Goal: Task Accomplishment & Management: Manage account settings

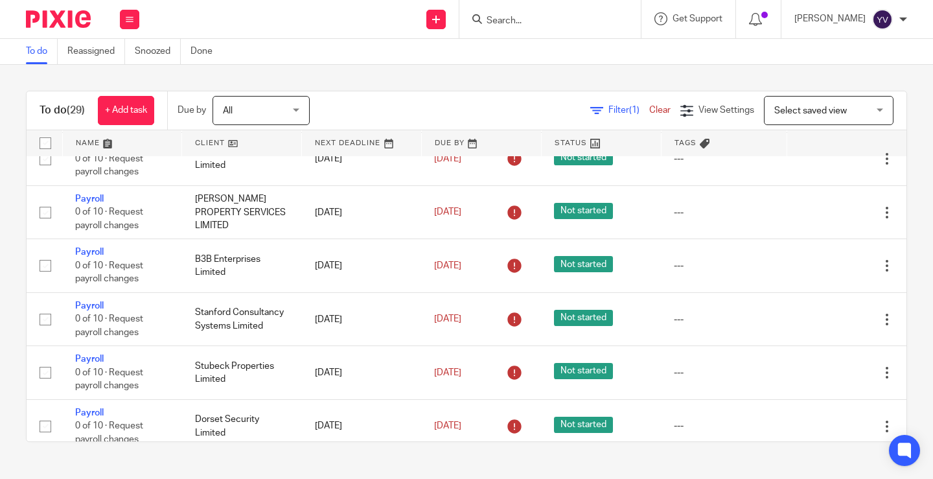
scroll to position [760, 0]
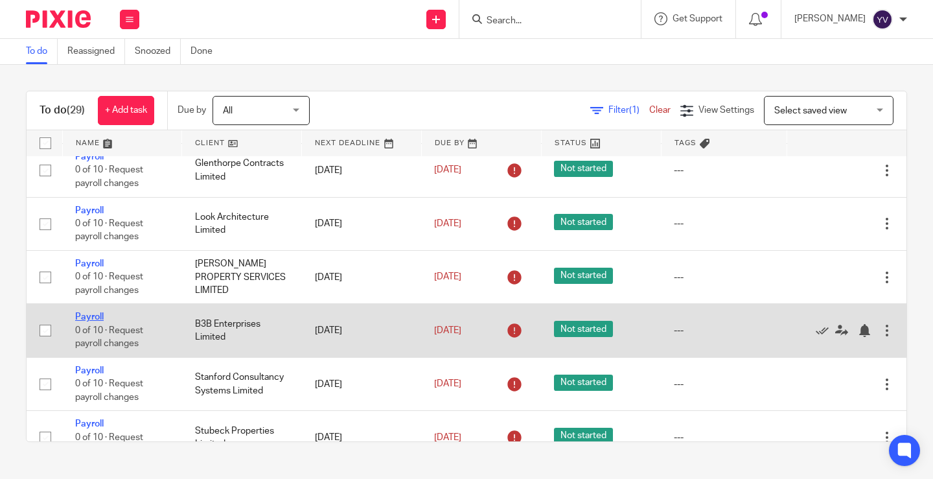
click at [95, 316] on link "Payroll" at bounding box center [89, 316] width 29 height 9
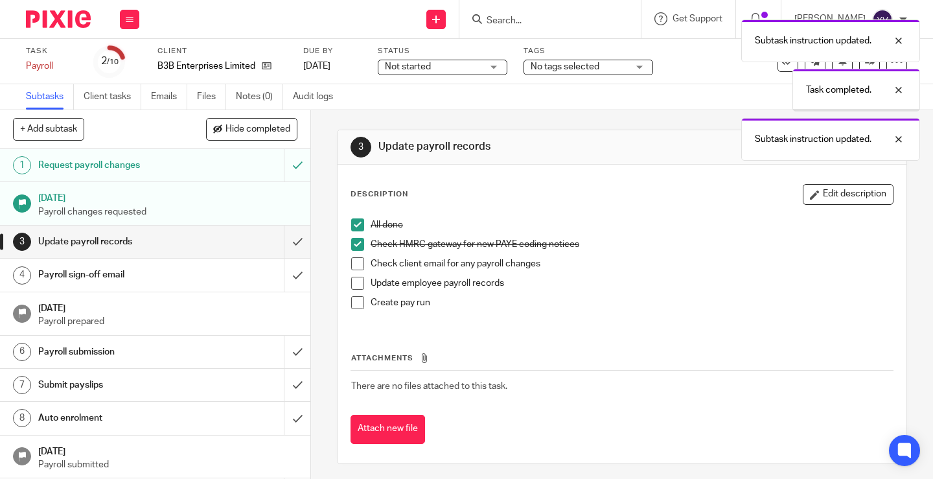
click at [352, 260] on span at bounding box center [357, 263] width 13 height 13
click at [352, 280] on span at bounding box center [357, 283] width 13 height 13
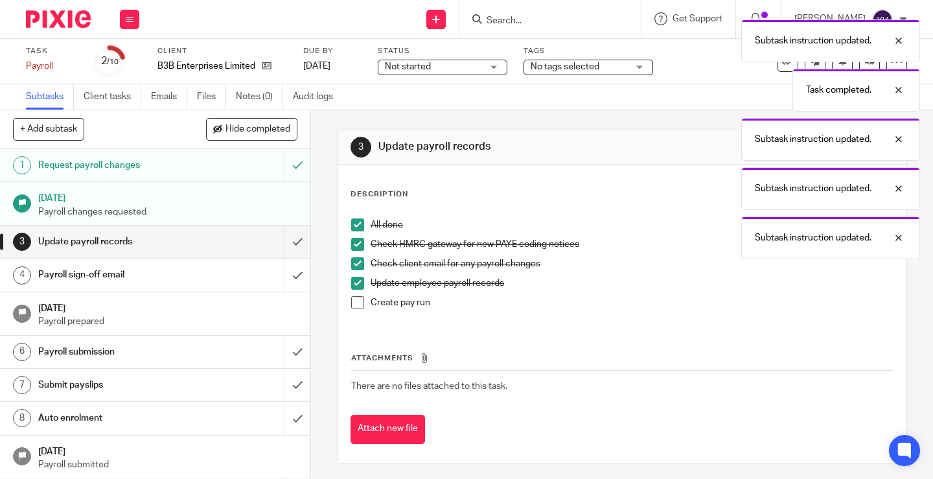
click at [352, 300] on span at bounding box center [357, 302] width 13 height 13
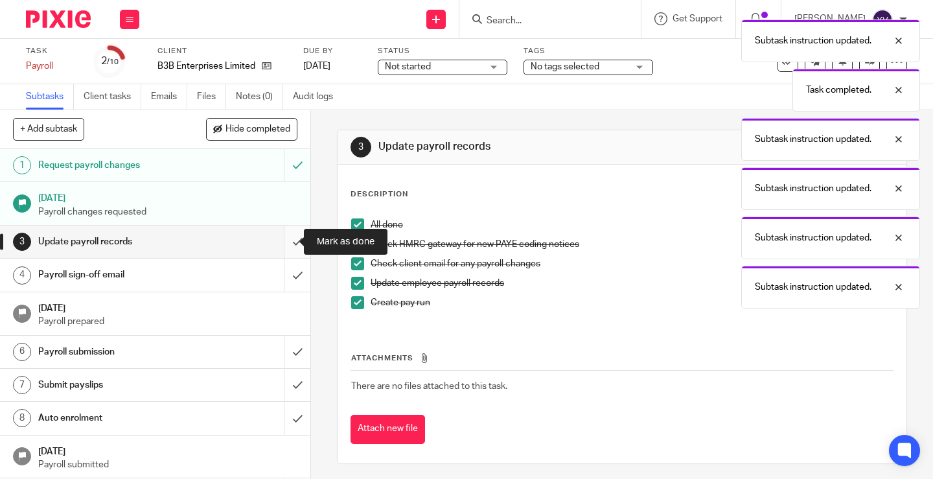
click at [280, 242] on input "submit" at bounding box center [155, 241] width 310 height 32
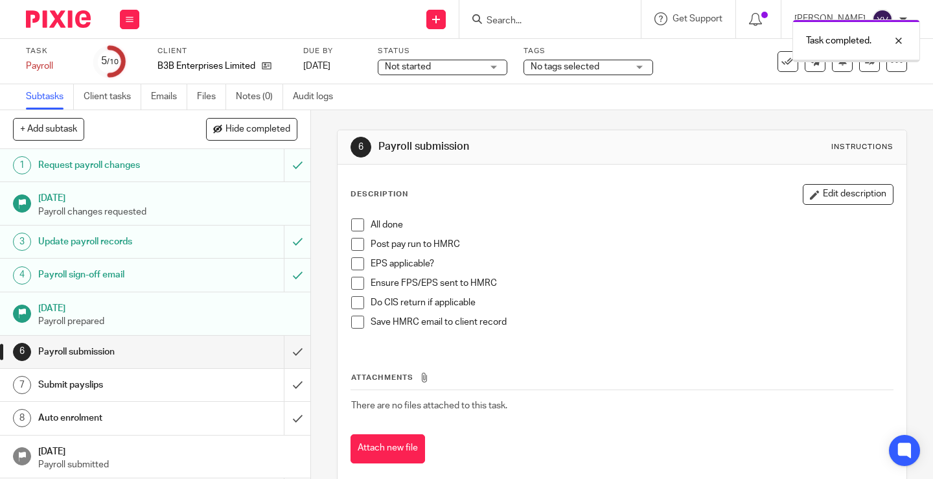
click at [352, 231] on li "All done" at bounding box center [622, 227] width 542 height 19
click at [358, 223] on span at bounding box center [357, 224] width 13 height 13
click at [354, 242] on span at bounding box center [357, 244] width 13 height 13
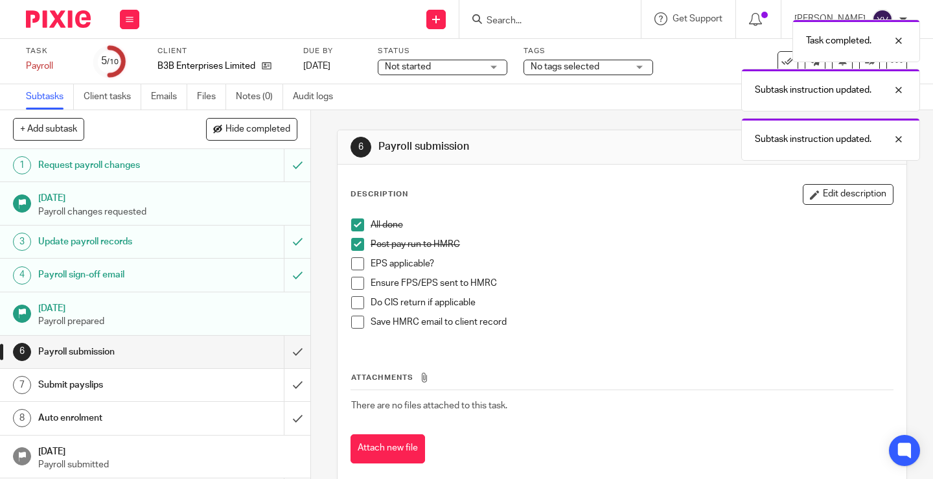
click at [352, 264] on span at bounding box center [357, 263] width 13 height 13
click at [353, 281] on span at bounding box center [357, 283] width 13 height 13
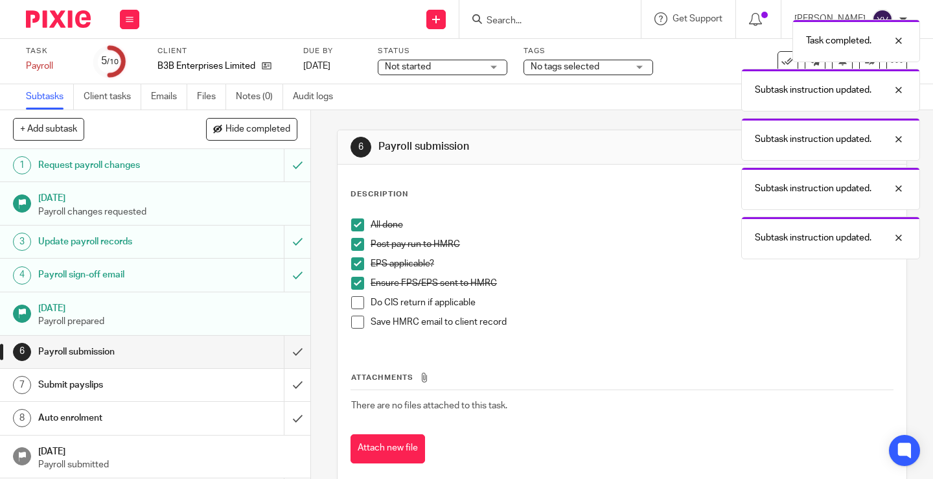
click at [354, 303] on span at bounding box center [357, 302] width 13 height 13
click at [354, 321] on span at bounding box center [357, 321] width 13 height 13
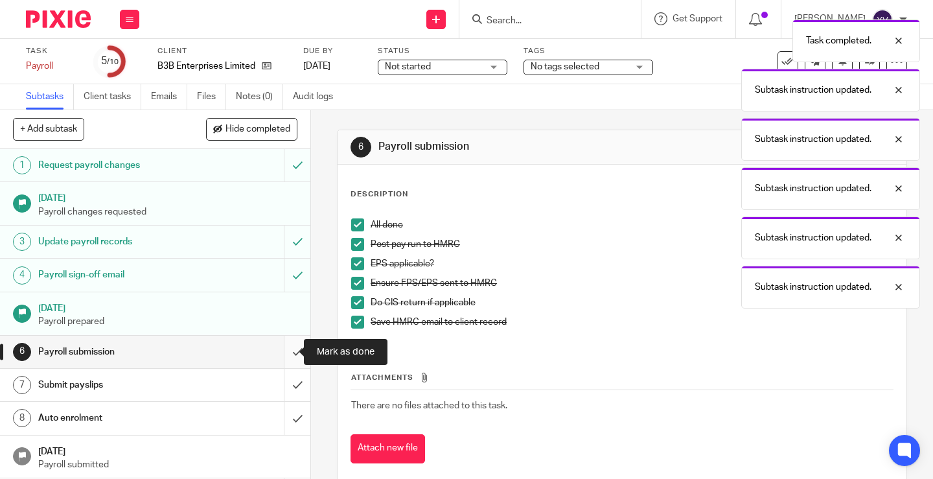
click at [286, 349] on input "submit" at bounding box center [155, 352] width 310 height 32
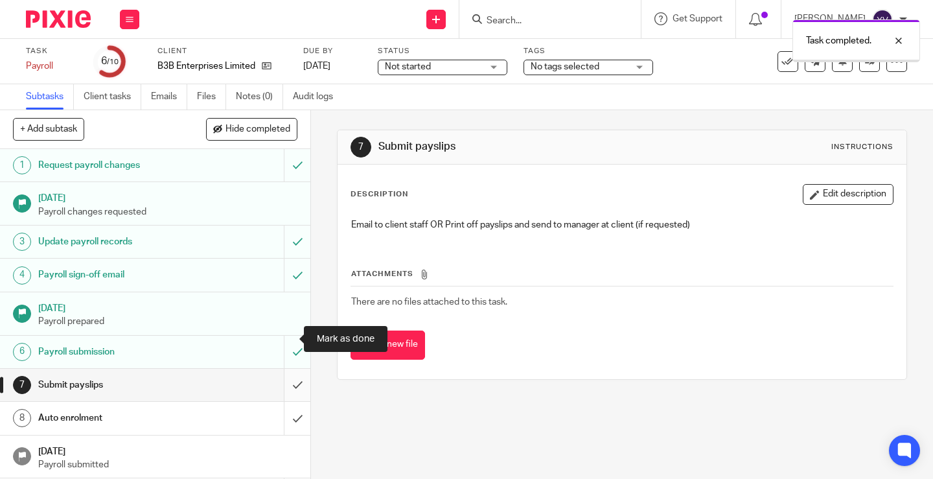
scroll to position [46, 0]
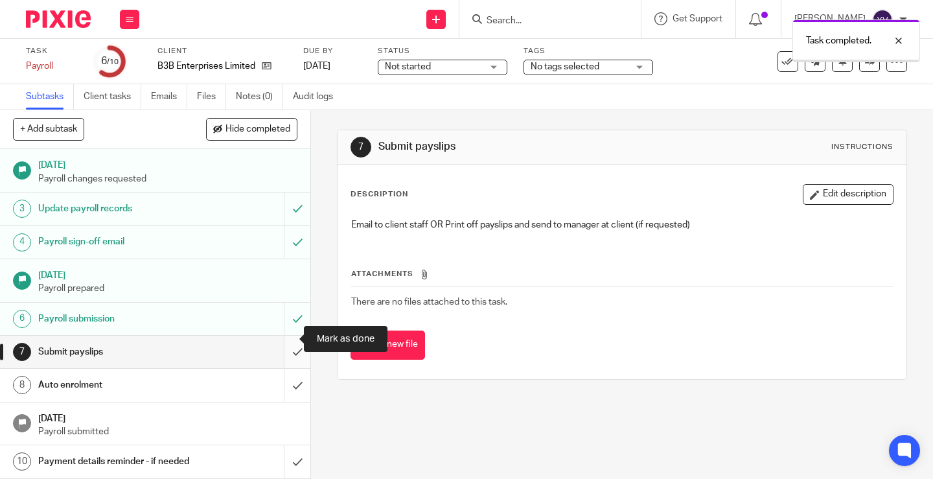
click at [285, 337] on input "submit" at bounding box center [155, 352] width 310 height 32
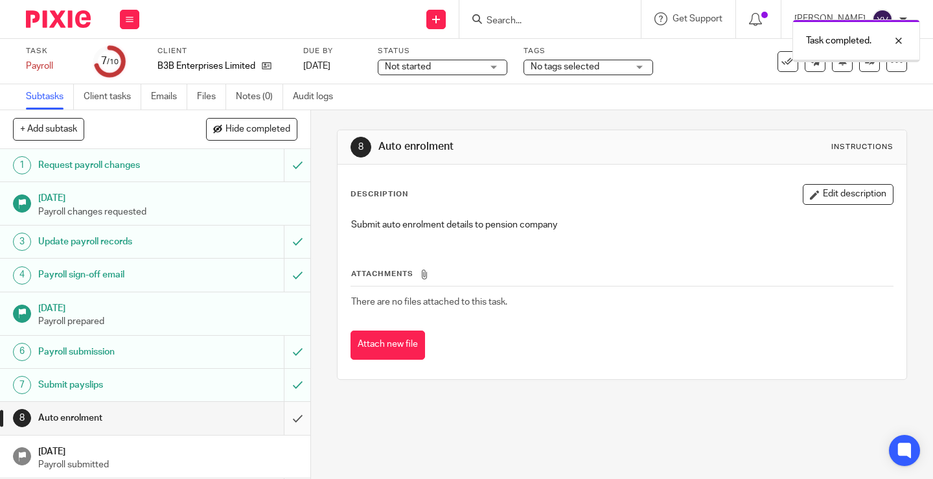
scroll to position [46, 0]
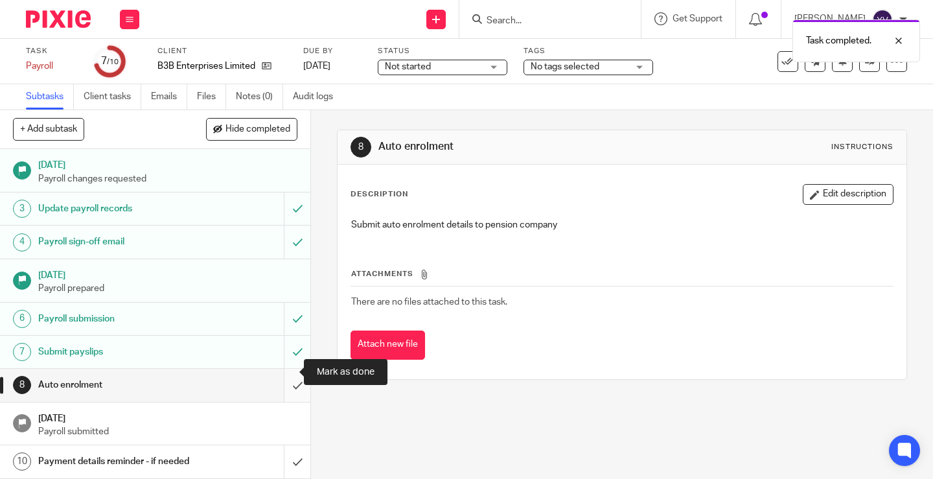
click at [284, 372] on input "submit" at bounding box center [155, 385] width 310 height 32
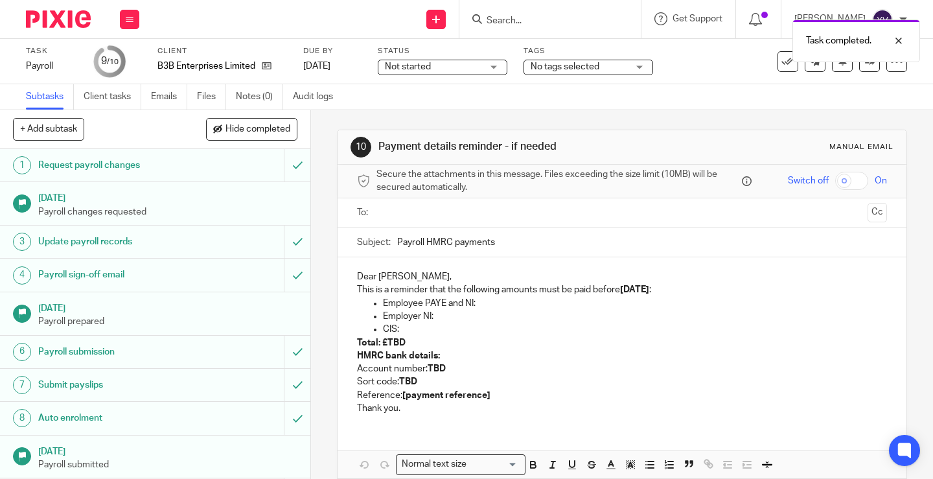
scroll to position [46, 0]
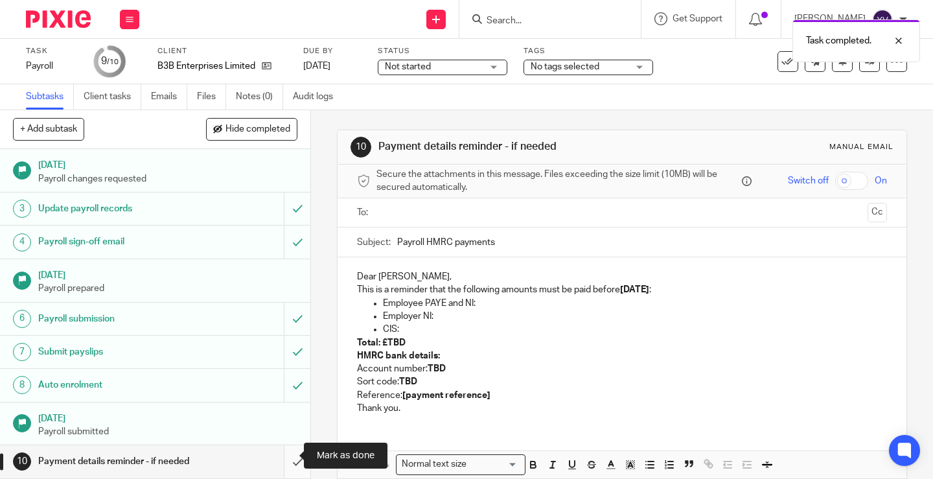
click at [286, 452] on input "submit" at bounding box center [155, 461] width 310 height 32
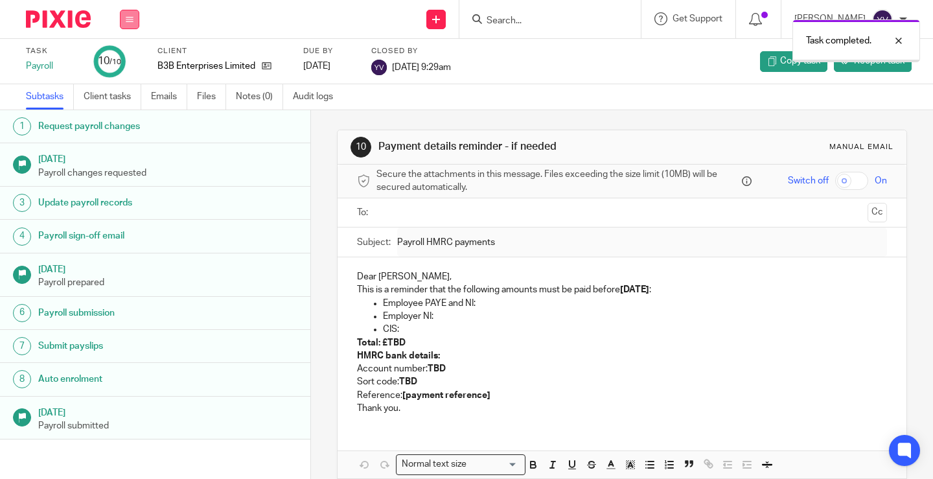
click at [127, 19] on icon at bounding box center [130, 20] width 8 height 8
click at [128, 58] on link "Work" at bounding box center [123, 60] width 23 height 9
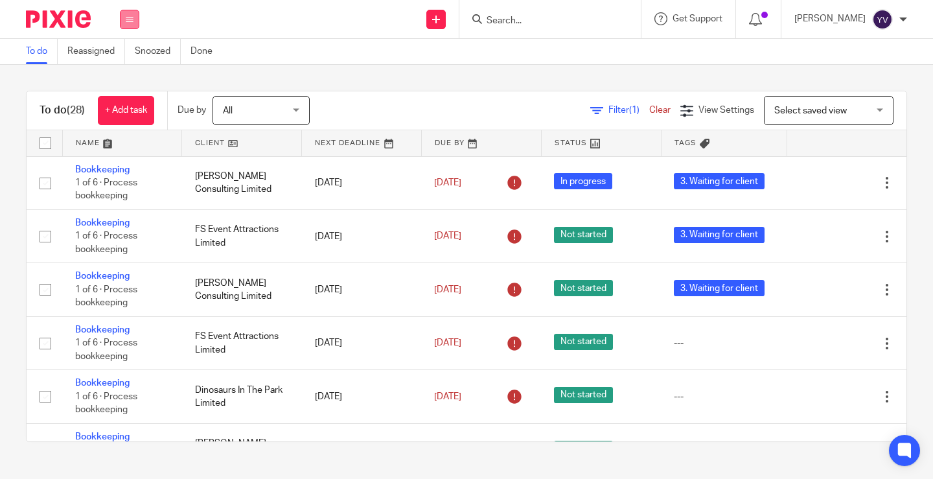
click at [130, 14] on button at bounding box center [129, 19] width 19 height 19
click at [120, 58] on link "Work" at bounding box center [123, 60] width 23 height 9
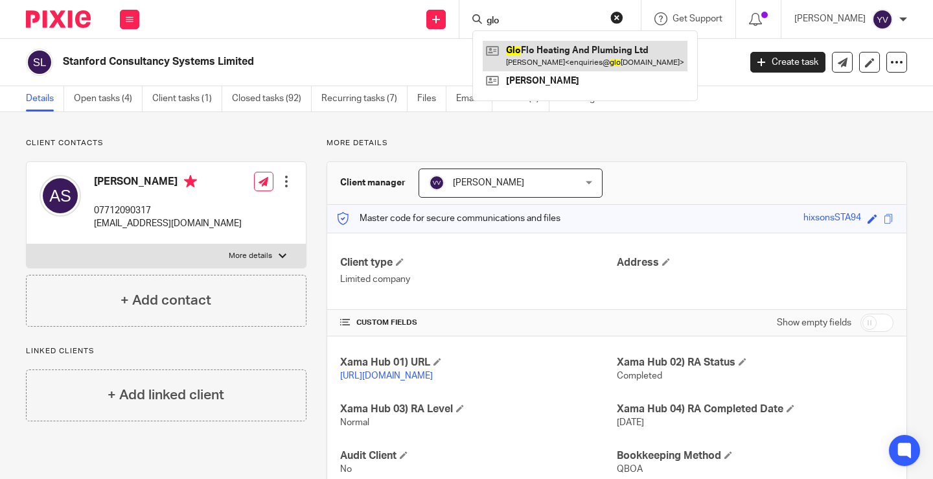
type input "glo"
click at [559, 49] on link at bounding box center [585, 56] width 205 height 30
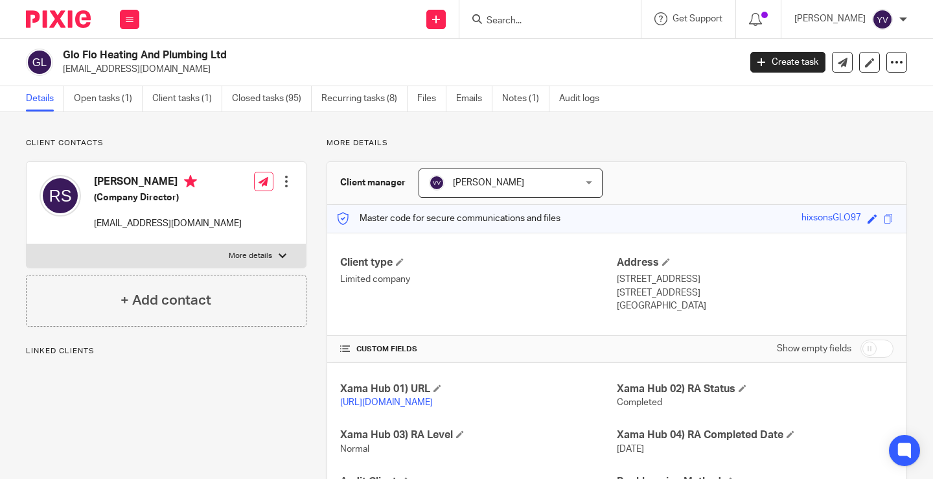
click at [523, 97] on link "Notes (1)" at bounding box center [525, 98] width 47 height 25
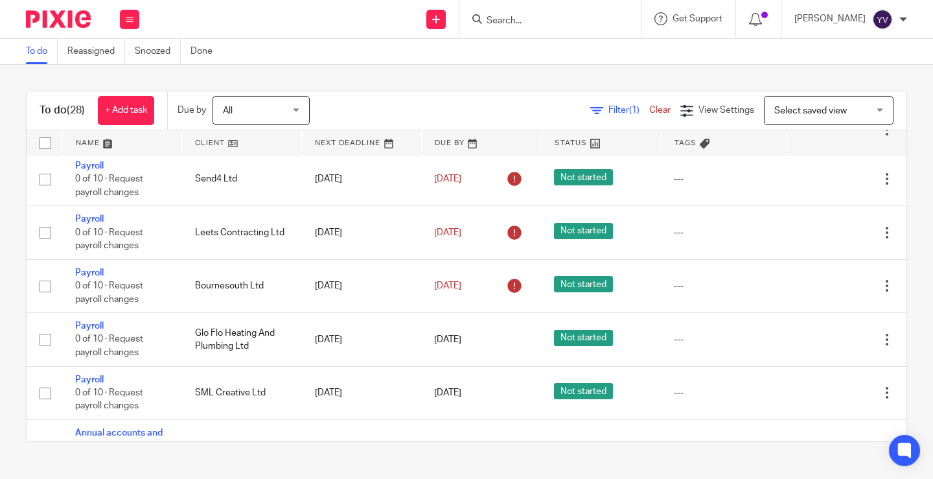
scroll to position [1166, 0]
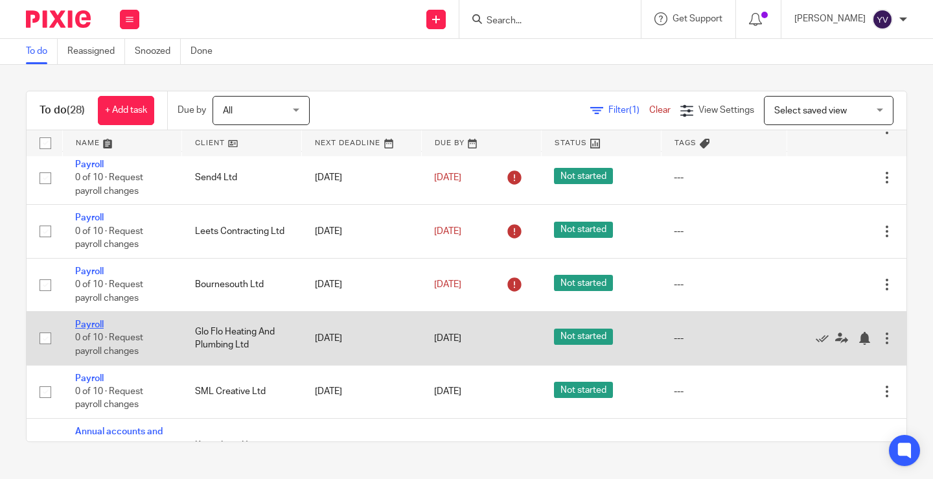
click at [91, 327] on link "Payroll" at bounding box center [89, 324] width 29 height 9
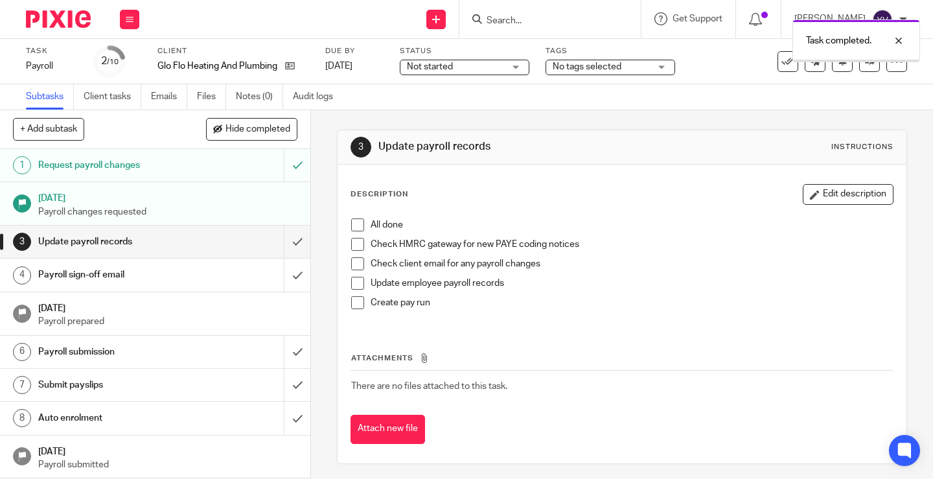
click at [354, 223] on span at bounding box center [357, 224] width 13 height 13
click at [351, 246] on span at bounding box center [357, 244] width 13 height 13
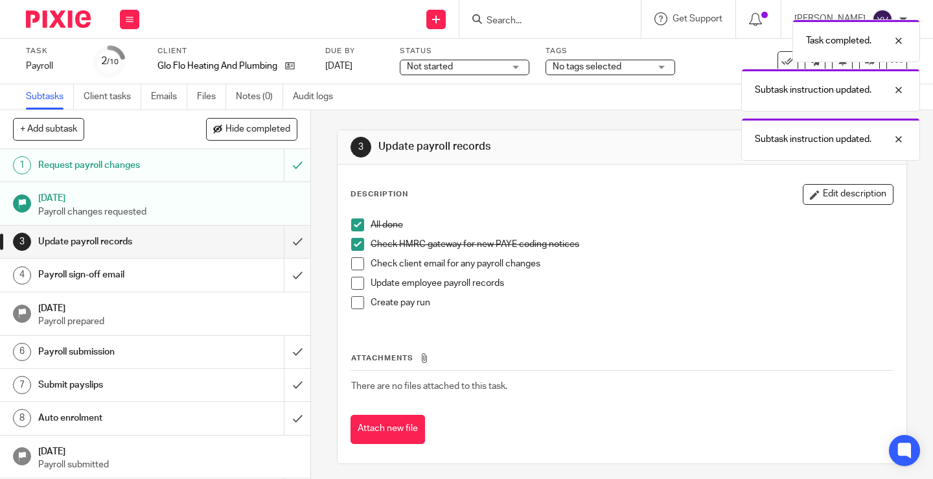
click at [352, 266] on span at bounding box center [357, 263] width 13 height 13
click at [352, 281] on span at bounding box center [357, 283] width 13 height 13
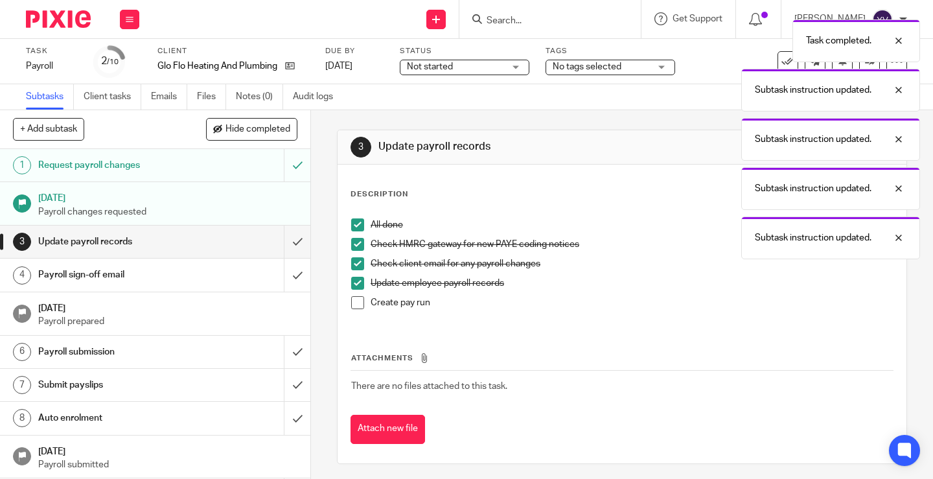
click at [357, 303] on span at bounding box center [357, 302] width 13 height 13
click at [284, 244] on input "submit" at bounding box center [155, 241] width 310 height 32
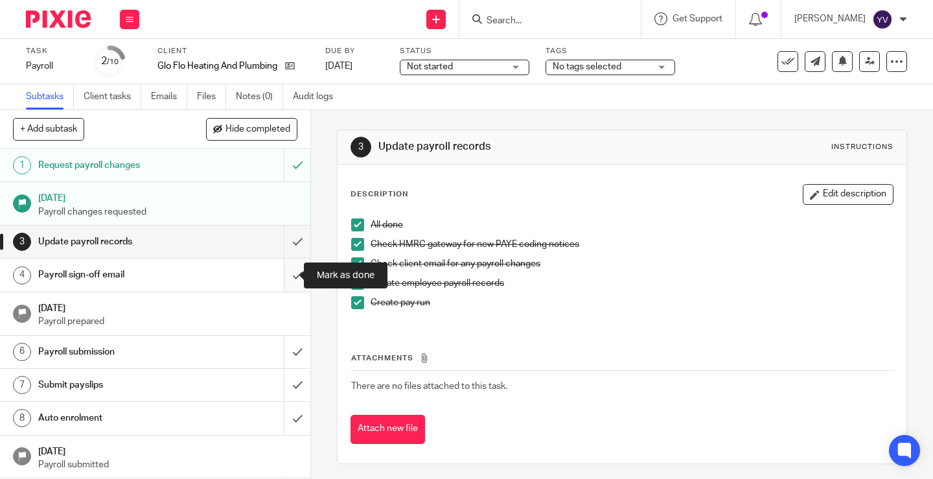
click at [284, 276] on input "submit" at bounding box center [155, 274] width 310 height 32
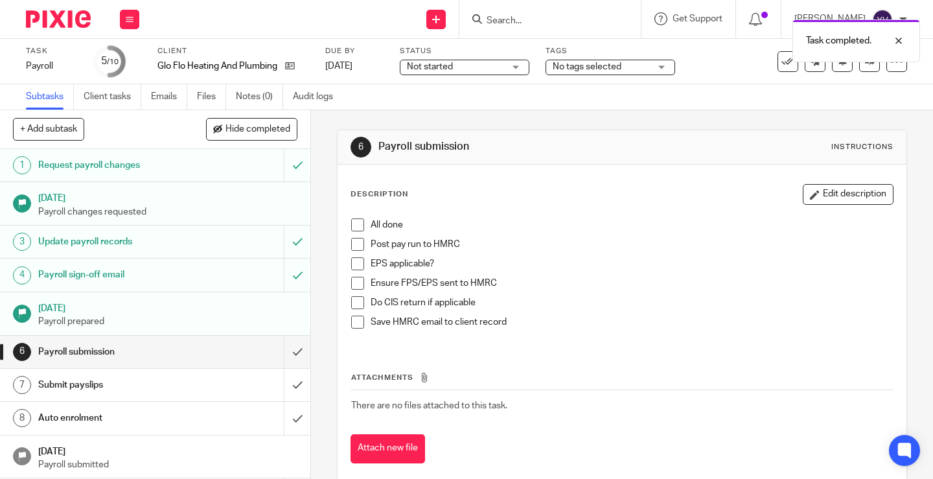
click at [351, 223] on span at bounding box center [357, 224] width 13 height 13
click at [352, 244] on span at bounding box center [357, 244] width 13 height 13
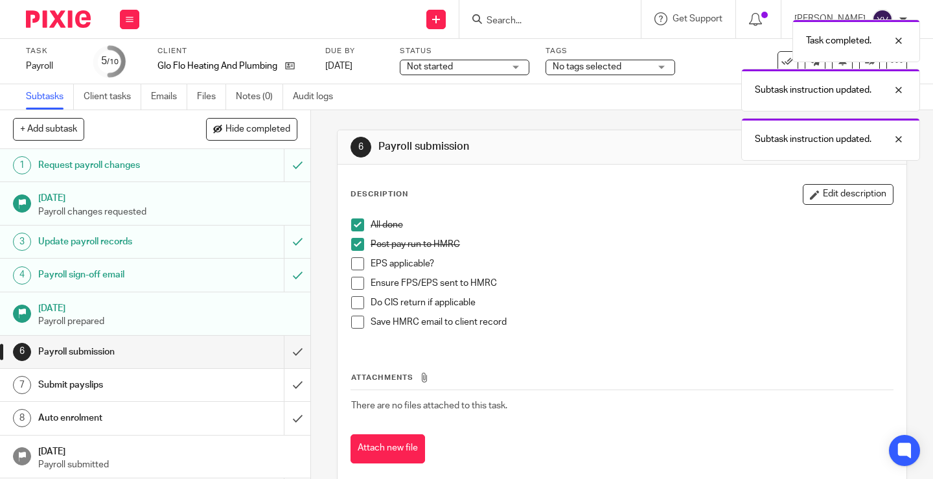
click at [352, 262] on span at bounding box center [357, 263] width 13 height 13
click at [352, 284] on span at bounding box center [357, 283] width 13 height 13
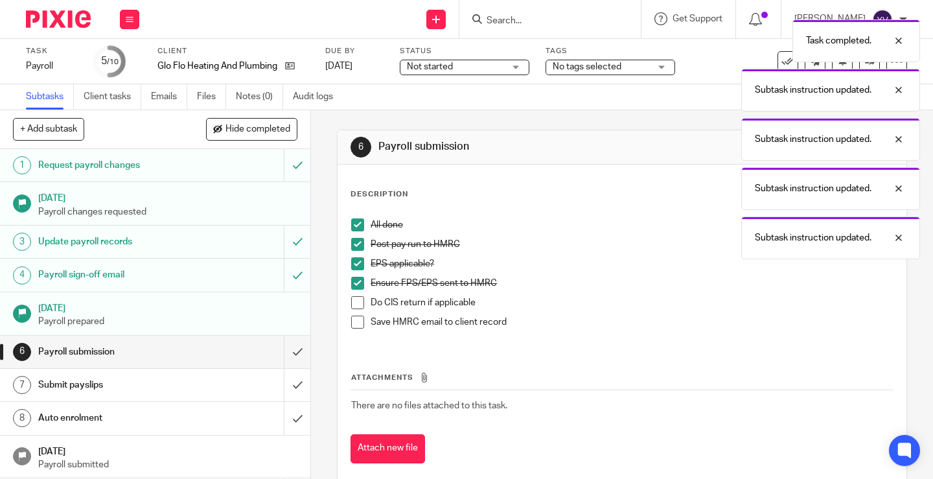
drag, startPoint x: 351, startPoint y: 302, endPoint x: 352, endPoint y: 308, distance: 6.5
click at [351, 303] on span at bounding box center [357, 302] width 13 height 13
drag, startPoint x: 353, startPoint y: 320, endPoint x: 332, endPoint y: 336, distance: 26.4
click at [353, 321] on span at bounding box center [357, 321] width 13 height 13
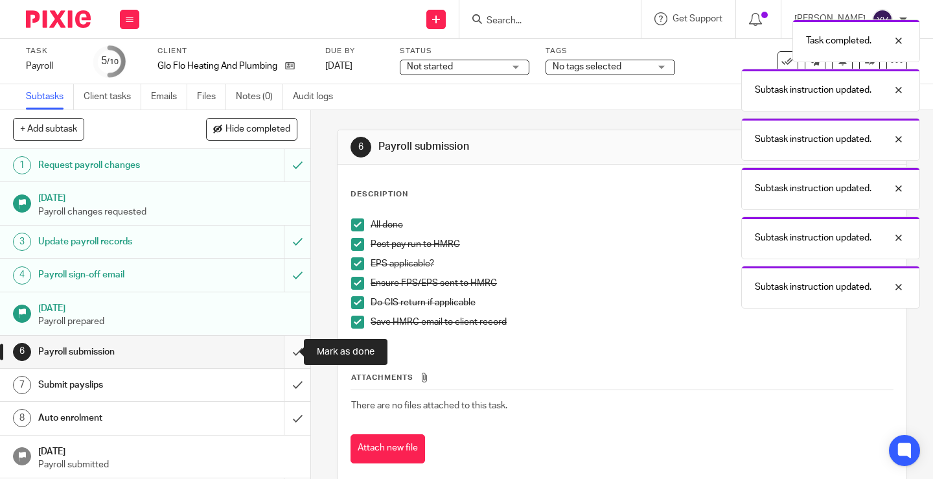
click at [286, 349] on input "submit" at bounding box center [155, 352] width 310 height 32
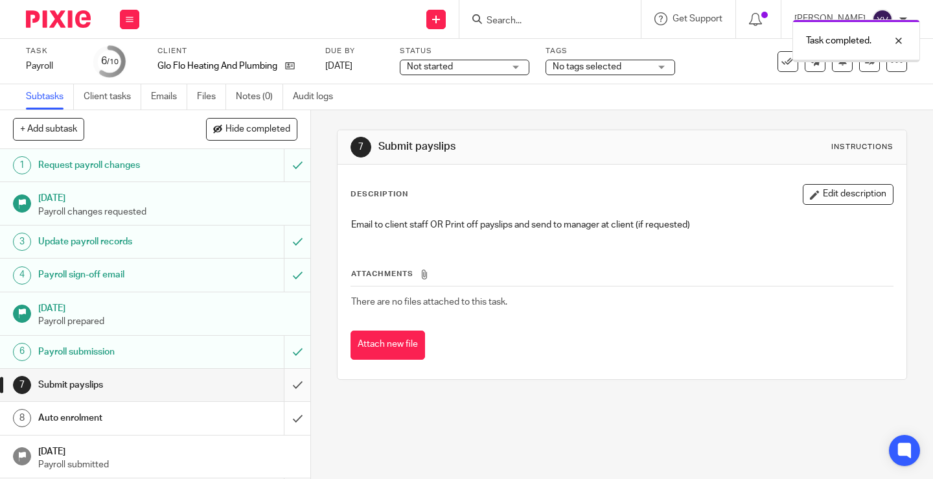
scroll to position [46, 0]
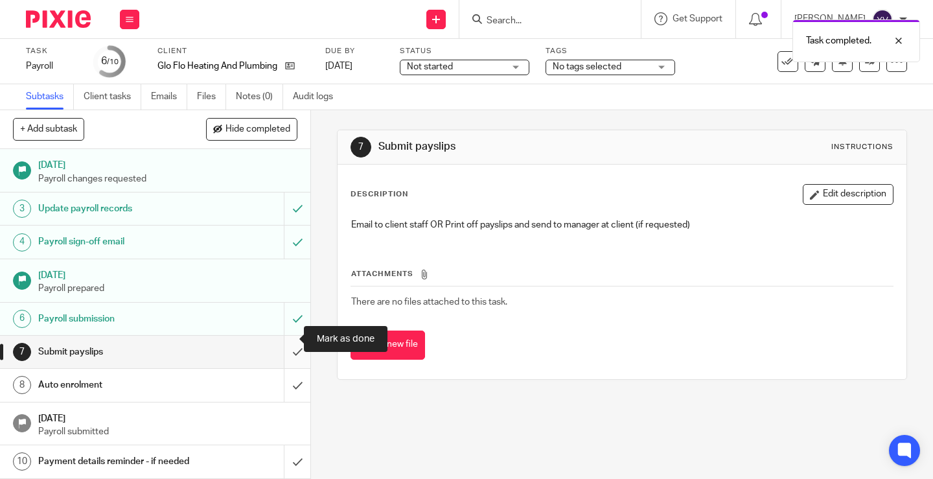
click at [286, 339] on input "submit" at bounding box center [155, 352] width 310 height 32
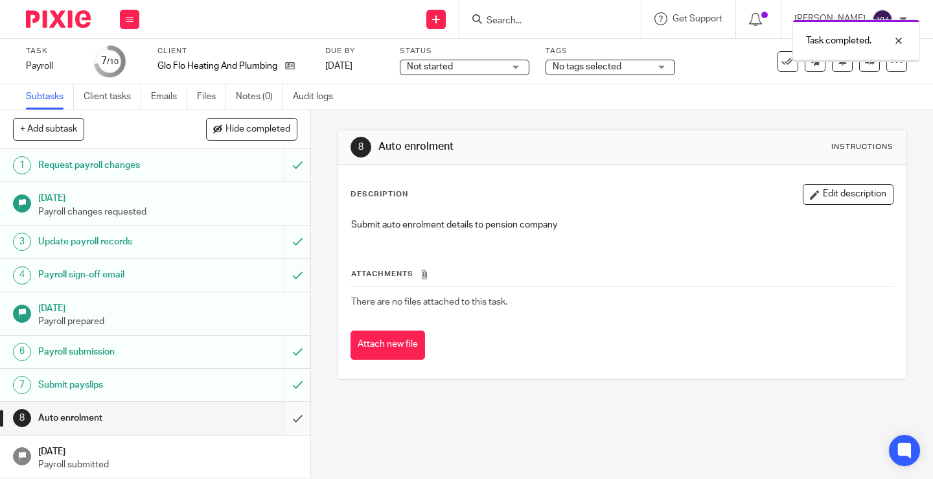
scroll to position [46, 0]
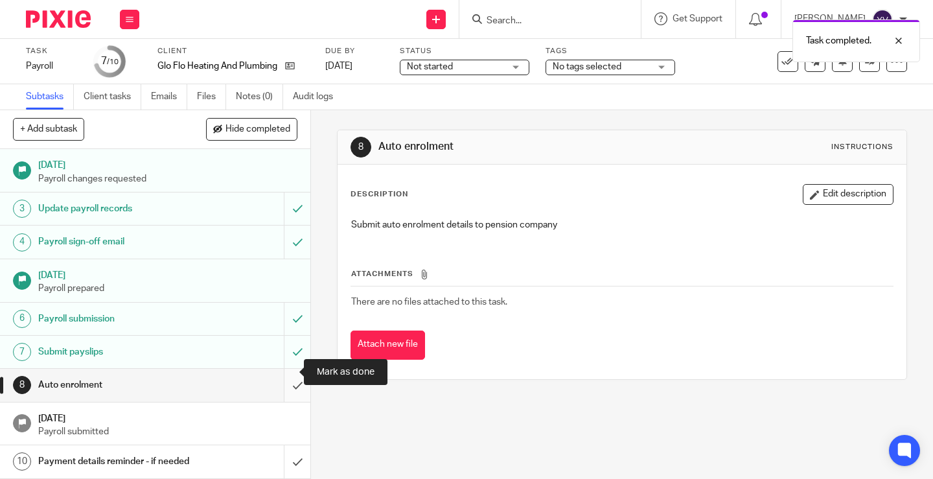
click at [283, 376] on input "submit" at bounding box center [155, 385] width 310 height 32
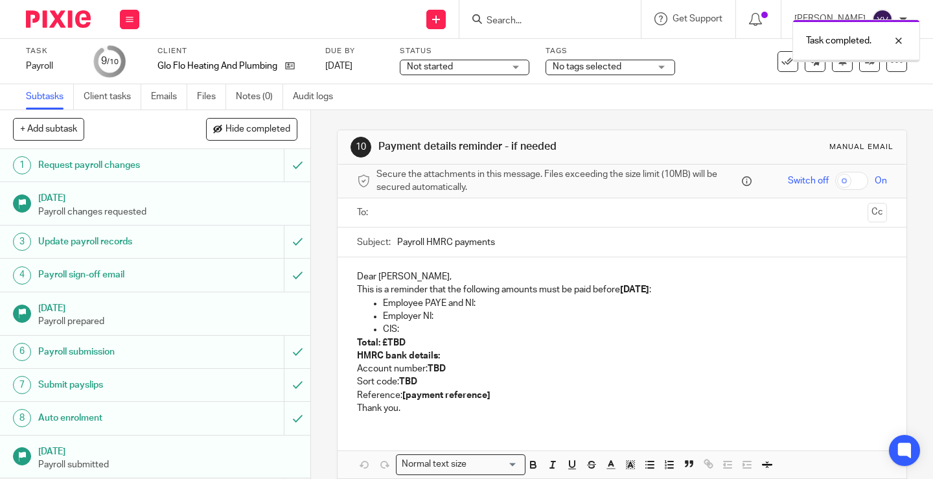
scroll to position [46, 0]
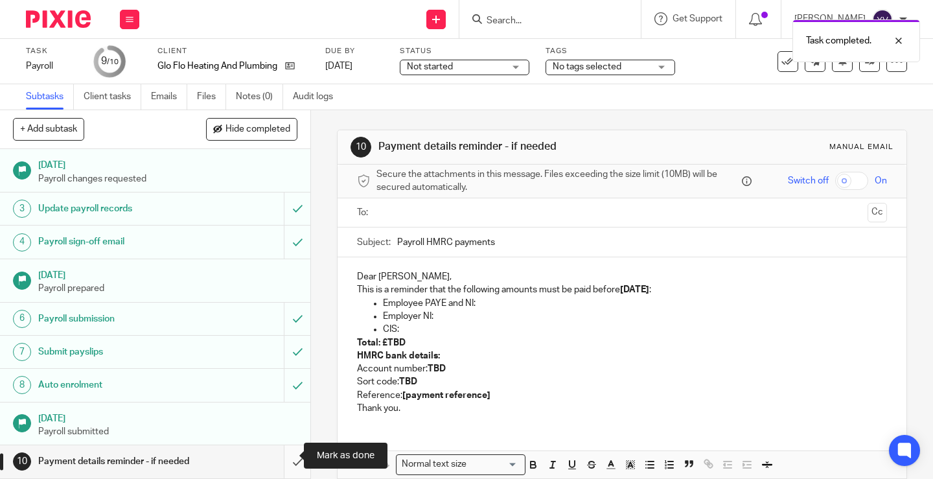
drag, startPoint x: 284, startPoint y: 453, endPoint x: 275, endPoint y: 449, distance: 9.6
click at [284, 453] on input "submit" at bounding box center [155, 461] width 310 height 32
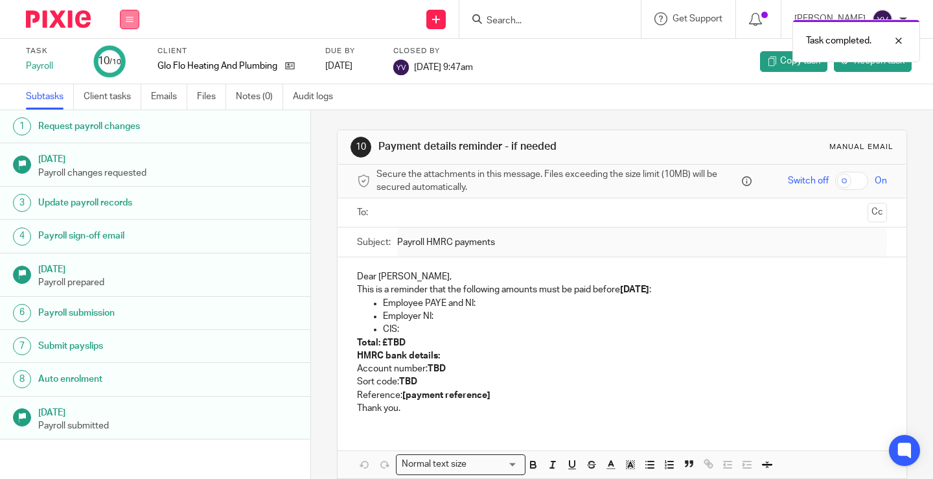
click at [126, 23] on button at bounding box center [129, 19] width 19 height 19
click at [130, 59] on link "Work" at bounding box center [123, 60] width 23 height 9
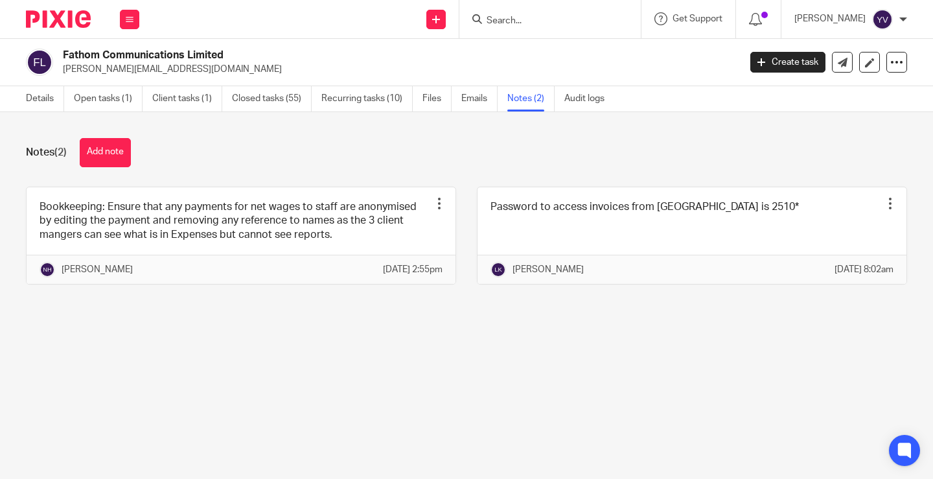
click at [549, 24] on input "Search" at bounding box center [543, 22] width 117 height 12
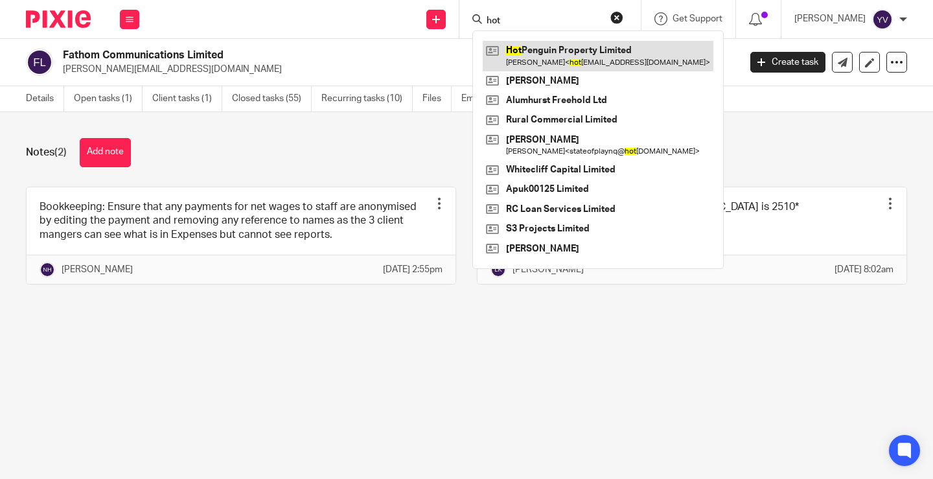
type input "hot"
click at [567, 47] on link at bounding box center [598, 56] width 231 height 30
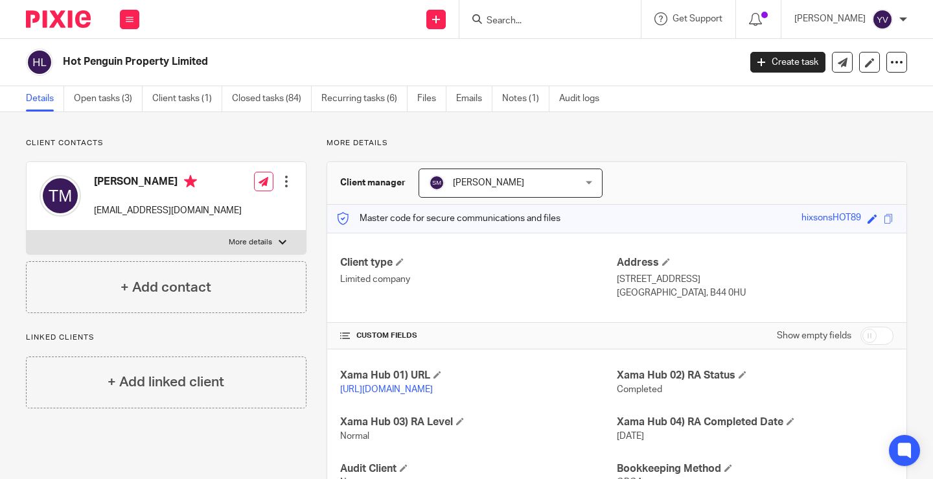
click at [119, 207] on p "hotpenguin@live.co.uk" at bounding box center [168, 210] width 148 height 13
copy div "hotpenguin@live.co.uk"
drag, startPoint x: 204, startPoint y: 202, endPoint x: 205, endPoint y: 209, distance: 6.5
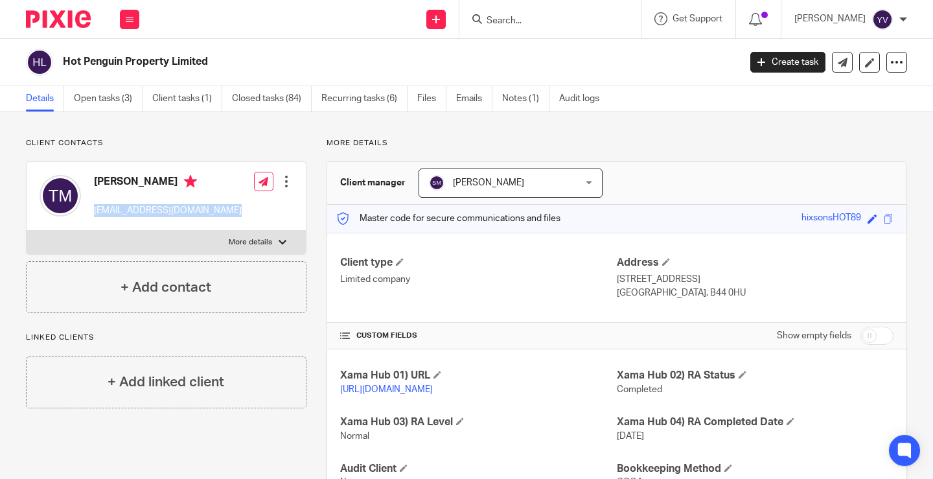
click at [204, 204] on div "Tony Mott hotpenguin@live.co.uk Edit contact Create client from contact Export …" at bounding box center [166, 196] width 279 height 69
drag, startPoint x: 209, startPoint y: 211, endPoint x: 194, endPoint y: 208, distance: 14.5
click at [208, 211] on div "Tony Mott hotpenguin@live.co.uk Edit contact Create client from contact Export …" at bounding box center [166, 196] width 279 height 69
click at [142, 210] on p "hotpenguin@live.co.uk" at bounding box center [168, 210] width 148 height 13
click at [141, 211] on p "hotpenguin@live.co.uk" at bounding box center [168, 210] width 148 height 13
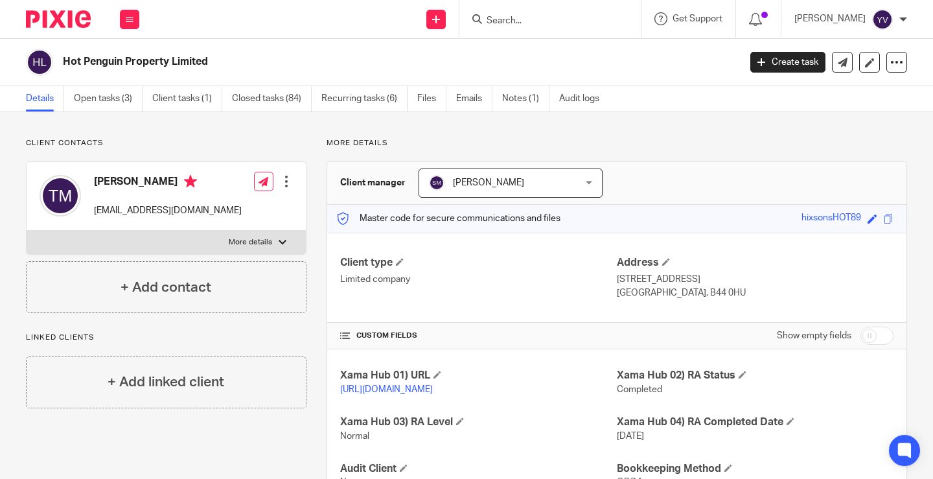
click at [119, 209] on p "hotpenguin@live.co.uk" at bounding box center [168, 210] width 148 height 13
copy div "hotpenguin@live.co.uk"
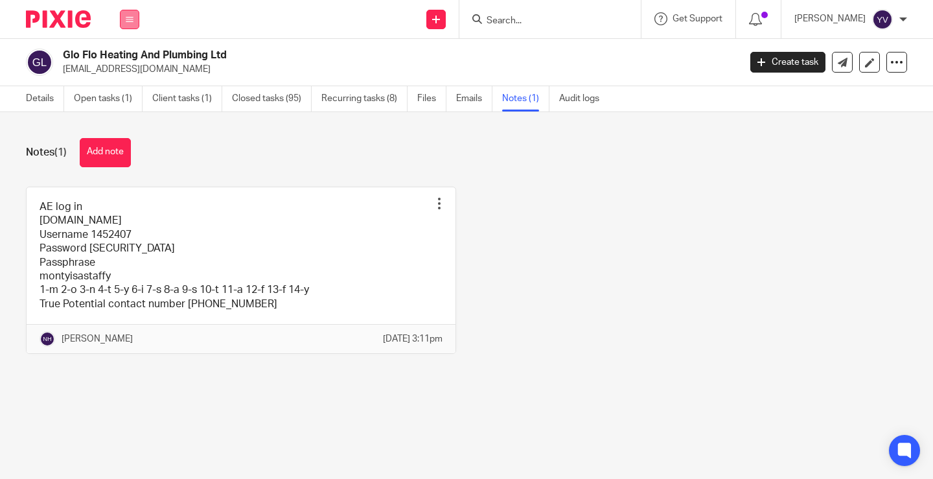
click at [133, 16] on button at bounding box center [129, 19] width 19 height 19
click at [125, 58] on link "Work" at bounding box center [122, 60] width 21 height 9
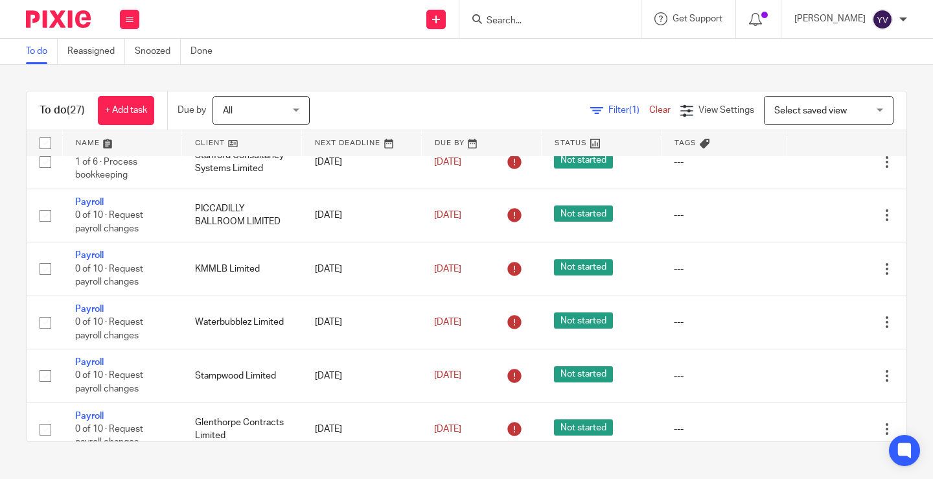
scroll to position [453, 0]
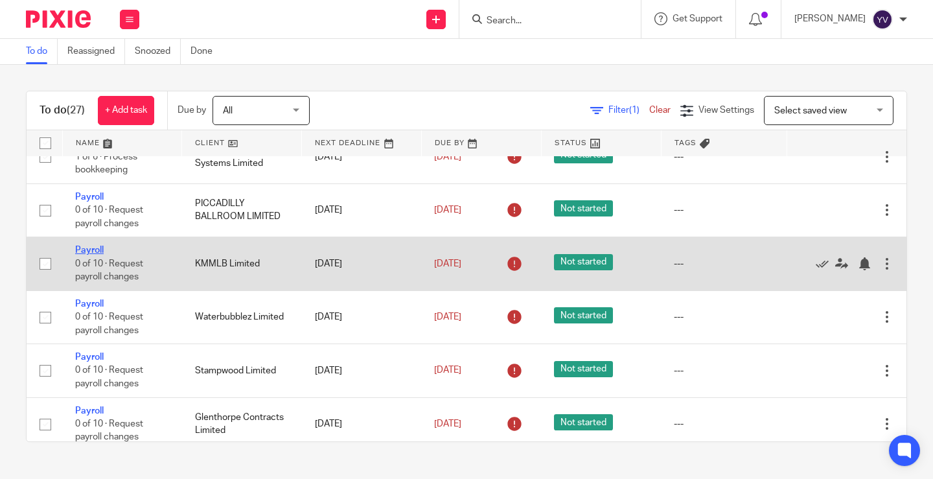
click at [97, 247] on link "Payroll" at bounding box center [89, 250] width 29 height 9
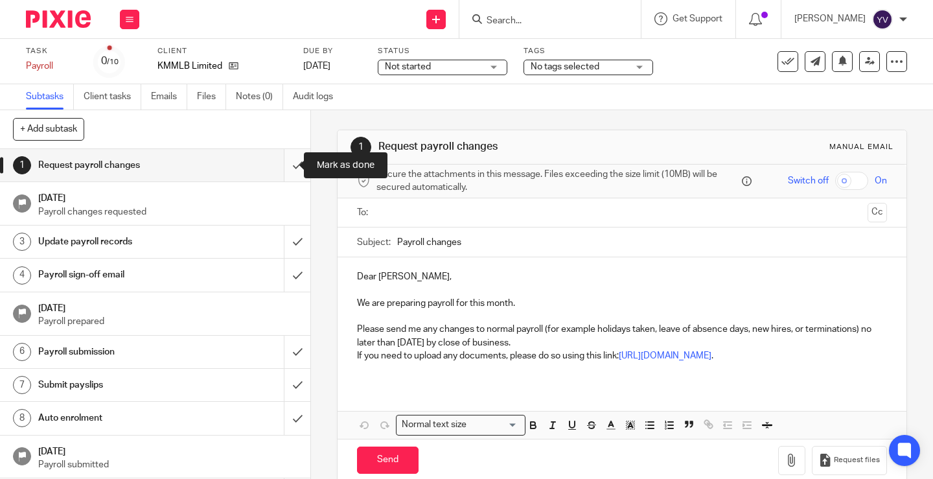
click at [279, 163] on input "submit" at bounding box center [155, 165] width 310 height 32
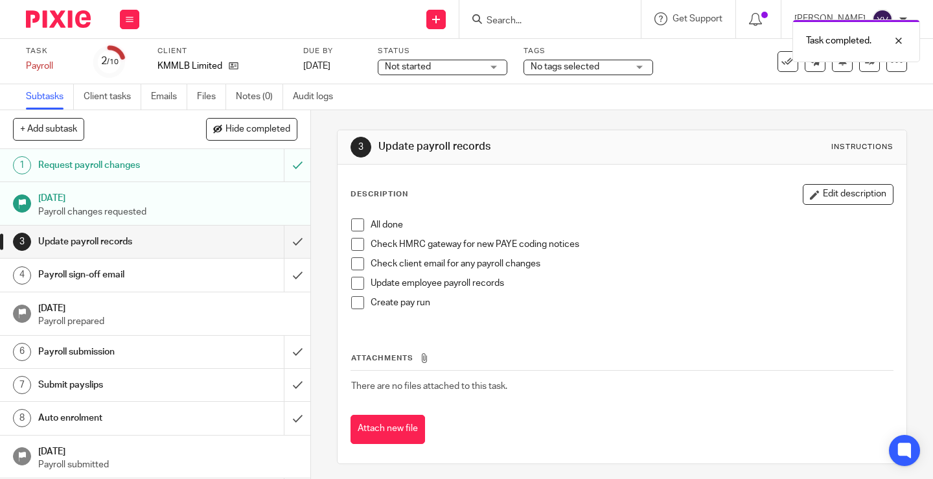
click at [354, 224] on span at bounding box center [357, 224] width 13 height 13
click at [354, 245] on span at bounding box center [357, 244] width 13 height 13
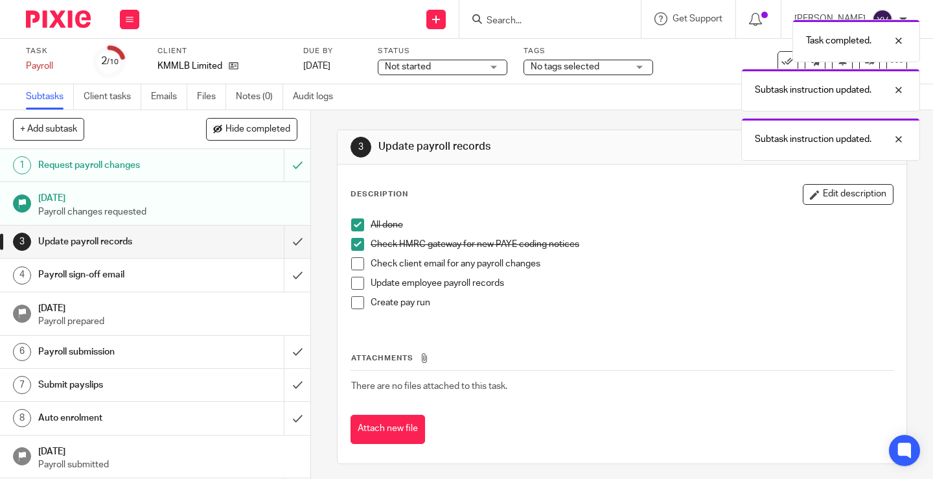
click at [354, 260] on span at bounding box center [357, 263] width 13 height 13
click at [352, 282] on span at bounding box center [357, 283] width 13 height 13
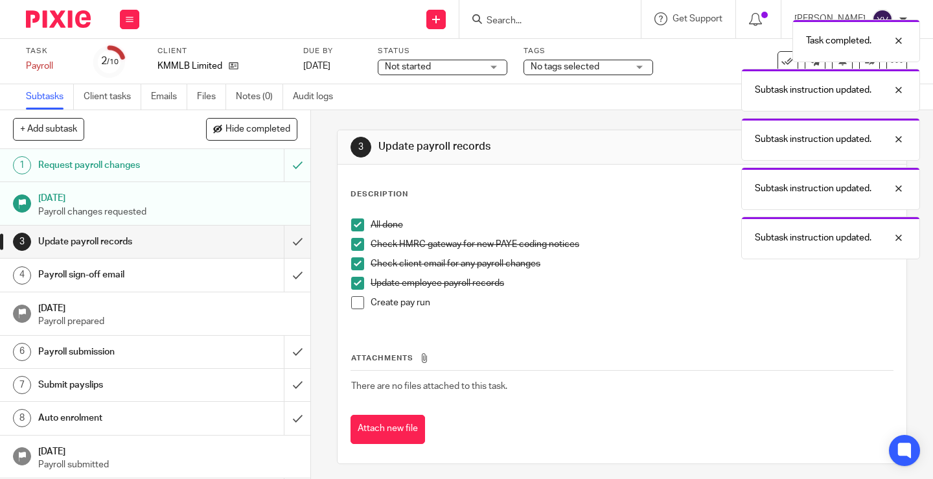
click at [352, 301] on span at bounding box center [357, 302] width 13 height 13
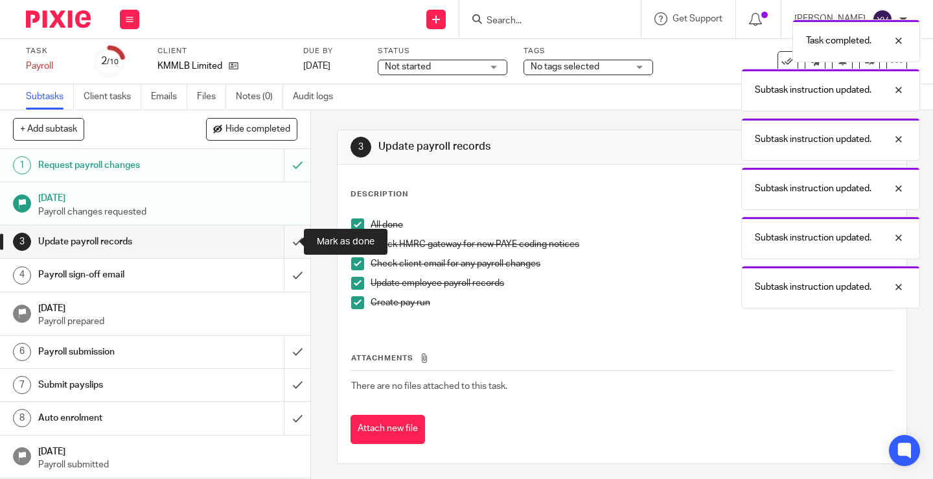
click at [287, 241] on input "submit" at bounding box center [155, 241] width 310 height 32
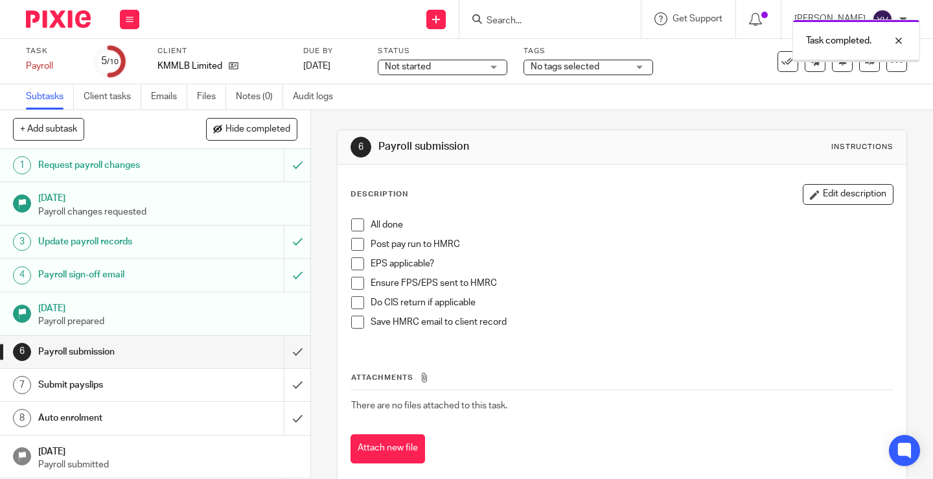
click at [355, 222] on span at bounding box center [357, 224] width 13 height 13
click at [351, 249] on span at bounding box center [357, 244] width 13 height 13
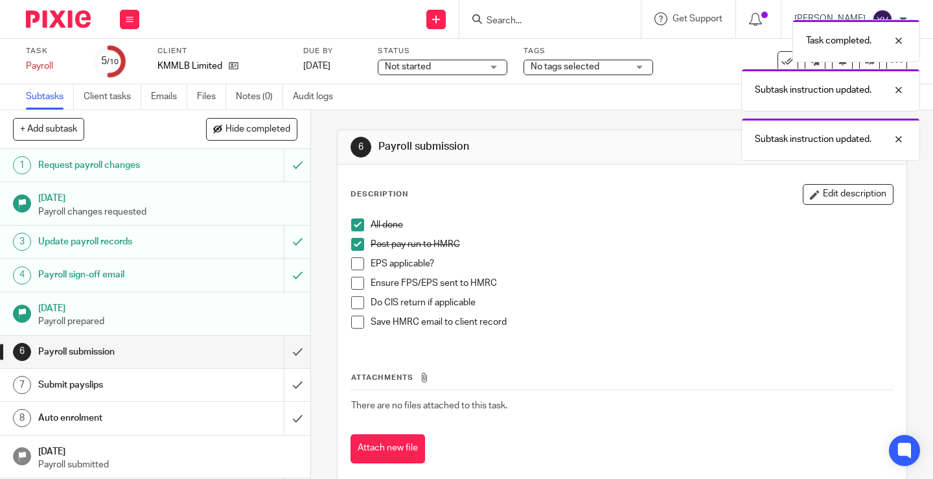
click at [351, 261] on span at bounding box center [357, 263] width 13 height 13
click at [353, 287] on span at bounding box center [357, 283] width 13 height 13
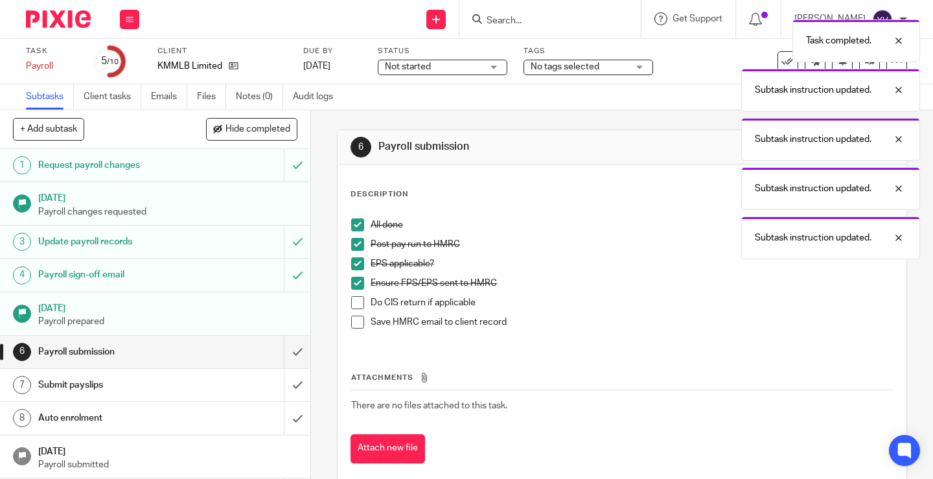
click at [353, 302] on span at bounding box center [357, 302] width 13 height 13
click at [352, 318] on span at bounding box center [357, 321] width 13 height 13
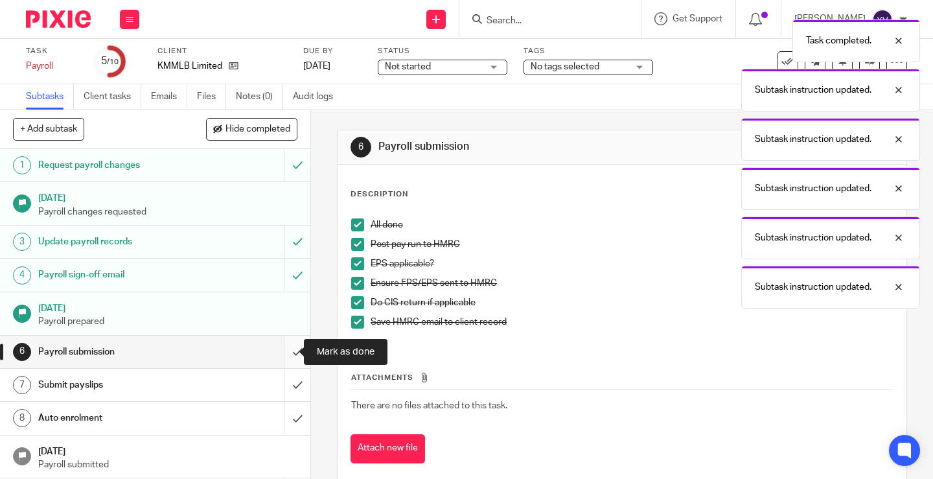
click at [283, 346] on input "submit" at bounding box center [155, 352] width 310 height 32
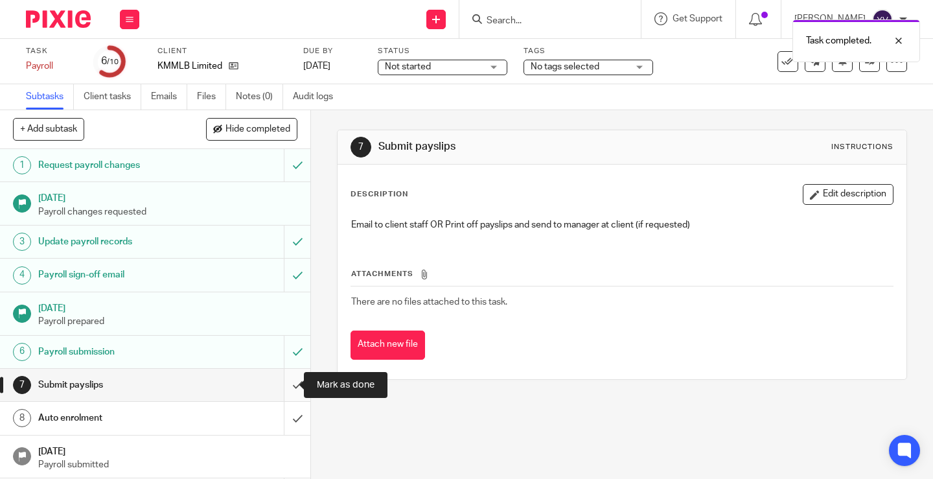
click at [282, 380] on input "submit" at bounding box center [155, 385] width 310 height 32
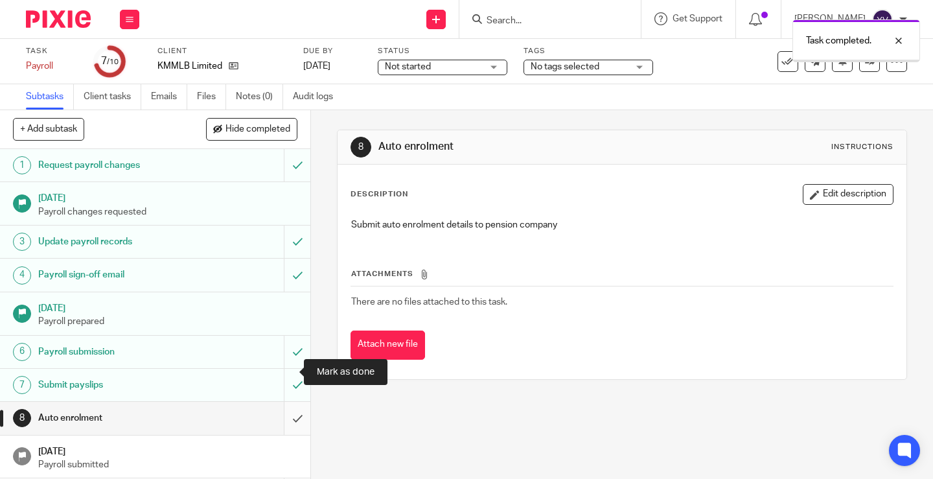
scroll to position [46, 0]
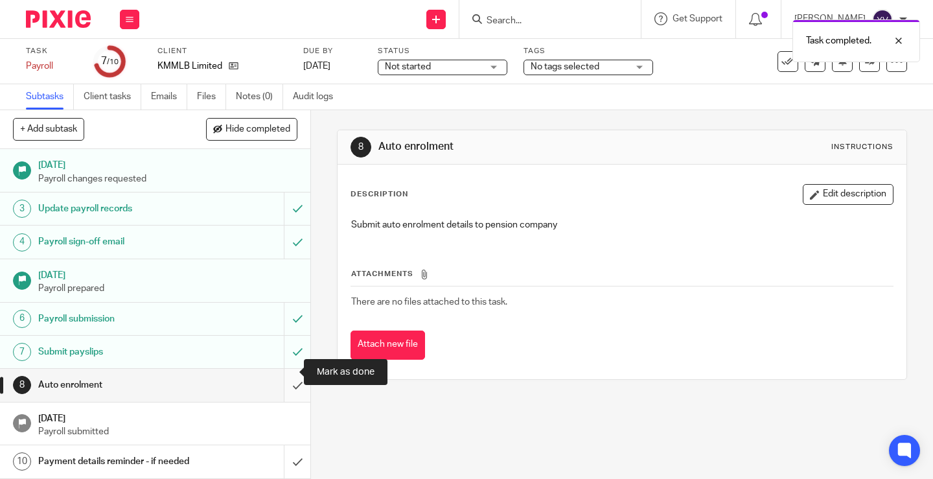
click at [284, 369] on input "submit" at bounding box center [155, 385] width 310 height 32
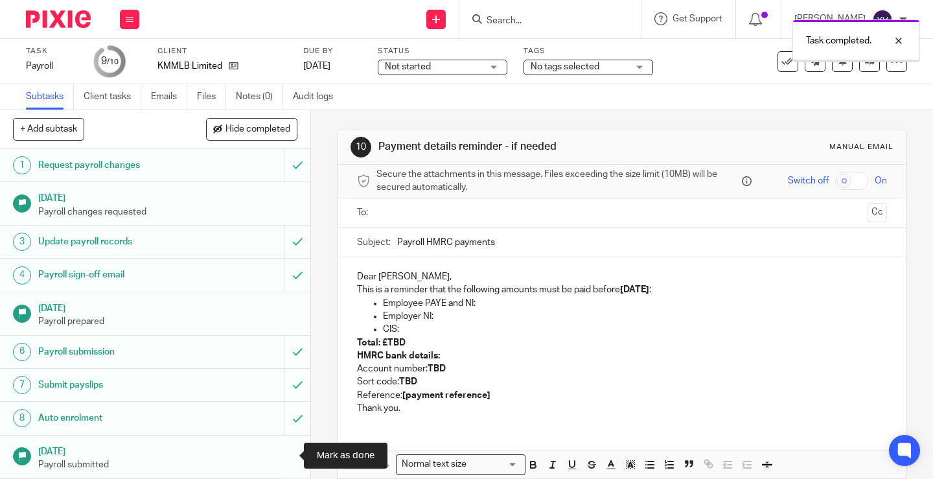
scroll to position [46, 0]
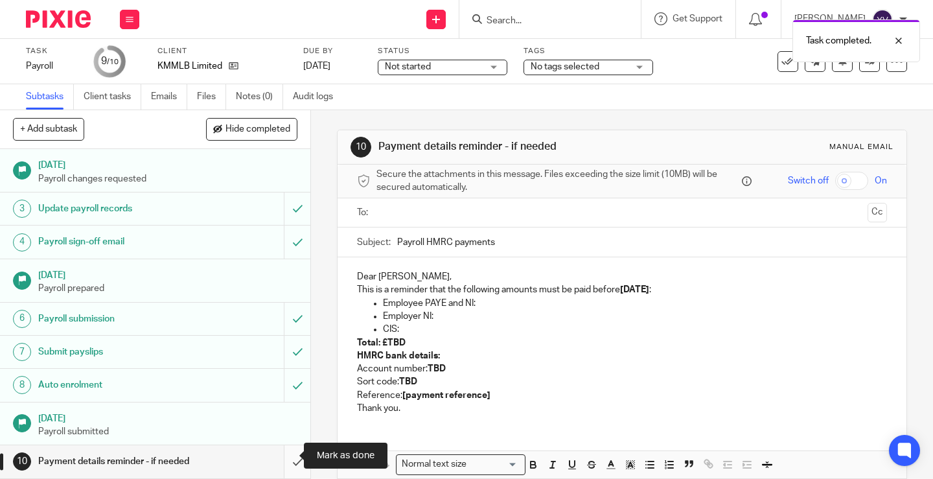
click at [284, 449] on input "submit" at bounding box center [155, 461] width 310 height 32
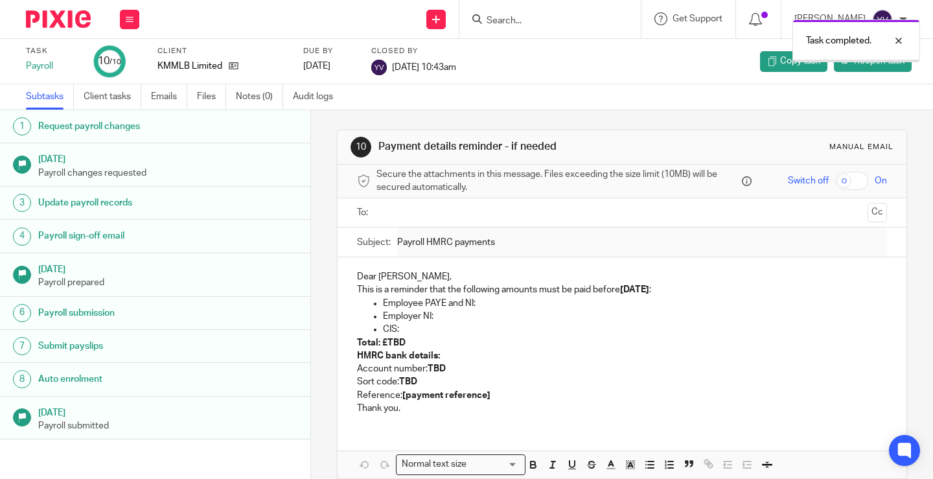
scroll to position [33, 0]
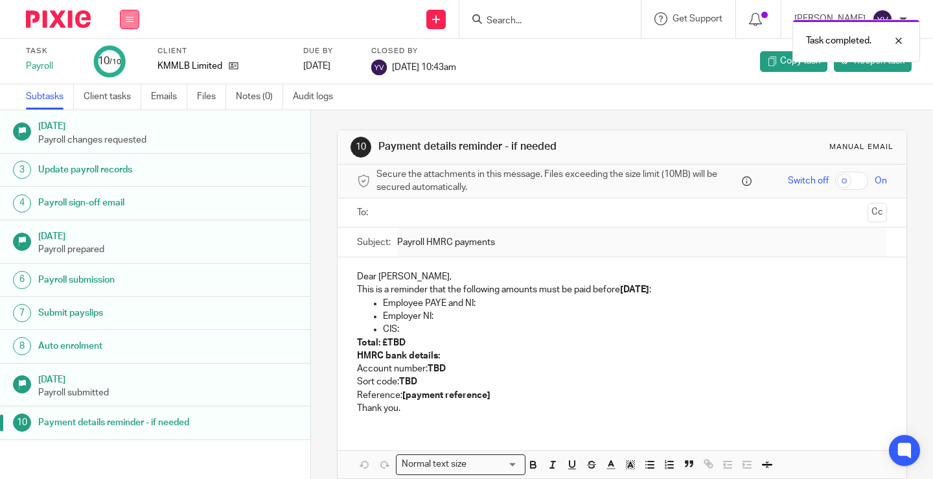
click at [124, 17] on button at bounding box center [129, 19] width 19 height 19
click at [128, 57] on link "Work" at bounding box center [123, 60] width 23 height 9
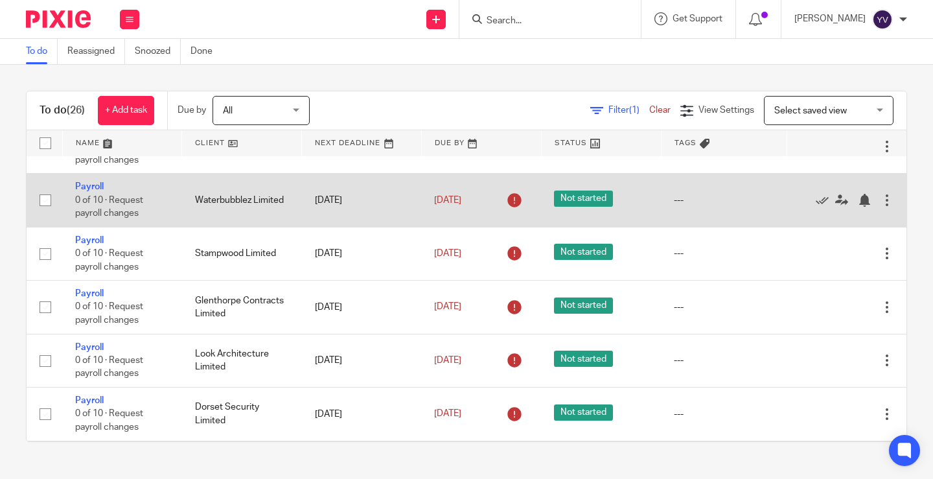
scroll to position [518, 0]
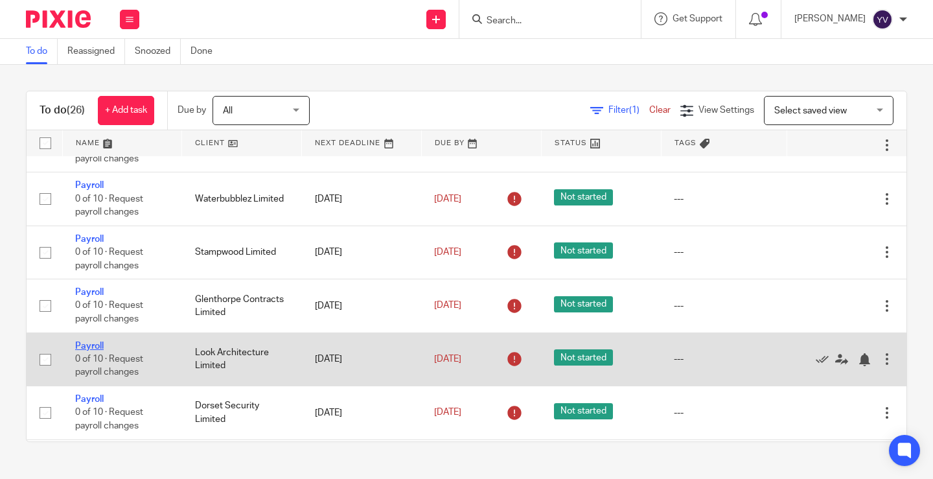
click at [97, 346] on link "Payroll" at bounding box center [89, 345] width 29 height 9
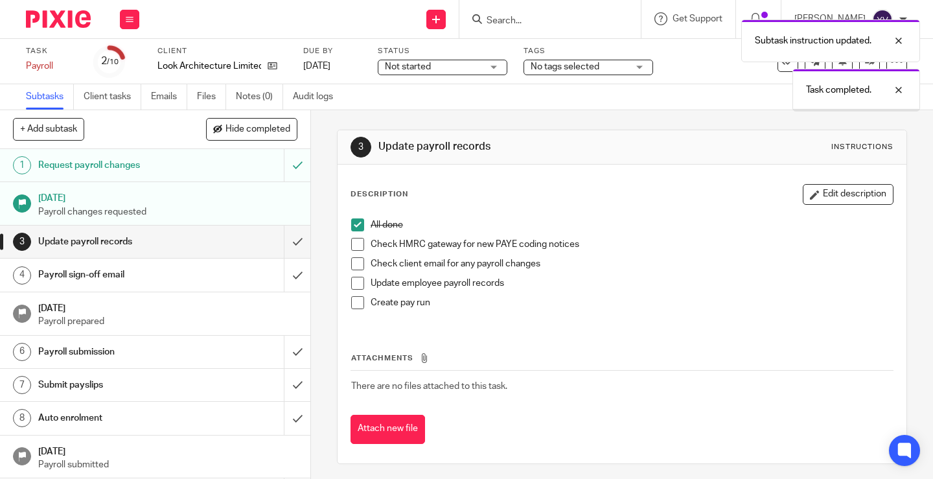
click at [352, 244] on span at bounding box center [357, 244] width 13 height 13
drag, startPoint x: 355, startPoint y: 260, endPoint x: 355, endPoint y: 273, distance: 13.0
click at [355, 260] on span at bounding box center [357, 263] width 13 height 13
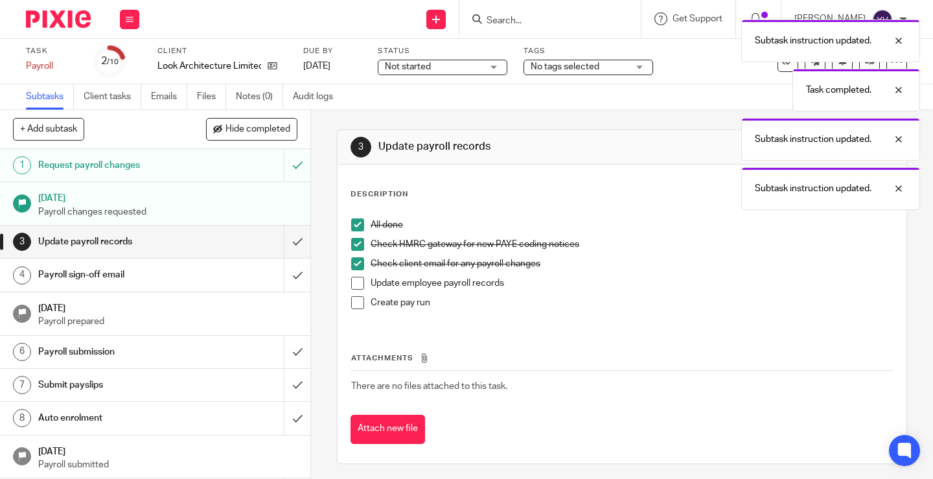
click at [355, 280] on span at bounding box center [357, 283] width 13 height 13
click at [352, 301] on span at bounding box center [357, 302] width 13 height 13
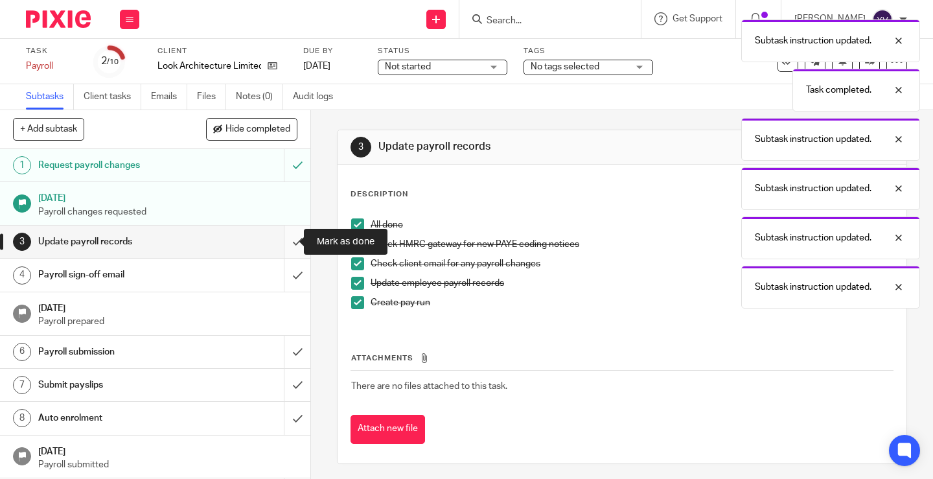
click at [284, 239] on input "submit" at bounding box center [155, 241] width 310 height 32
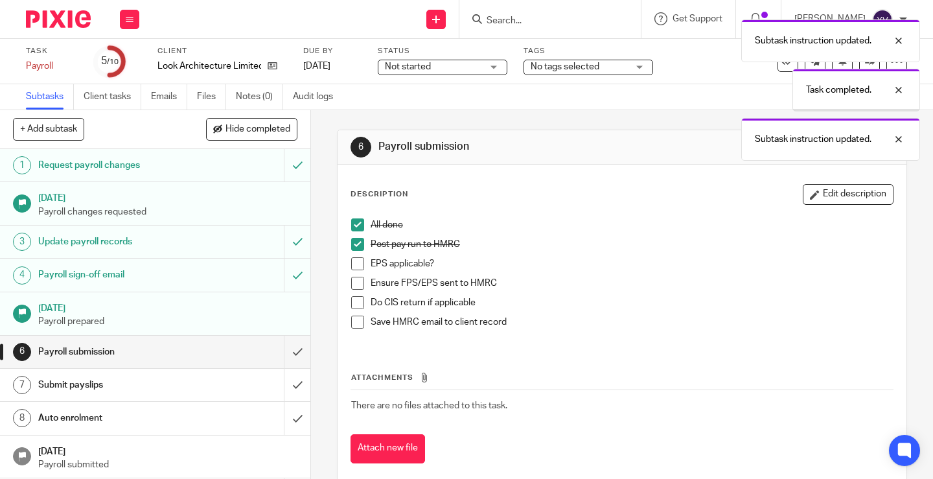
click at [354, 267] on span at bounding box center [357, 263] width 13 height 13
click at [354, 286] on span at bounding box center [357, 283] width 13 height 13
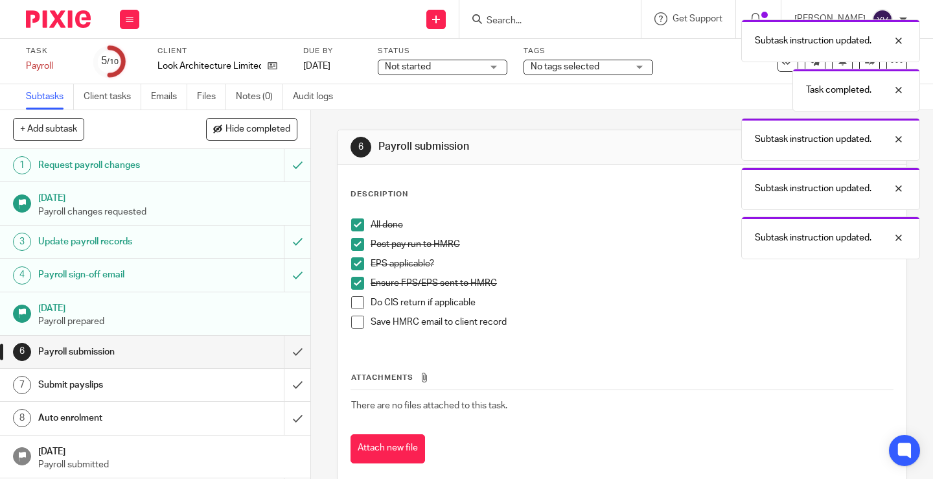
click at [353, 305] on span at bounding box center [357, 302] width 13 height 13
click at [353, 320] on span at bounding box center [357, 321] width 13 height 13
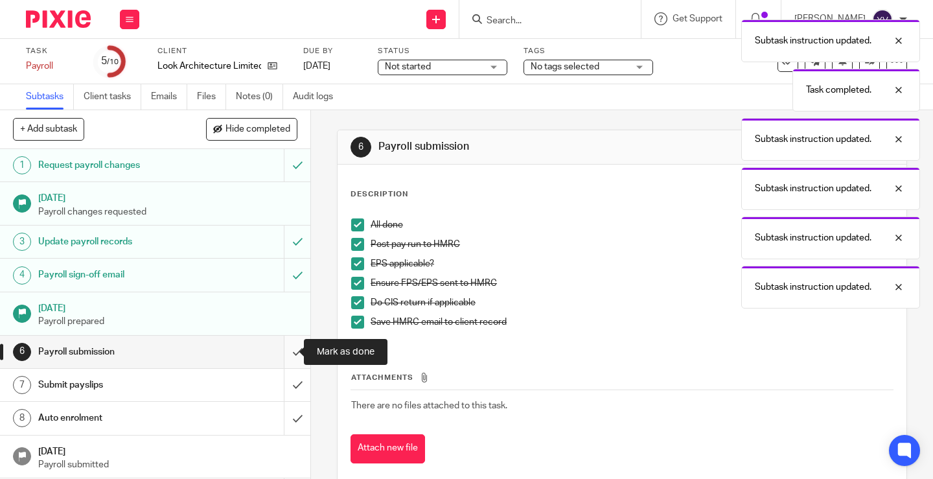
click at [286, 348] on input "submit" at bounding box center [155, 352] width 310 height 32
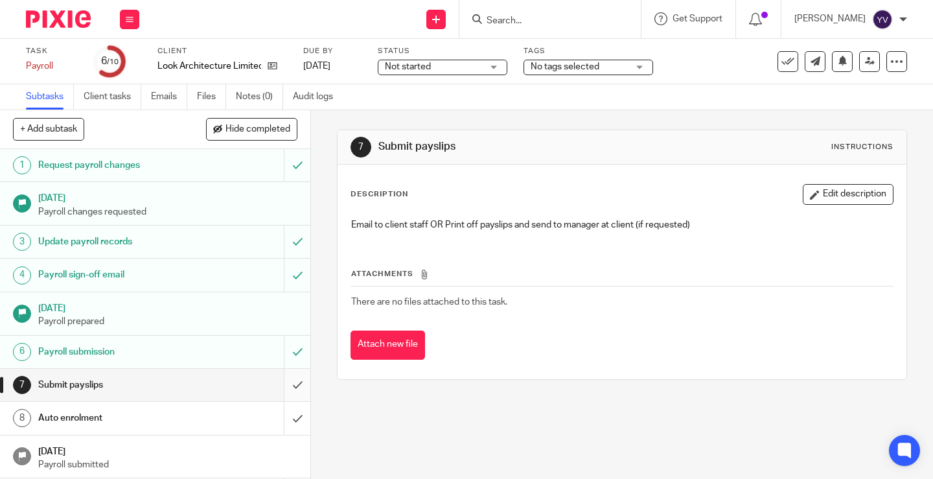
scroll to position [46, 0]
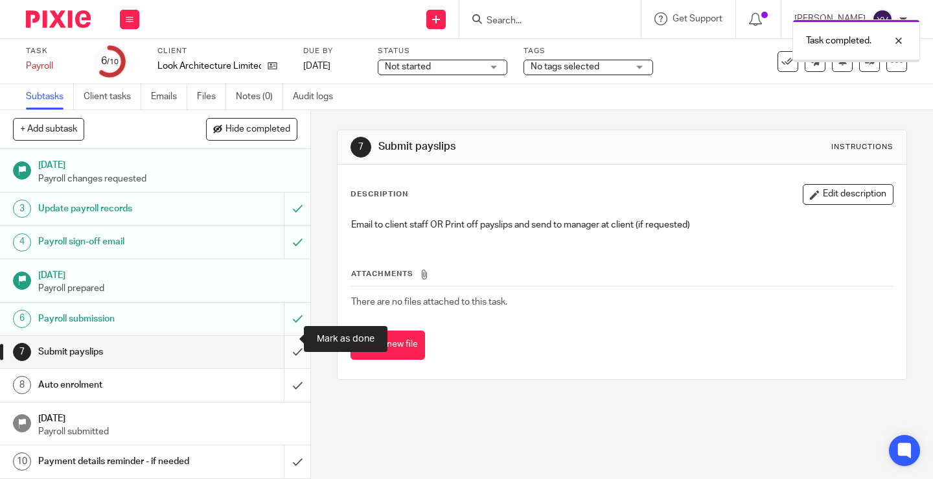
click at [284, 337] on input "submit" at bounding box center [155, 352] width 310 height 32
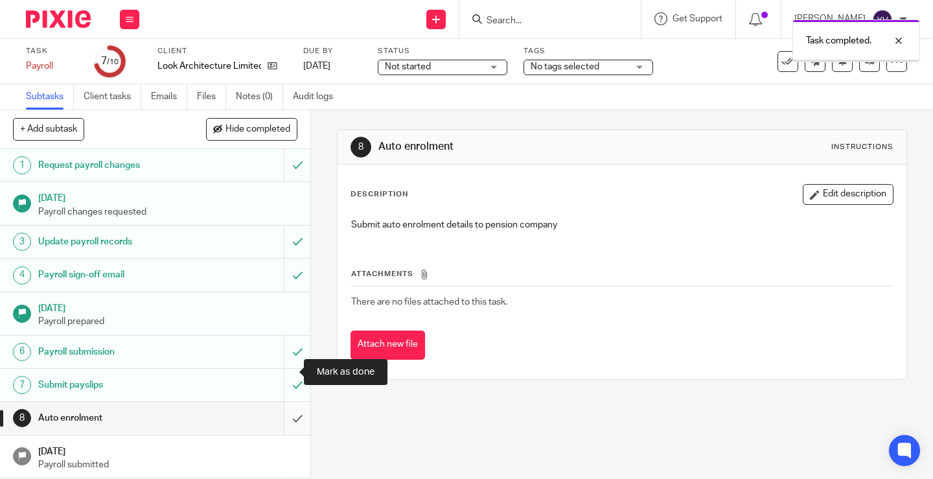
scroll to position [46, 0]
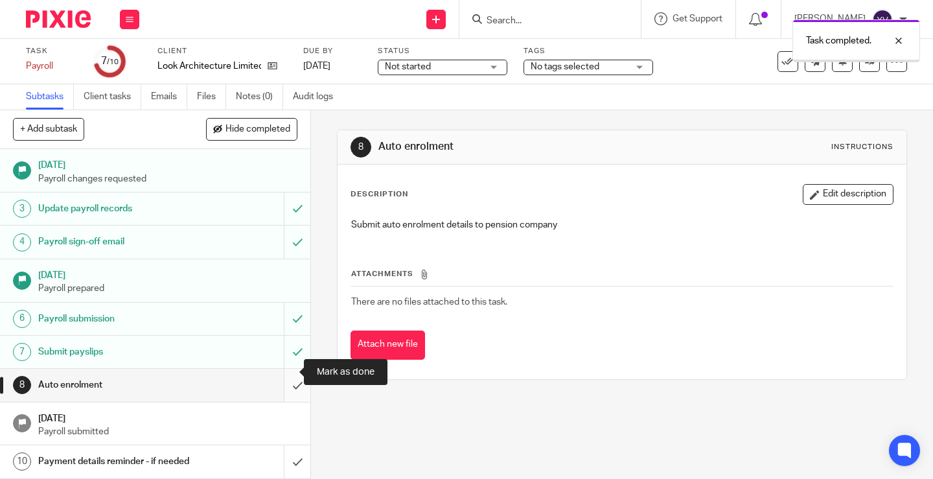
click at [282, 371] on input "submit" at bounding box center [155, 385] width 310 height 32
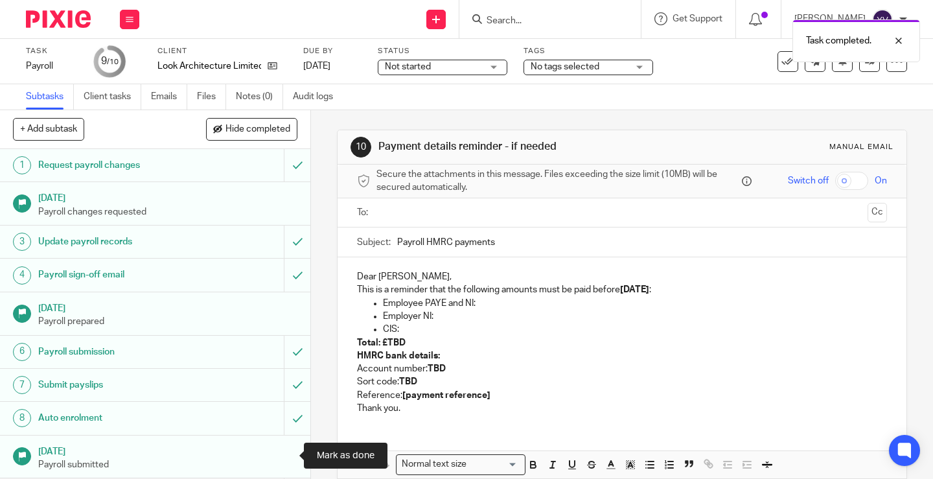
scroll to position [46, 0]
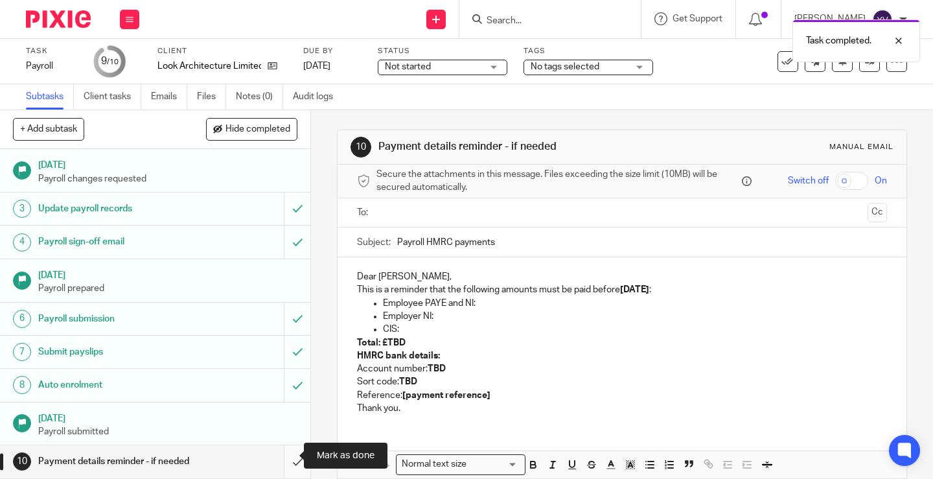
drag, startPoint x: 0, startPoint y: 0, endPoint x: 284, endPoint y: 448, distance: 530.5
click at [284, 450] on input "submit" at bounding box center [155, 461] width 310 height 32
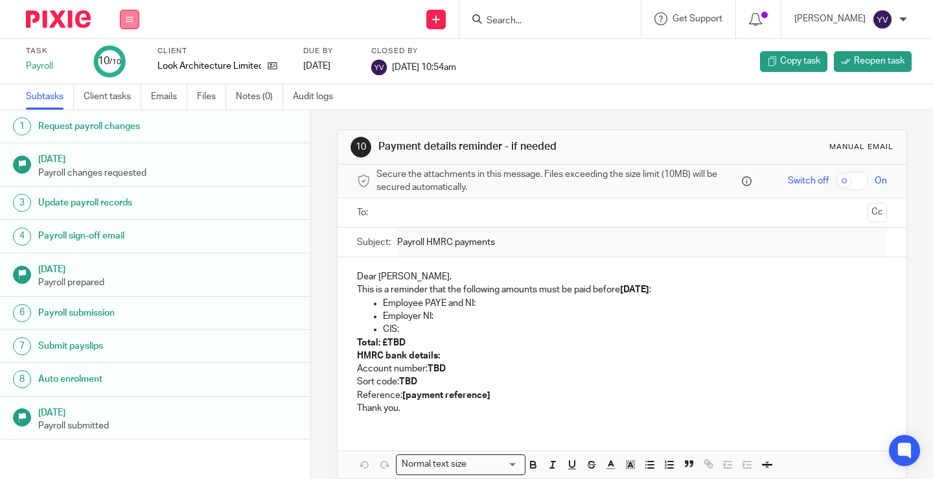
click at [128, 17] on icon at bounding box center [130, 20] width 8 height 8
click at [127, 61] on link "Work" at bounding box center [123, 60] width 23 height 9
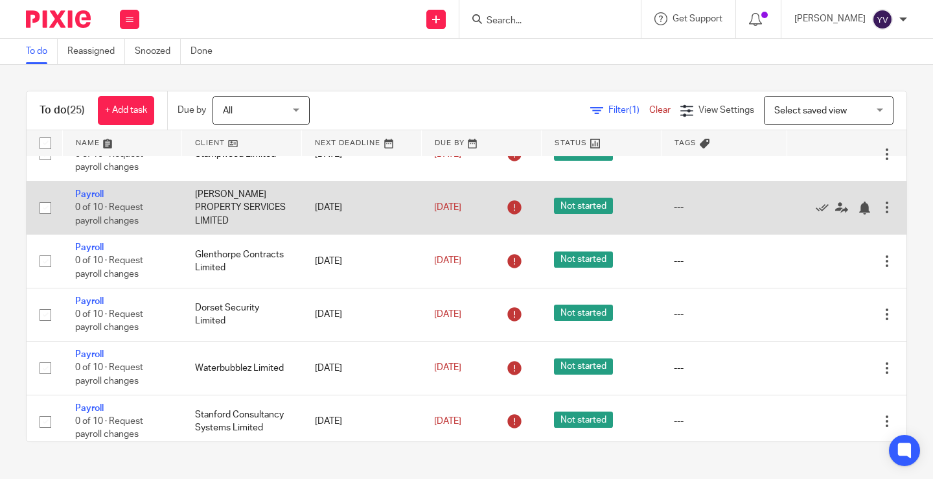
scroll to position [648, 0]
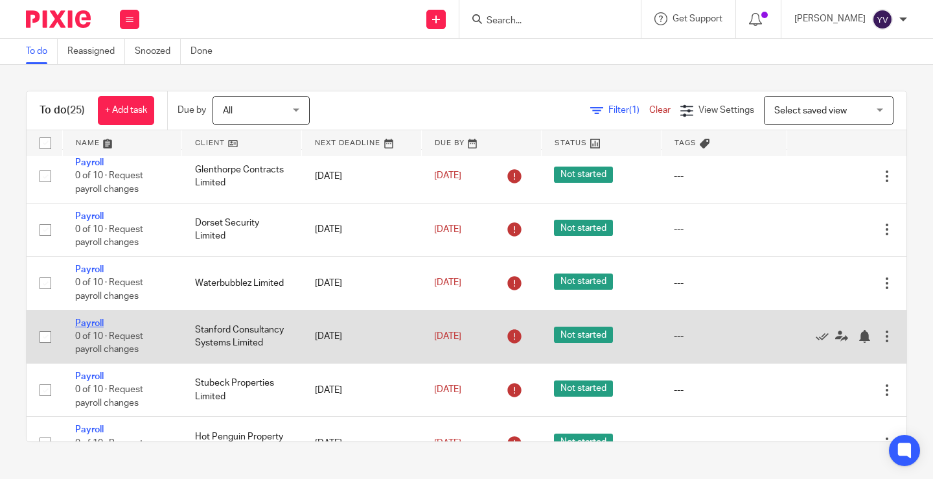
drag, startPoint x: 95, startPoint y: 323, endPoint x: 86, endPoint y: 323, distance: 9.1
click at [95, 323] on link "Payroll" at bounding box center [89, 323] width 29 height 9
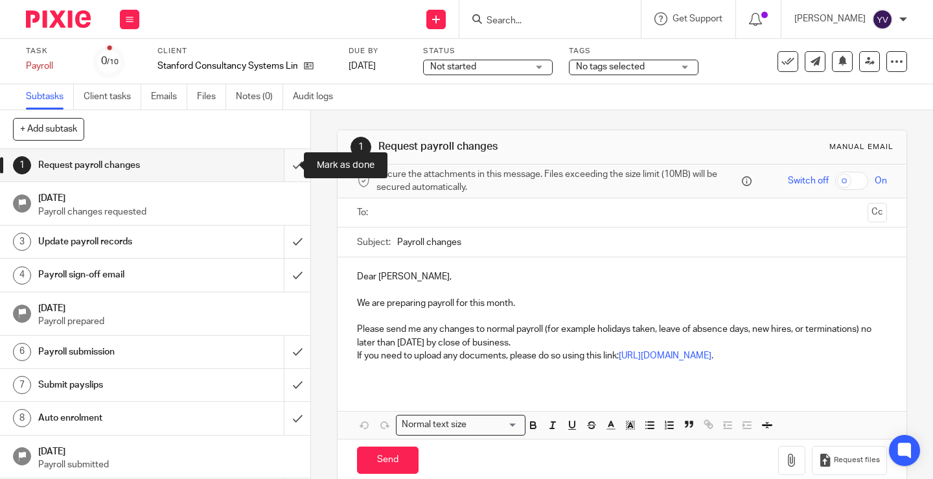
click at [285, 162] on input "submit" at bounding box center [155, 165] width 310 height 32
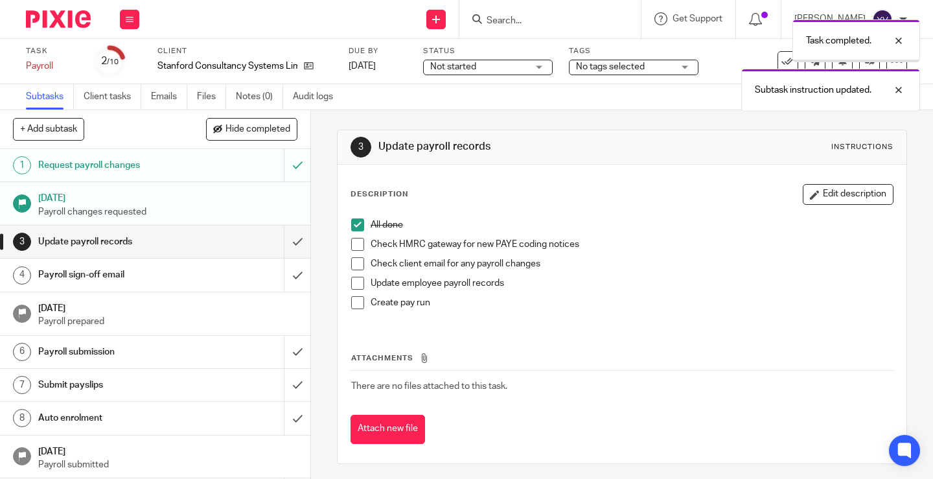
click at [354, 247] on span at bounding box center [357, 244] width 13 height 13
click at [356, 262] on span at bounding box center [357, 263] width 13 height 13
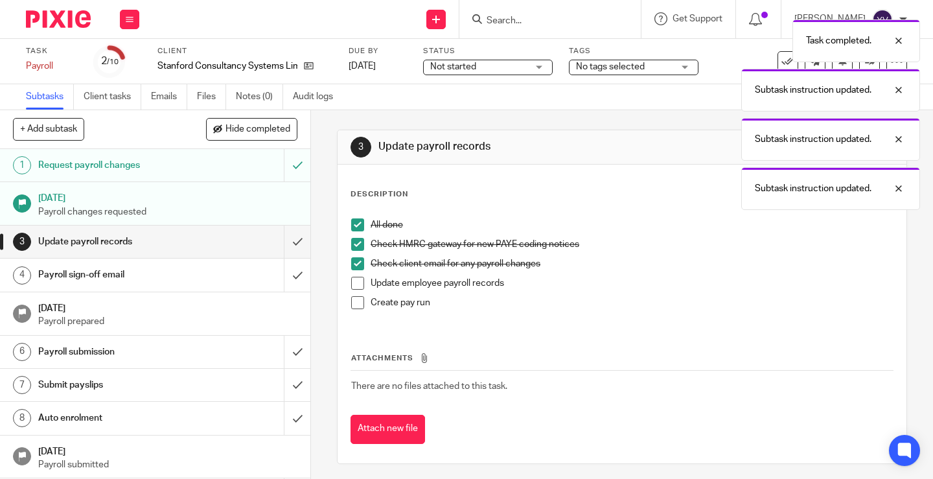
click at [355, 285] on span at bounding box center [357, 283] width 13 height 13
click at [354, 303] on span at bounding box center [357, 302] width 13 height 13
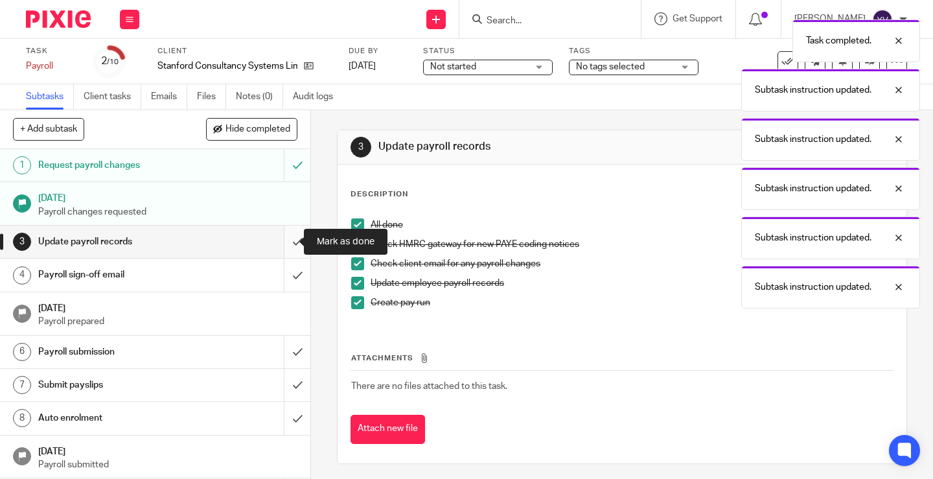
click at [286, 242] on input "submit" at bounding box center [155, 241] width 310 height 32
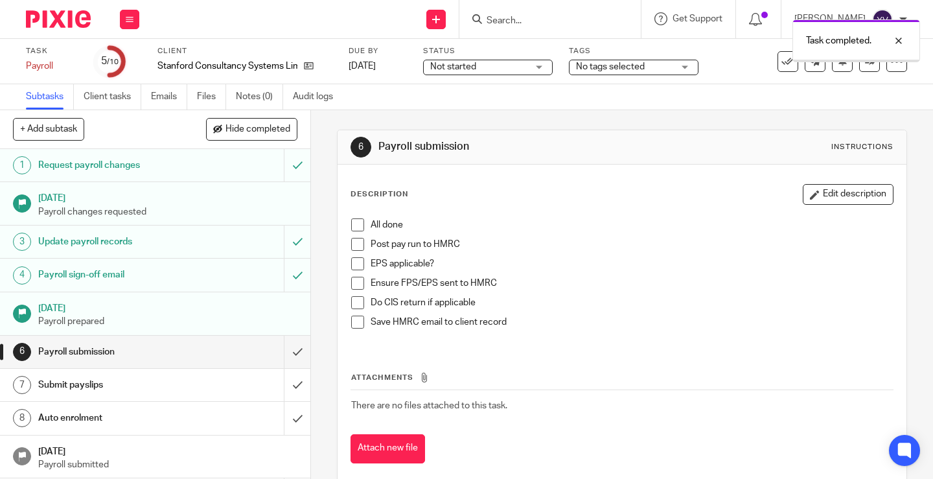
click at [356, 225] on span at bounding box center [357, 224] width 13 height 13
click at [353, 247] on span at bounding box center [357, 244] width 13 height 13
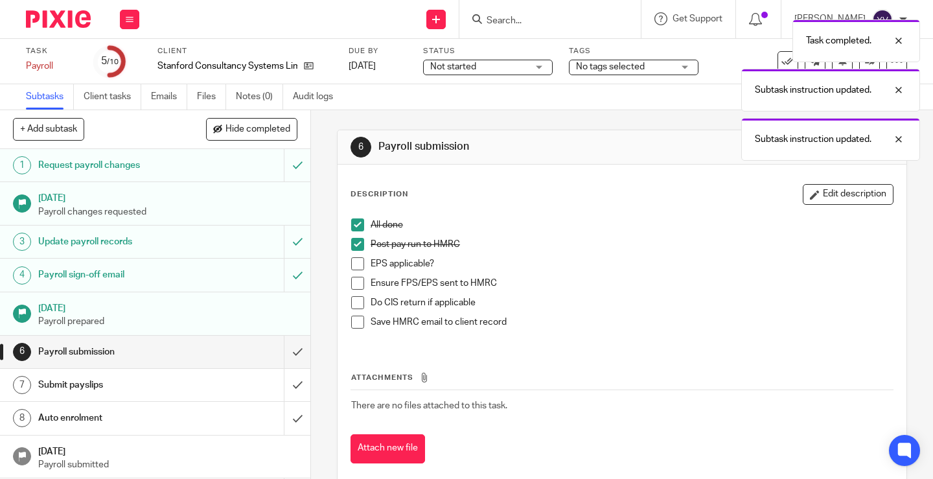
click at [355, 266] on span at bounding box center [357, 263] width 13 height 13
click at [351, 282] on span at bounding box center [357, 283] width 13 height 13
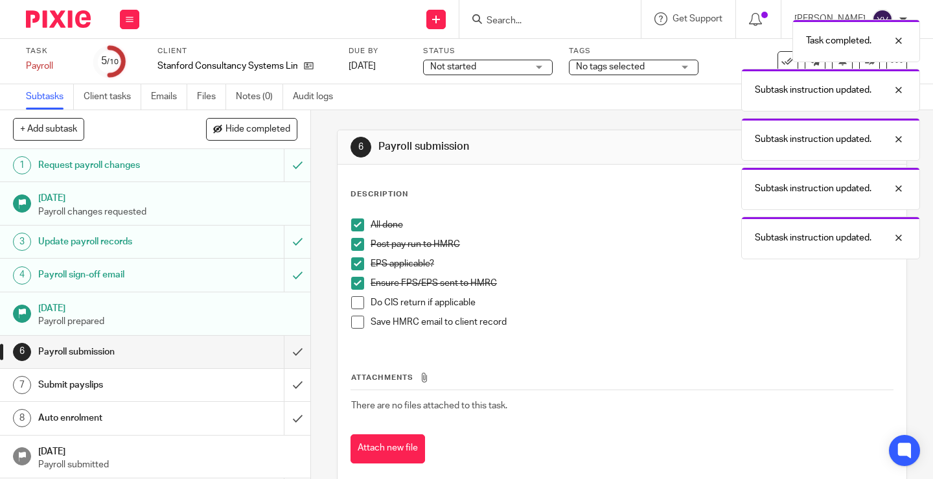
click at [355, 303] on span at bounding box center [357, 302] width 13 height 13
click at [354, 319] on span at bounding box center [357, 321] width 13 height 13
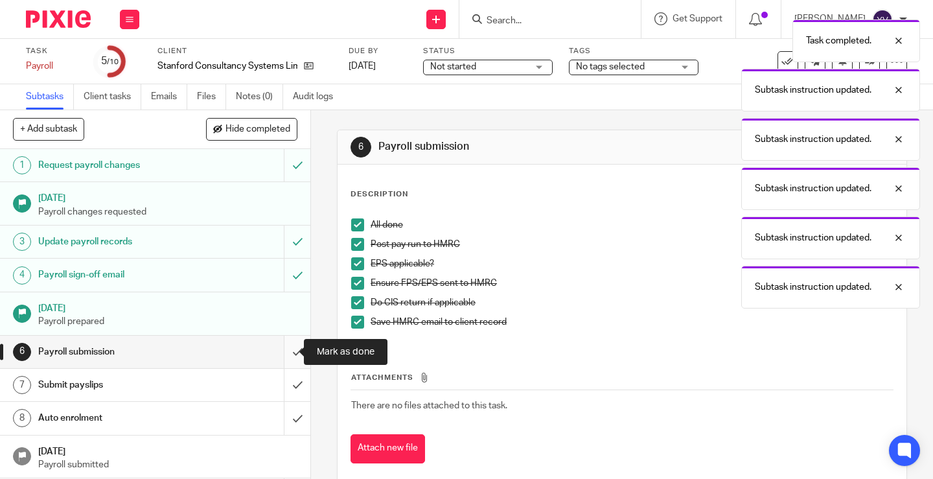
click at [283, 350] on input "submit" at bounding box center [155, 352] width 310 height 32
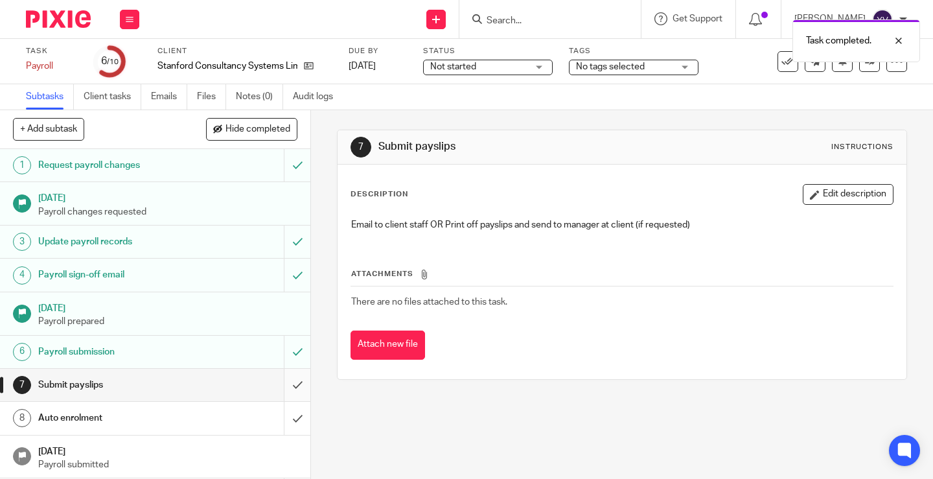
scroll to position [46, 0]
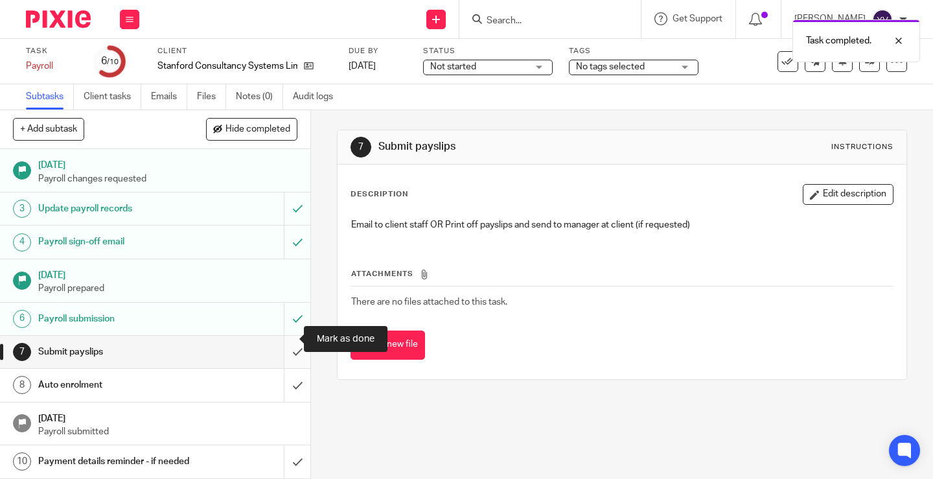
click at [282, 338] on input "submit" at bounding box center [155, 352] width 310 height 32
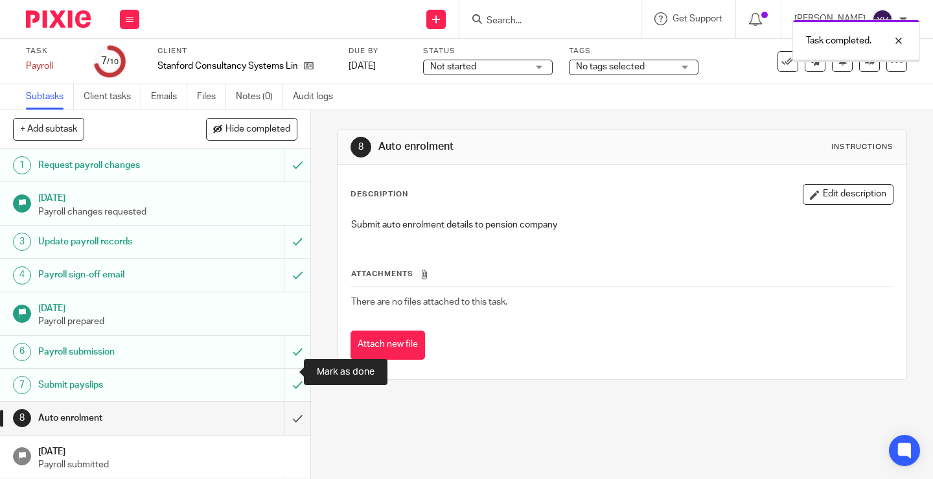
scroll to position [46, 0]
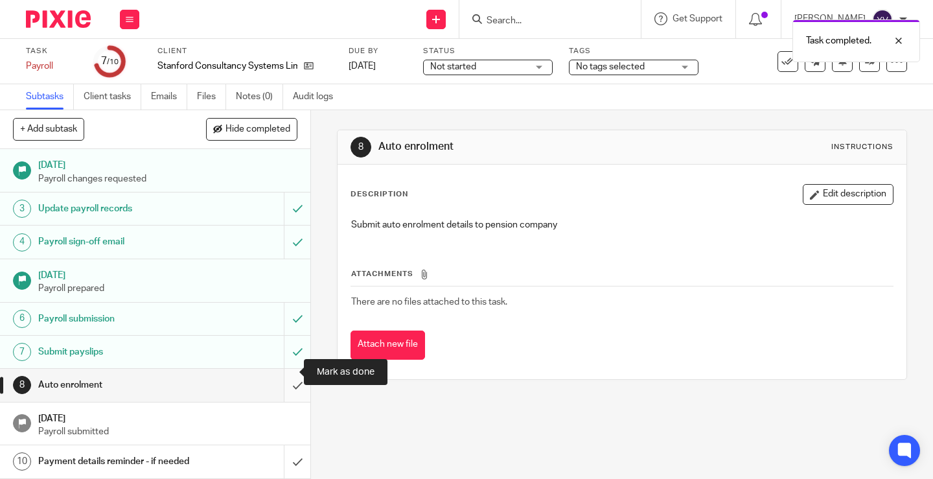
click at [283, 371] on input "submit" at bounding box center [155, 385] width 310 height 32
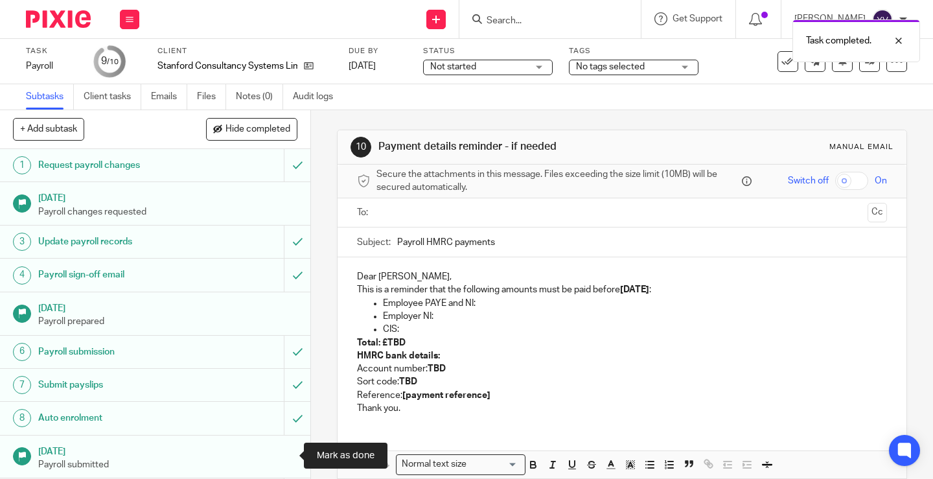
scroll to position [46, 0]
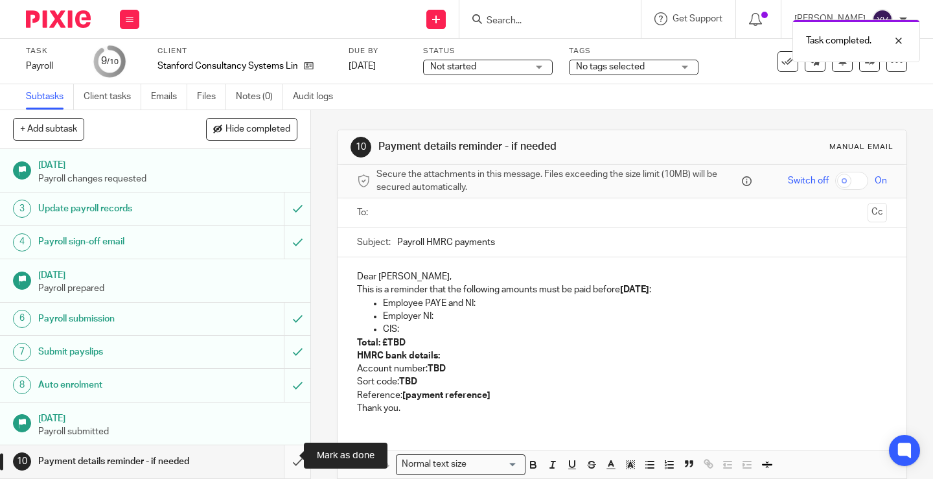
click at [286, 449] on input "submit" at bounding box center [155, 461] width 310 height 32
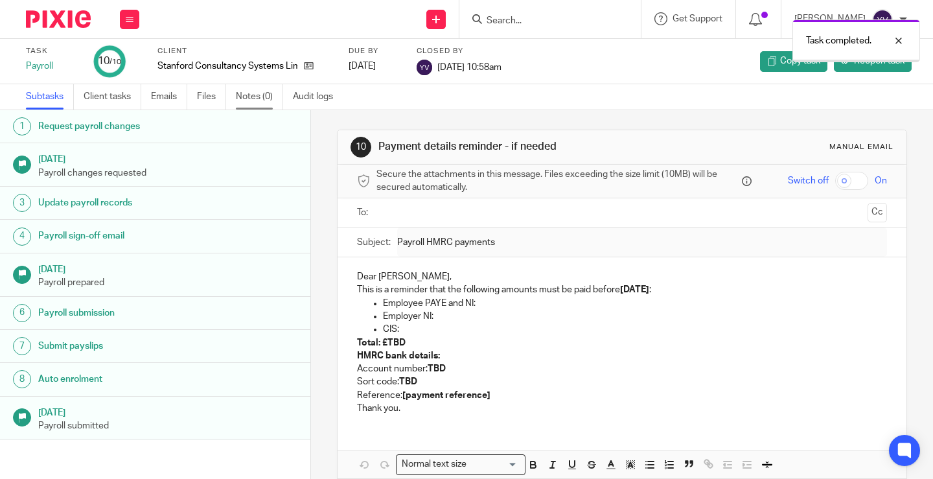
scroll to position [33, 0]
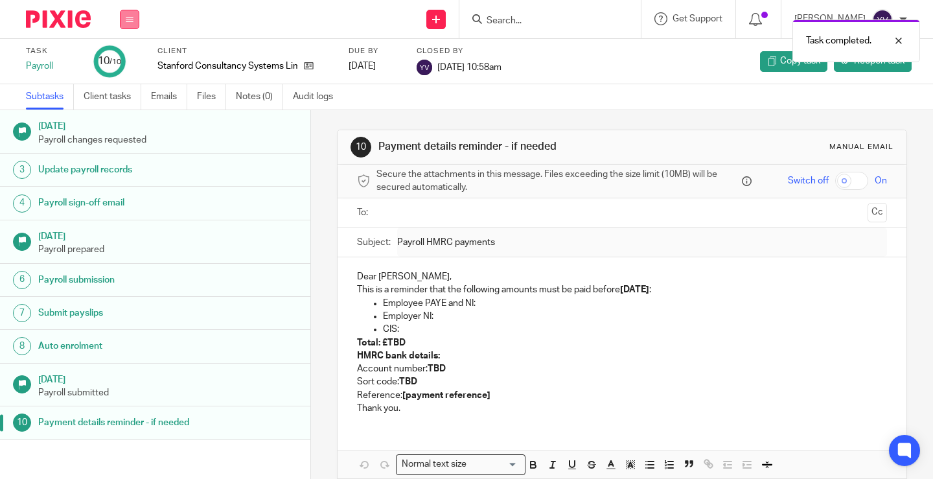
click at [130, 19] on icon at bounding box center [130, 20] width 8 height 8
click at [127, 57] on link "Work" at bounding box center [123, 60] width 23 height 9
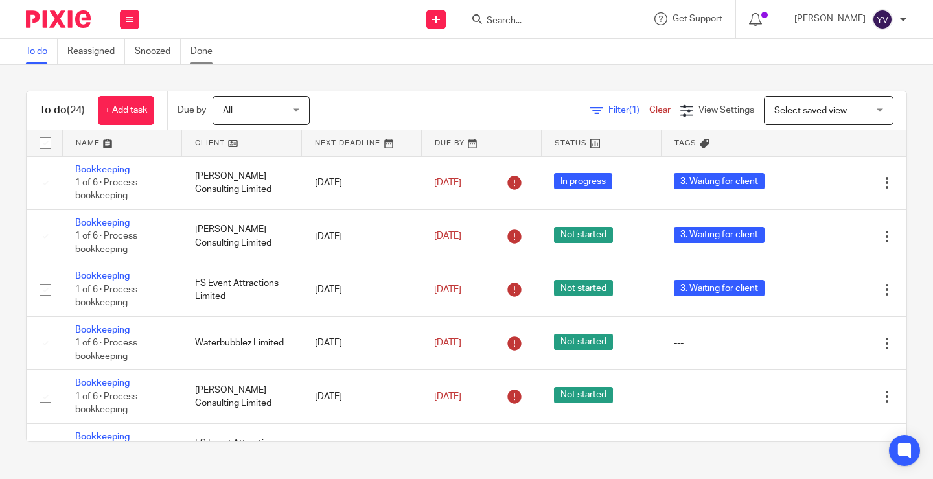
click at [204, 49] on link "Done" at bounding box center [206, 51] width 32 height 25
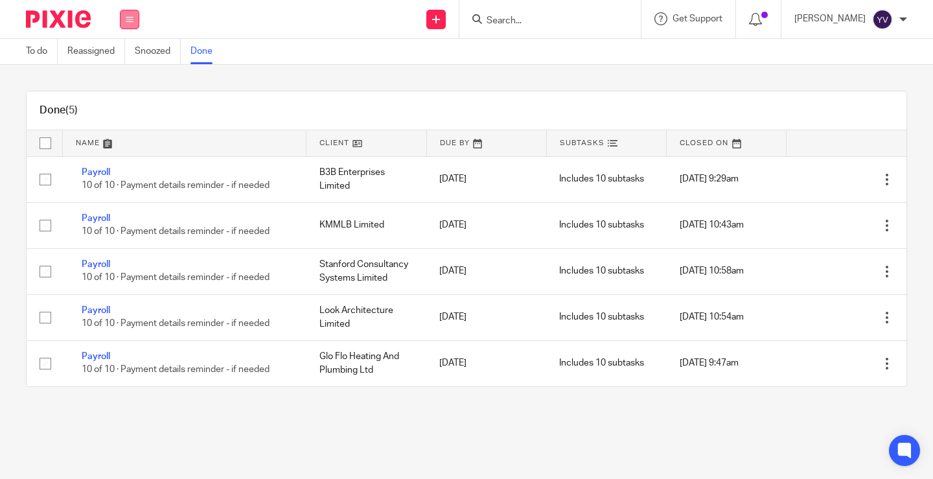
click at [128, 21] on icon at bounding box center [130, 20] width 8 height 8
click at [129, 57] on link "Work" at bounding box center [123, 60] width 23 height 9
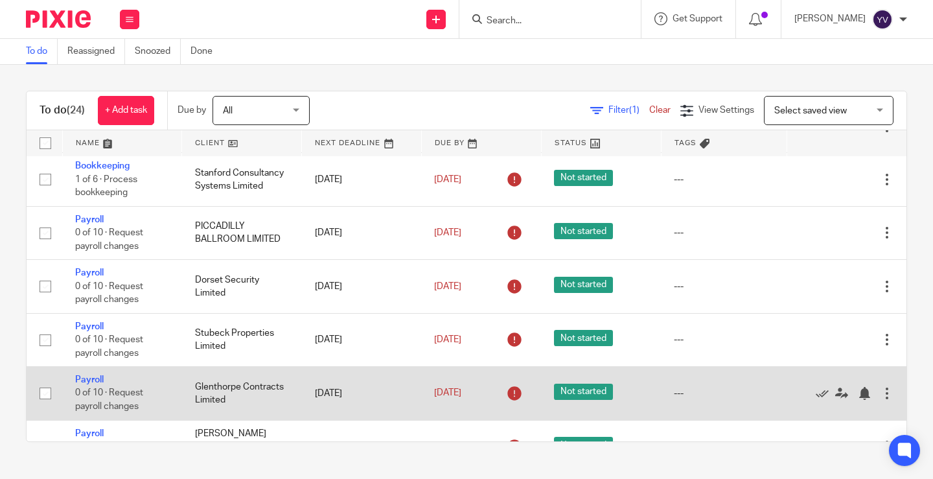
scroll to position [453, 0]
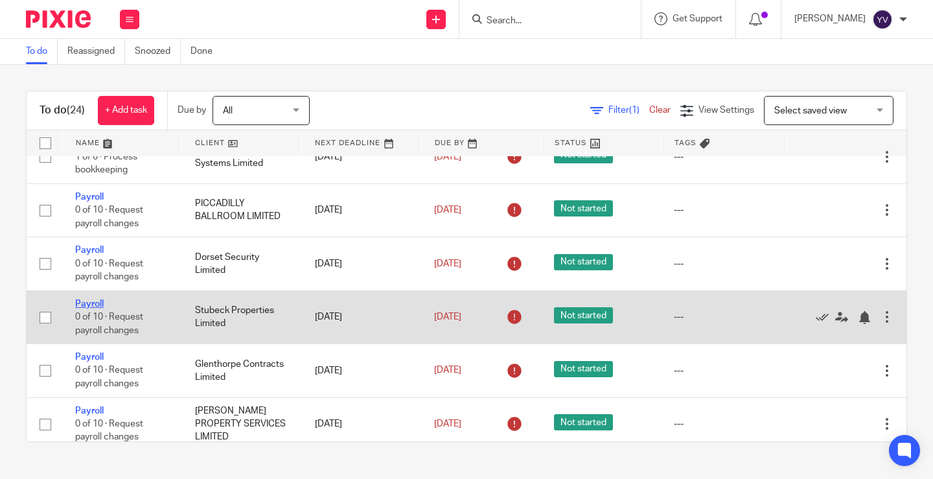
click at [98, 301] on link "Payroll" at bounding box center [89, 303] width 29 height 9
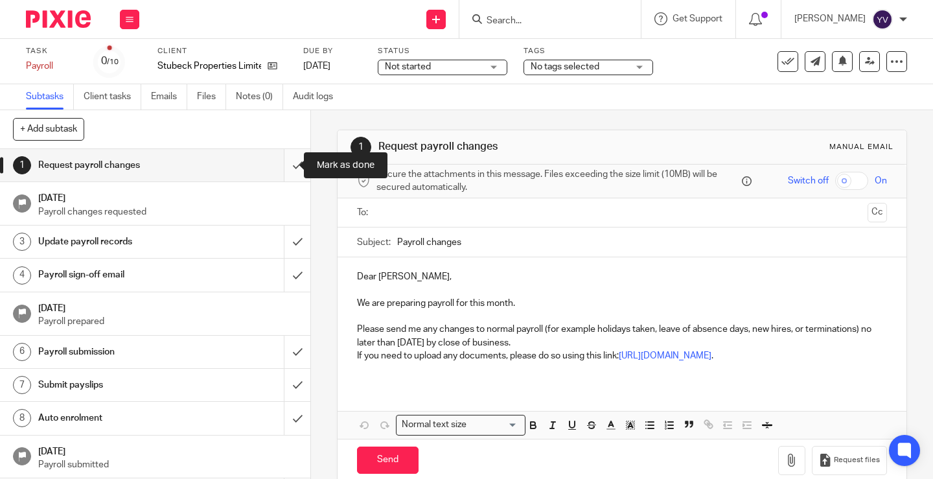
click at [285, 163] on input "submit" at bounding box center [155, 165] width 310 height 32
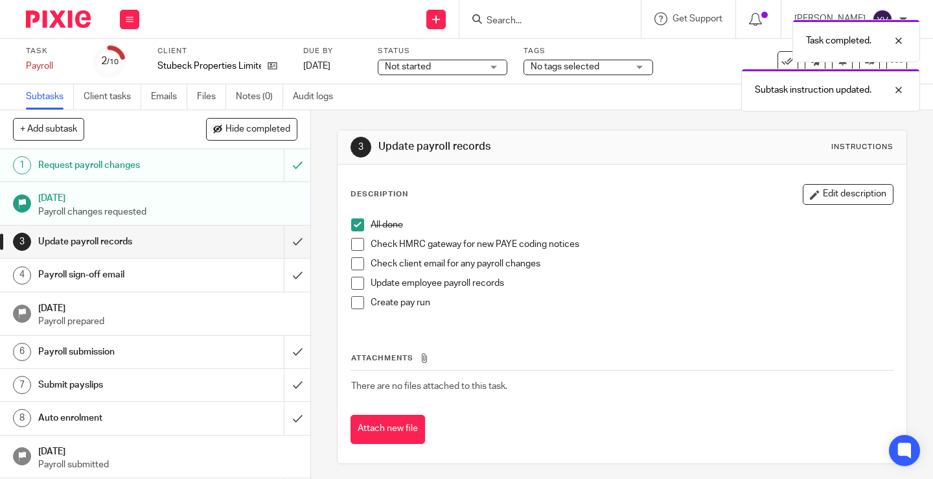
click at [353, 244] on span at bounding box center [357, 244] width 13 height 13
click at [352, 263] on span at bounding box center [357, 263] width 13 height 13
drag, startPoint x: 353, startPoint y: 280, endPoint x: 352, endPoint y: 296, distance: 15.6
click at [353, 281] on span at bounding box center [357, 283] width 13 height 13
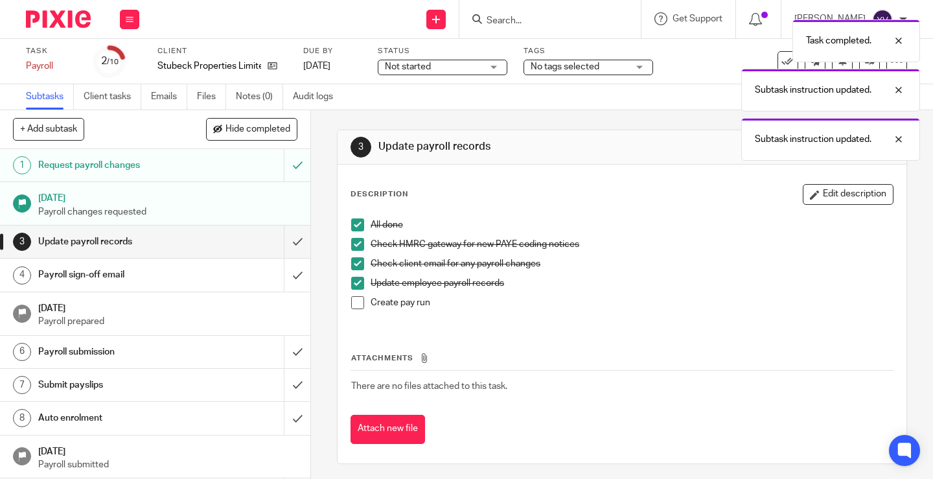
click at [352, 302] on span at bounding box center [357, 302] width 13 height 13
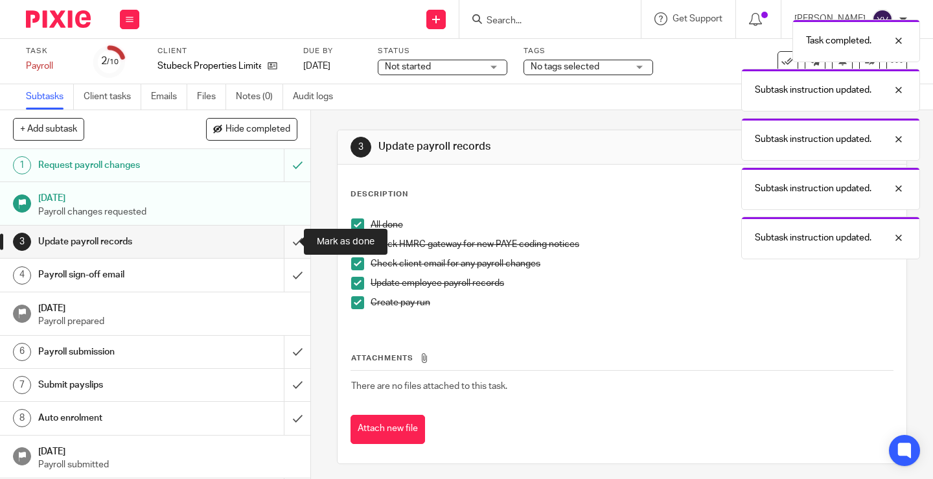
click at [285, 242] on input "submit" at bounding box center [155, 241] width 310 height 32
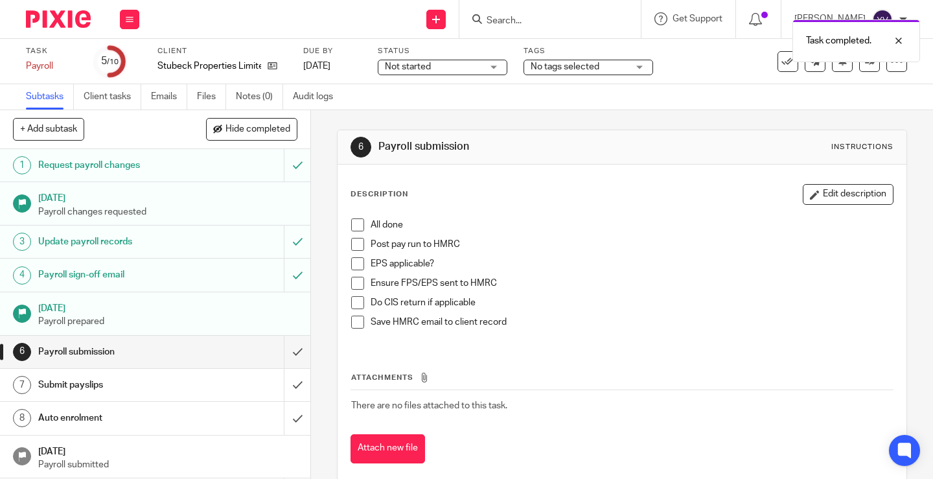
click at [354, 225] on span at bounding box center [357, 224] width 13 height 13
click at [355, 249] on span at bounding box center [357, 244] width 13 height 13
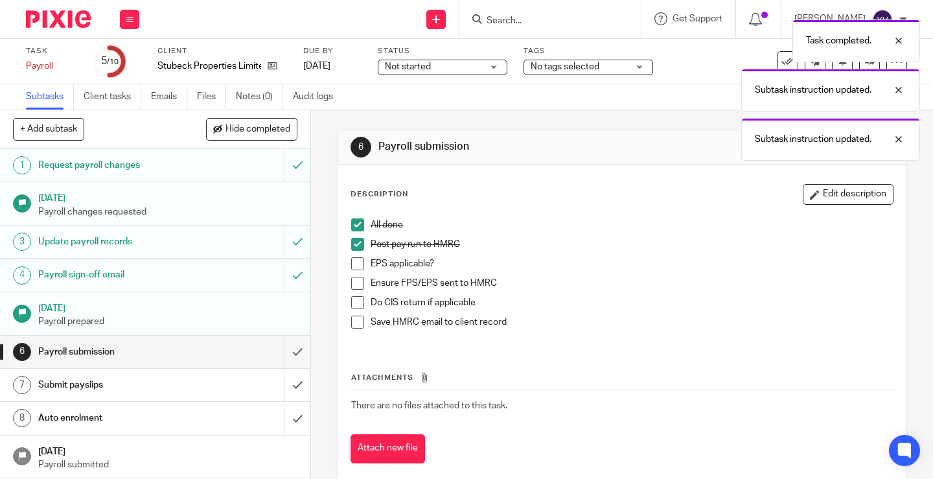
click at [354, 261] on span at bounding box center [357, 263] width 13 height 13
click at [351, 283] on span at bounding box center [357, 283] width 13 height 13
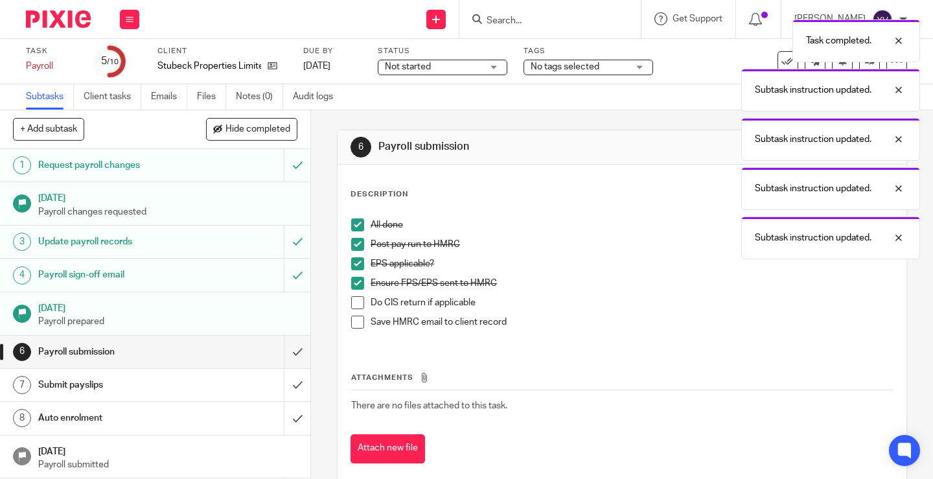
click at [354, 304] on span at bounding box center [357, 302] width 13 height 13
click at [354, 322] on span at bounding box center [357, 321] width 13 height 13
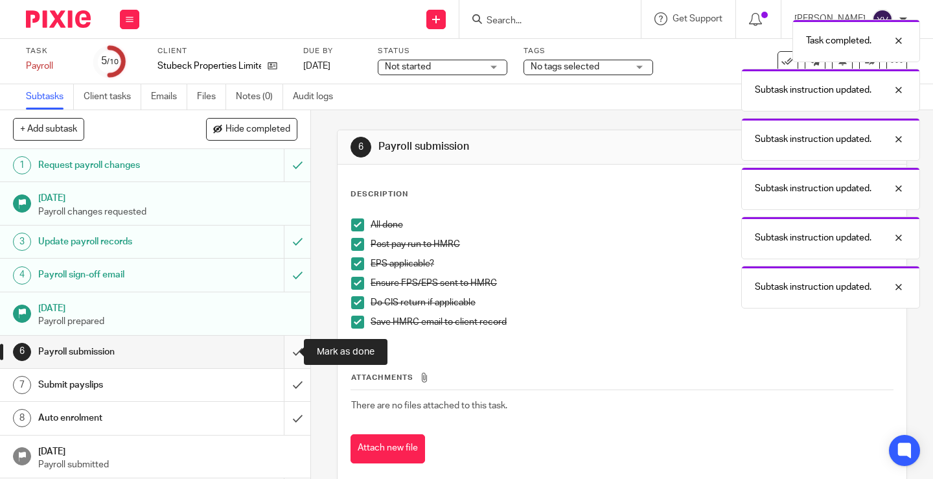
click at [286, 351] on input "submit" at bounding box center [155, 352] width 310 height 32
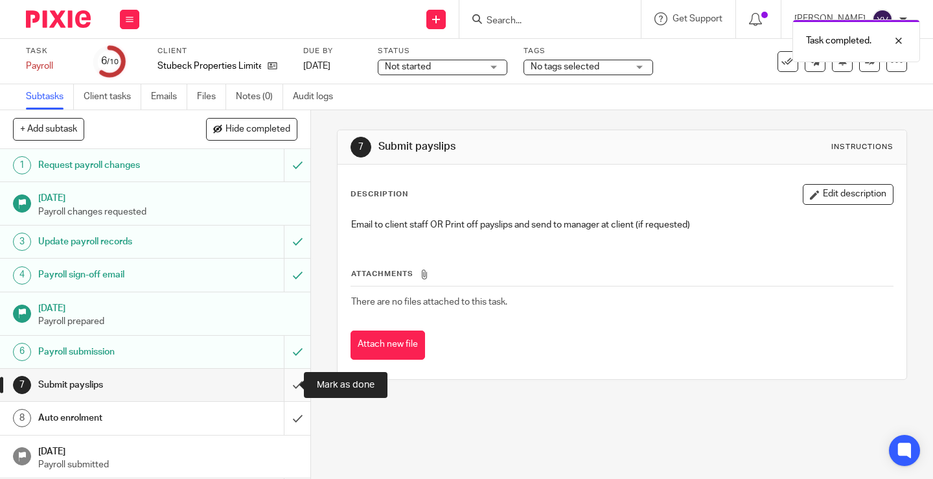
click at [284, 383] on input "submit" at bounding box center [155, 385] width 310 height 32
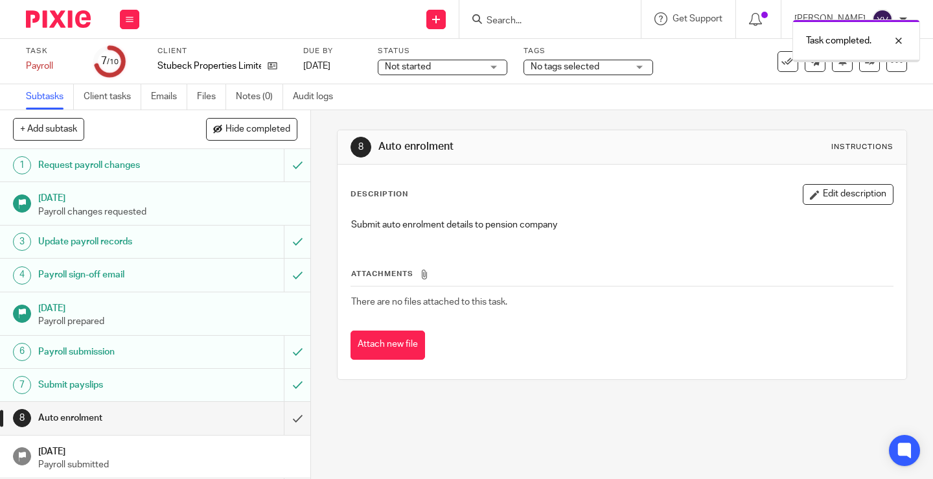
scroll to position [46, 0]
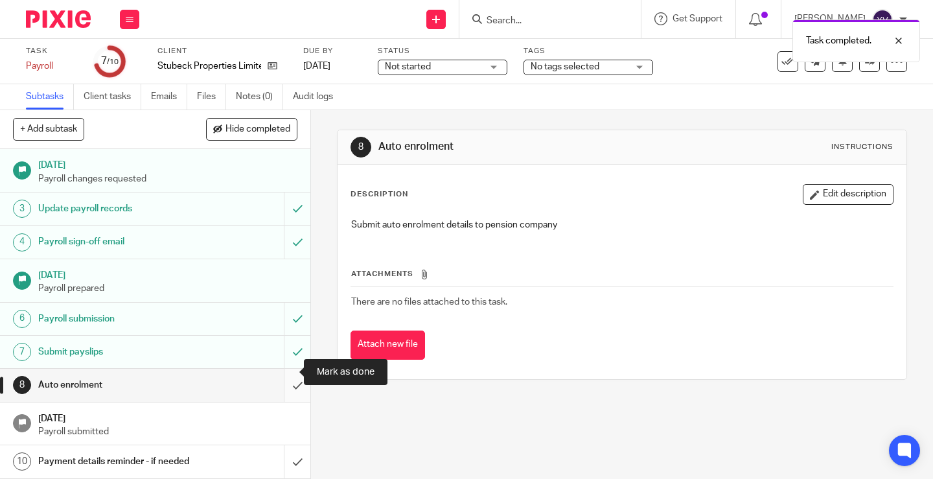
click at [282, 372] on input "submit" at bounding box center [155, 385] width 310 height 32
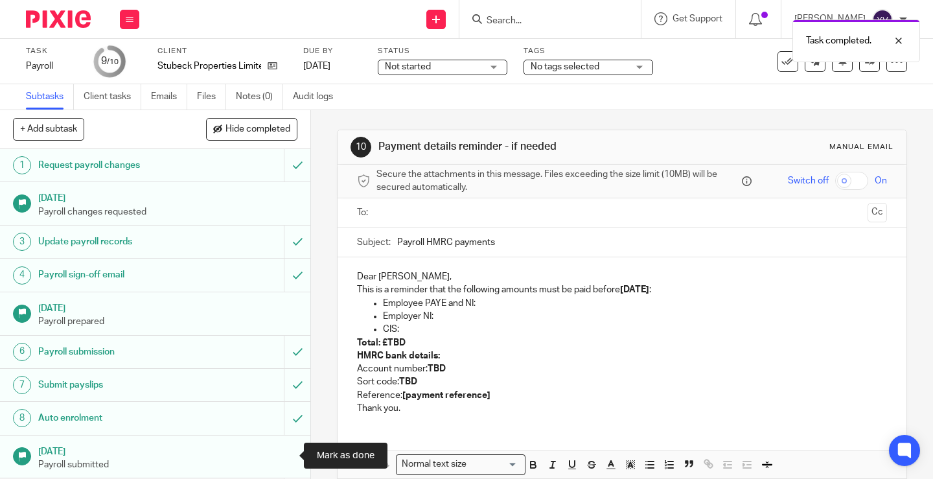
scroll to position [46, 0]
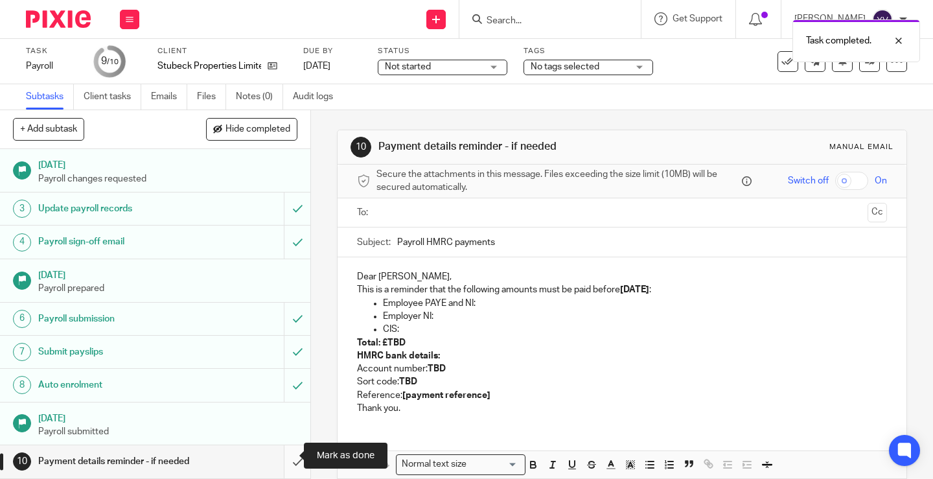
click at [285, 455] on input "submit" at bounding box center [155, 461] width 310 height 32
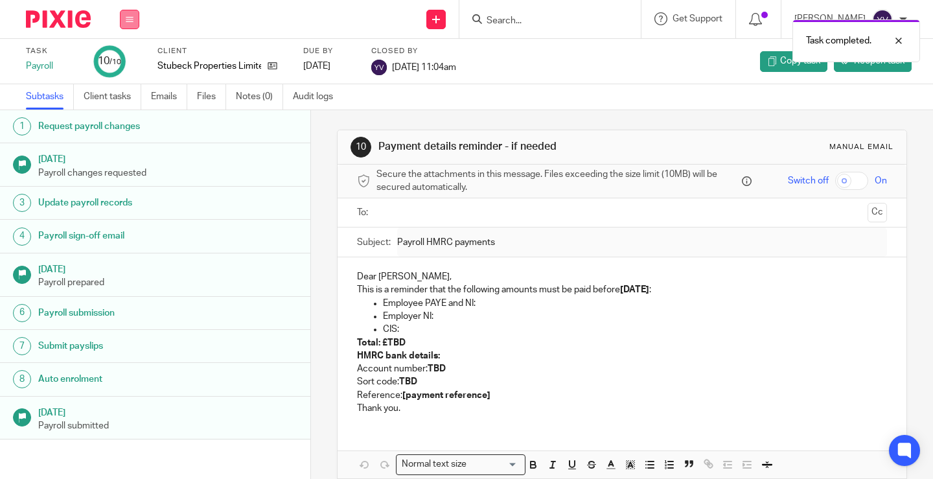
click at [128, 21] on icon at bounding box center [130, 20] width 8 height 8
click at [126, 59] on link "Work" at bounding box center [123, 60] width 23 height 9
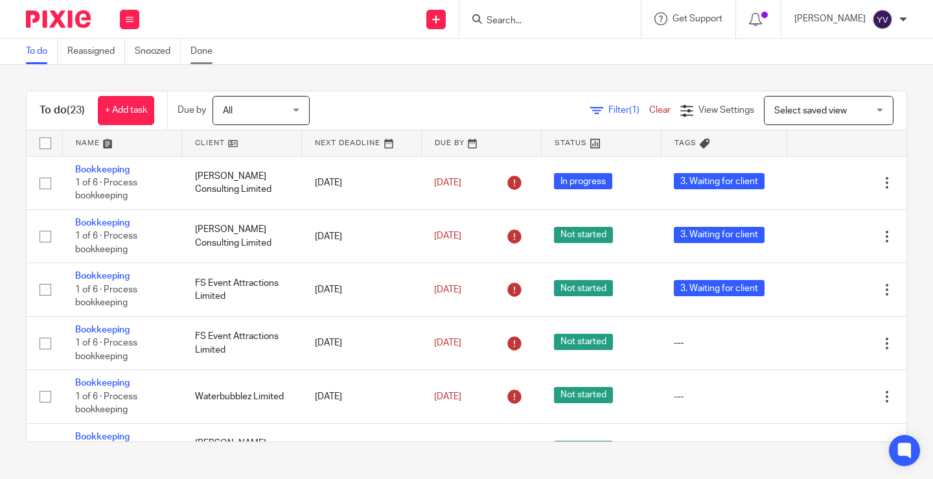
click at [209, 48] on link "Done" at bounding box center [206, 51] width 32 height 25
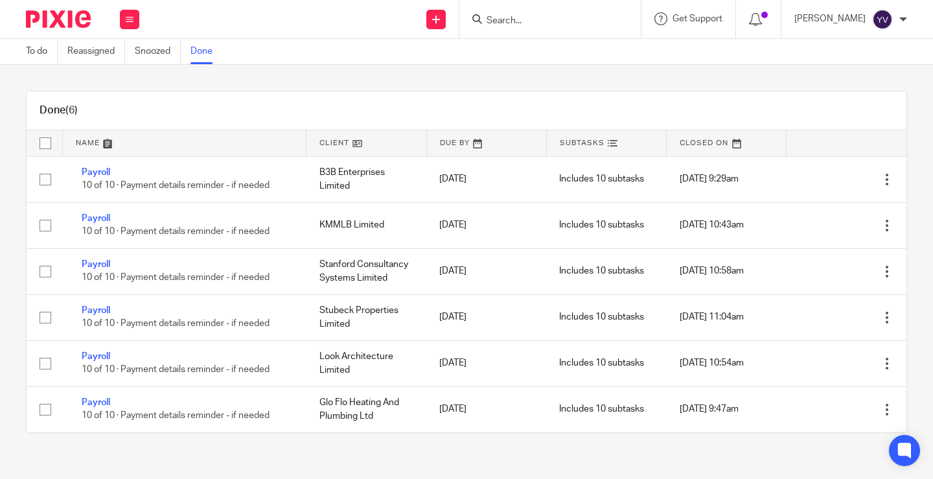
click at [544, 21] on input "Search" at bounding box center [543, 22] width 117 height 12
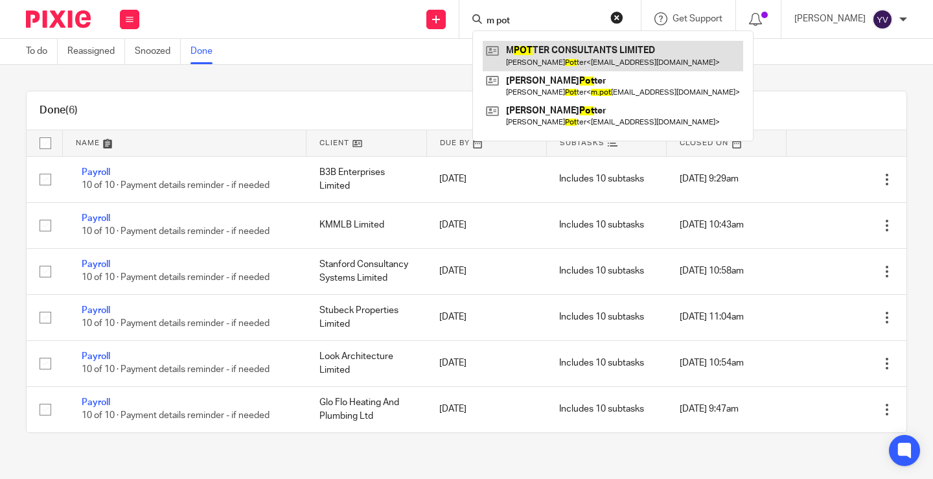
type input "m pot"
click at [610, 52] on link at bounding box center [613, 56] width 260 height 30
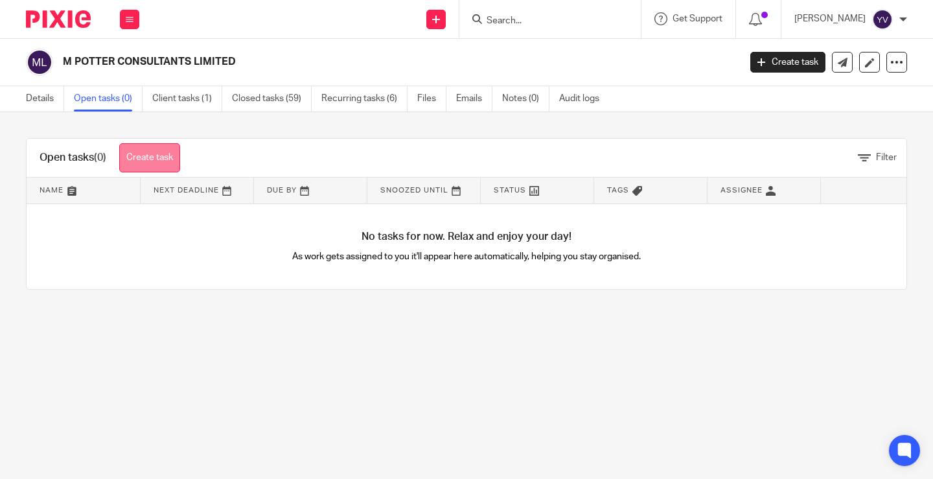
click at [148, 159] on link "Create task" at bounding box center [149, 157] width 61 height 29
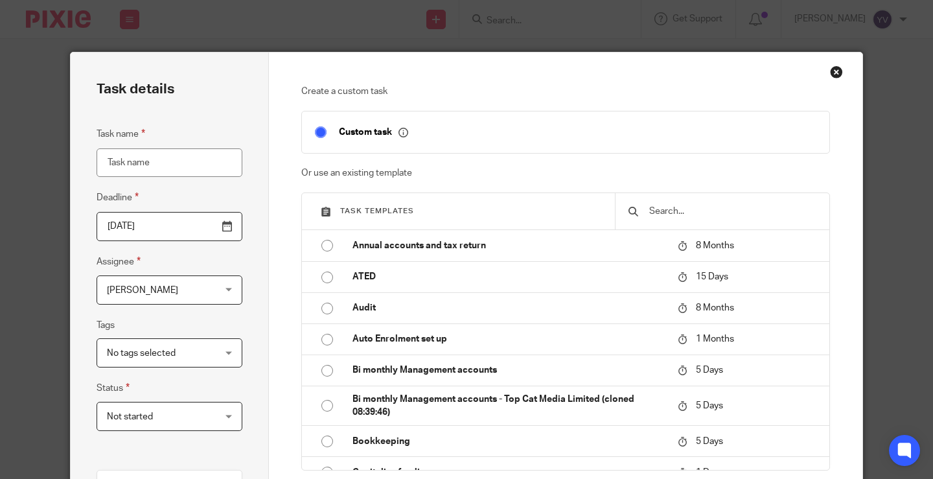
click at [833, 70] on div "Close this dialog window" at bounding box center [836, 71] width 13 height 13
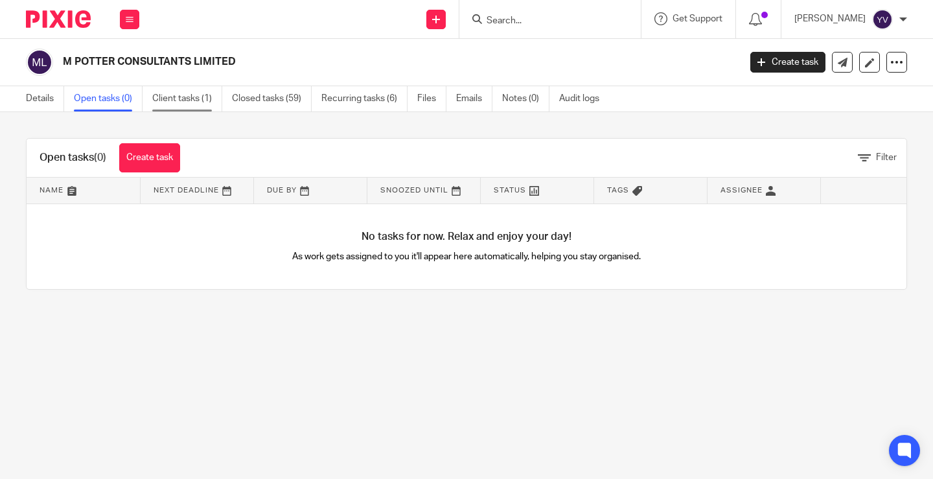
click at [199, 98] on link "Client tasks (1)" at bounding box center [187, 98] width 70 height 25
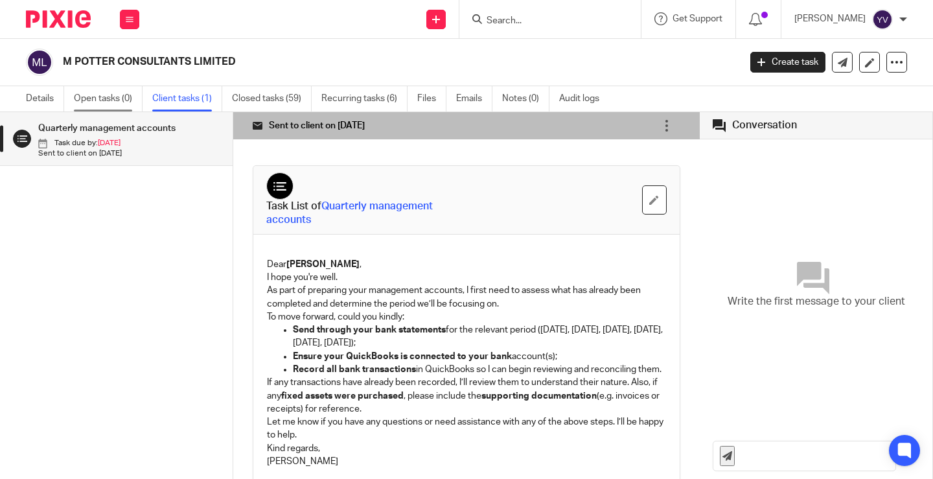
click at [106, 100] on link "Open tasks (0)" at bounding box center [108, 98] width 69 height 25
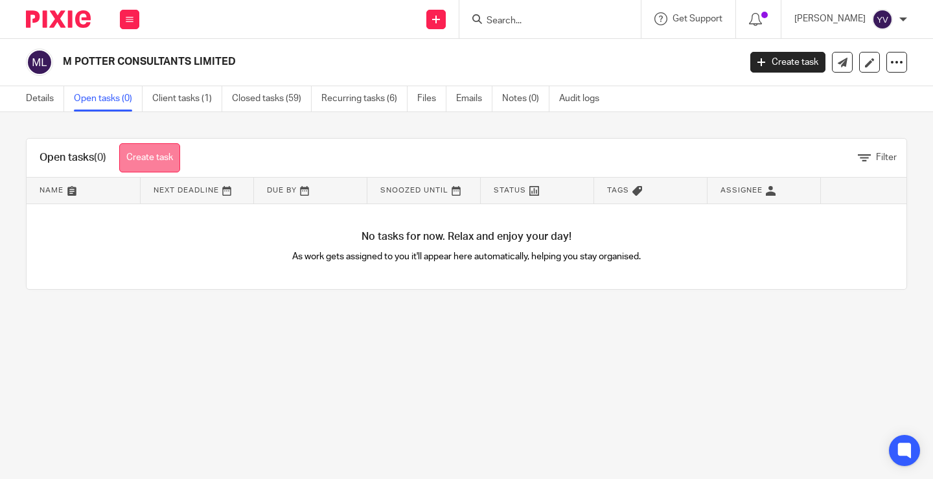
click at [159, 155] on link "Create task" at bounding box center [149, 157] width 61 height 29
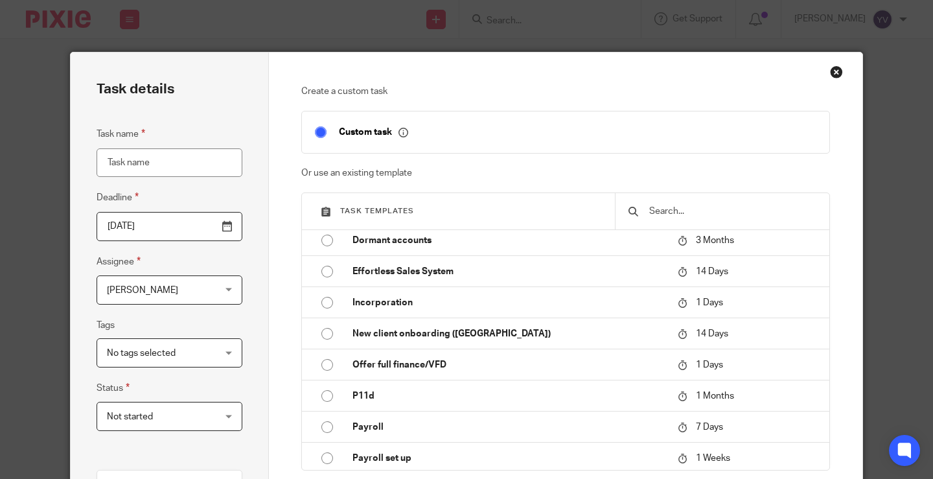
scroll to position [713, 0]
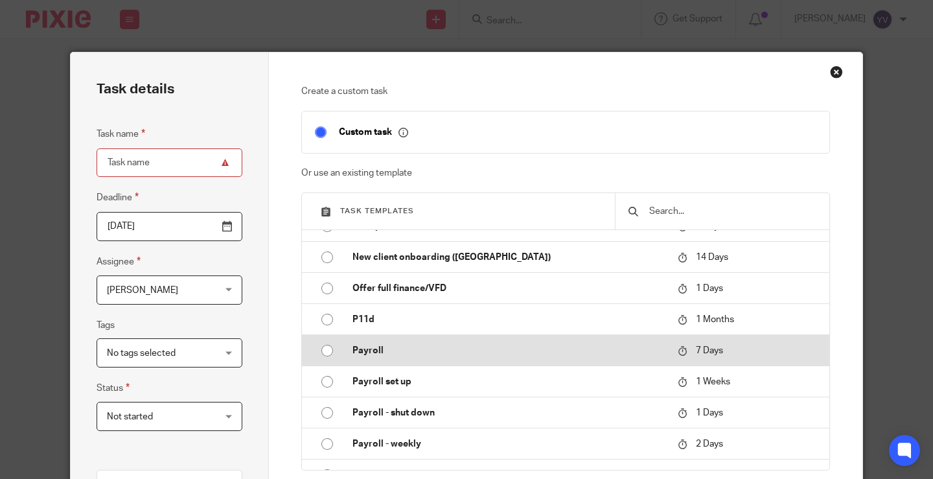
click at [319, 349] on input "radio" at bounding box center [327, 350] width 25 height 25
type input "2025-08-25"
type input "Payroll"
checkbox input "false"
radio input "false"
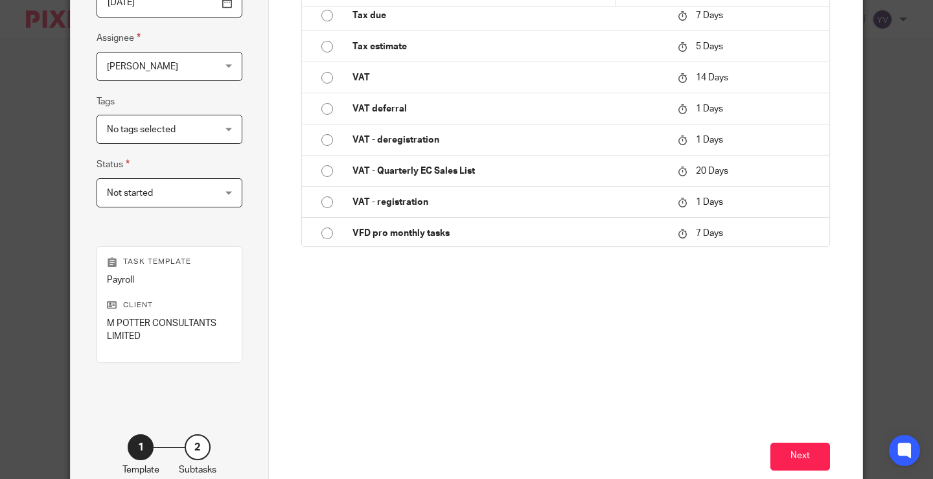
scroll to position [300, 0]
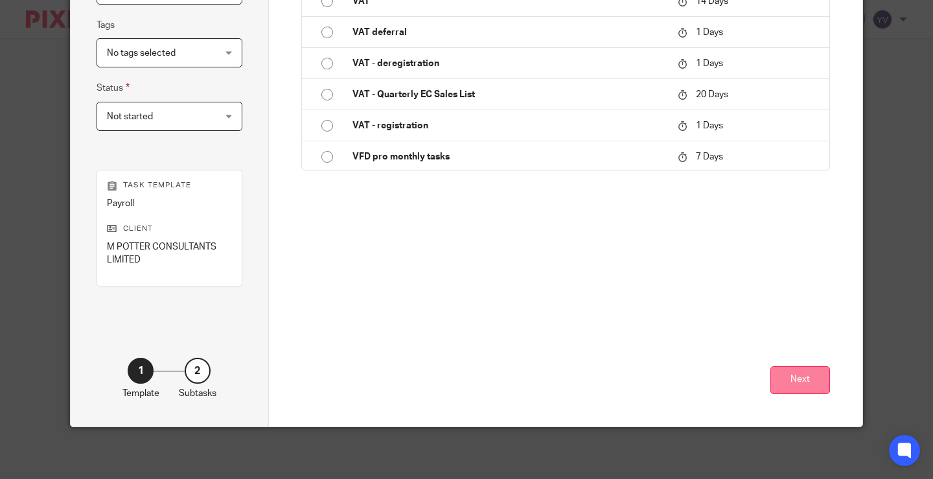
click at [799, 379] on button "Next" at bounding box center [800, 380] width 60 height 28
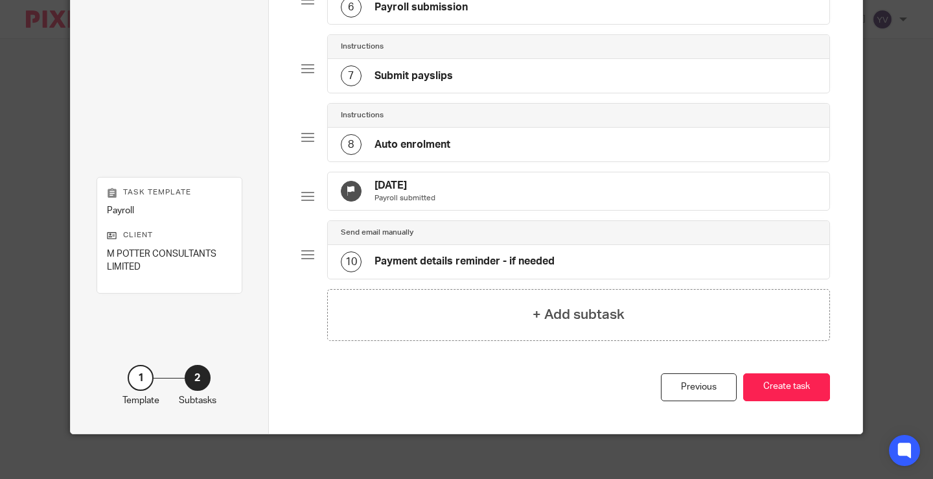
scroll to position [494, 0]
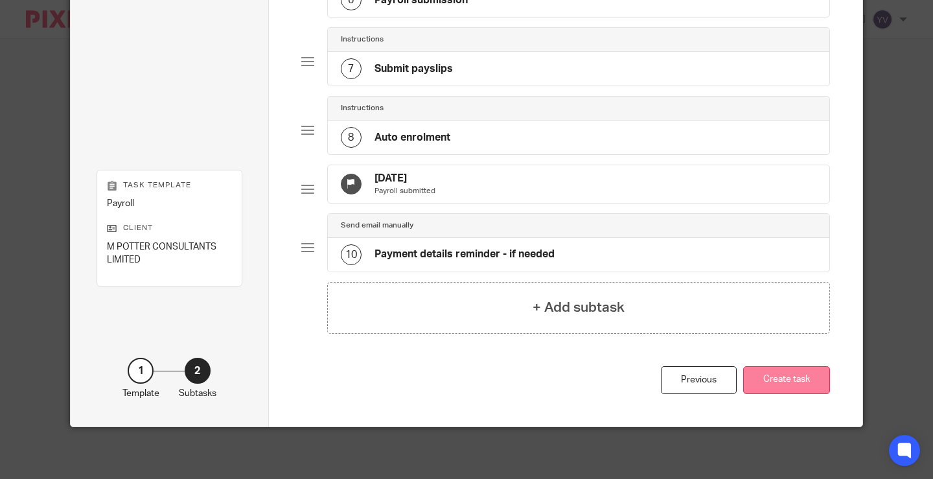
click at [794, 380] on button "Create task" at bounding box center [786, 380] width 87 height 28
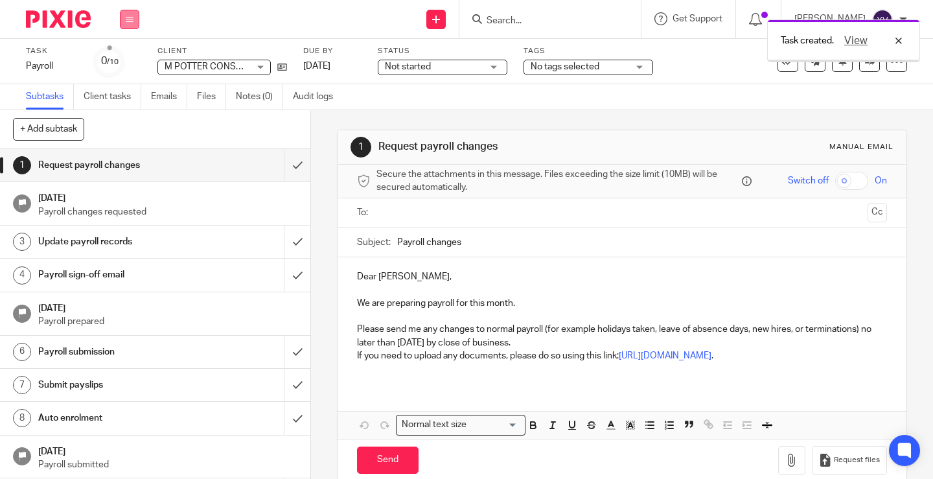
drag, startPoint x: 124, startPoint y: 16, endPoint x: 124, endPoint y: 37, distance: 20.7
click at [125, 17] on button at bounding box center [129, 19] width 19 height 19
click at [126, 60] on link "Work" at bounding box center [123, 60] width 23 height 9
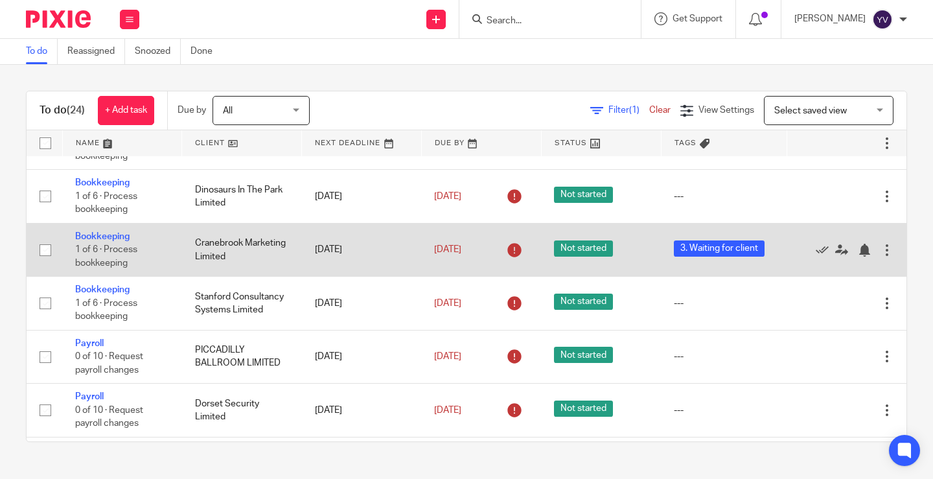
scroll to position [324, 0]
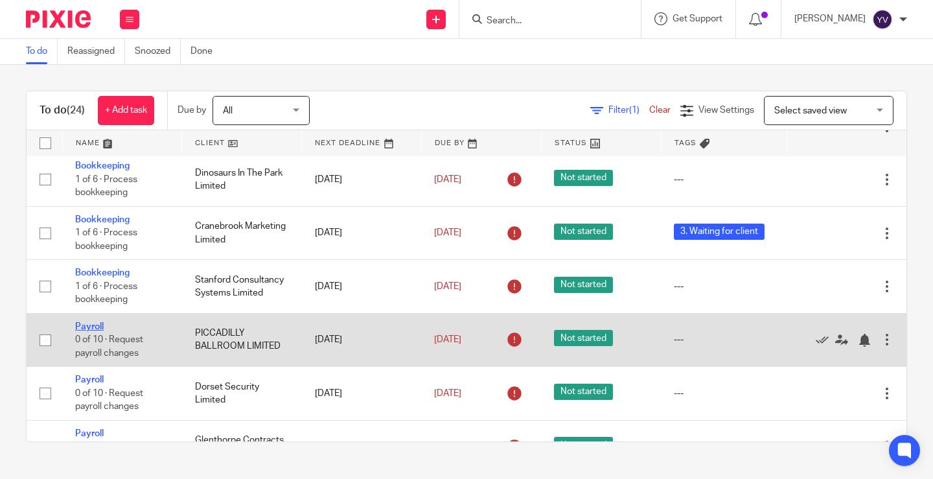
click at [98, 325] on link "Payroll" at bounding box center [89, 326] width 29 height 9
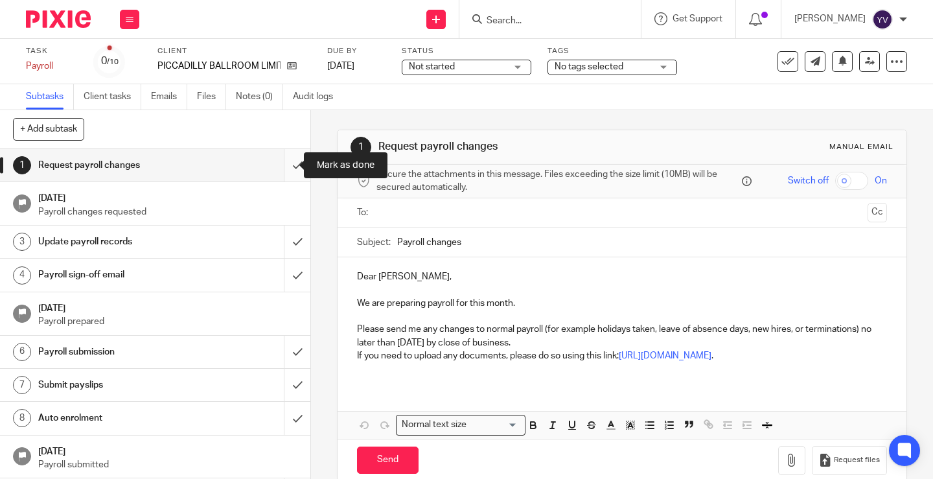
click at [286, 163] on input "submit" at bounding box center [155, 165] width 310 height 32
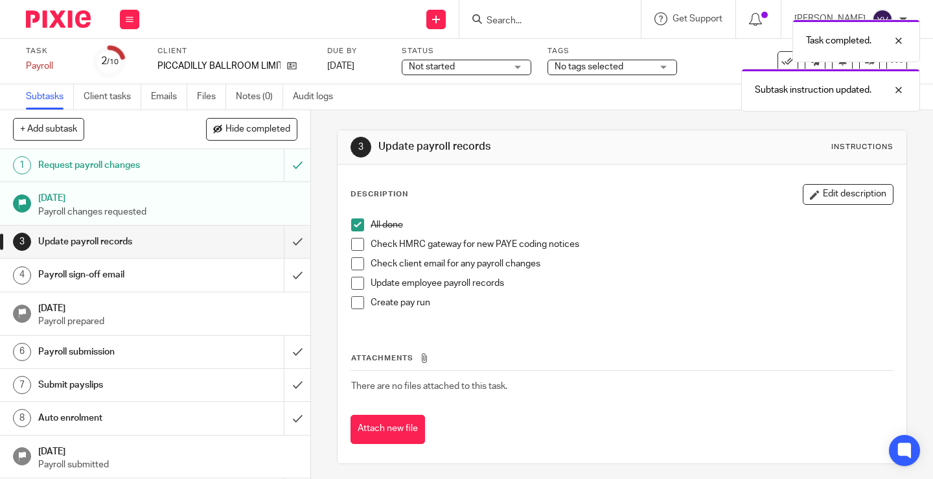
click at [352, 241] on span at bounding box center [357, 244] width 13 height 13
click at [354, 264] on span at bounding box center [357, 263] width 13 height 13
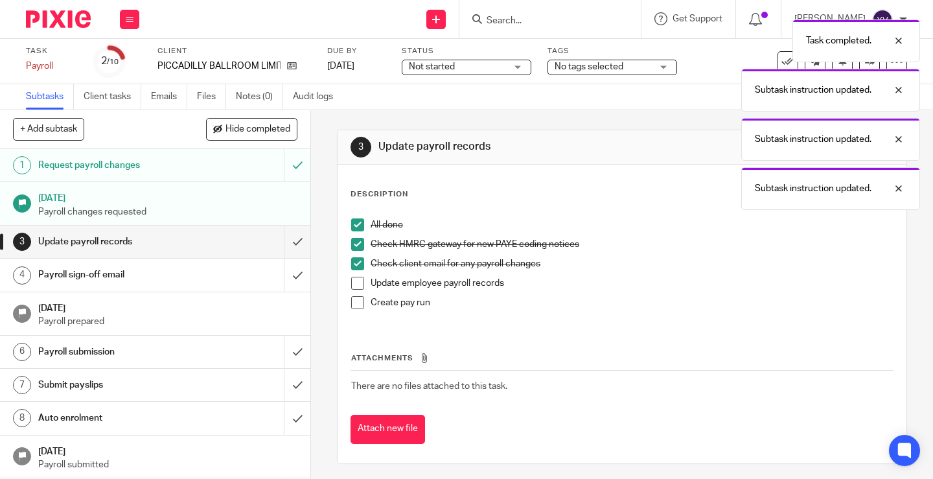
click at [354, 279] on span at bounding box center [357, 283] width 13 height 13
click at [352, 299] on span at bounding box center [357, 302] width 13 height 13
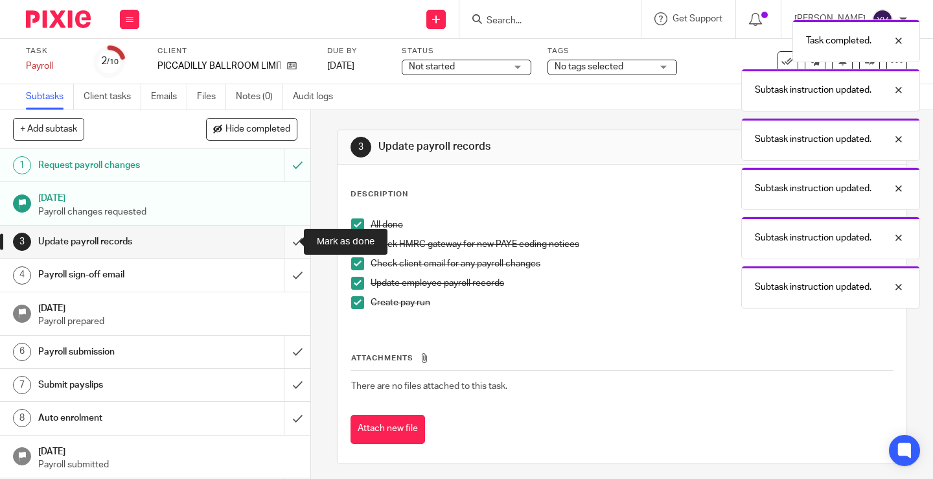
click at [289, 242] on input "submit" at bounding box center [155, 241] width 310 height 32
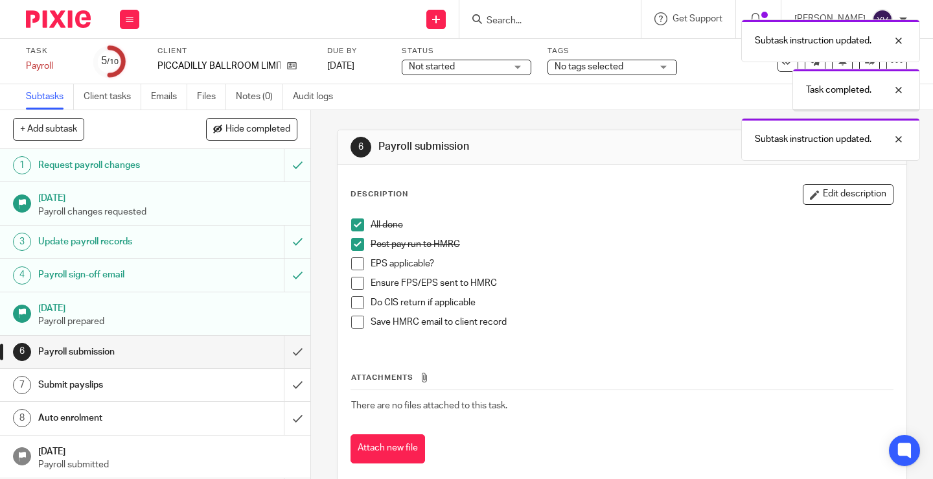
click at [351, 259] on span at bounding box center [357, 263] width 13 height 13
click at [351, 279] on span at bounding box center [357, 283] width 13 height 13
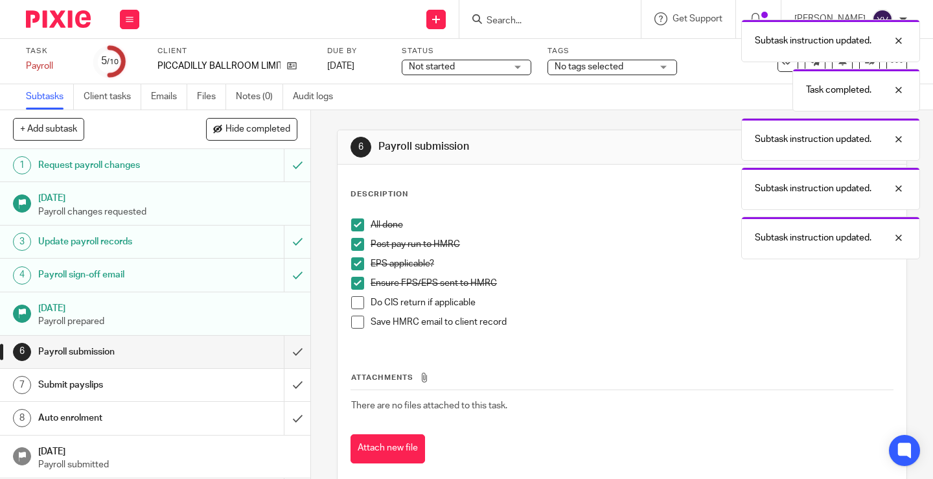
drag, startPoint x: 349, startPoint y: 302, endPoint x: 350, endPoint y: 317, distance: 15.0
click at [351, 303] on span at bounding box center [357, 302] width 13 height 13
click at [353, 324] on span at bounding box center [357, 321] width 13 height 13
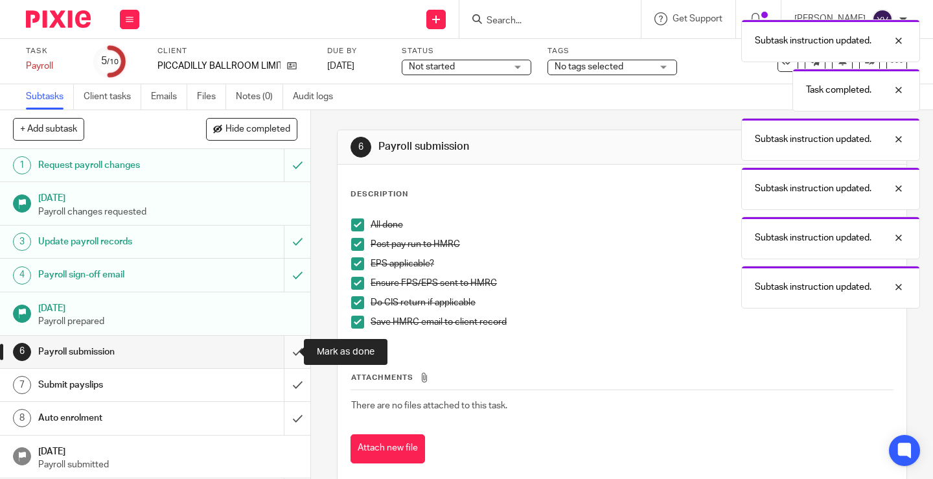
click at [284, 350] on input "submit" at bounding box center [155, 352] width 310 height 32
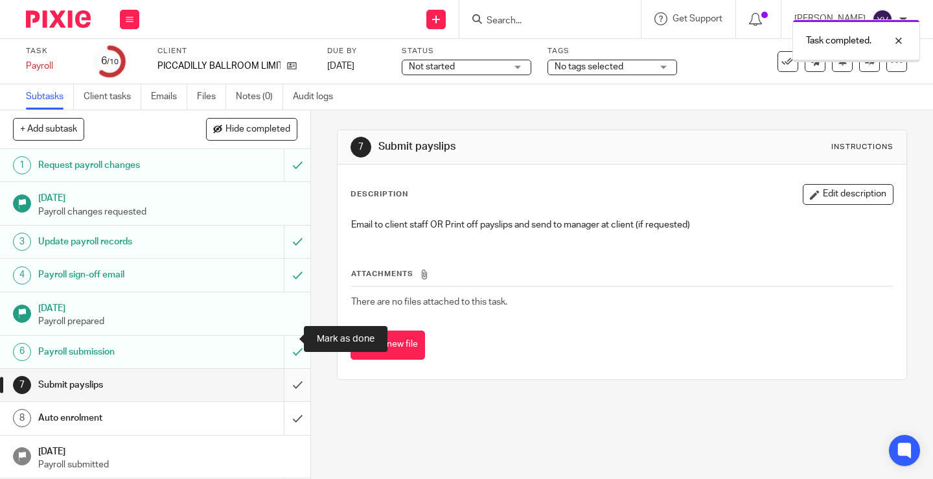
scroll to position [46, 0]
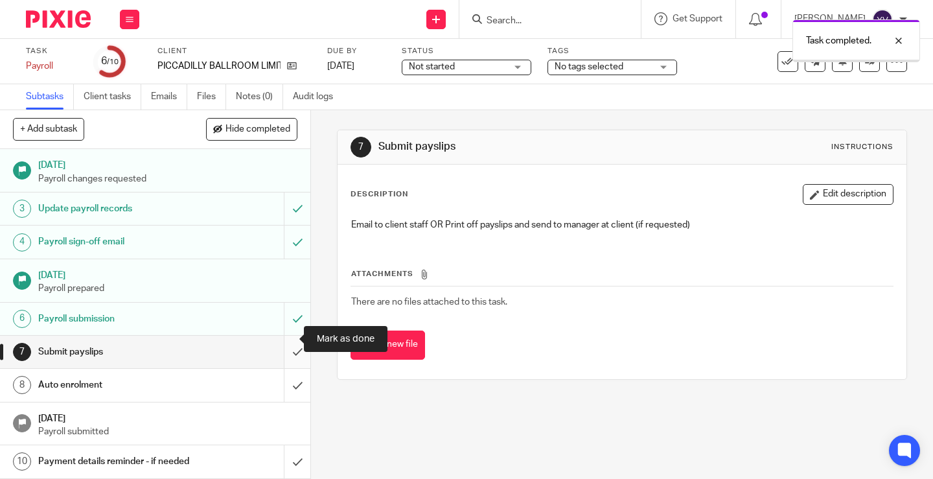
click at [286, 336] on input "submit" at bounding box center [155, 352] width 310 height 32
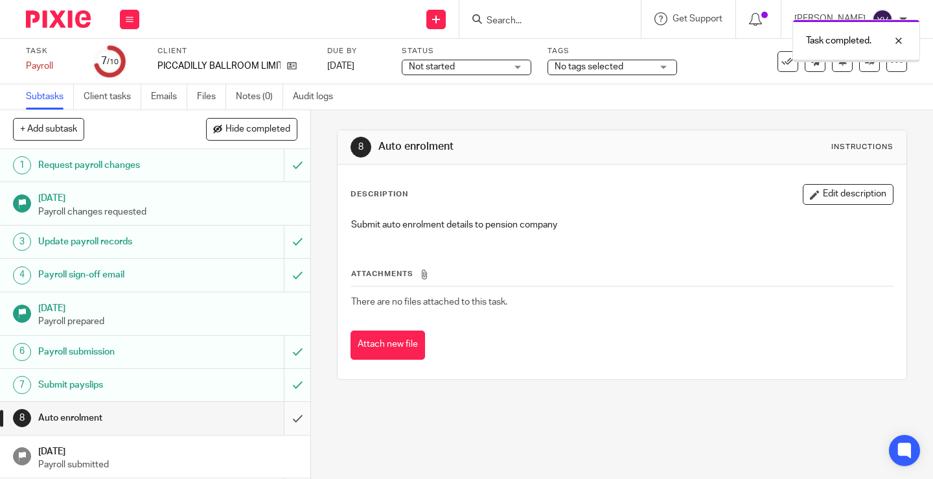
scroll to position [46, 0]
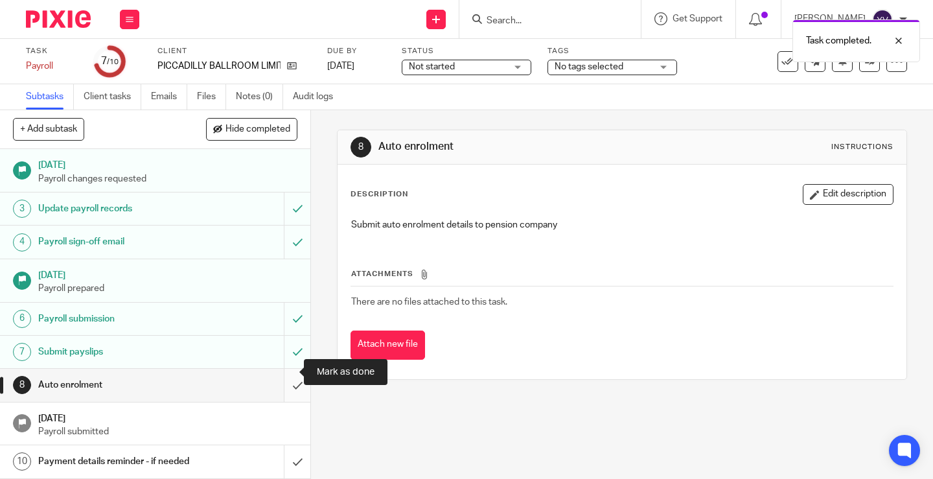
click at [284, 373] on input "submit" at bounding box center [155, 385] width 310 height 32
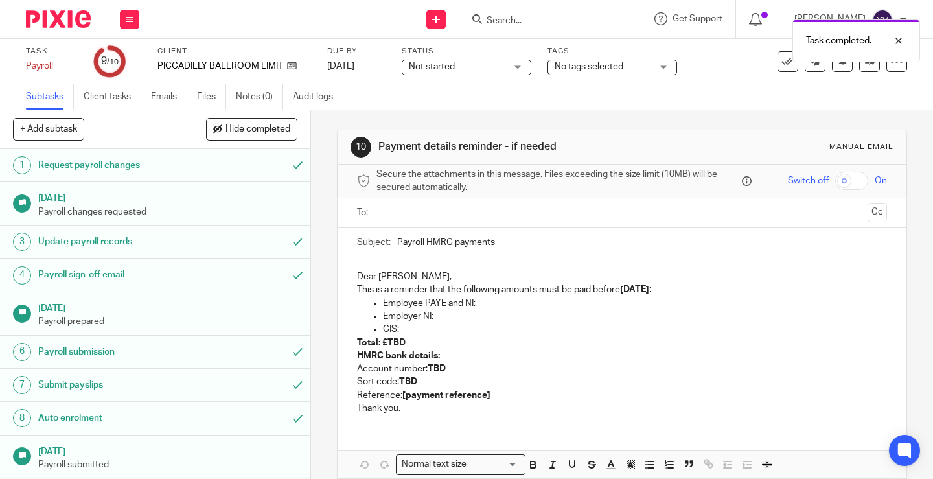
scroll to position [46, 0]
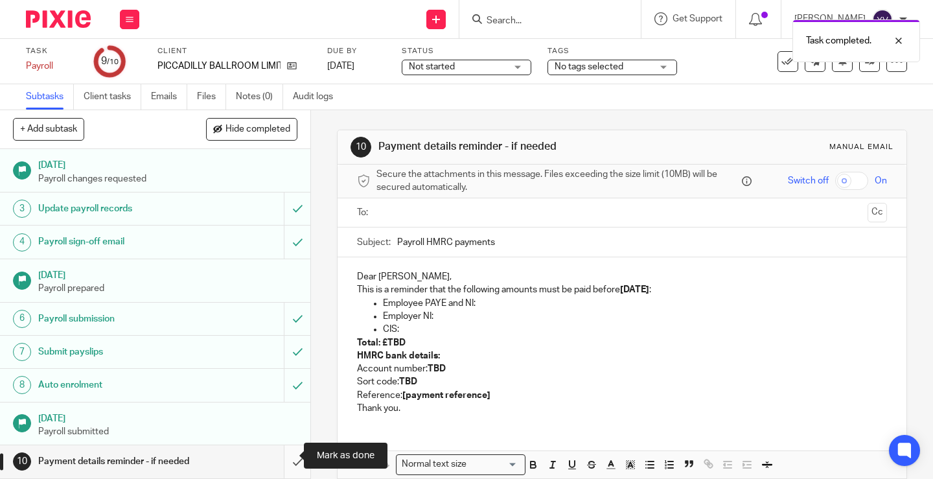
click at [283, 455] on input "submit" at bounding box center [155, 461] width 310 height 32
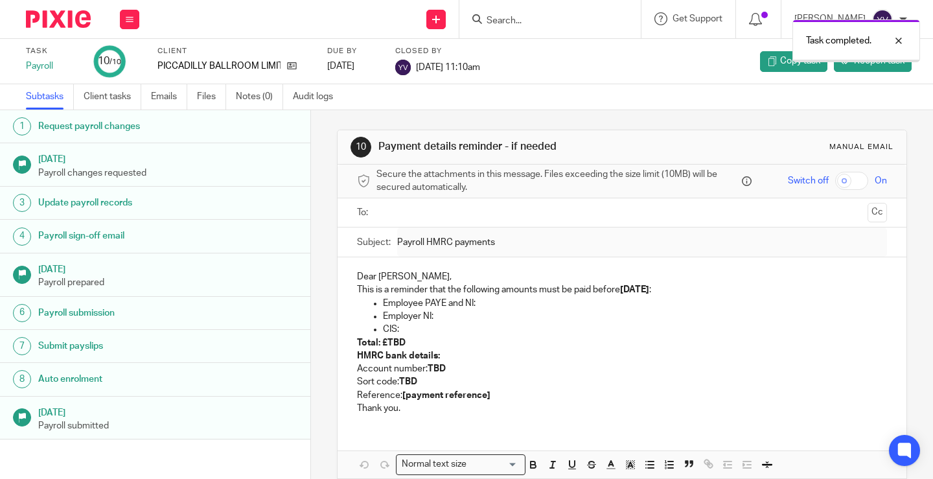
scroll to position [33, 0]
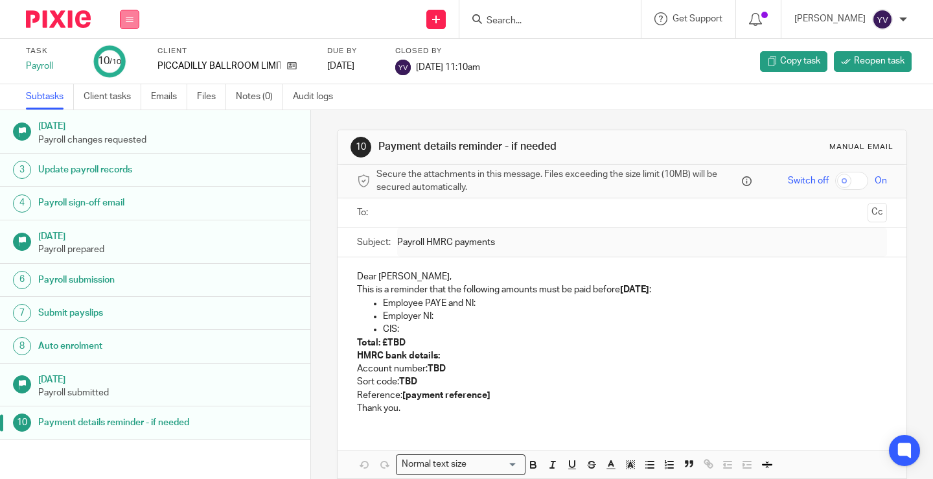
click at [122, 17] on button at bounding box center [129, 19] width 19 height 19
click at [130, 58] on link "Work" at bounding box center [123, 60] width 23 height 9
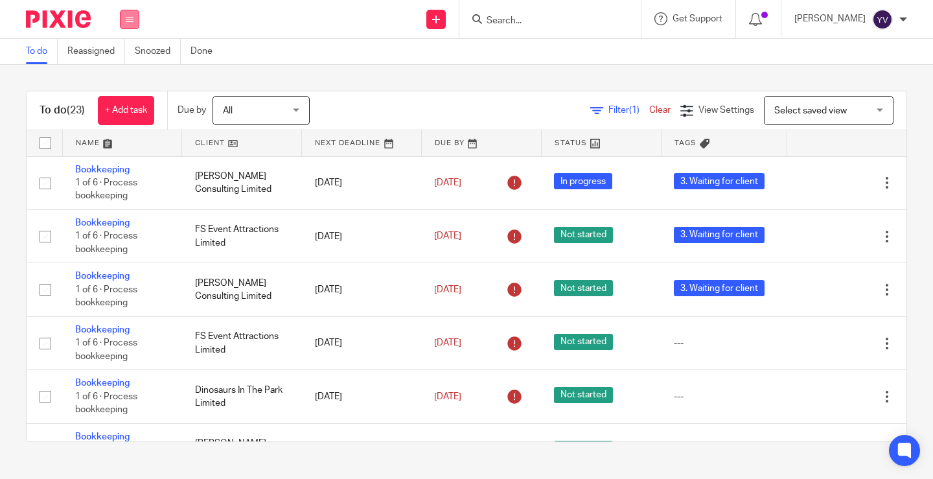
click at [132, 26] on button at bounding box center [129, 19] width 19 height 19
click at [126, 61] on link "Work" at bounding box center [123, 60] width 23 height 9
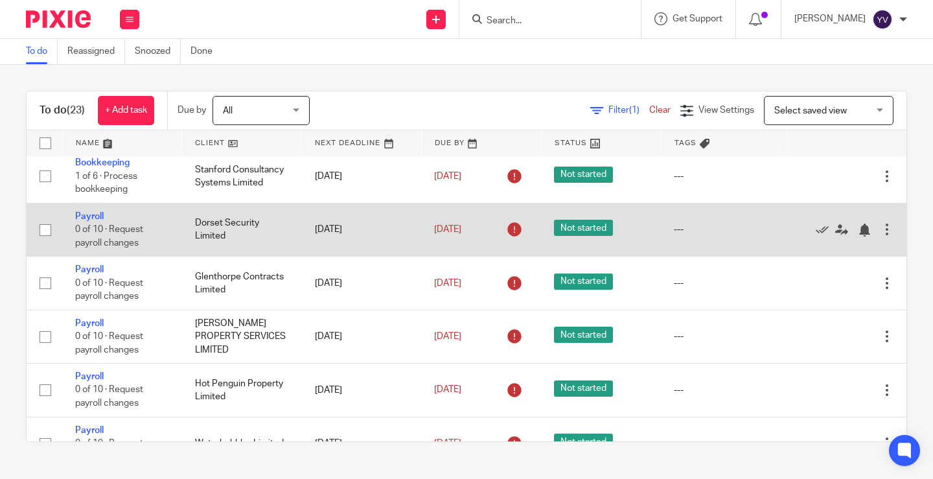
scroll to position [453, 0]
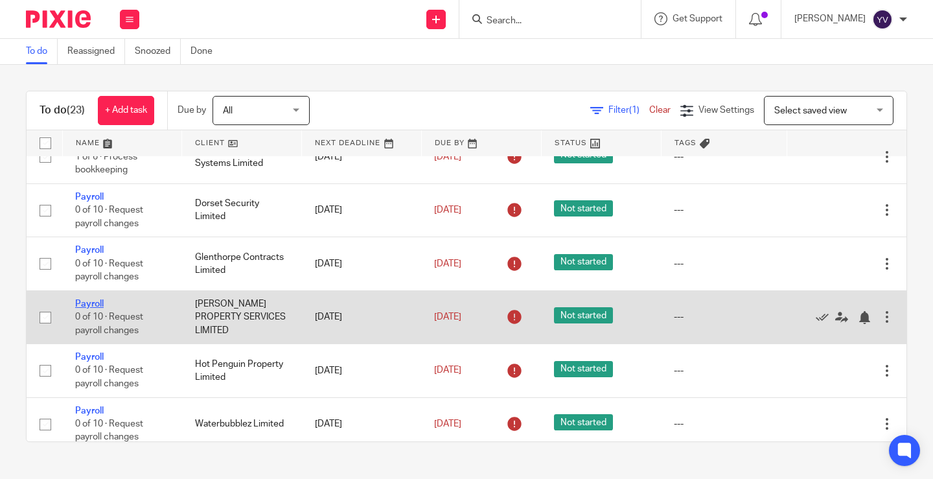
click at [92, 304] on link "Payroll" at bounding box center [89, 303] width 29 height 9
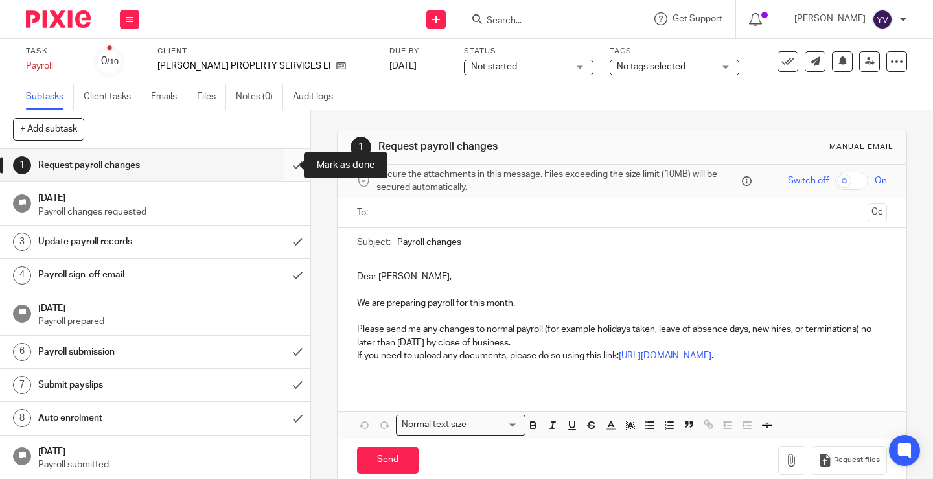
click at [286, 159] on input "submit" at bounding box center [155, 165] width 310 height 32
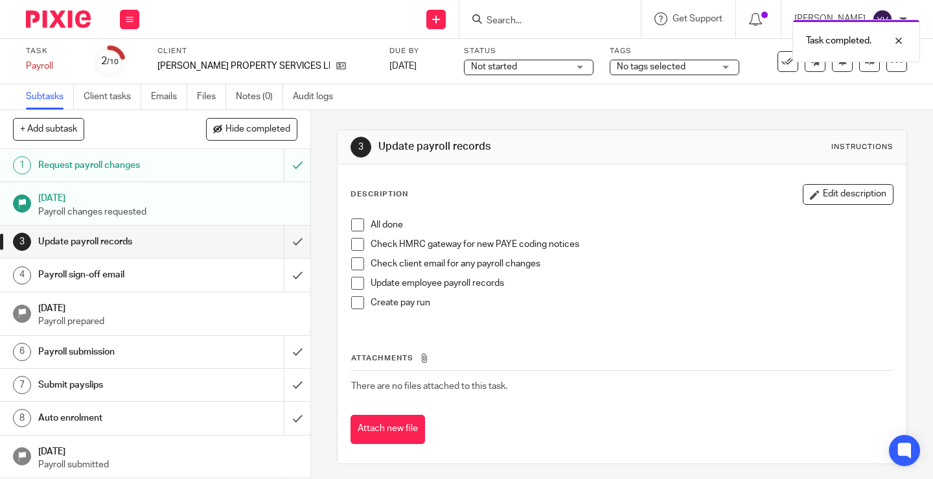
click at [353, 224] on span at bounding box center [357, 224] width 13 height 13
click at [353, 246] on span at bounding box center [357, 244] width 13 height 13
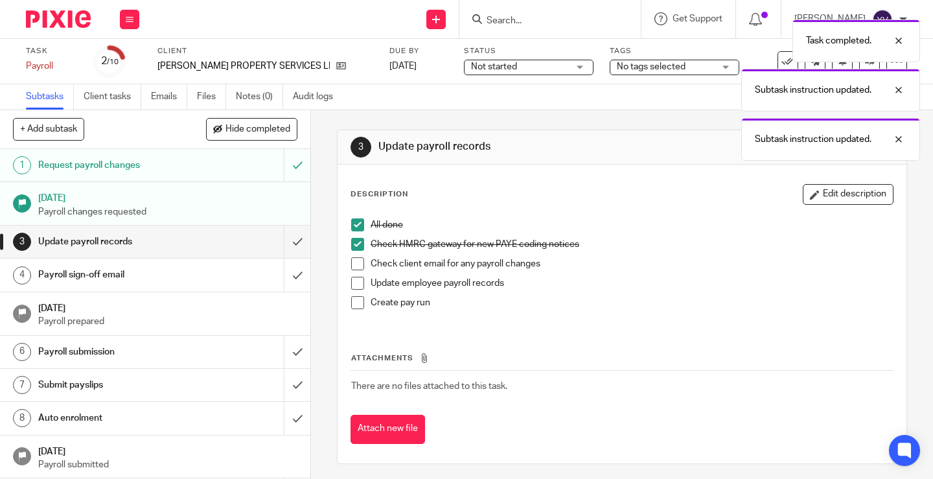
click at [354, 265] on span at bounding box center [357, 263] width 13 height 13
click at [357, 282] on span at bounding box center [357, 283] width 13 height 13
click at [352, 302] on span at bounding box center [357, 302] width 13 height 13
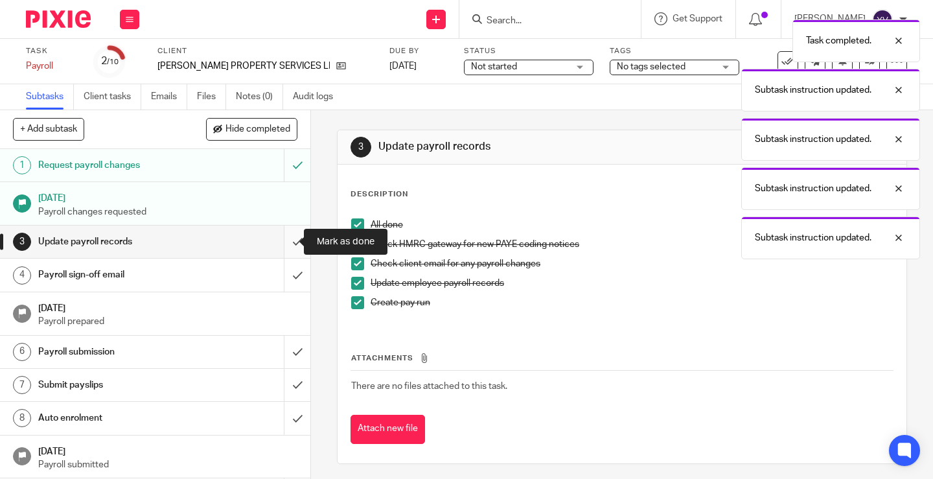
click at [282, 242] on input "submit" at bounding box center [155, 241] width 310 height 32
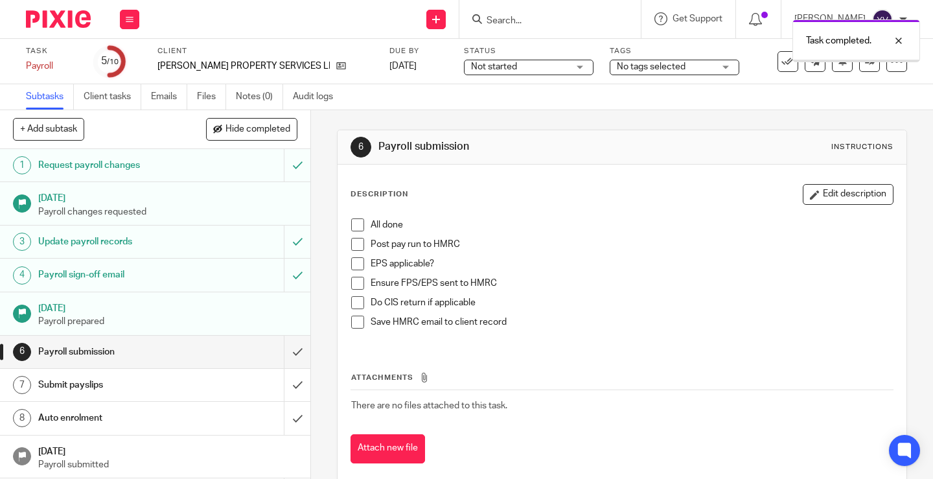
click at [351, 225] on span at bounding box center [357, 224] width 13 height 13
click at [351, 246] on span at bounding box center [357, 244] width 13 height 13
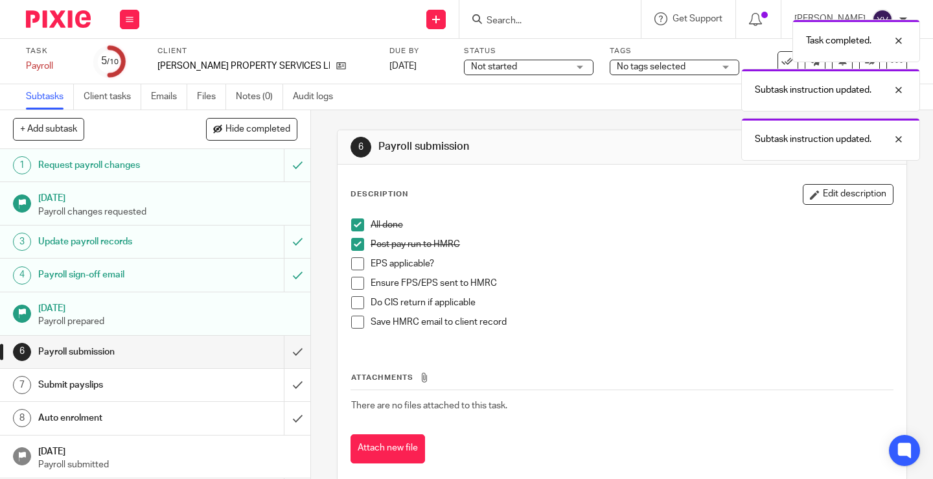
click at [351, 263] on span at bounding box center [357, 263] width 13 height 13
click at [354, 284] on span at bounding box center [357, 283] width 13 height 13
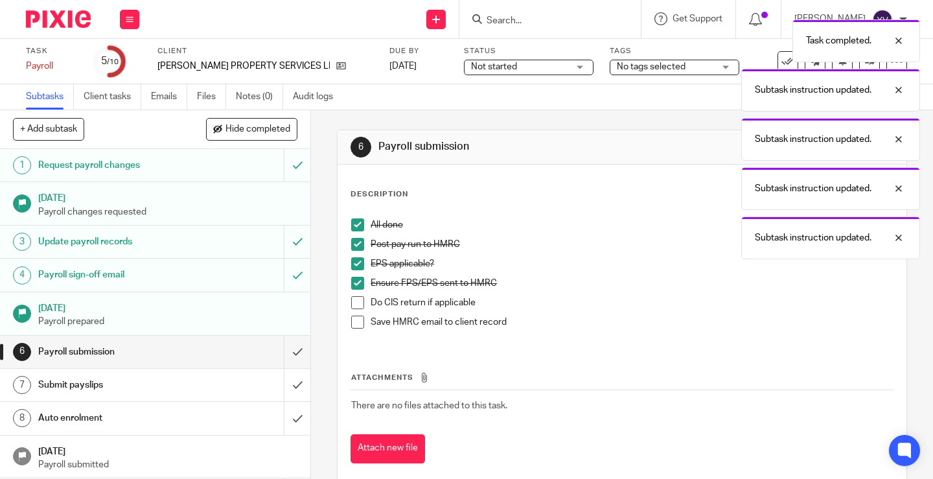
click at [355, 298] on span at bounding box center [357, 302] width 13 height 13
click at [354, 317] on span at bounding box center [357, 321] width 13 height 13
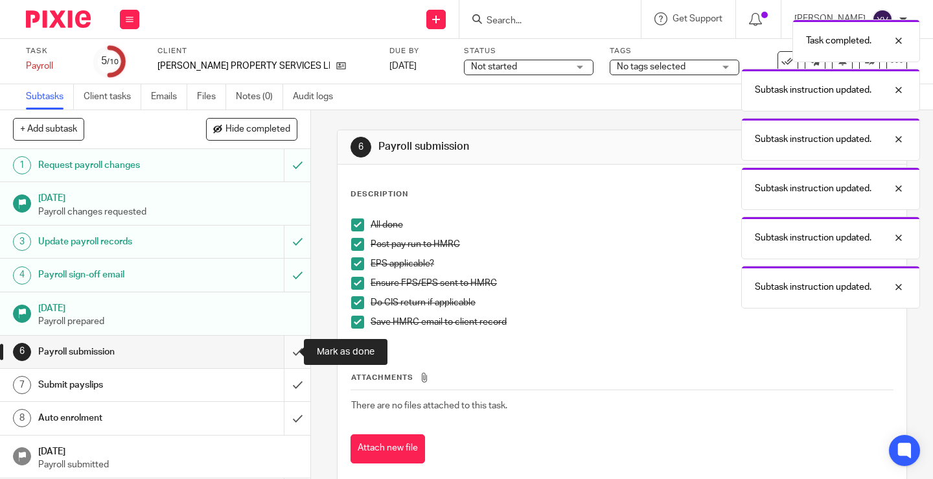
click at [282, 345] on input "submit" at bounding box center [155, 352] width 310 height 32
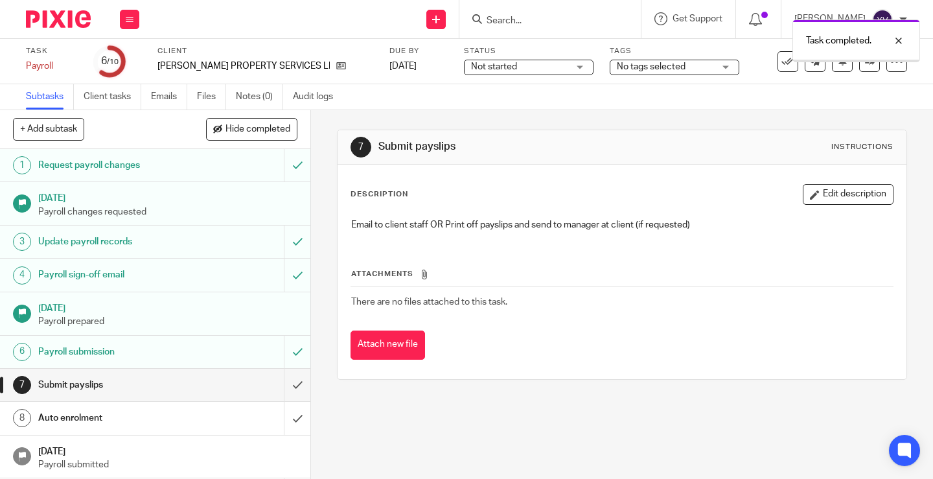
scroll to position [46, 0]
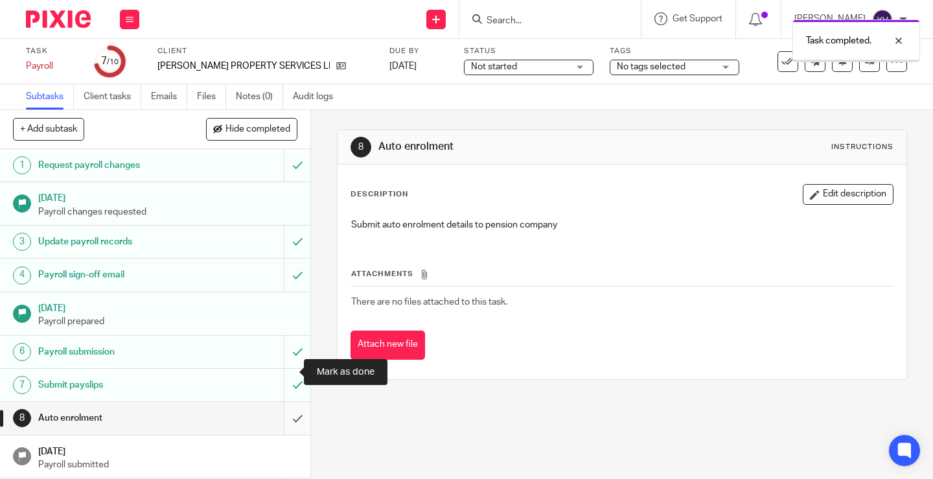
scroll to position [46, 0]
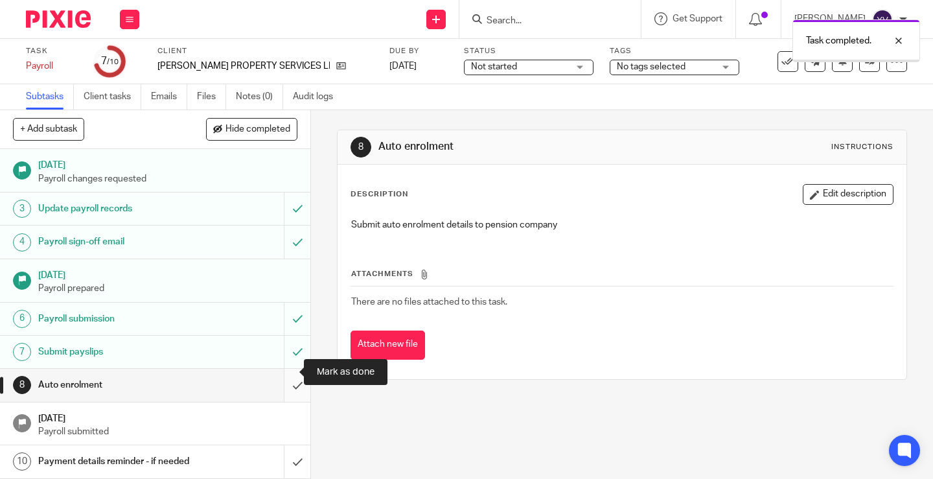
click at [284, 369] on input "submit" at bounding box center [155, 385] width 310 height 32
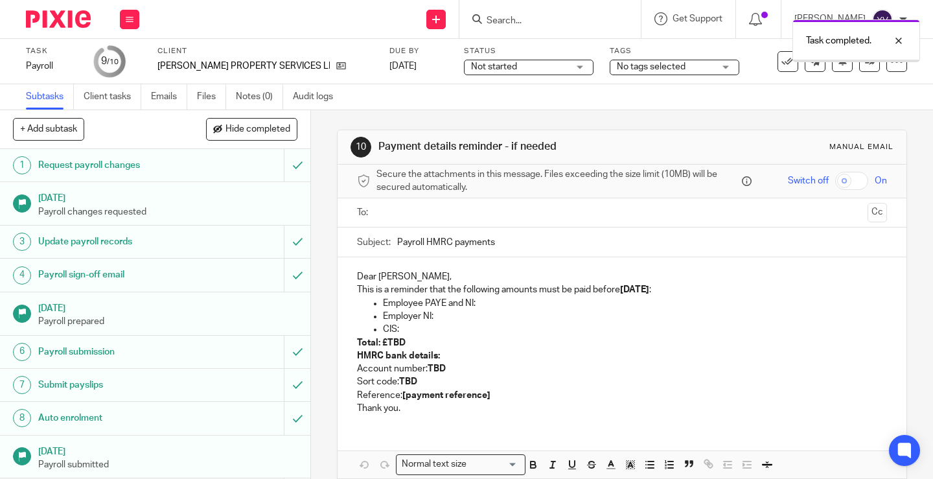
scroll to position [62, 0]
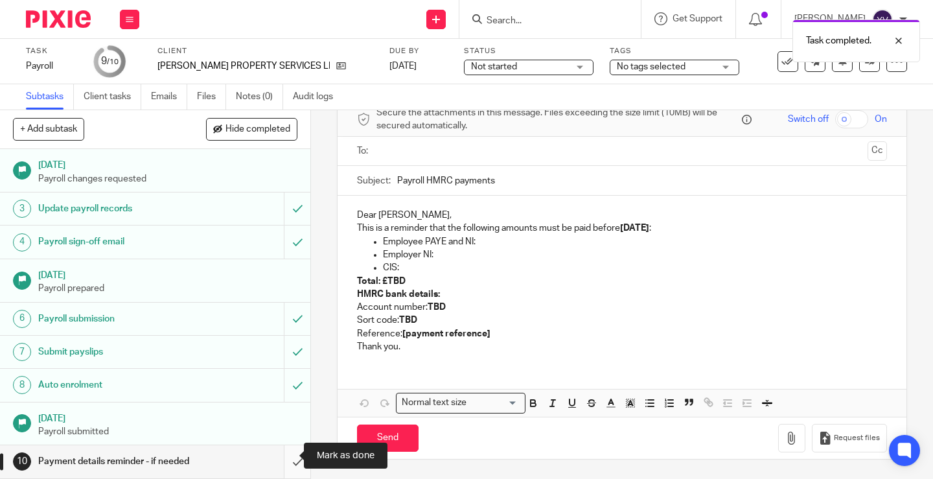
click at [286, 452] on input "submit" at bounding box center [155, 461] width 310 height 32
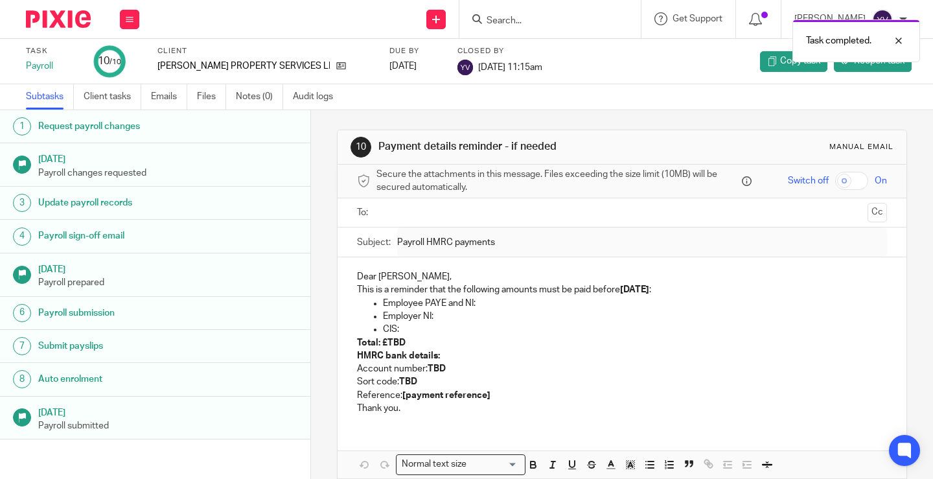
click at [132, 23] on button at bounding box center [129, 19] width 19 height 19
click at [125, 58] on link "Work" at bounding box center [123, 60] width 23 height 9
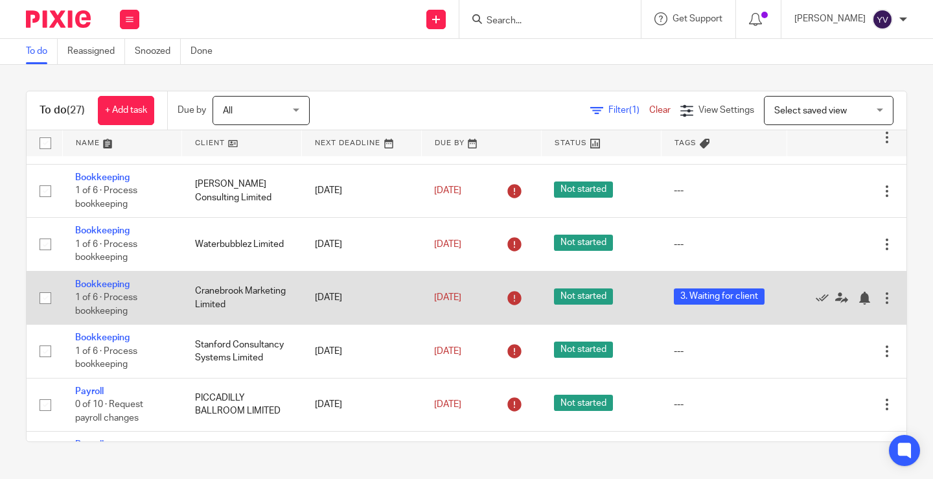
scroll to position [453, 0]
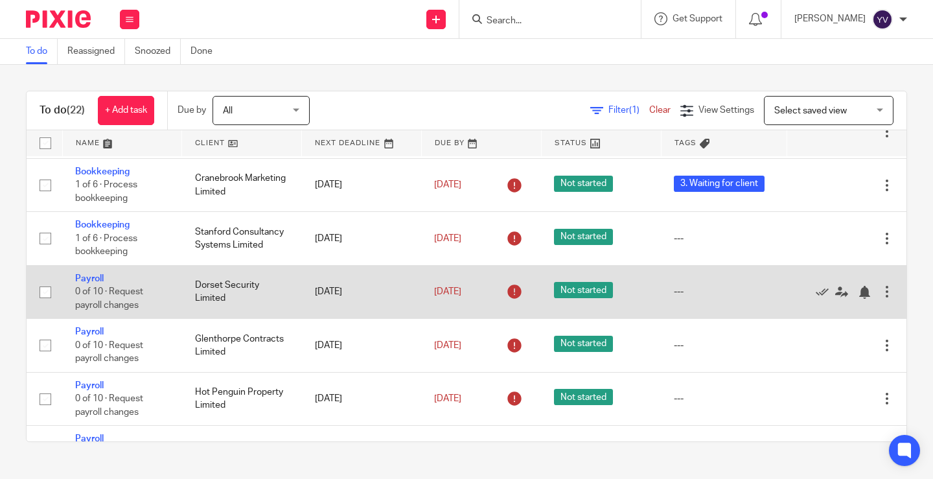
scroll to position [389, 0]
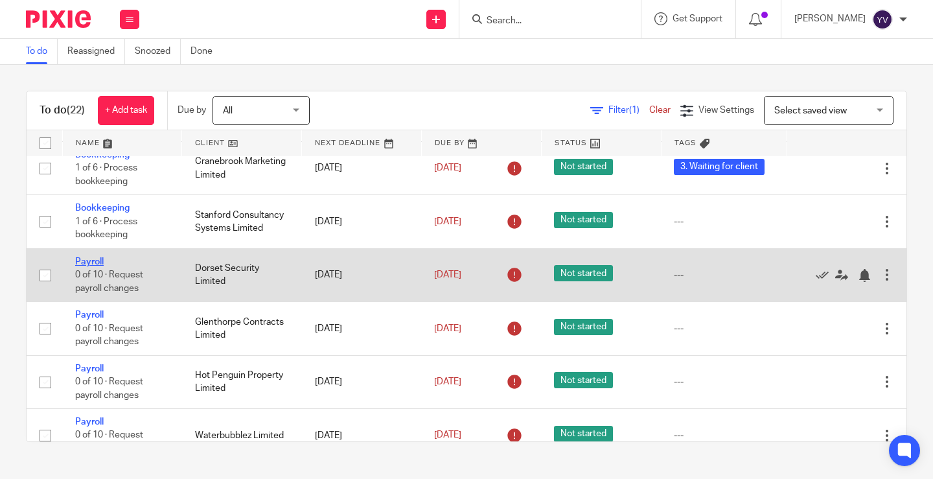
click at [94, 262] on link "Payroll" at bounding box center [89, 261] width 29 height 9
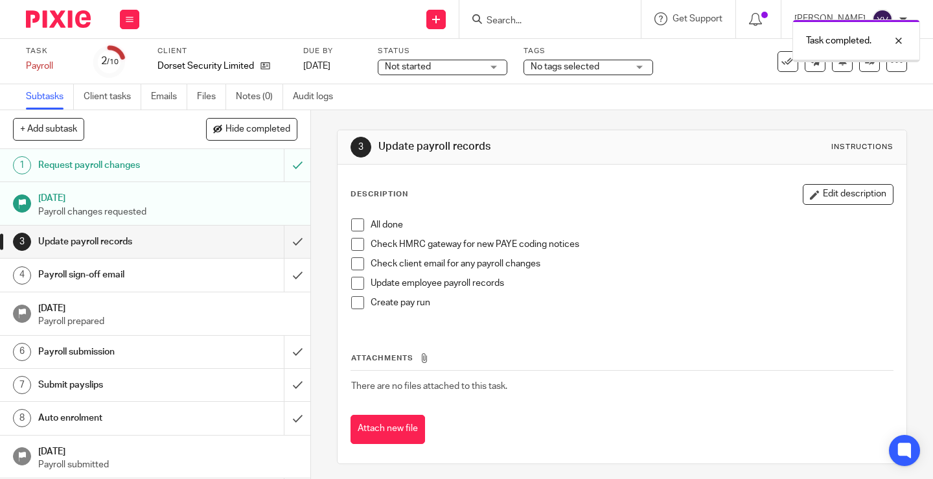
click at [358, 223] on span at bounding box center [357, 224] width 13 height 13
click at [357, 246] on span at bounding box center [357, 244] width 13 height 13
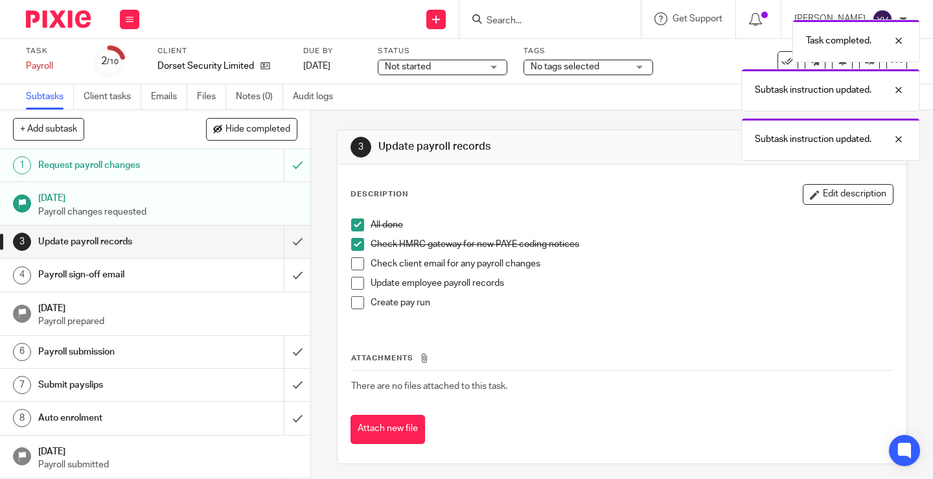
click at [356, 264] on span at bounding box center [357, 263] width 13 height 13
click at [356, 284] on span at bounding box center [357, 283] width 13 height 13
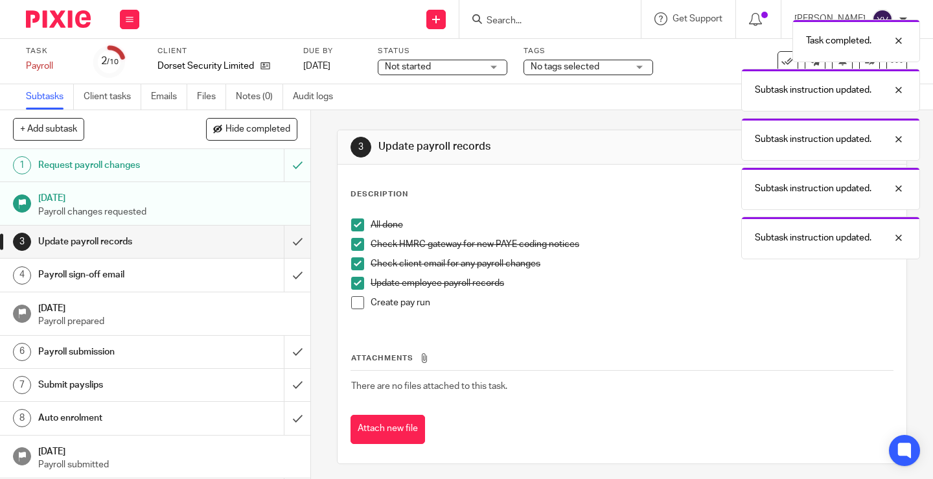
click at [352, 301] on span at bounding box center [357, 302] width 13 height 13
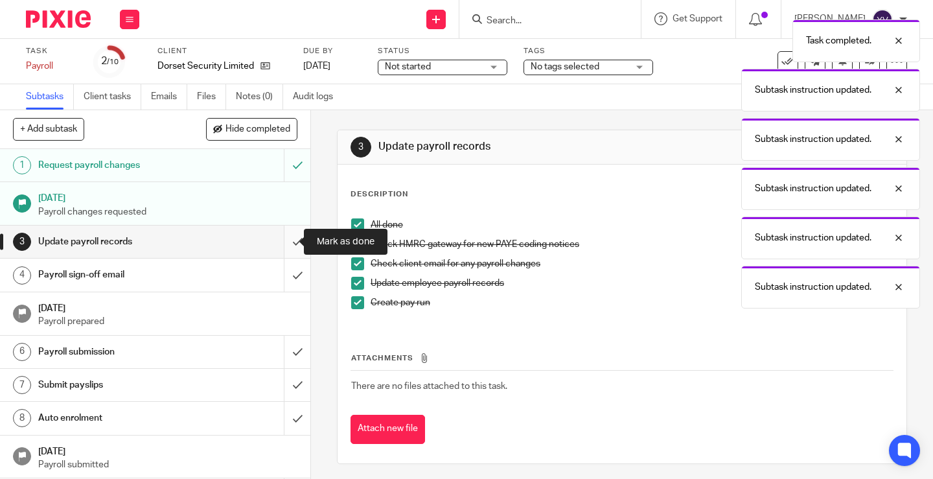
click at [284, 238] on input "submit" at bounding box center [155, 241] width 310 height 32
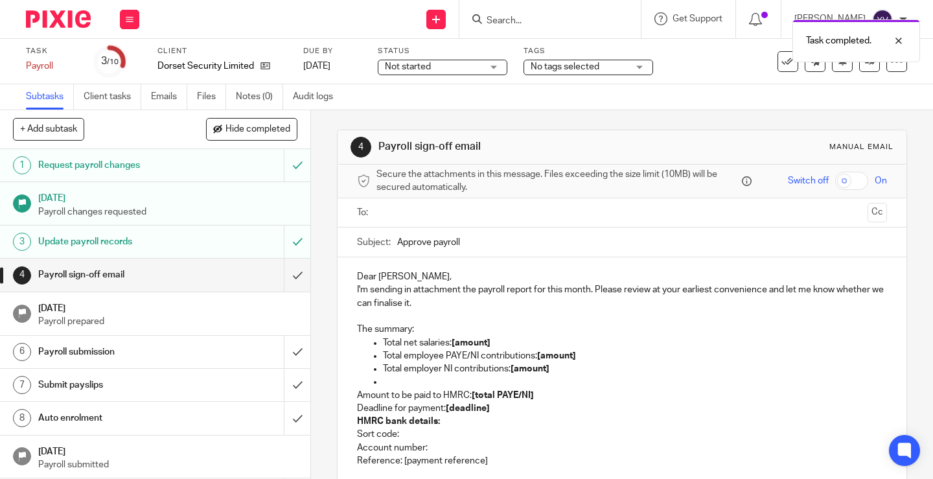
click at [288, 275] on input "submit" at bounding box center [155, 274] width 310 height 32
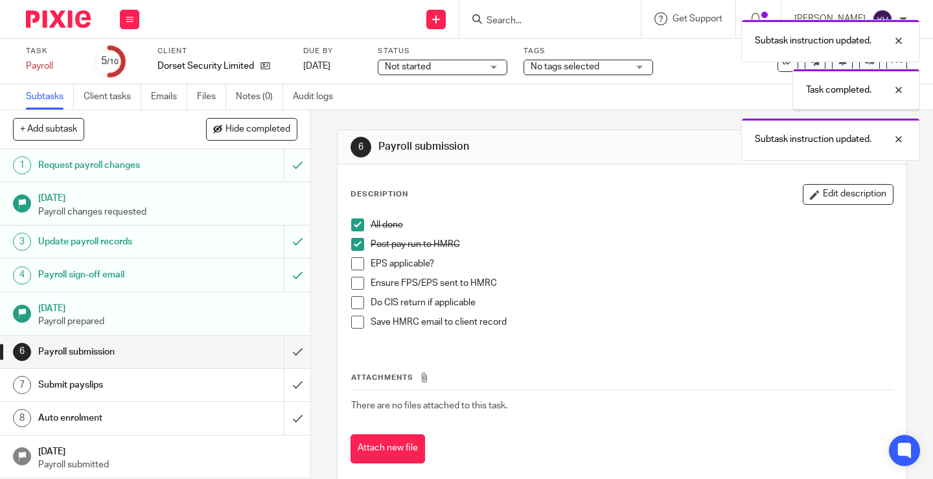
drag, startPoint x: 353, startPoint y: 264, endPoint x: 355, endPoint y: 271, distance: 7.4
click at [354, 264] on span at bounding box center [357, 263] width 13 height 13
click at [356, 278] on span at bounding box center [357, 283] width 13 height 13
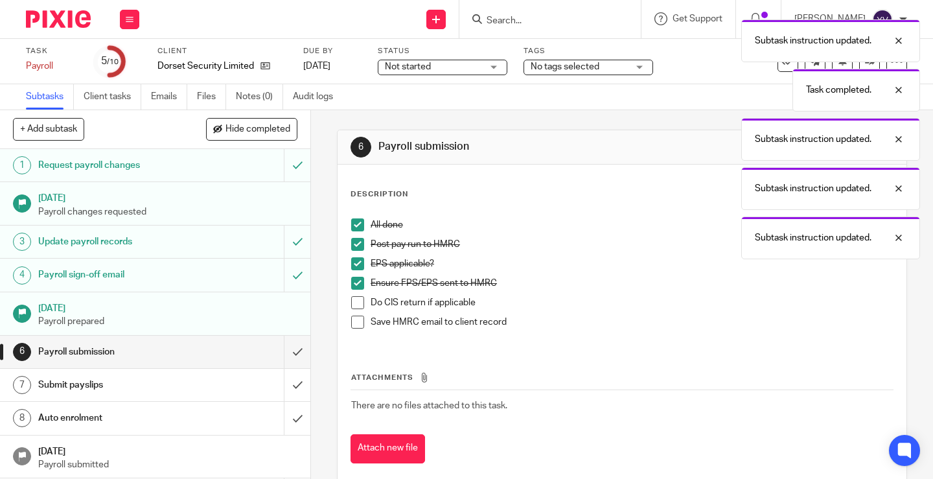
drag, startPoint x: 354, startPoint y: 299, endPoint x: 356, endPoint y: 309, distance: 10.5
click at [354, 301] on span at bounding box center [357, 302] width 13 height 13
click at [355, 321] on span at bounding box center [357, 321] width 13 height 13
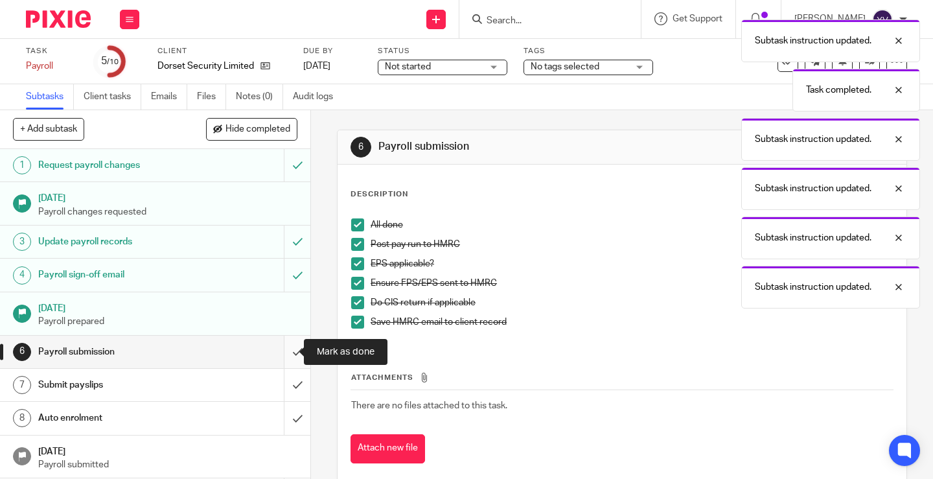
click at [284, 347] on input "submit" at bounding box center [155, 352] width 310 height 32
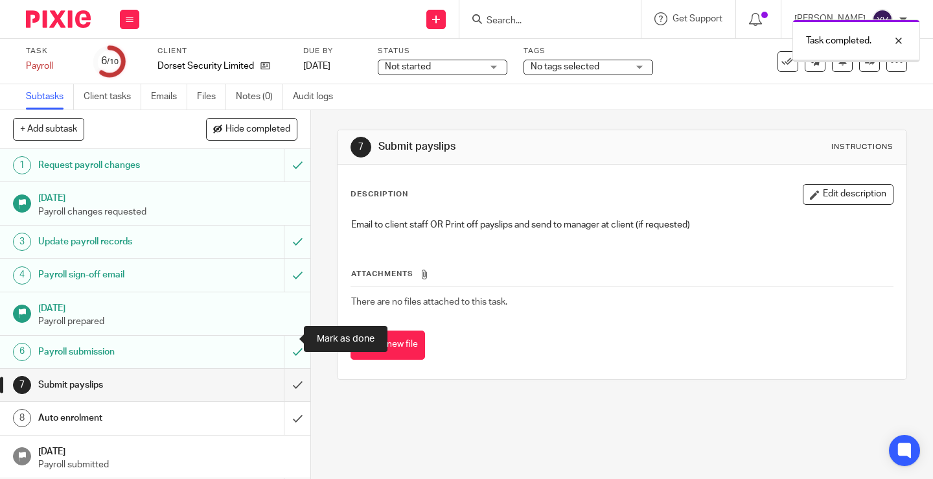
click at [284, 369] on input "submit" at bounding box center [155, 385] width 310 height 32
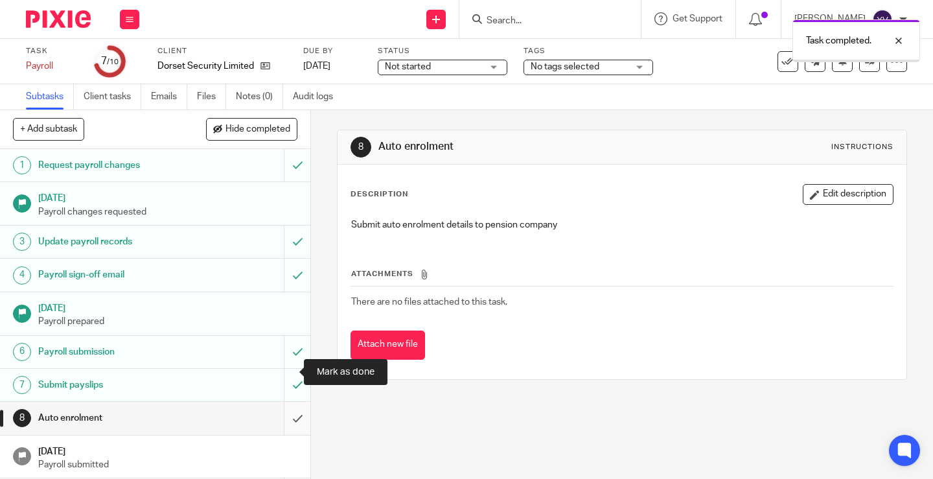
scroll to position [46, 0]
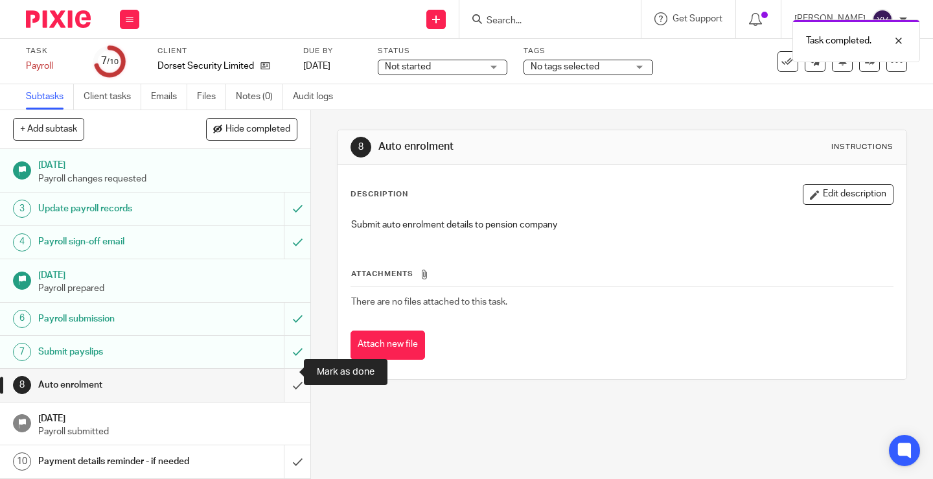
click at [284, 371] on input "submit" at bounding box center [155, 385] width 310 height 32
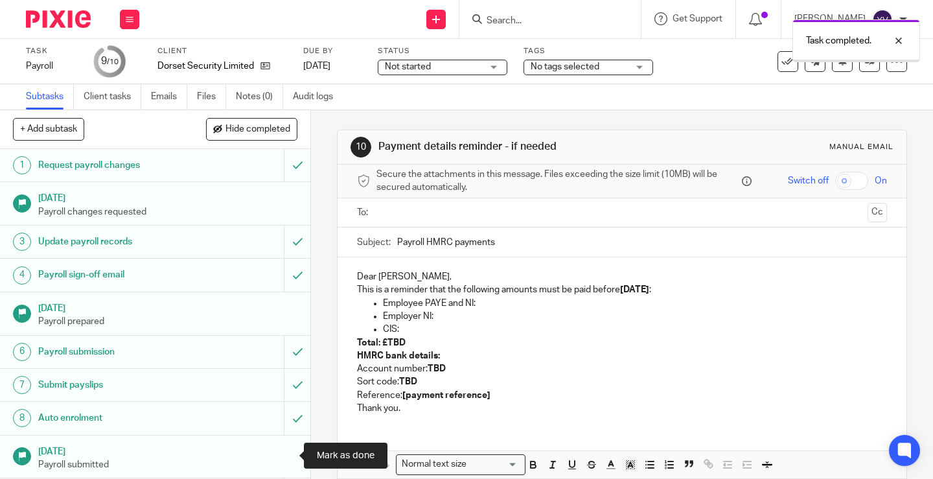
scroll to position [46, 0]
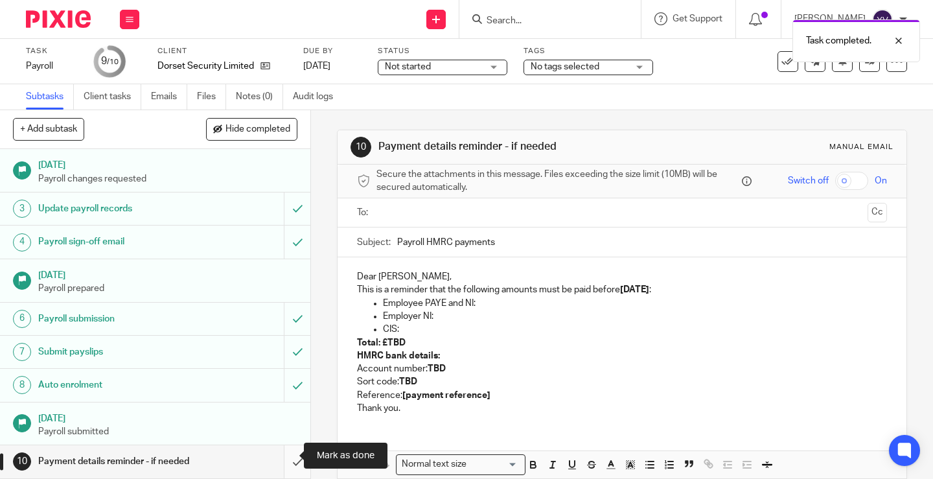
click at [282, 453] on input "submit" at bounding box center [155, 461] width 310 height 32
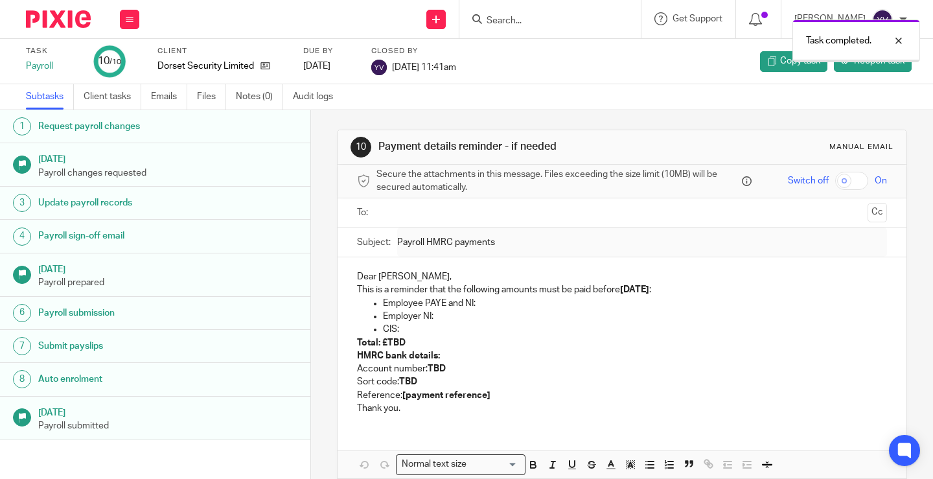
click at [123, 21] on button at bounding box center [129, 19] width 19 height 19
click at [126, 60] on link "Work" at bounding box center [123, 60] width 23 height 9
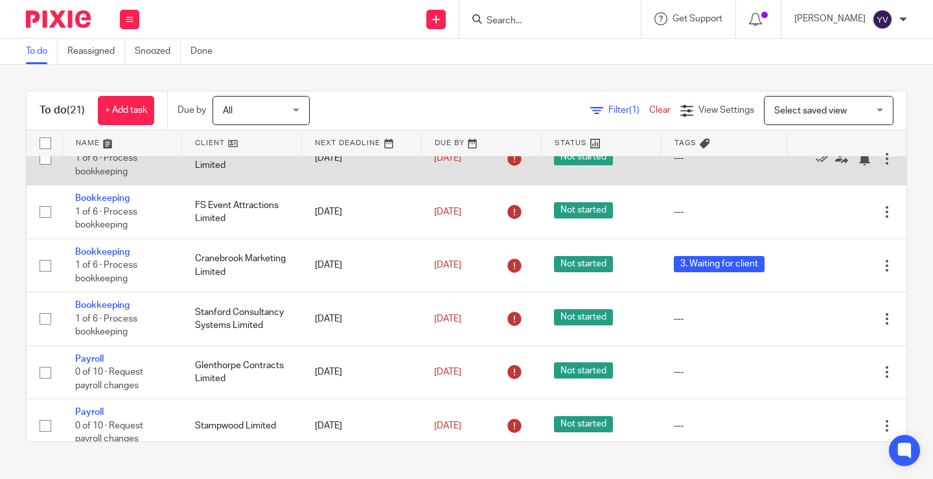
scroll to position [389, 0]
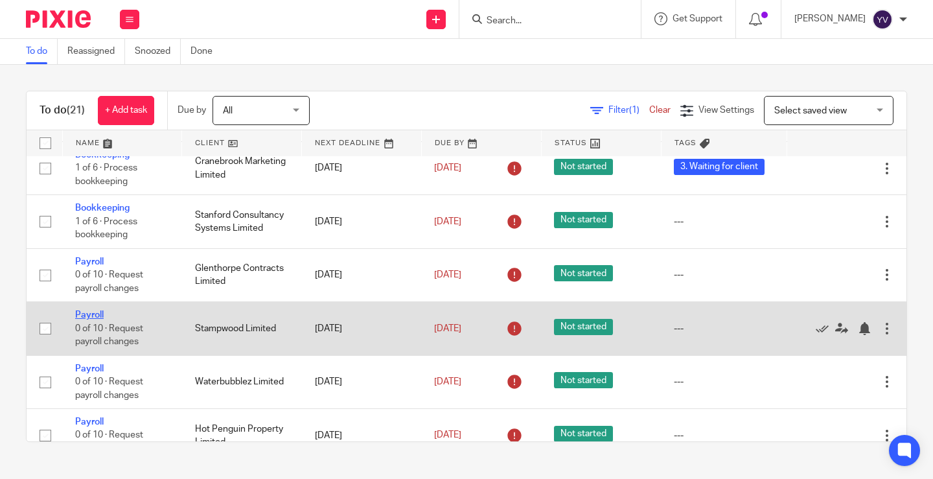
click at [93, 312] on link "Payroll" at bounding box center [89, 314] width 29 height 9
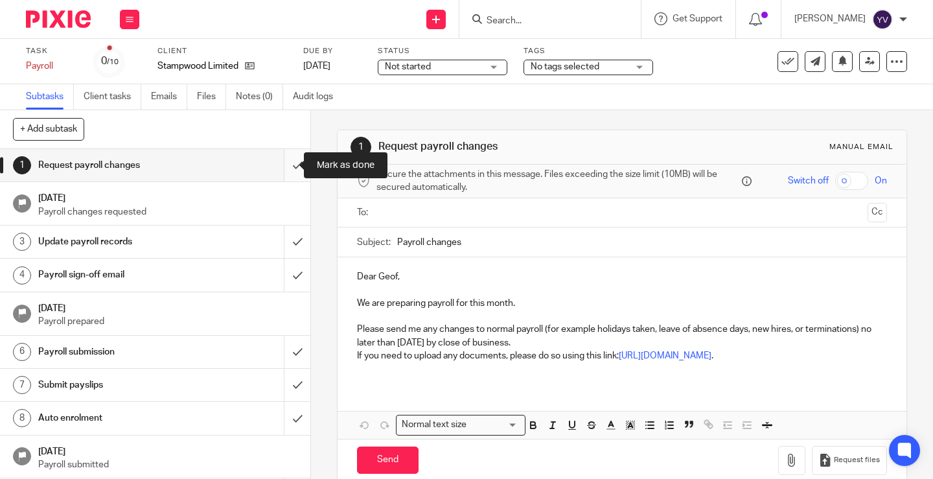
click at [282, 161] on input "submit" at bounding box center [155, 165] width 310 height 32
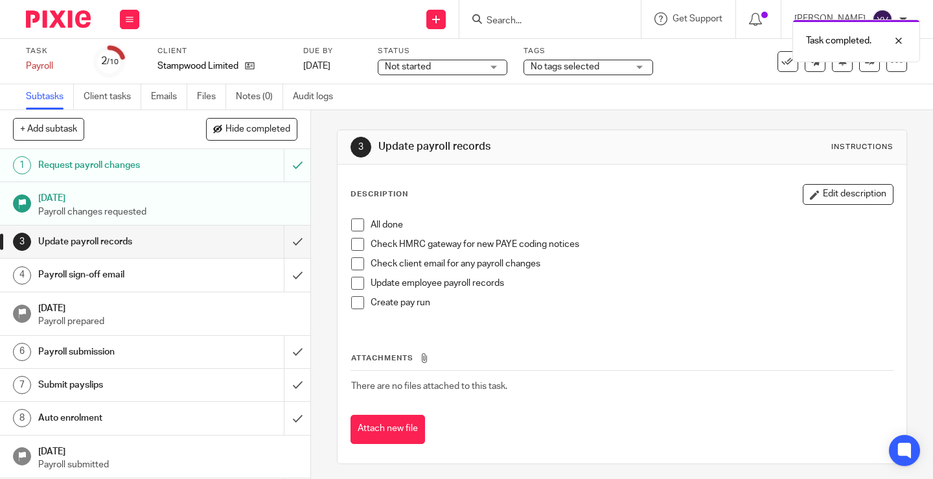
click at [354, 224] on span at bounding box center [357, 224] width 13 height 13
click at [357, 244] on span at bounding box center [357, 244] width 13 height 13
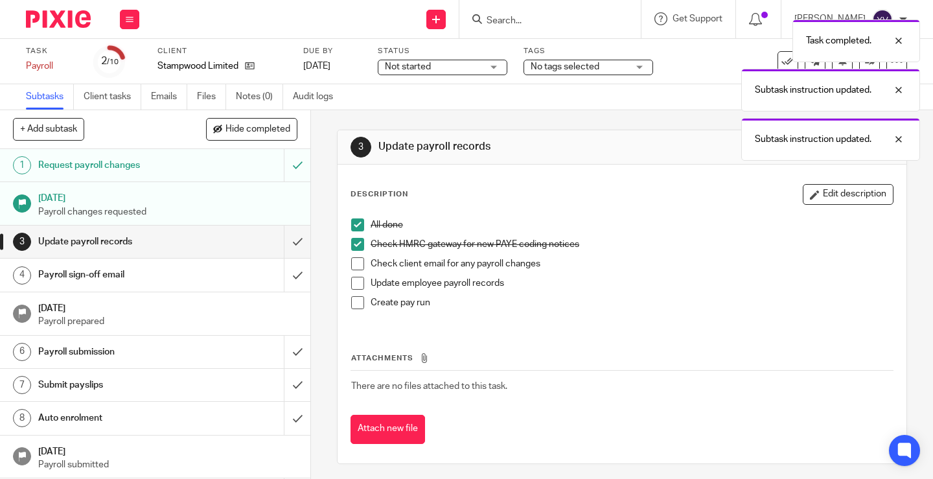
click at [351, 261] on span at bounding box center [357, 263] width 13 height 13
click at [352, 282] on span at bounding box center [357, 283] width 13 height 13
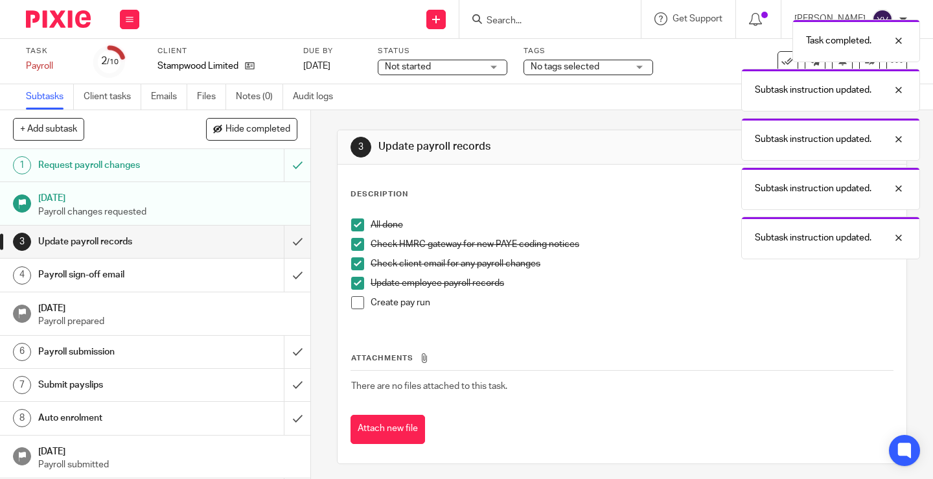
click at [354, 301] on span at bounding box center [357, 302] width 13 height 13
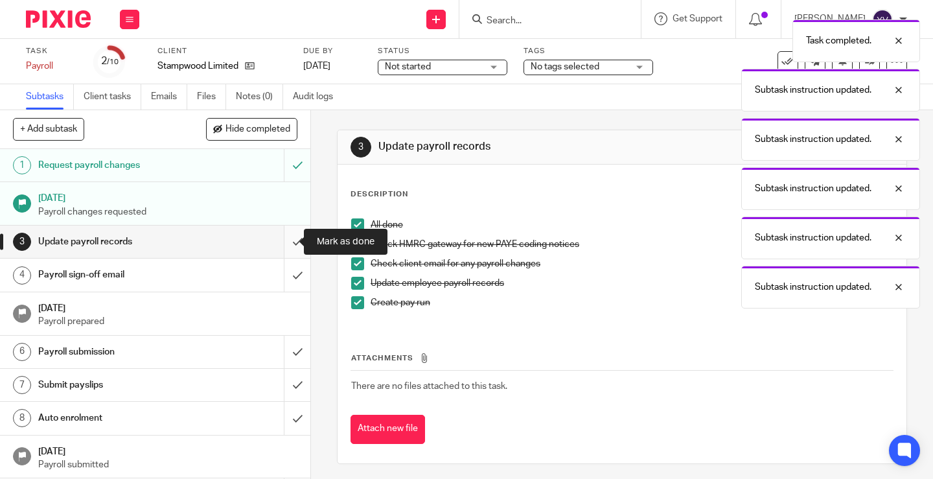
click at [279, 241] on input "submit" at bounding box center [155, 241] width 310 height 32
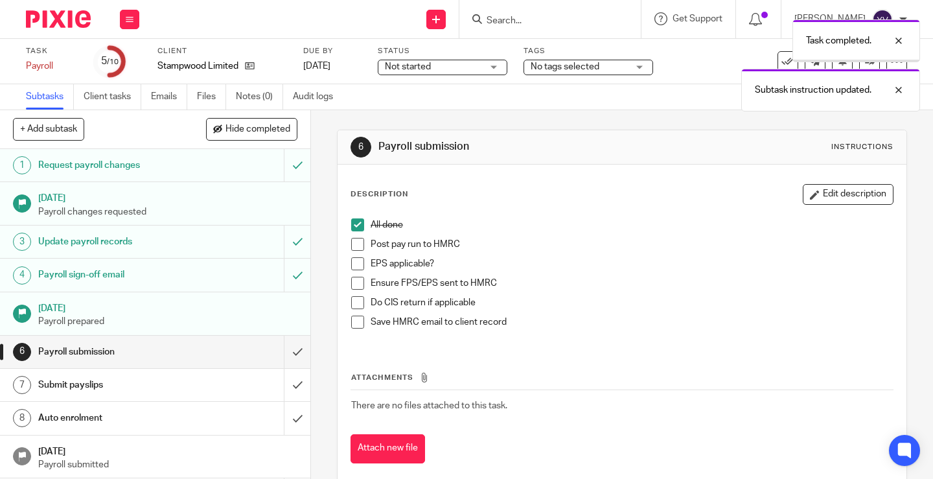
click at [354, 246] on span at bounding box center [357, 244] width 13 height 13
click at [352, 262] on span at bounding box center [357, 263] width 13 height 13
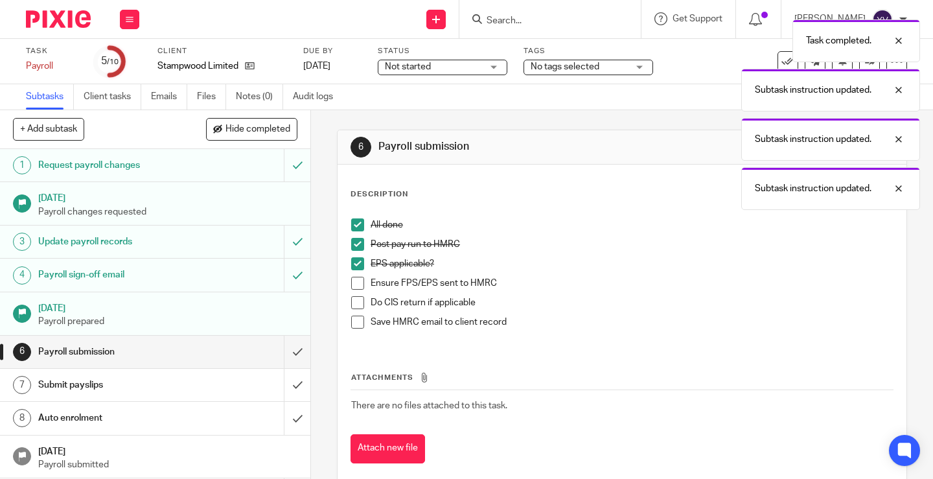
click at [354, 284] on span at bounding box center [357, 283] width 13 height 13
click at [354, 299] on span at bounding box center [357, 302] width 13 height 13
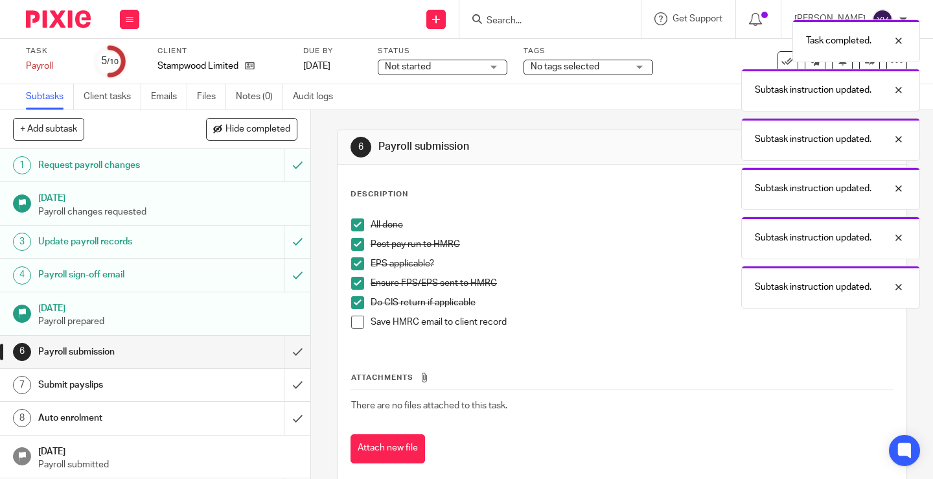
click at [356, 319] on span at bounding box center [357, 321] width 13 height 13
click at [285, 349] on input "submit" at bounding box center [155, 352] width 310 height 32
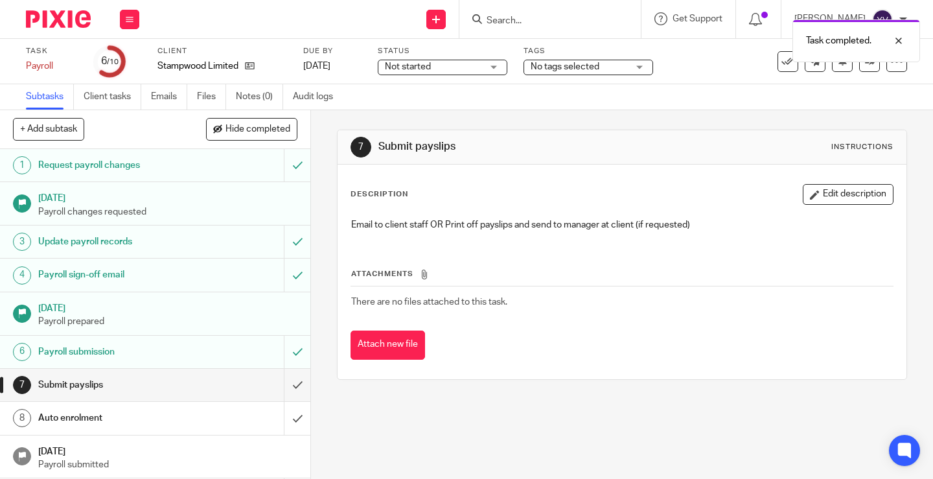
scroll to position [46, 0]
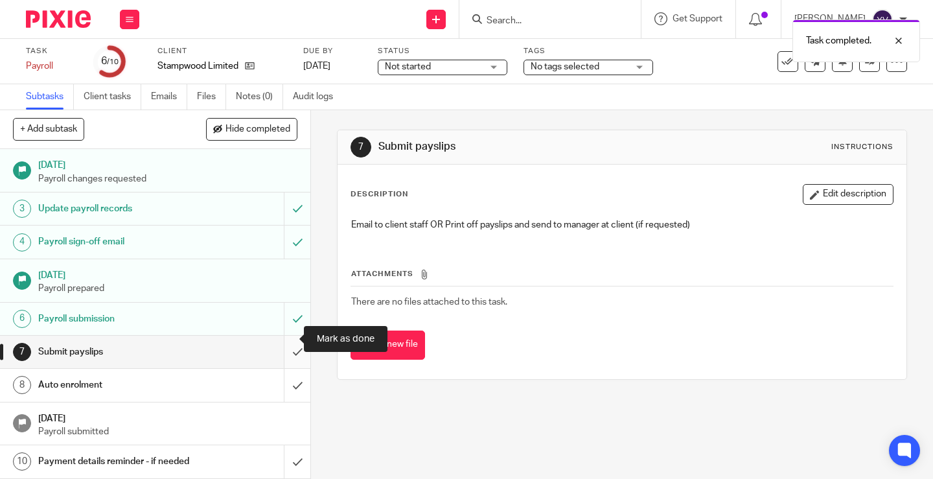
click at [286, 336] on input "submit" at bounding box center [155, 352] width 310 height 32
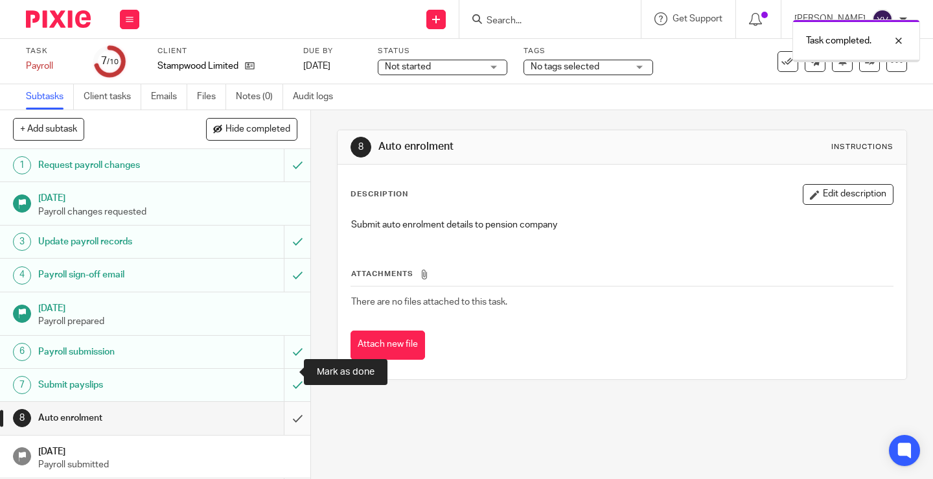
scroll to position [46, 0]
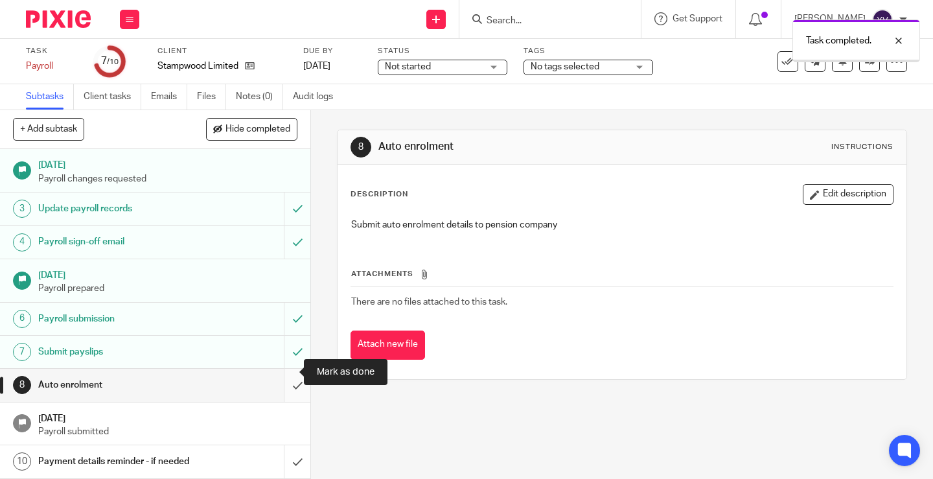
click at [284, 370] on input "submit" at bounding box center [155, 385] width 310 height 32
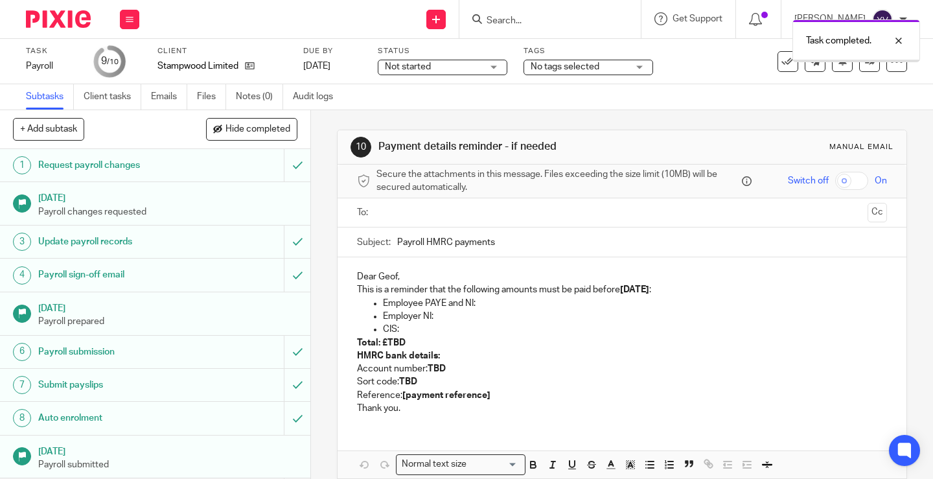
scroll to position [46, 0]
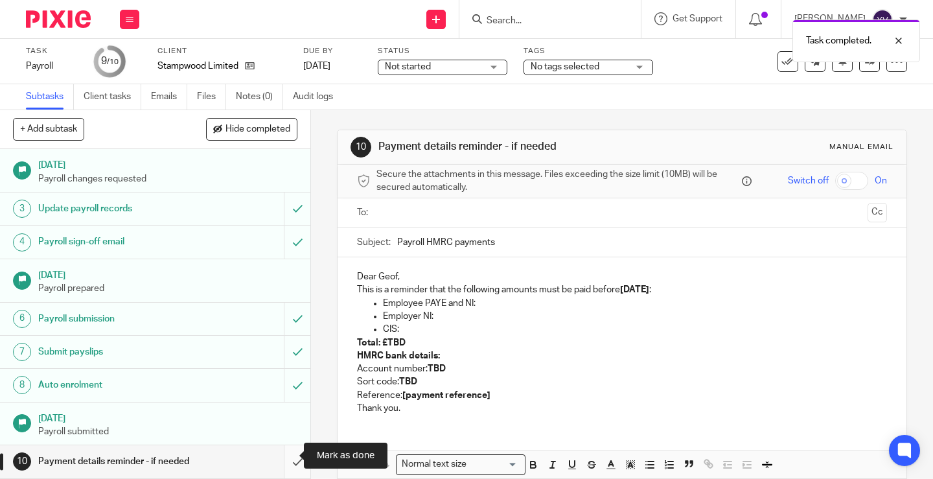
click at [282, 450] on input "submit" at bounding box center [155, 461] width 310 height 32
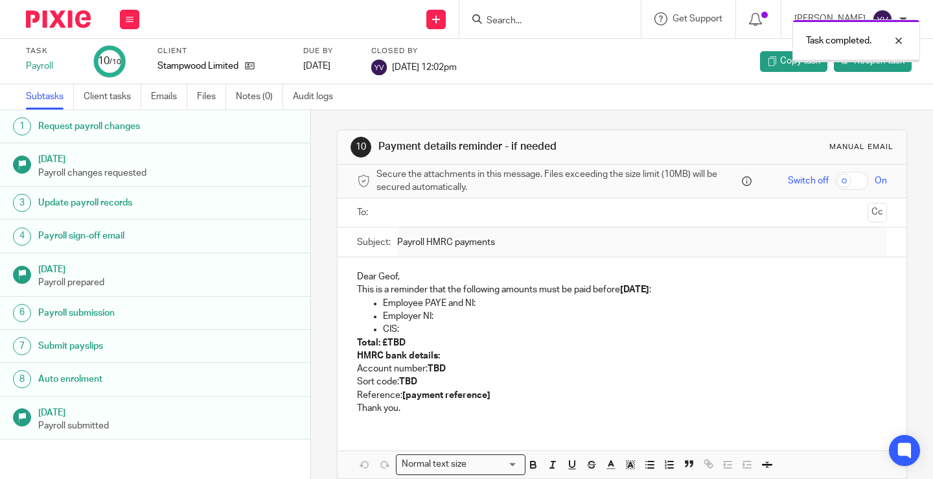
scroll to position [33, 0]
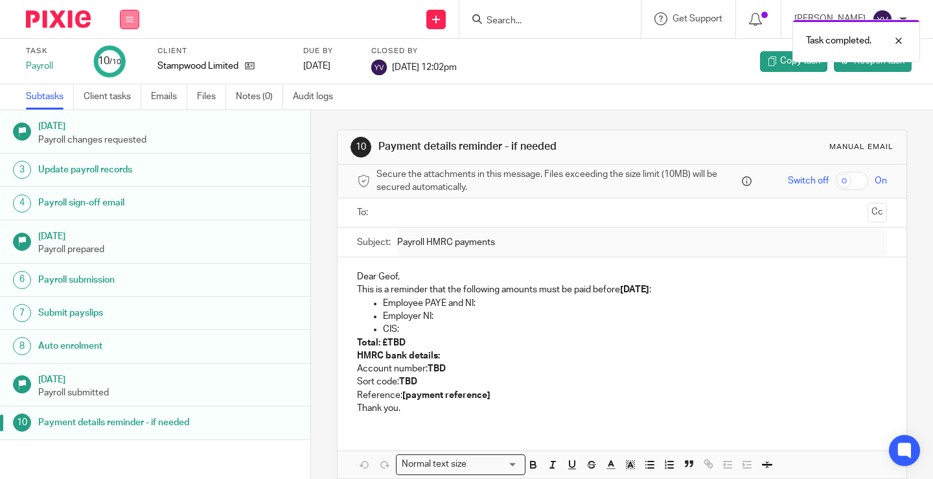
click at [127, 19] on icon at bounding box center [130, 20] width 8 height 8
click at [128, 59] on link "Work" at bounding box center [123, 60] width 23 height 9
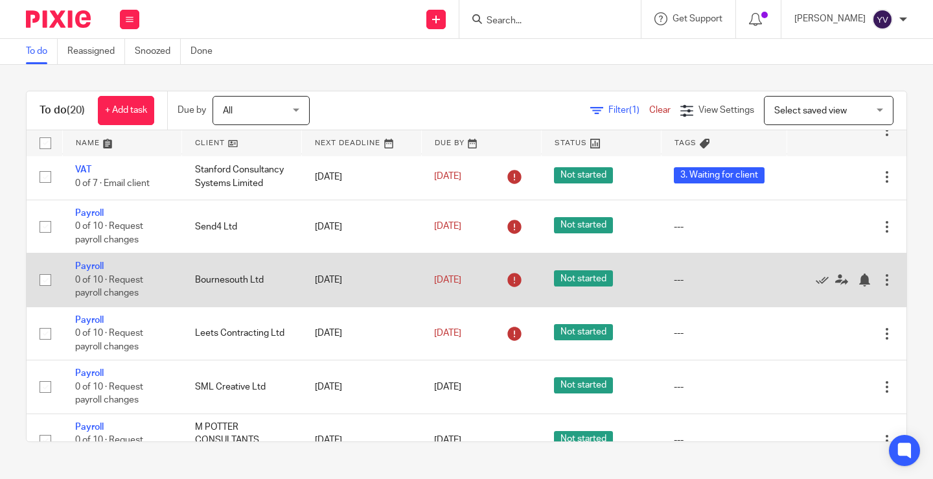
scroll to position [713, 0]
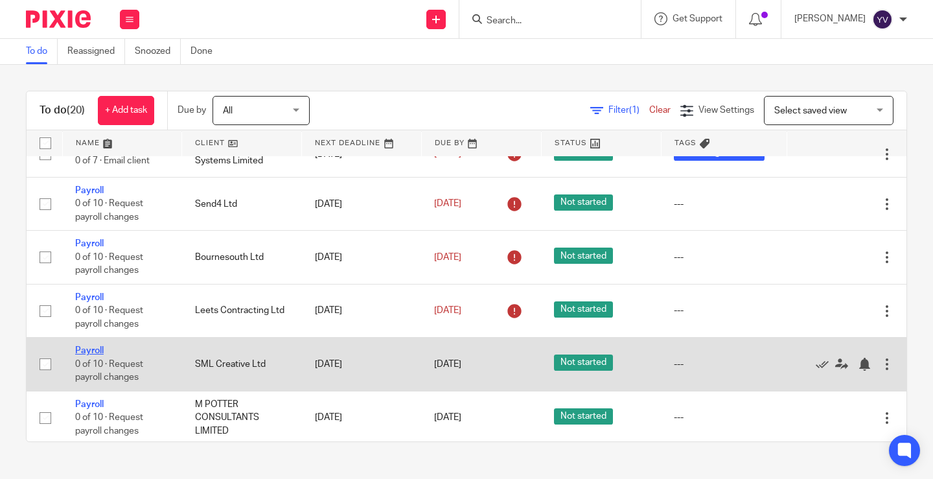
click at [90, 353] on link "Payroll" at bounding box center [89, 350] width 29 height 9
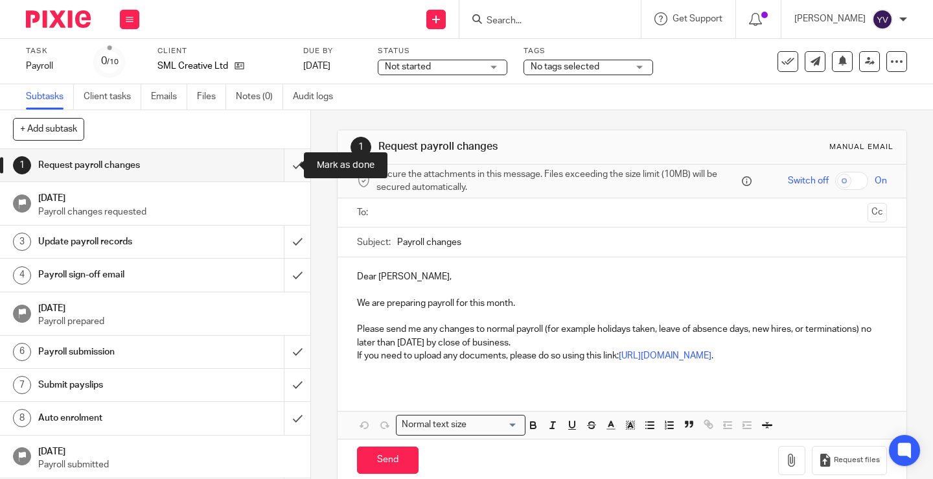
click at [281, 159] on input "submit" at bounding box center [155, 165] width 310 height 32
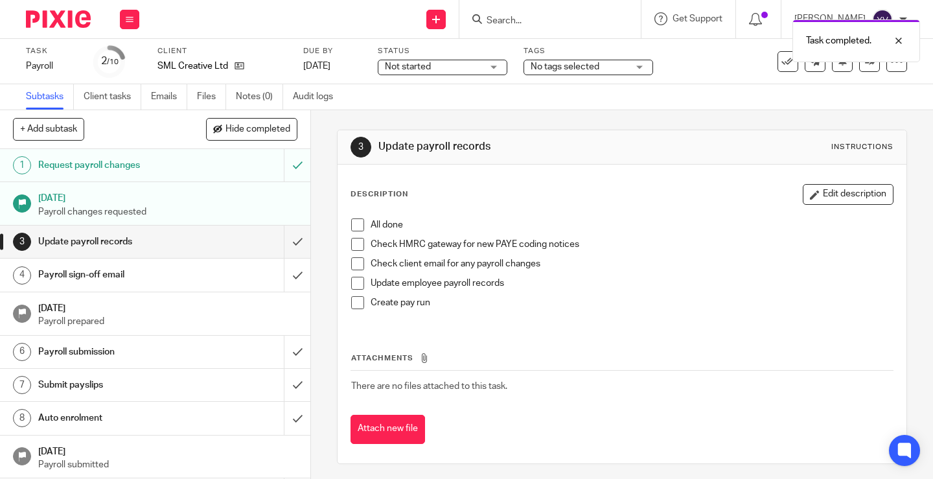
click at [355, 221] on span at bounding box center [357, 224] width 13 height 13
click at [357, 246] on span at bounding box center [357, 244] width 13 height 13
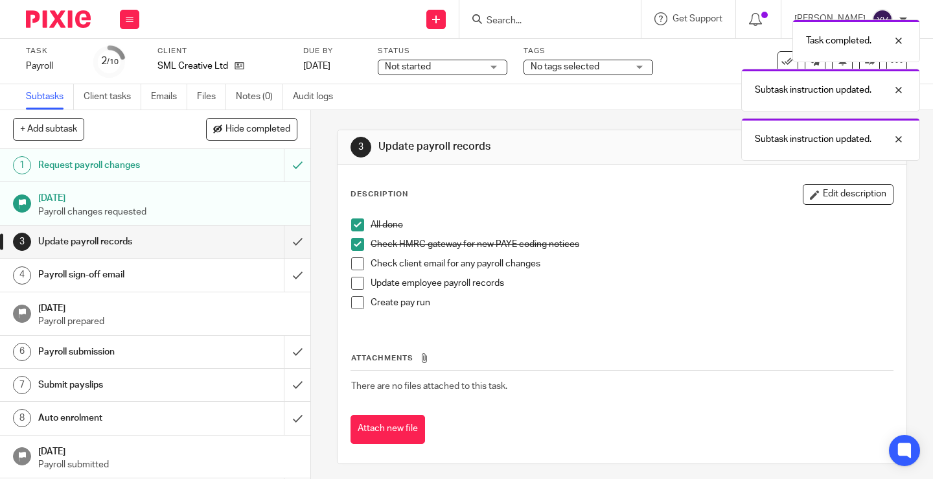
click at [356, 260] on span at bounding box center [357, 263] width 13 height 13
click at [354, 280] on span at bounding box center [357, 283] width 13 height 13
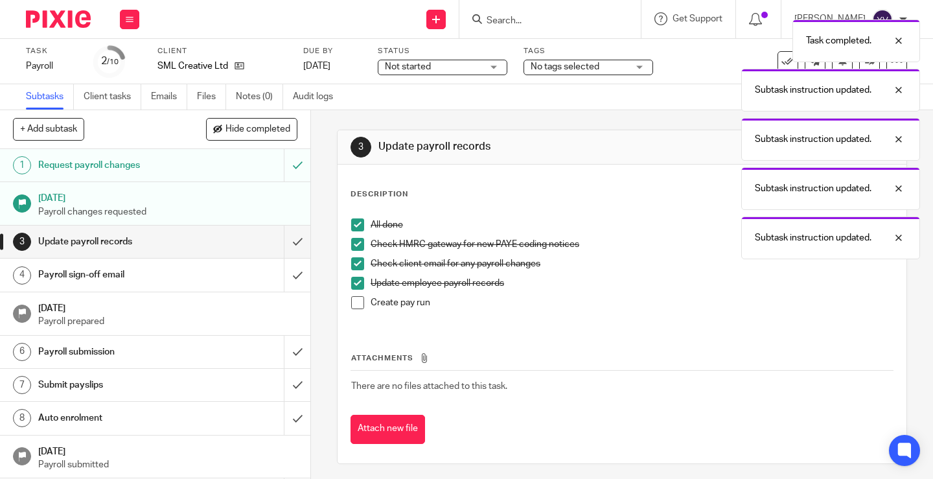
click at [352, 295] on li "Update employee payroll records" at bounding box center [622, 286] width 542 height 19
click at [357, 301] on span at bounding box center [357, 302] width 13 height 13
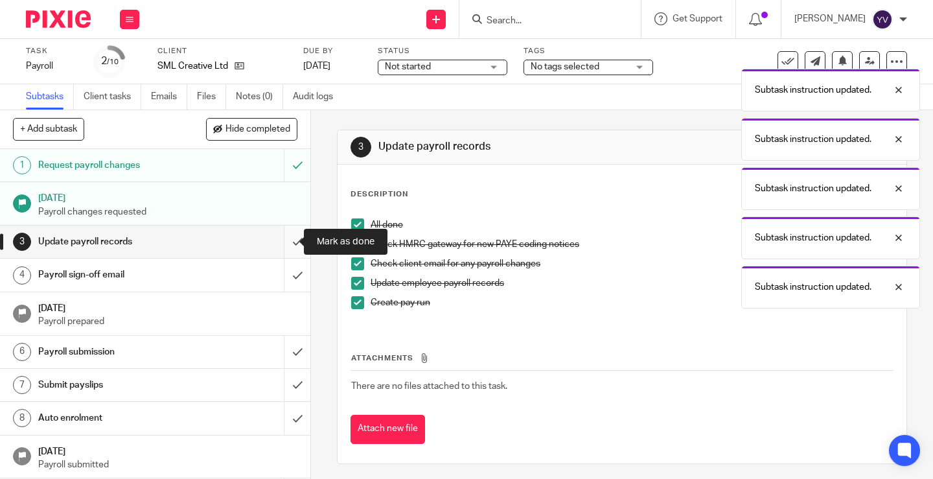
click at [287, 239] on input "submit" at bounding box center [155, 241] width 310 height 32
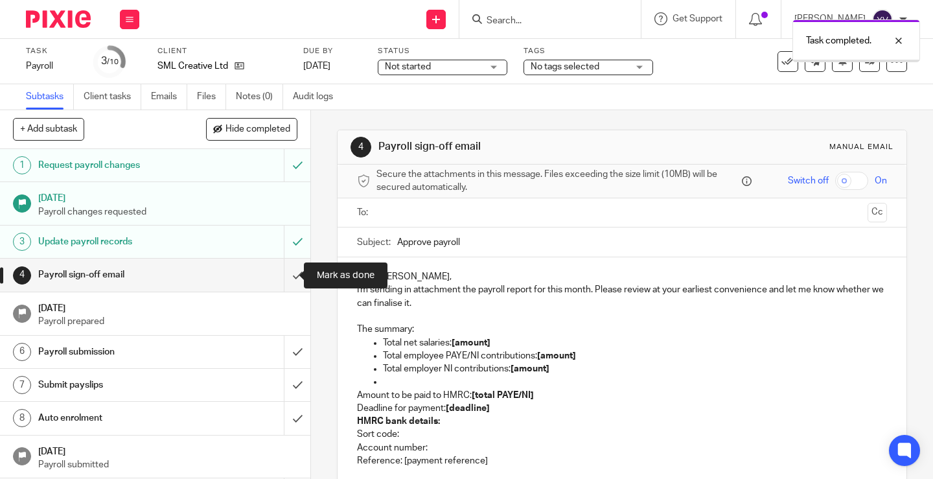
click at [285, 272] on input "submit" at bounding box center [155, 274] width 310 height 32
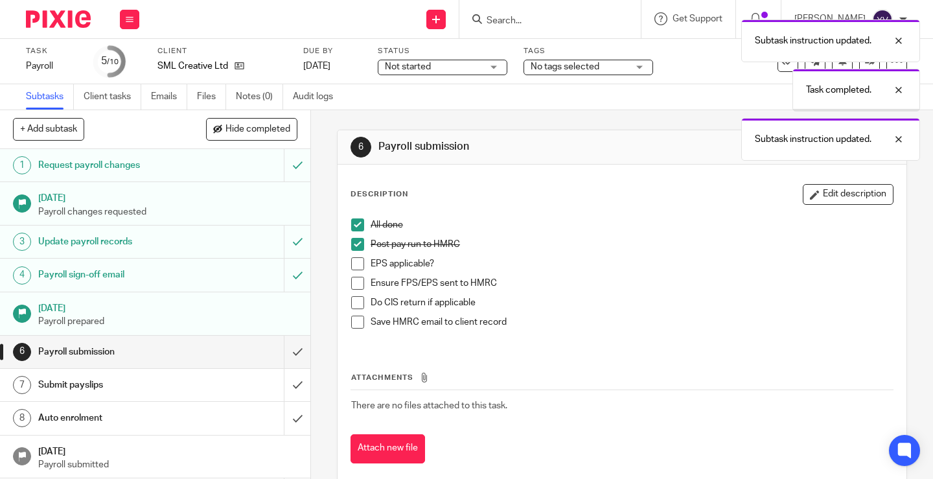
drag, startPoint x: 352, startPoint y: 262, endPoint x: 350, endPoint y: 281, distance: 18.9
click at [352, 263] on span at bounding box center [357, 263] width 13 height 13
click at [356, 284] on span at bounding box center [357, 283] width 13 height 13
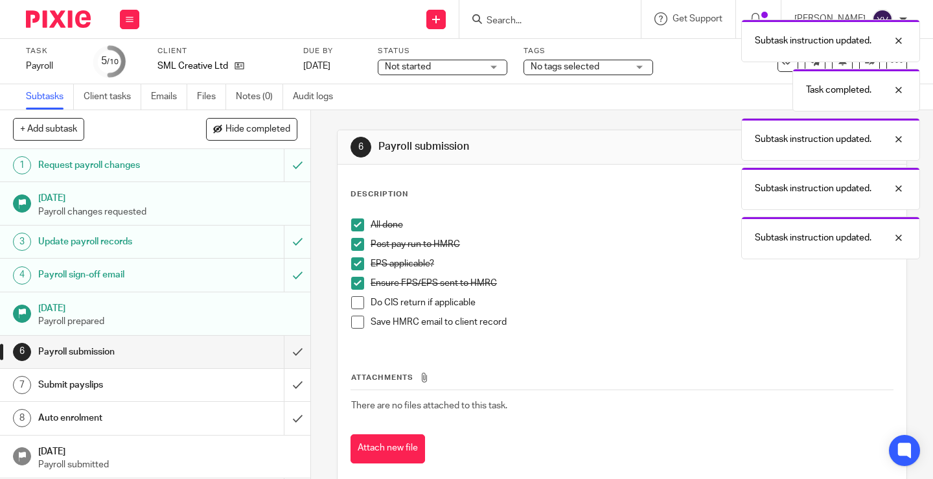
click at [354, 301] on span at bounding box center [357, 302] width 13 height 13
drag, startPoint x: 352, startPoint y: 321, endPoint x: 328, endPoint y: 338, distance: 29.8
click at [352, 323] on span at bounding box center [357, 321] width 13 height 13
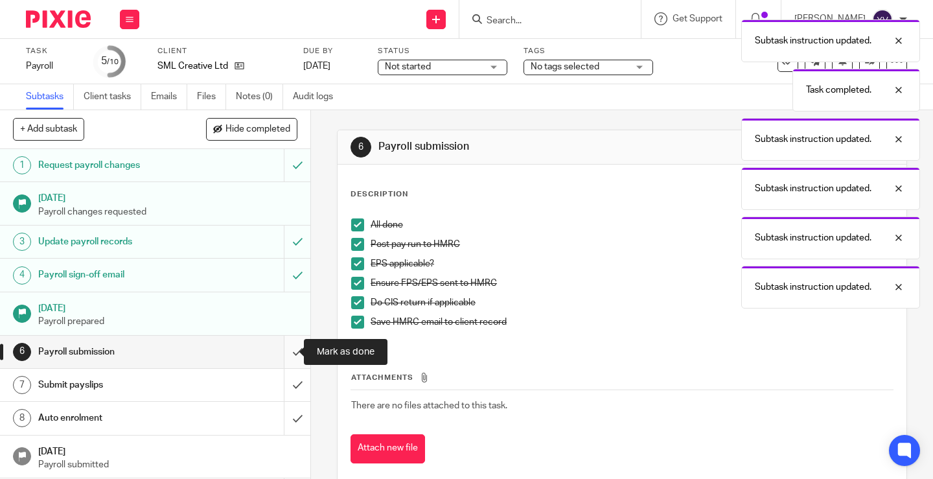
click at [285, 350] on input "submit" at bounding box center [155, 352] width 310 height 32
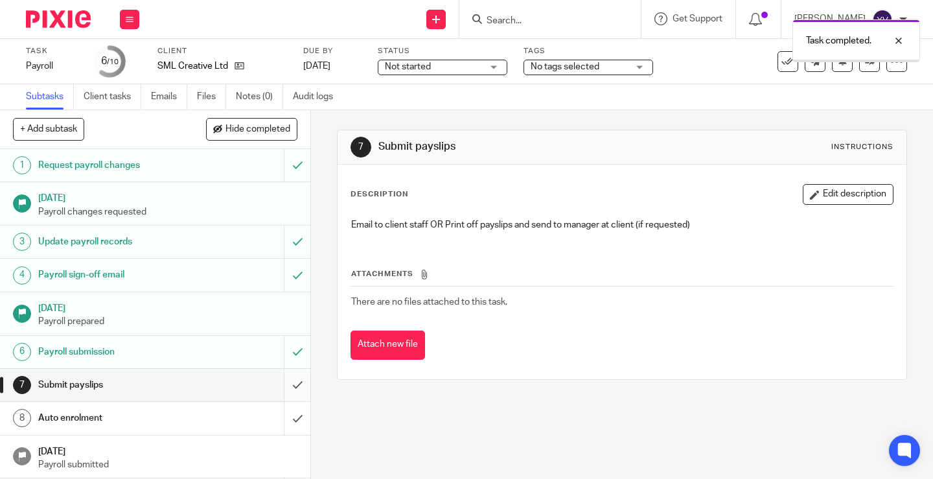
scroll to position [46, 0]
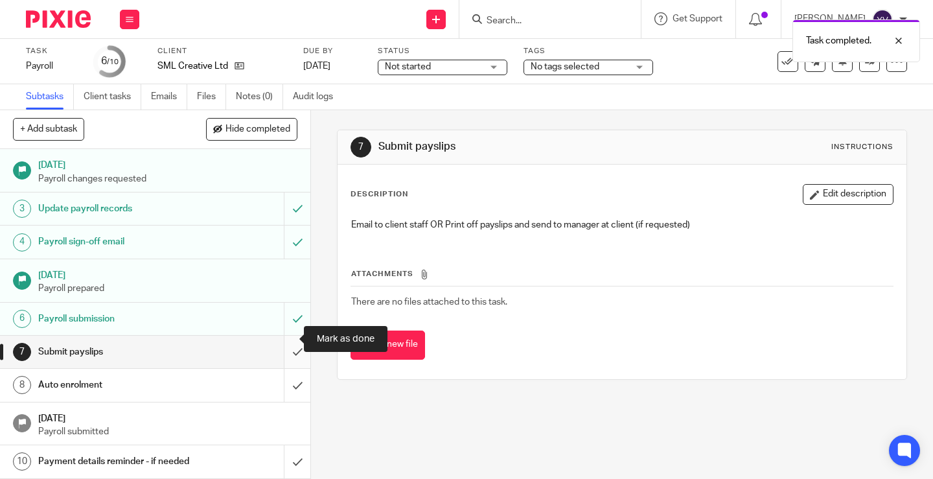
click at [288, 336] on input "submit" at bounding box center [155, 352] width 310 height 32
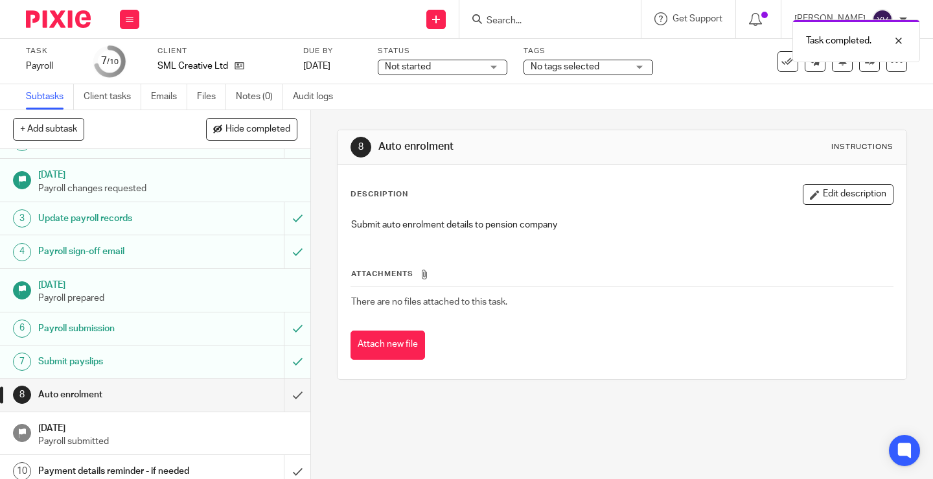
scroll to position [46, 0]
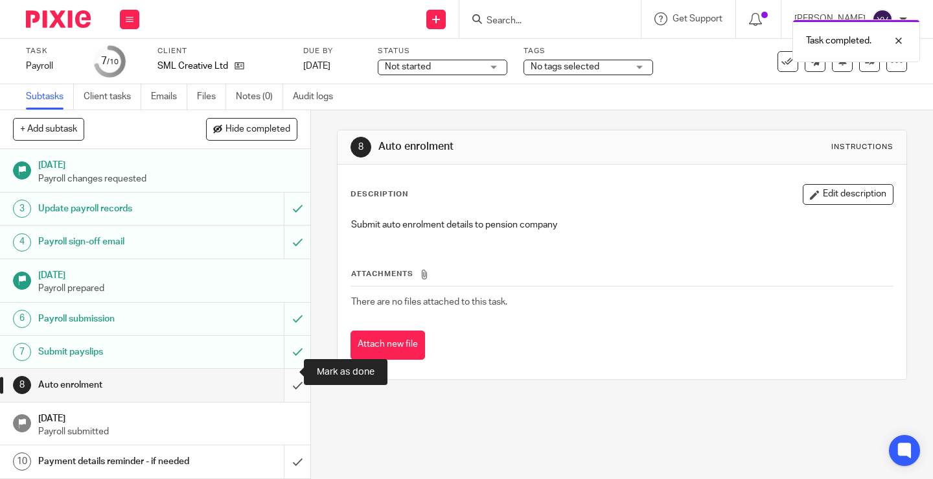
click at [286, 374] on input "submit" at bounding box center [155, 385] width 310 height 32
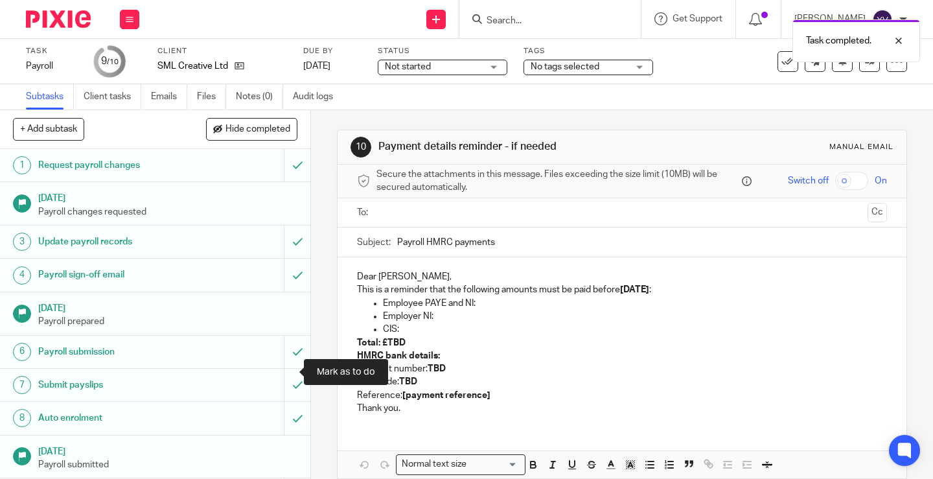
scroll to position [46, 0]
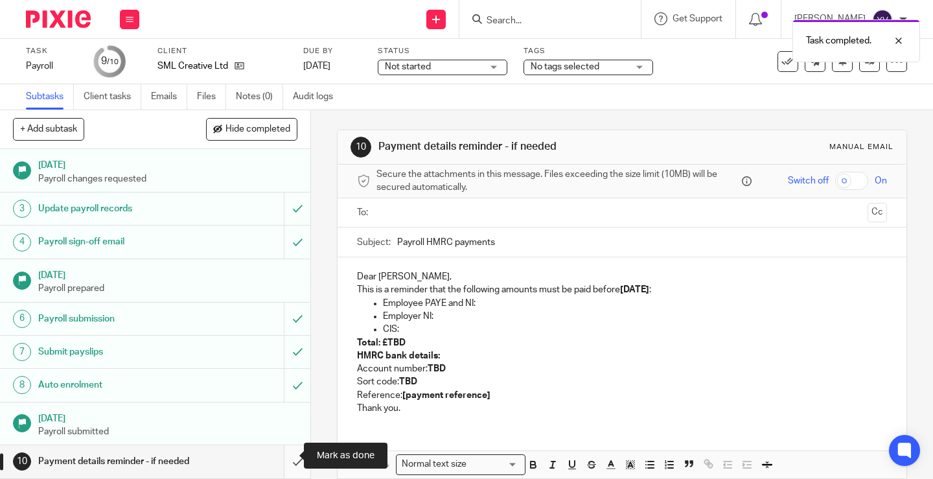
click at [284, 453] on input "submit" at bounding box center [155, 461] width 310 height 32
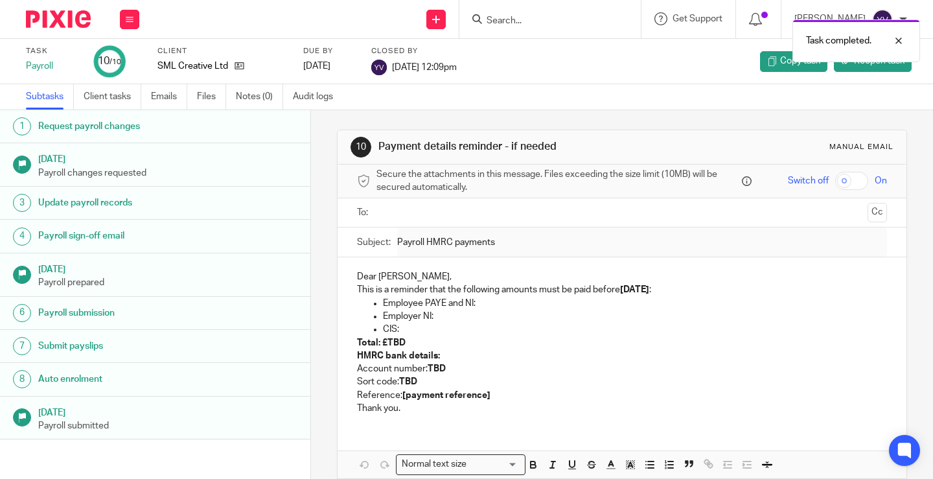
scroll to position [33, 0]
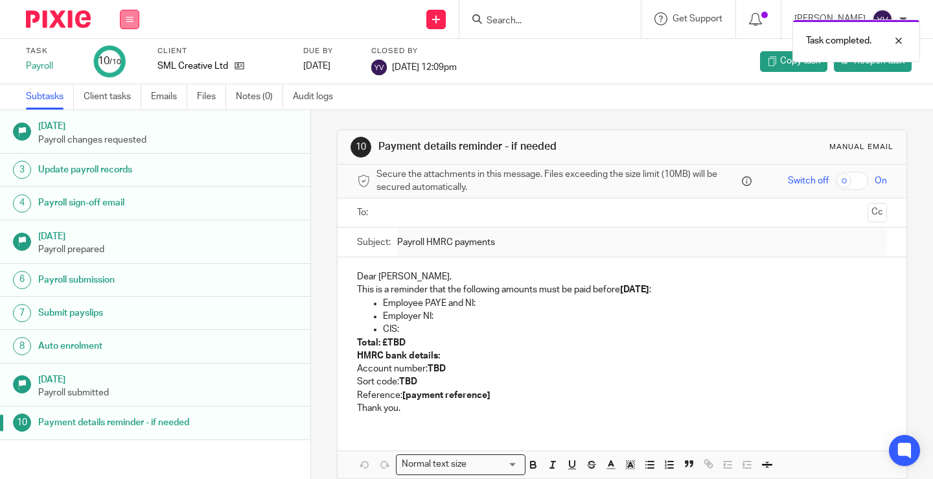
click at [128, 18] on icon at bounding box center [130, 20] width 8 height 8
click at [130, 58] on link "Work" at bounding box center [123, 60] width 23 height 9
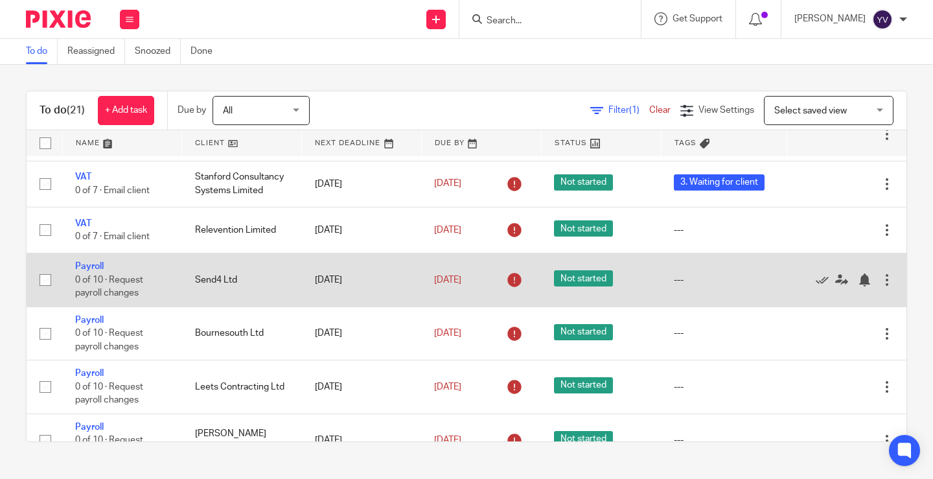
scroll to position [713, 0]
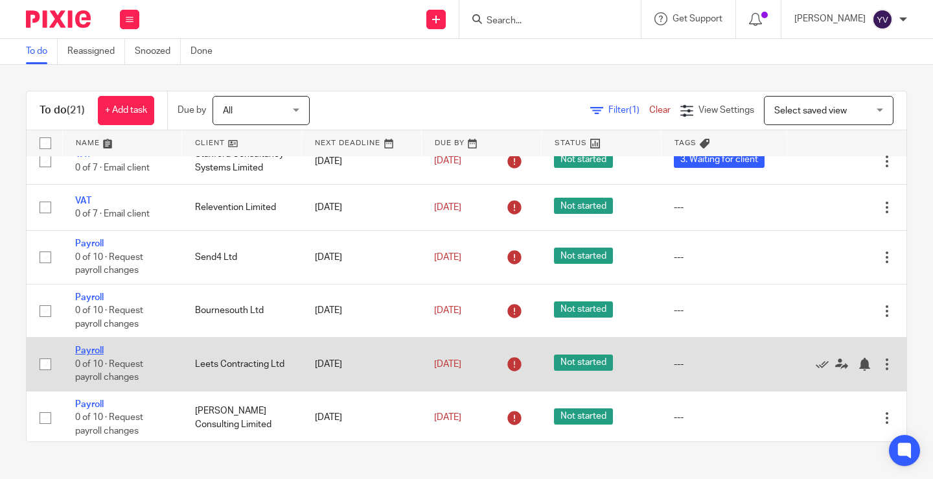
click at [89, 352] on link "Payroll" at bounding box center [89, 350] width 29 height 9
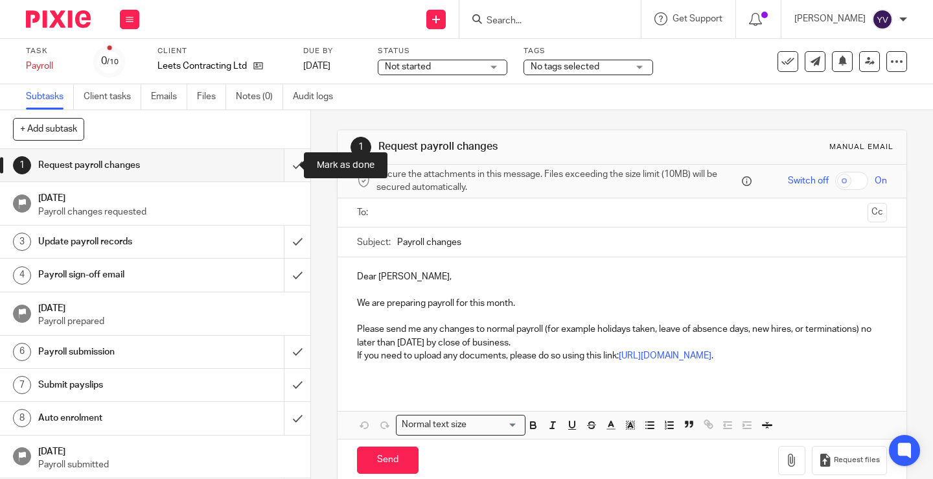
click at [286, 161] on input "submit" at bounding box center [155, 165] width 310 height 32
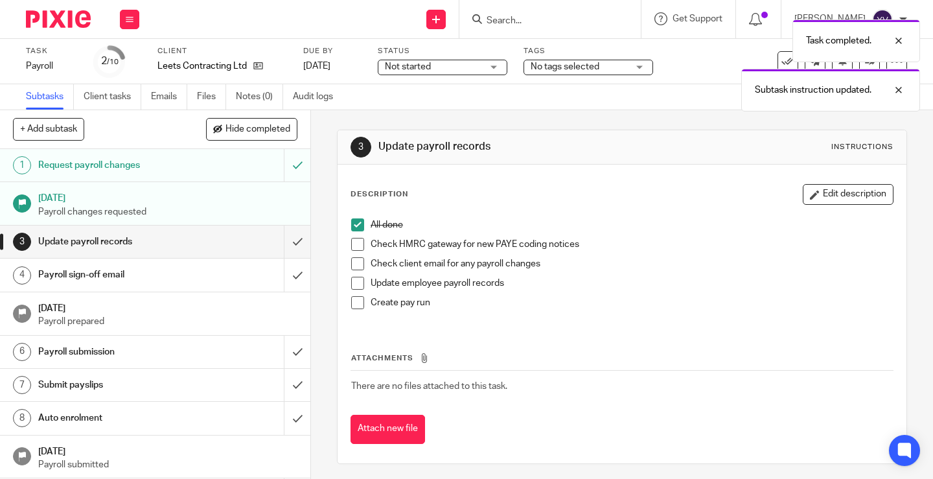
click at [356, 244] on span at bounding box center [357, 244] width 13 height 13
click at [354, 264] on span at bounding box center [357, 263] width 13 height 13
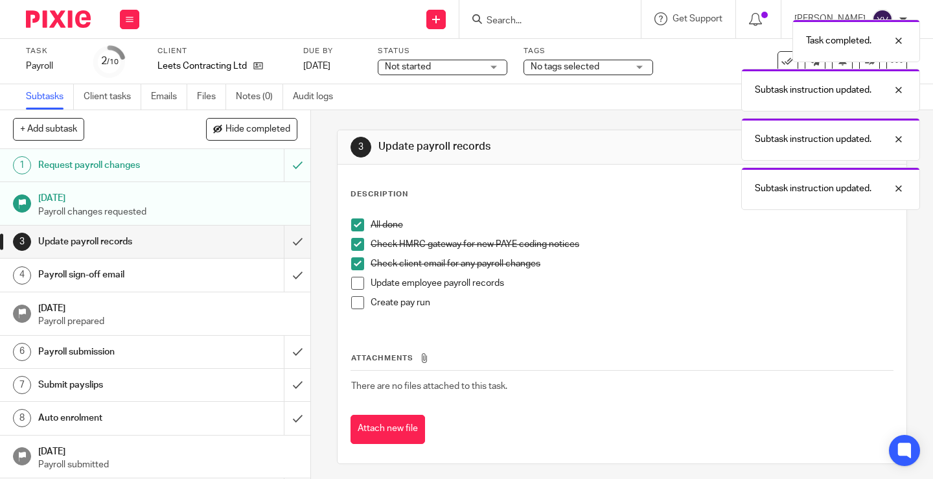
drag, startPoint x: 354, startPoint y: 282, endPoint x: 354, endPoint y: 292, distance: 9.7
click at [354, 282] on span at bounding box center [357, 283] width 13 height 13
click at [355, 304] on span at bounding box center [357, 302] width 13 height 13
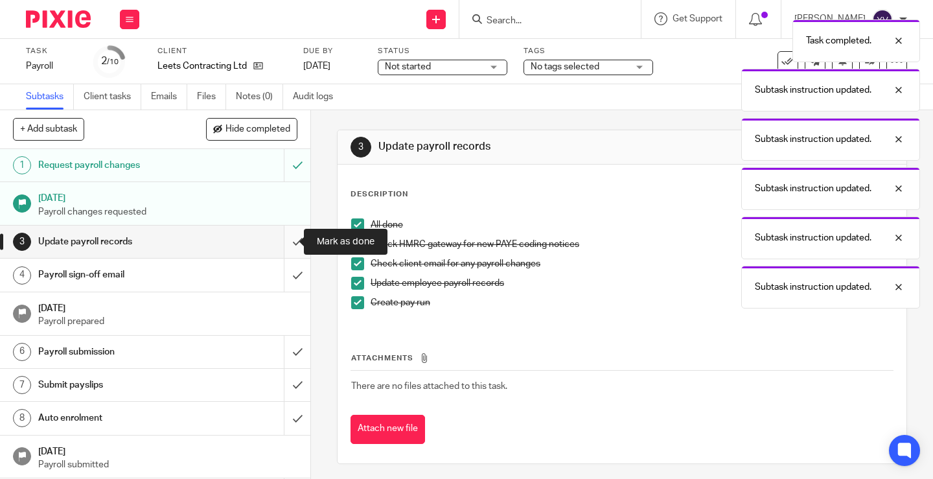
click at [286, 242] on input "submit" at bounding box center [155, 241] width 310 height 32
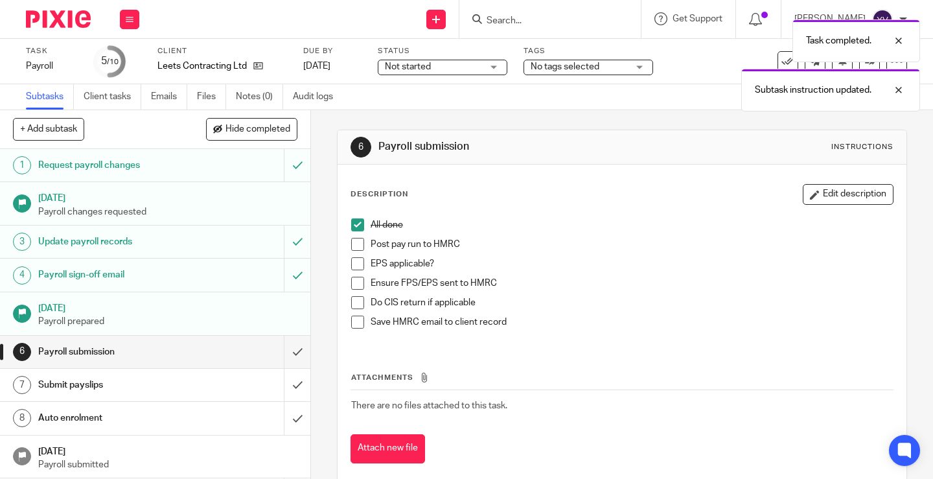
click at [354, 244] on span at bounding box center [357, 244] width 13 height 13
click at [354, 264] on span at bounding box center [357, 263] width 13 height 13
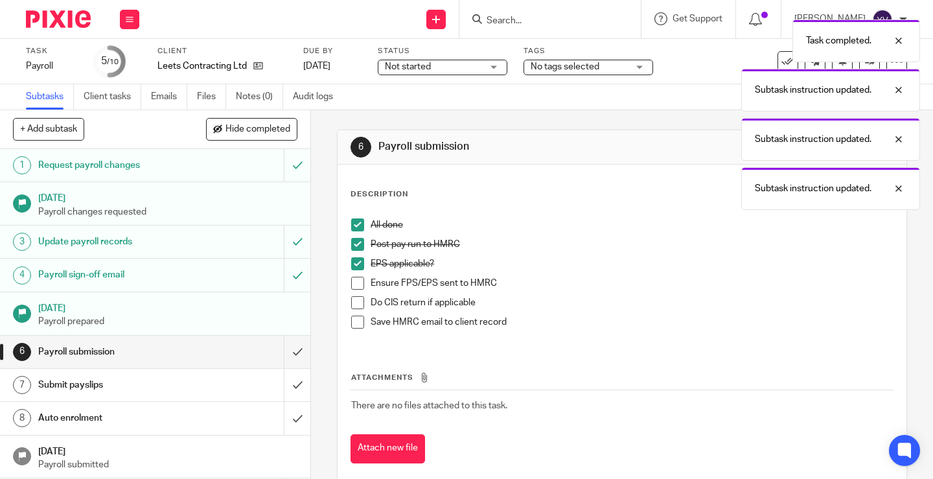
drag, startPoint x: 354, startPoint y: 282, endPoint x: 353, endPoint y: 301, distance: 18.1
click at [354, 283] on span at bounding box center [357, 283] width 13 height 13
click at [353, 304] on span at bounding box center [357, 302] width 13 height 13
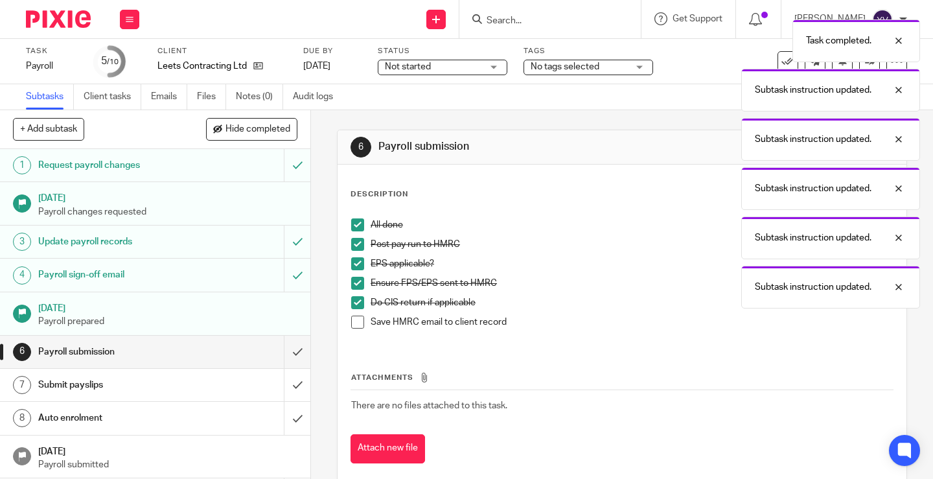
click at [354, 320] on span at bounding box center [357, 321] width 13 height 13
click at [285, 347] on input "submit" at bounding box center [155, 352] width 310 height 32
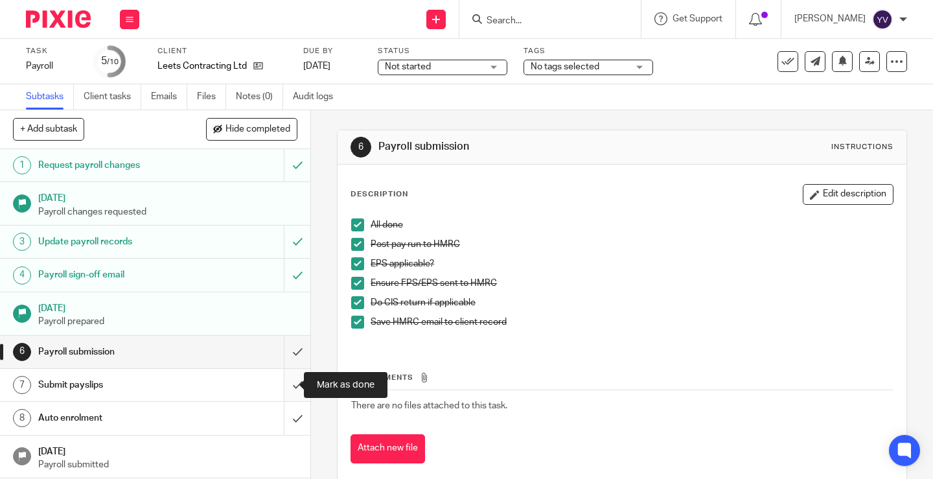
click at [281, 380] on input "submit" at bounding box center [155, 385] width 310 height 32
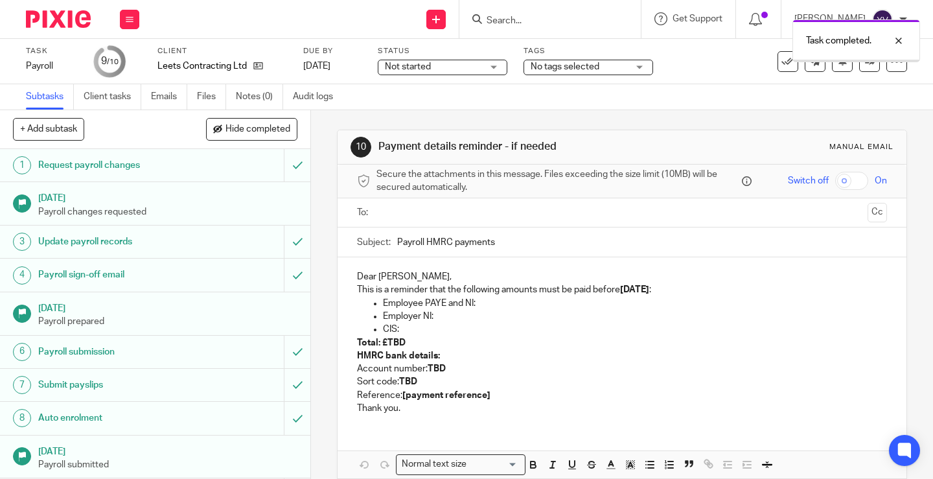
scroll to position [46, 0]
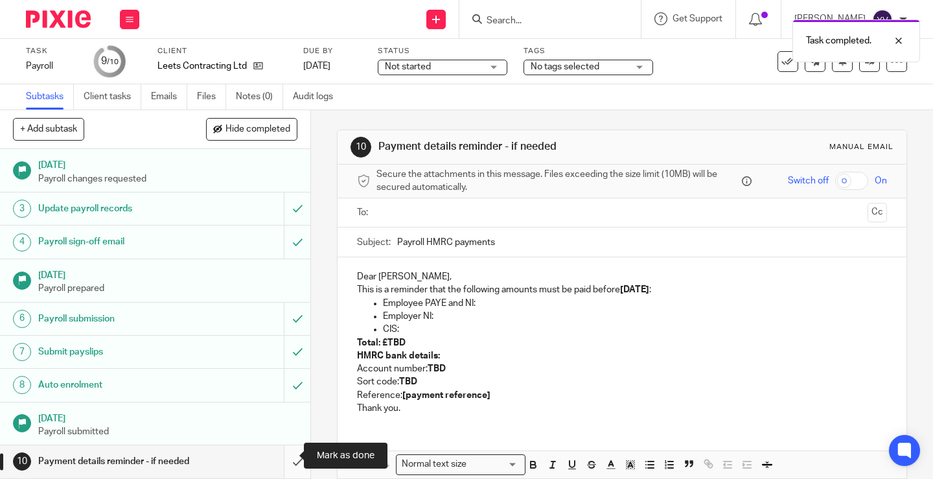
click at [283, 454] on input "submit" at bounding box center [155, 461] width 310 height 32
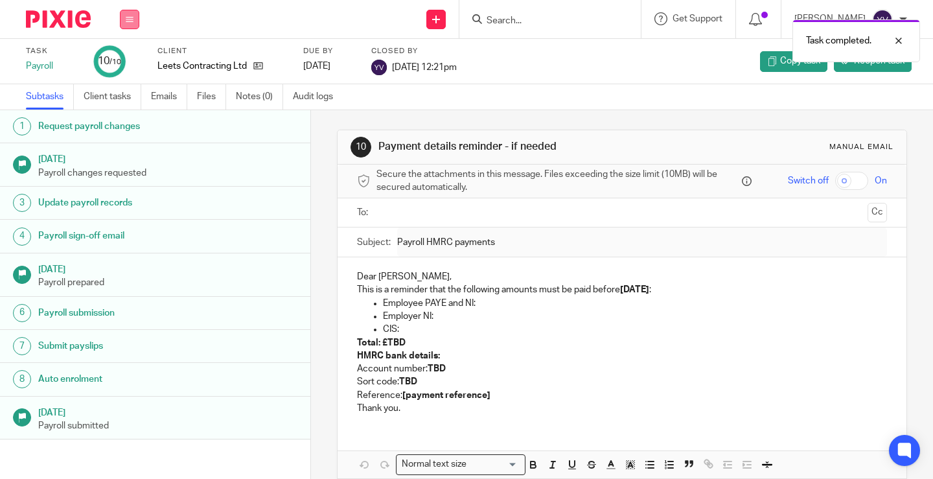
click at [135, 22] on button at bounding box center [129, 19] width 19 height 19
click at [129, 59] on link "Work" at bounding box center [123, 60] width 23 height 9
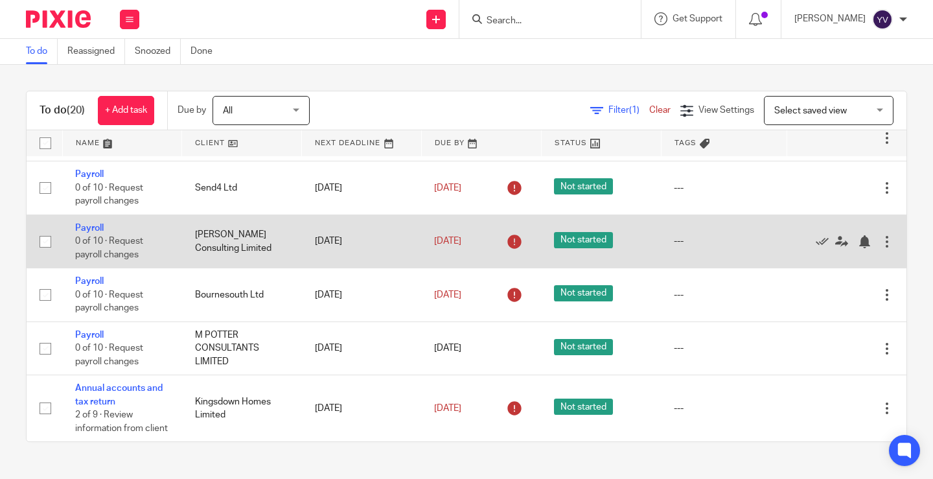
scroll to position [798, 0]
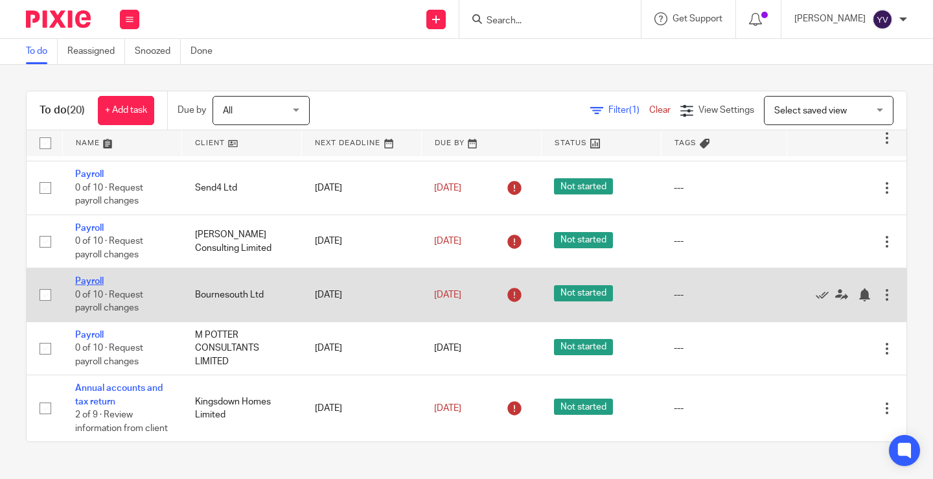
click at [98, 277] on link "Payroll" at bounding box center [89, 281] width 29 height 9
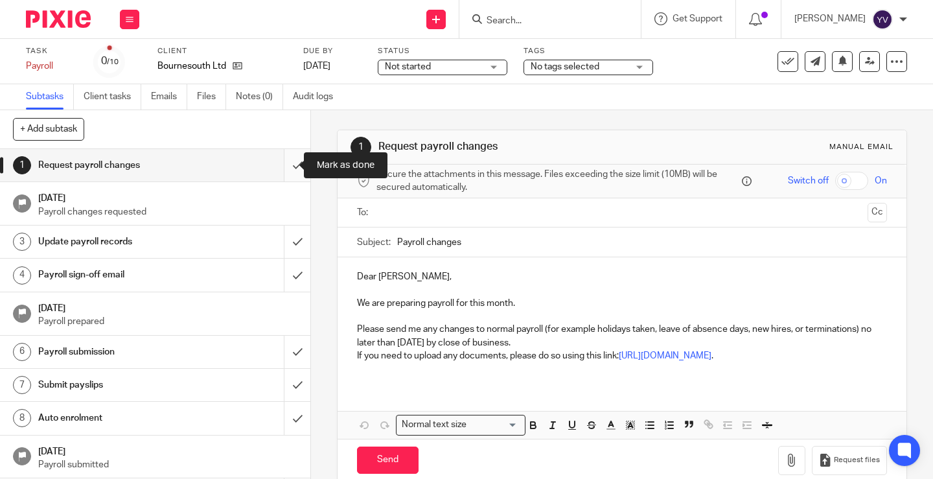
click at [284, 161] on input "submit" at bounding box center [155, 165] width 310 height 32
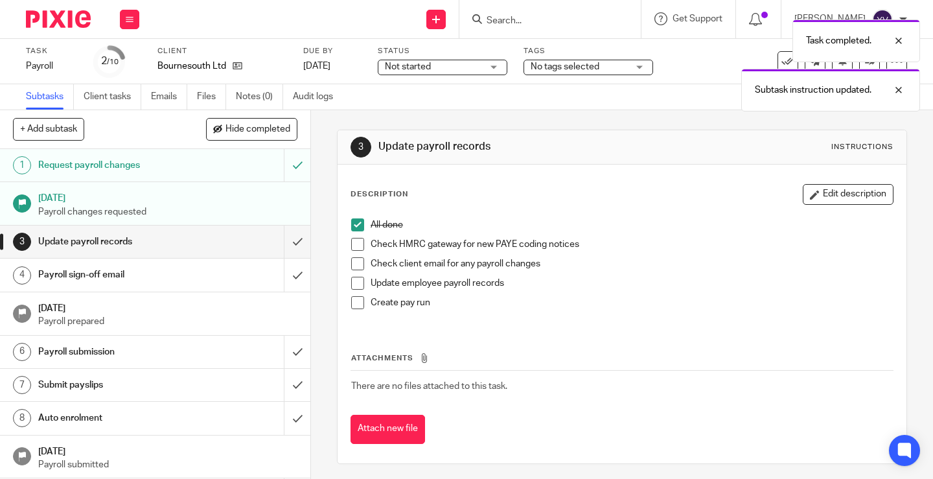
click at [356, 242] on span at bounding box center [357, 244] width 13 height 13
click at [357, 263] on span at bounding box center [357, 263] width 13 height 13
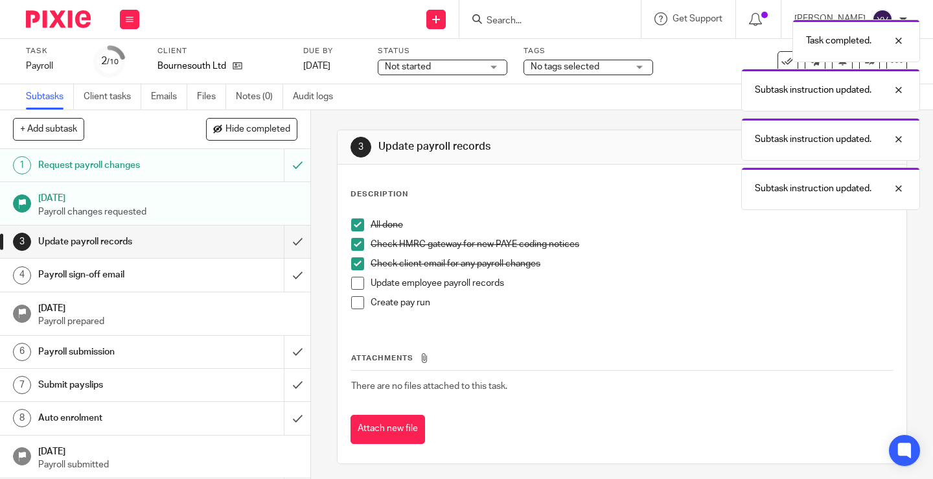
drag, startPoint x: 356, startPoint y: 279, endPoint x: 354, endPoint y: 290, distance: 11.8
click at [356, 279] on span at bounding box center [357, 283] width 13 height 13
click at [354, 301] on span at bounding box center [357, 302] width 13 height 13
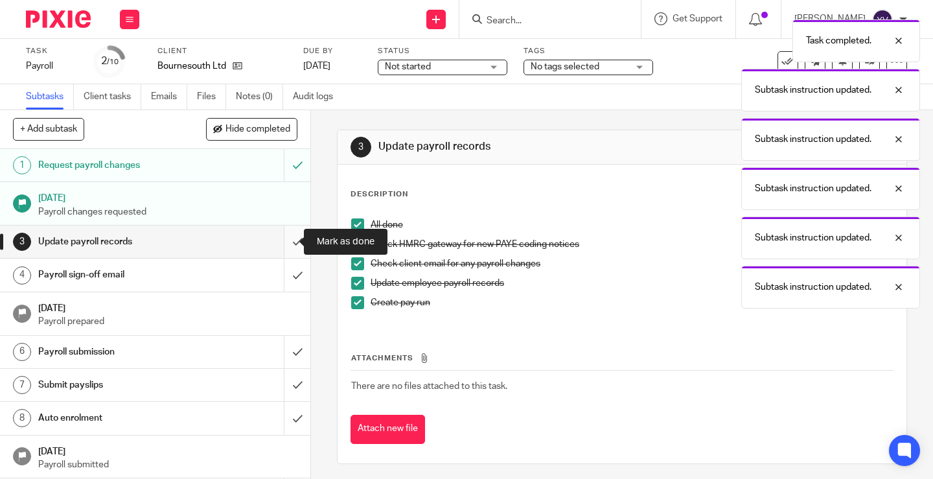
click at [289, 242] on input "submit" at bounding box center [155, 241] width 310 height 32
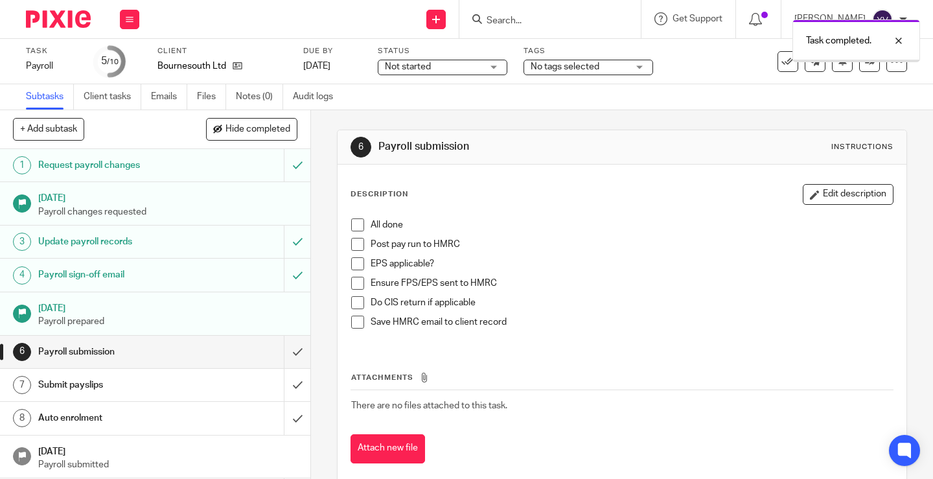
click at [356, 227] on span at bounding box center [357, 224] width 13 height 13
click at [356, 244] on span at bounding box center [357, 244] width 13 height 13
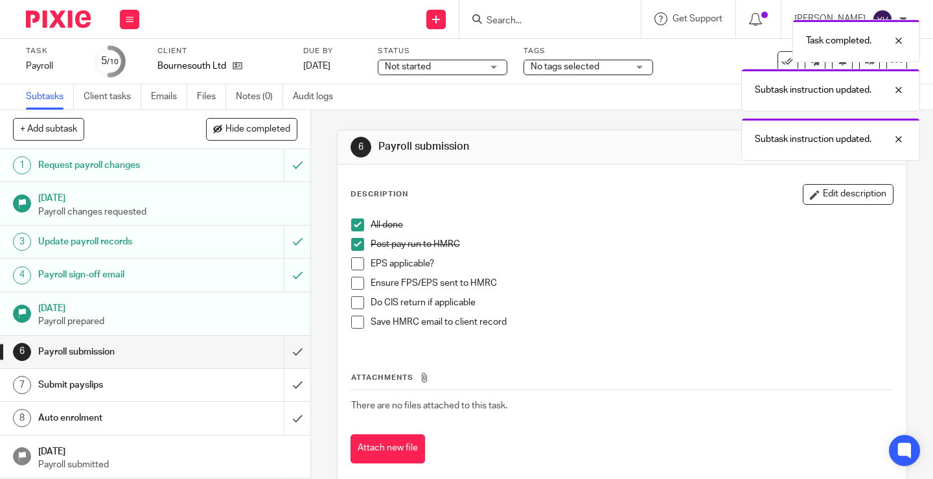
click at [351, 266] on span at bounding box center [357, 263] width 13 height 13
click at [352, 280] on span at bounding box center [357, 283] width 13 height 13
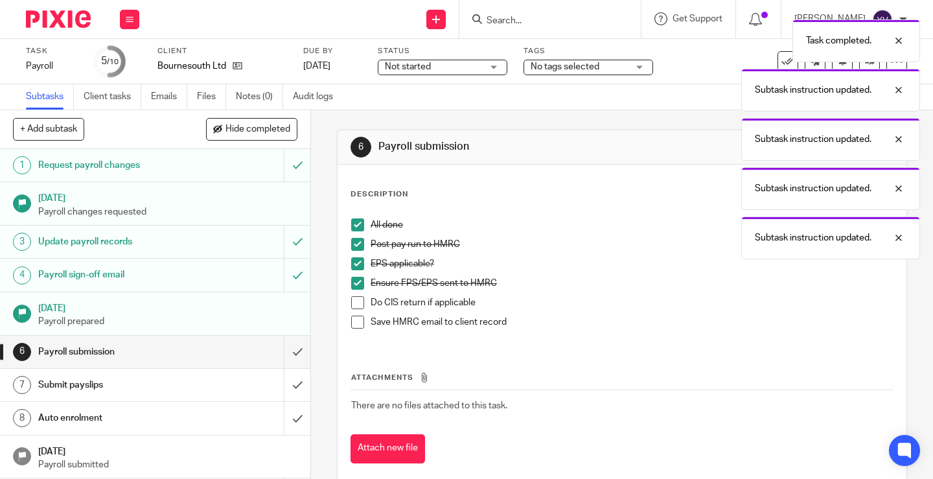
click at [353, 303] on span at bounding box center [357, 302] width 13 height 13
click at [353, 324] on span at bounding box center [357, 321] width 13 height 13
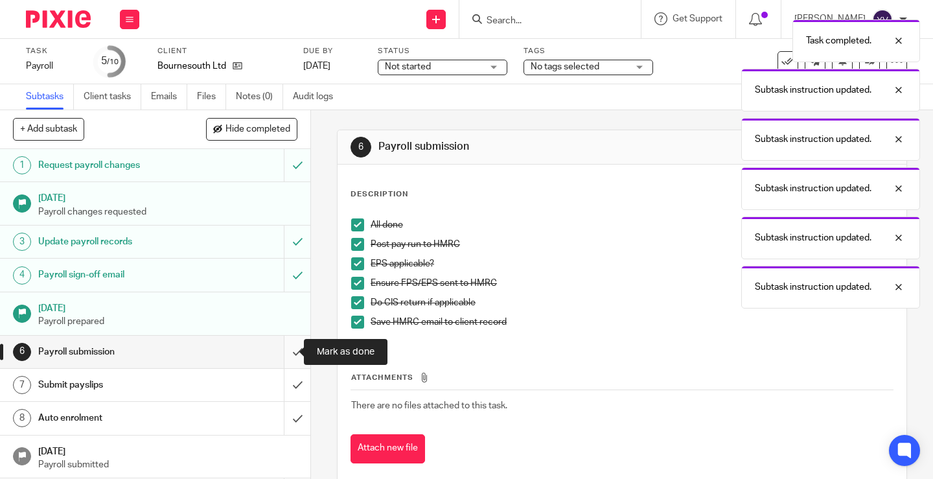
click at [284, 350] on input "submit" at bounding box center [155, 352] width 310 height 32
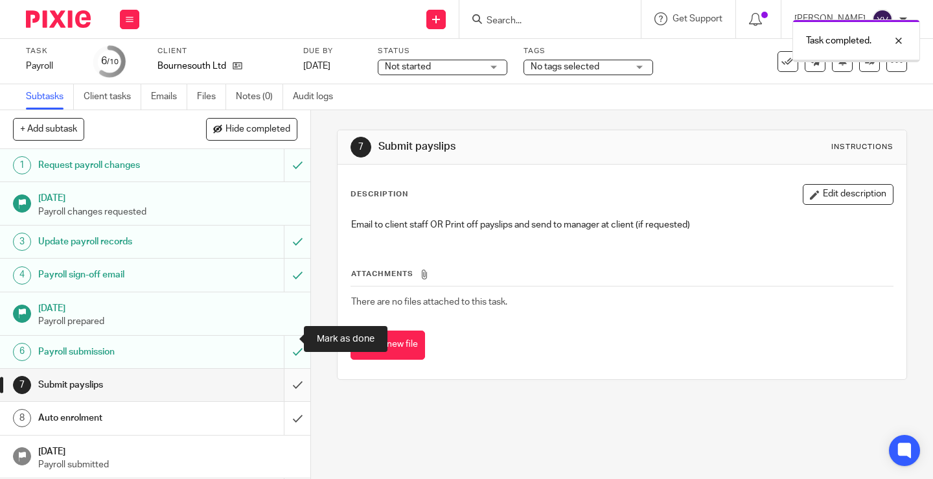
scroll to position [46, 0]
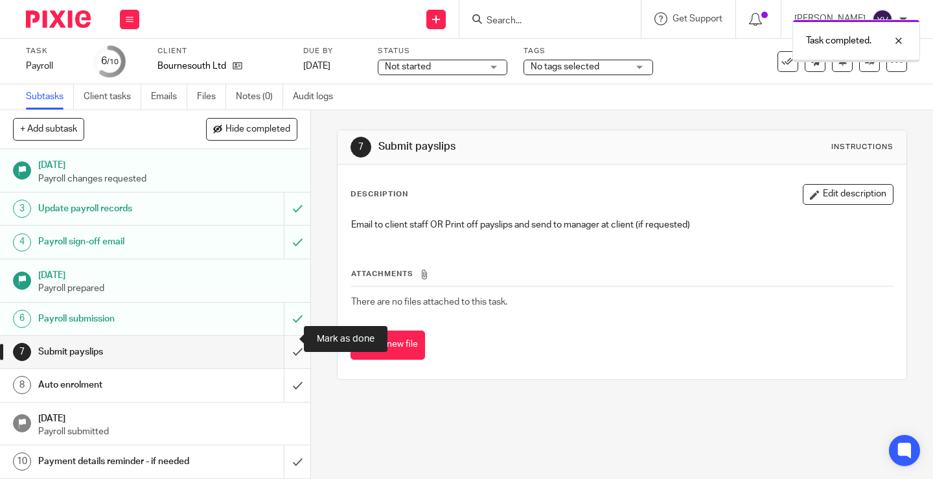
click at [284, 336] on input "submit" at bounding box center [155, 352] width 310 height 32
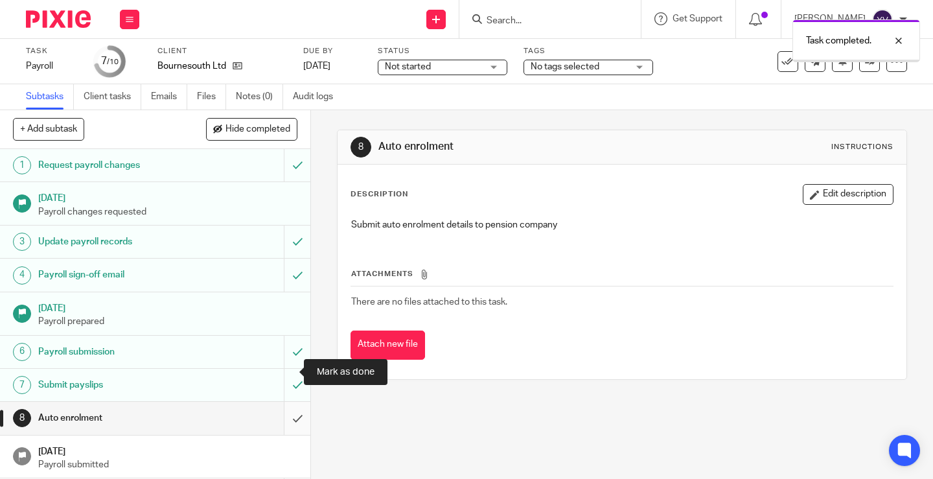
scroll to position [46, 0]
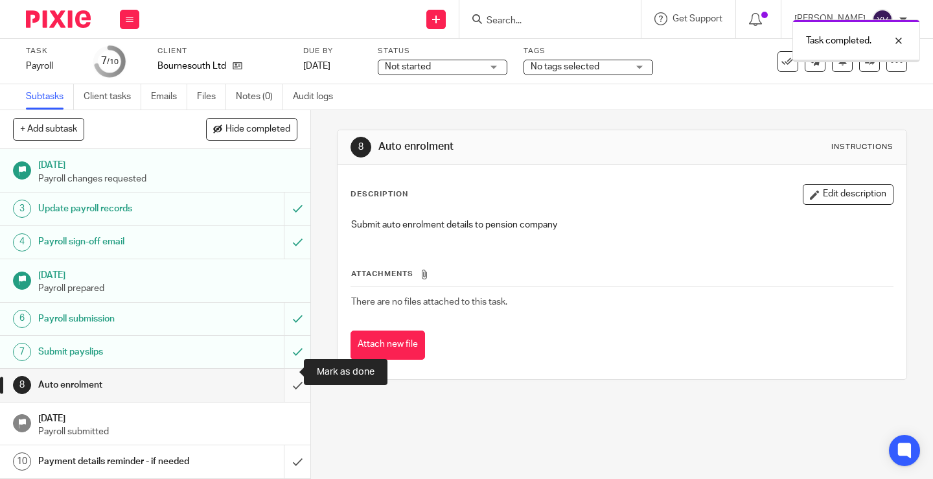
click at [282, 369] on input "submit" at bounding box center [155, 385] width 310 height 32
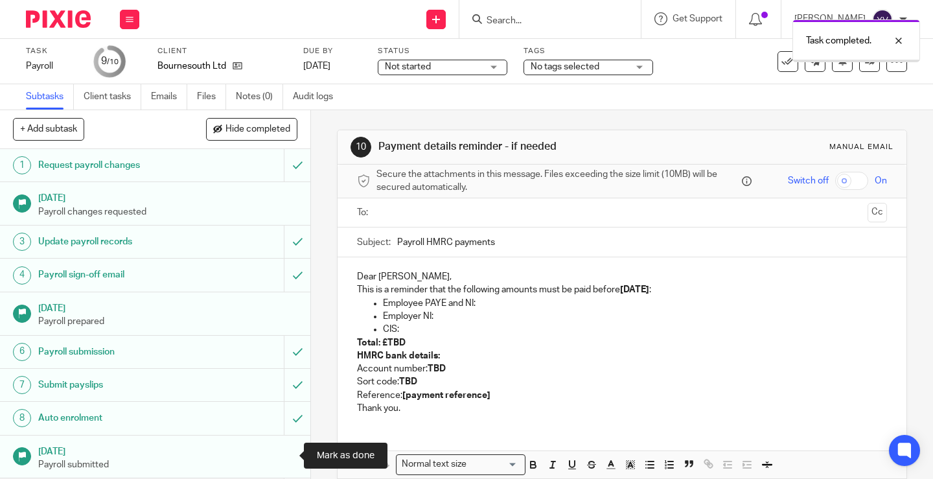
scroll to position [46, 0]
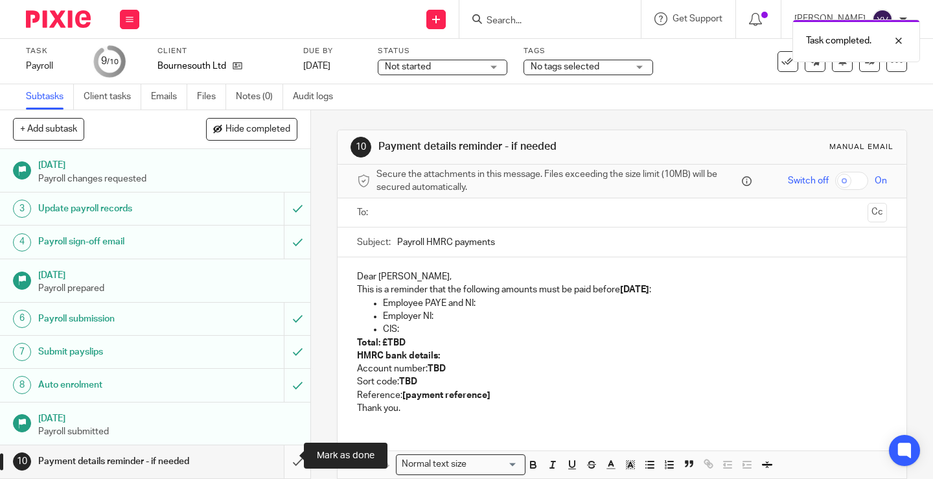
click at [286, 452] on input "submit" at bounding box center [155, 461] width 310 height 32
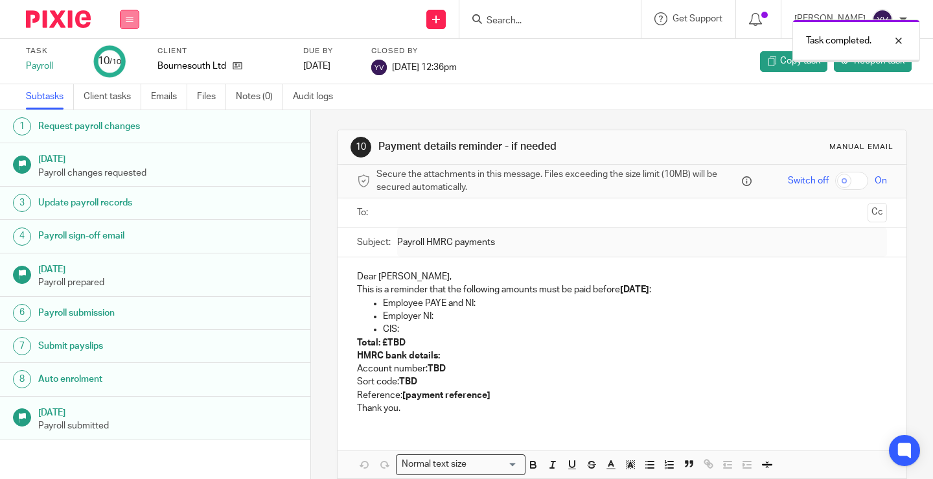
click at [129, 21] on icon at bounding box center [130, 20] width 8 height 8
click at [130, 59] on link "Work" at bounding box center [123, 60] width 23 height 9
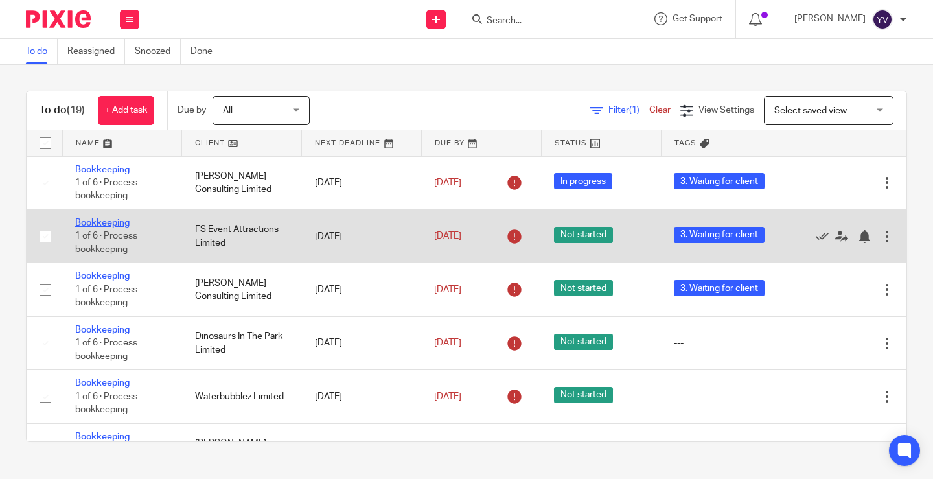
click at [106, 222] on link "Bookkeeping" at bounding box center [102, 222] width 54 height 9
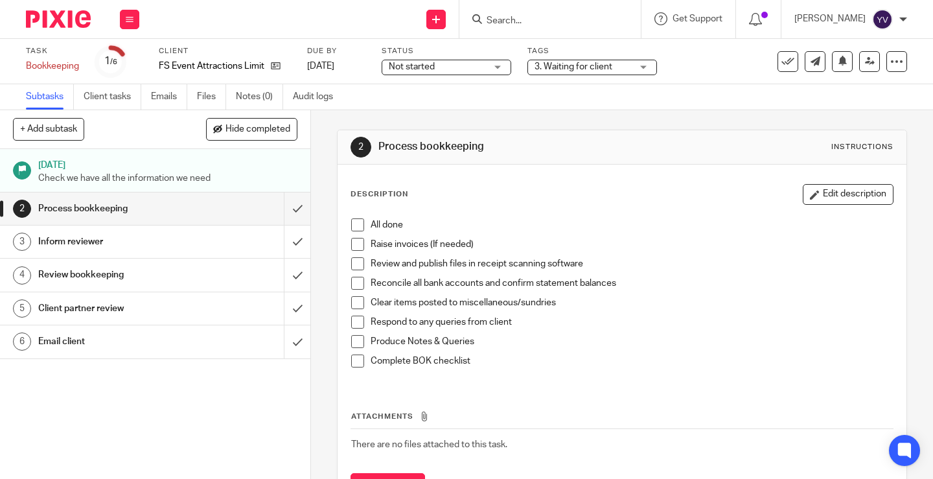
click at [643, 66] on div "3. Waiting for client" at bounding box center [592, 68] width 130 height 16
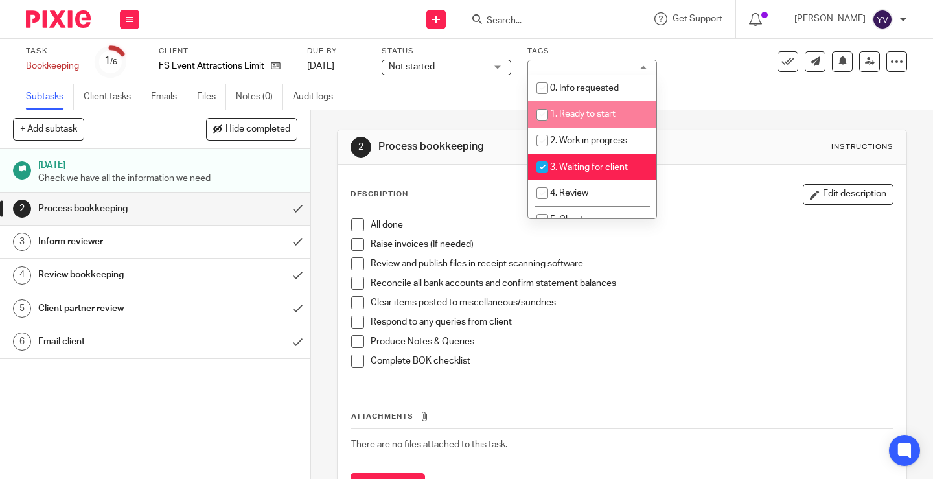
drag, startPoint x: 539, startPoint y: 109, endPoint x: 539, endPoint y: 117, distance: 7.8
click at [539, 111] on input "checkbox" at bounding box center [542, 114] width 25 height 25
checkbox input "true"
click at [542, 163] on input "checkbox" at bounding box center [542, 167] width 25 height 25
checkbox input "false"
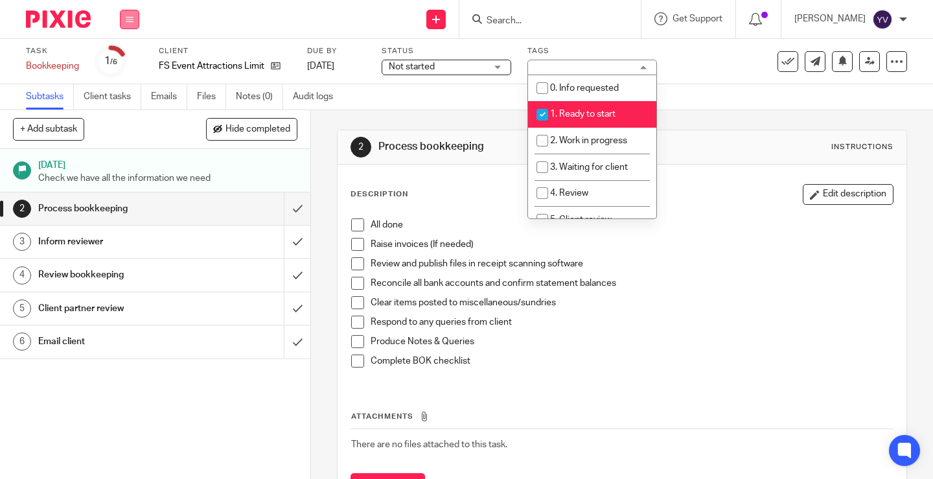
click at [133, 19] on button at bounding box center [129, 19] width 19 height 19
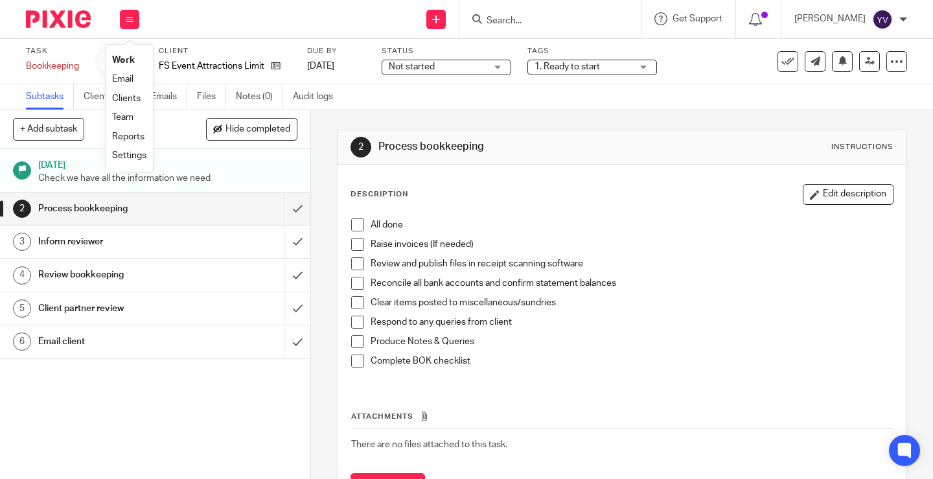
click at [124, 56] on link "Work" at bounding box center [123, 60] width 23 height 9
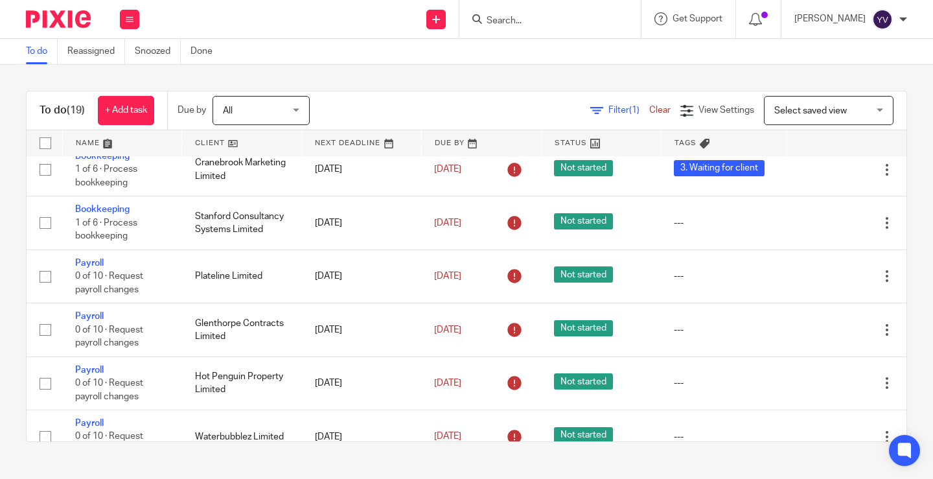
scroll to position [389, 0]
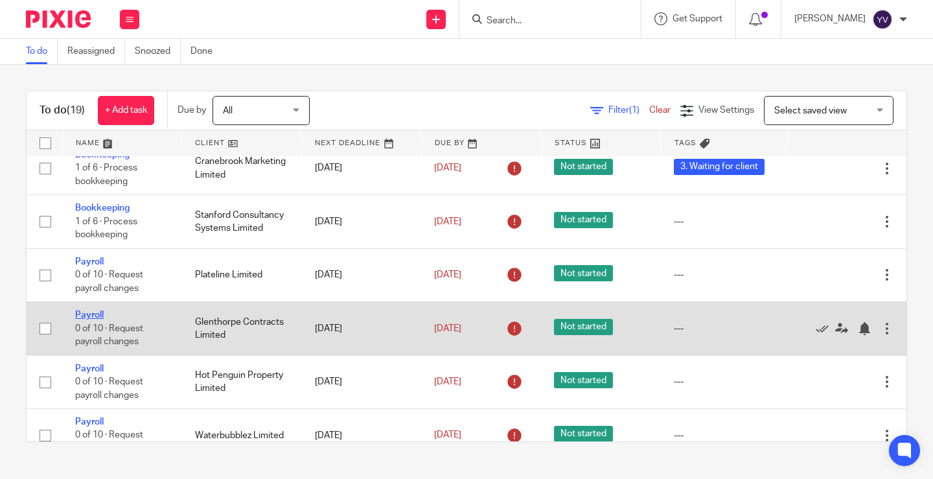
click at [86, 312] on link "Payroll" at bounding box center [89, 314] width 29 height 9
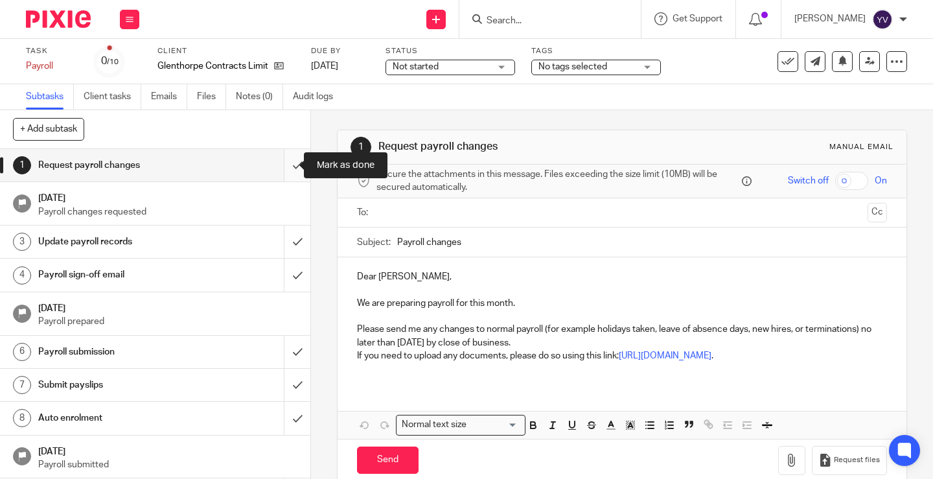
click at [284, 160] on input "submit" at bounding box center [155, 165] width 310 height 32
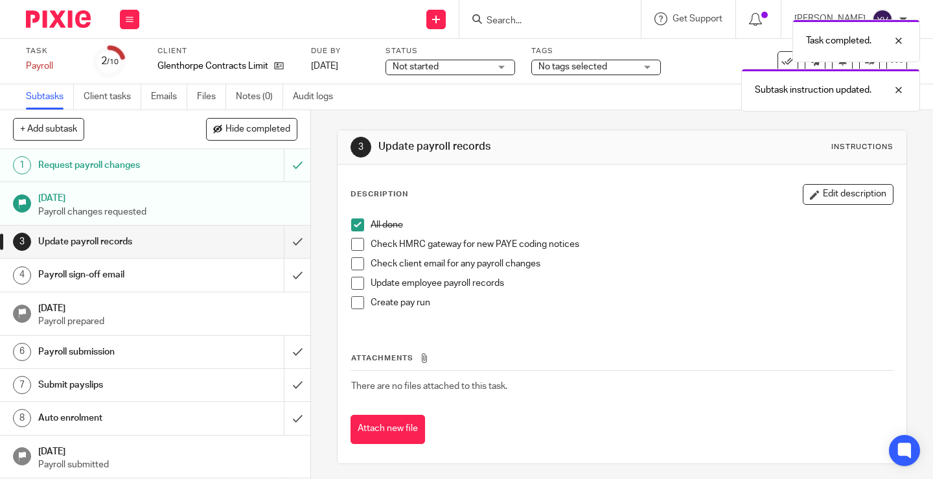
click at [355, 243] on span at bounding box center [357, 244] width 13 height 13
drag, startPoint x: 354, startPoint y: 260, endPoint x: 356, endPoint y: 273, distance: 13.1
click at [354, 262] on span at bounding box center [357, 263] width 13 height 13
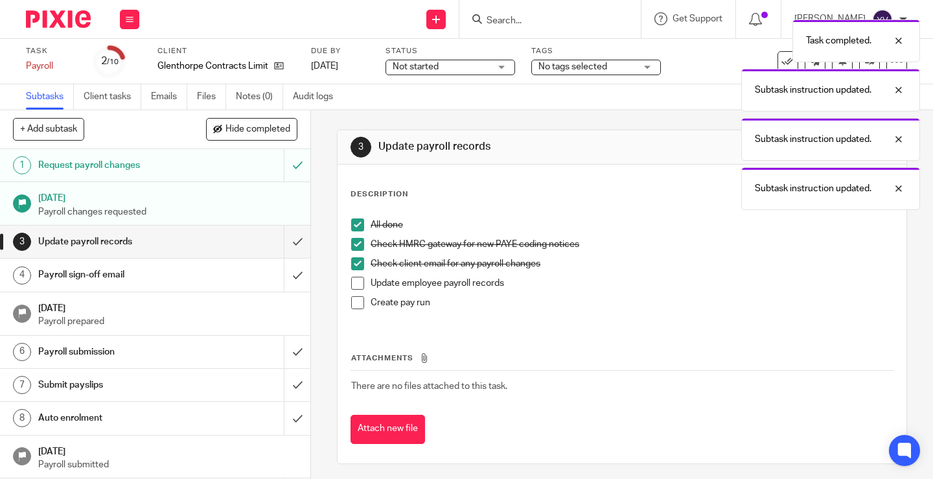
click at [355, 282] on span at bounding box center [357, 283] width 13 height 13
click at [353, 301] on span at bounding box center [357, 302] width 13 height 13
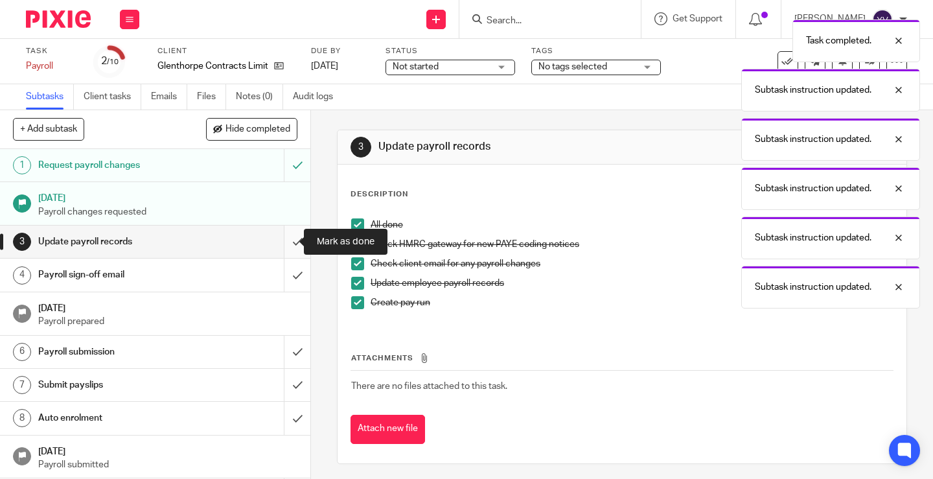
click at [284, 242] on input "submit" at bounding box center [155, 241] width 310 height 32
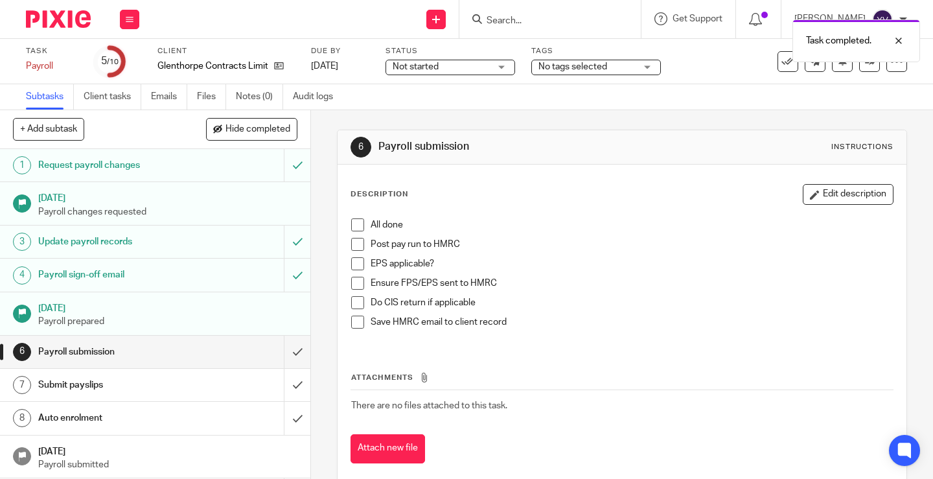
click at [354, 225] on span at bounding box center [357, 224] width 13 height 13
click at [354, 241] on span at bounding box center [357, 244] width 13 height 13
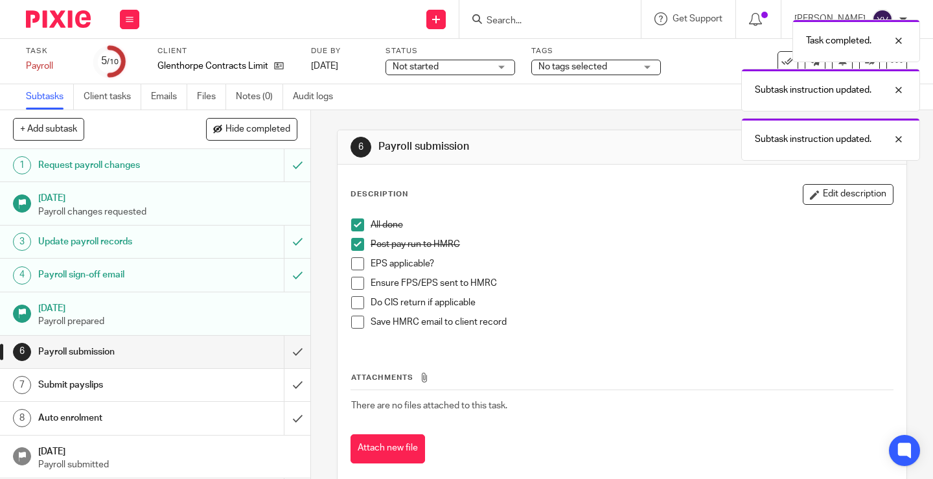
click at [356, 260] on span at bounding box center [357, 263] width 13 height 13
click at [352, 285] on span at bounding box center [357, 283] width 13 height 13
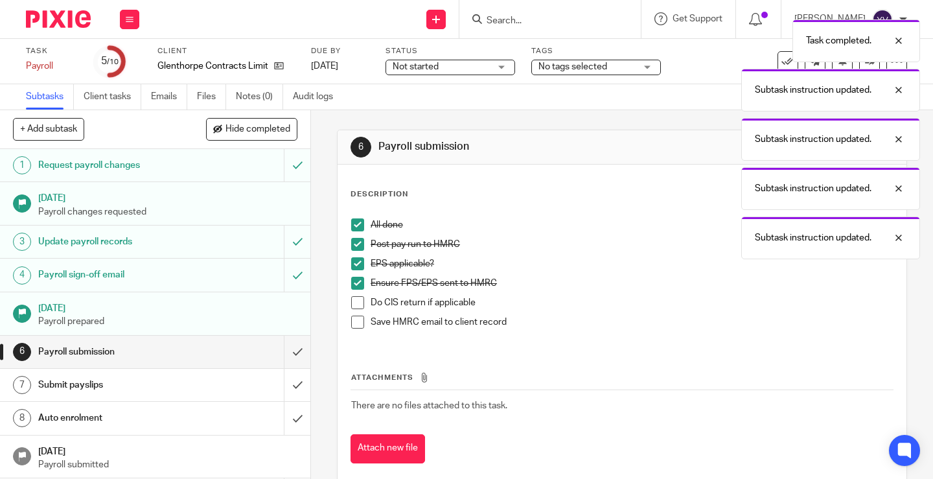
click at [356, 304] on span at bounding box center [357, 302] width 13 height 13
click at [354, 321] on span at bounding box center [357, 321] width 13 height 13
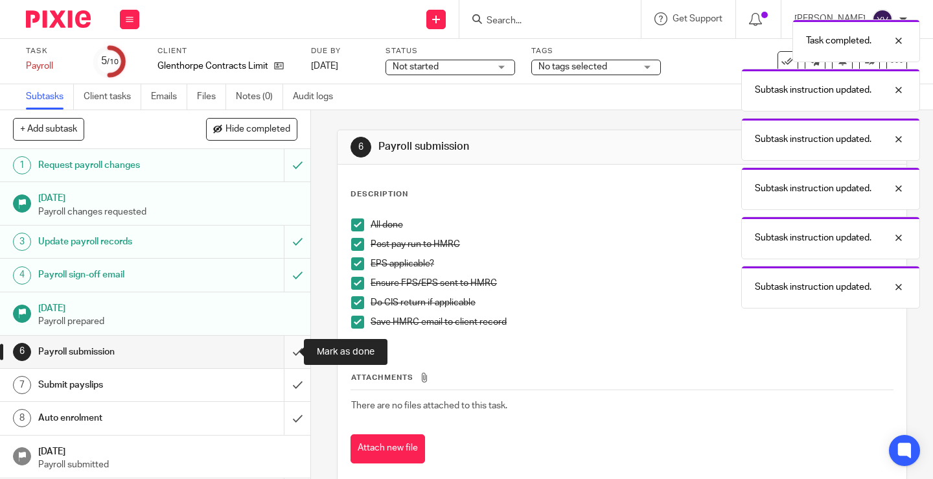
click at [283, 351] on input "submit" at bounding box center [155, 352] width 310 height 32
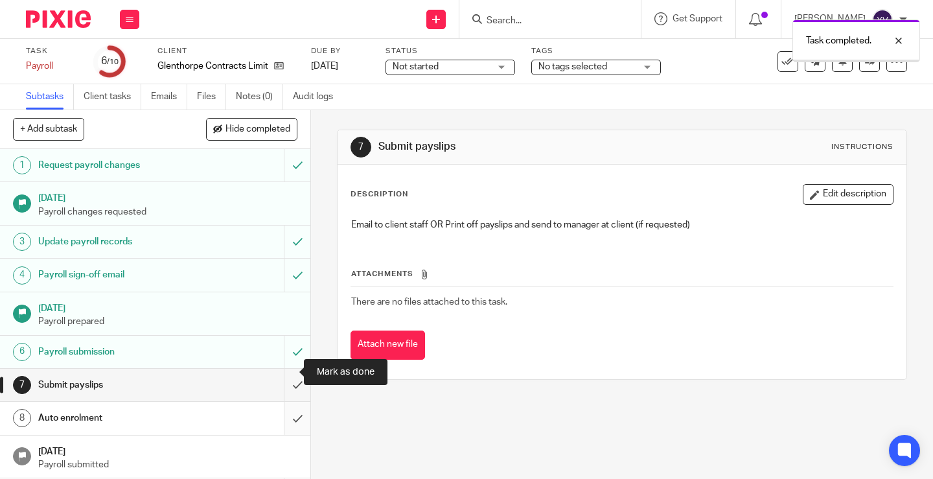
scroll to position [46, 0]
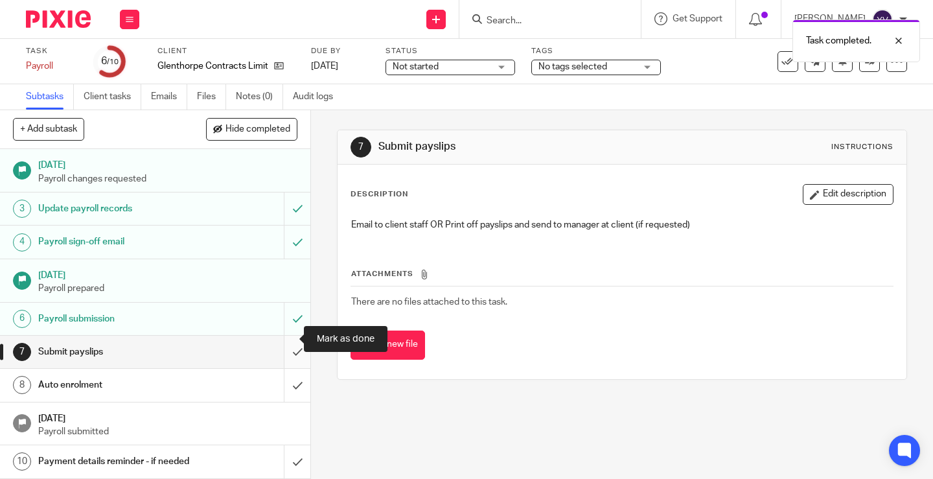
click at [284, 336] on input "submit" at bounding box center [155, 352] width 310 height 32
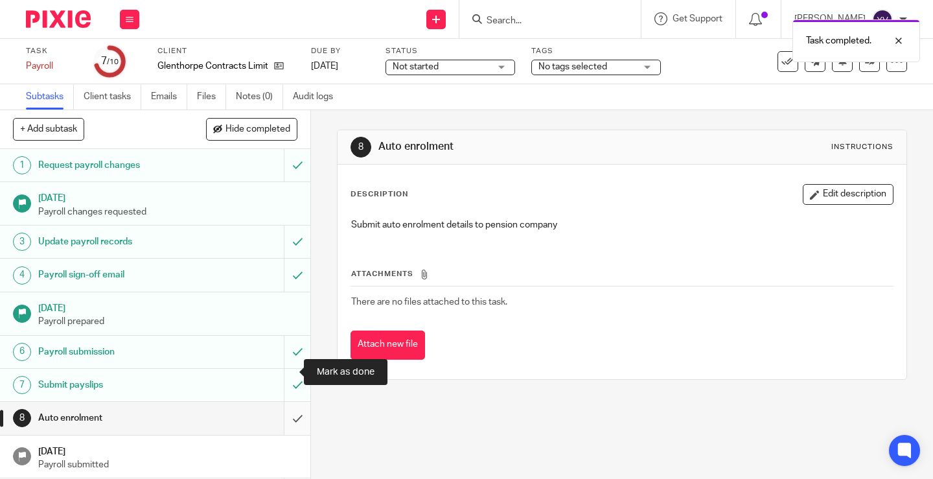
scroll to position [46, 0]
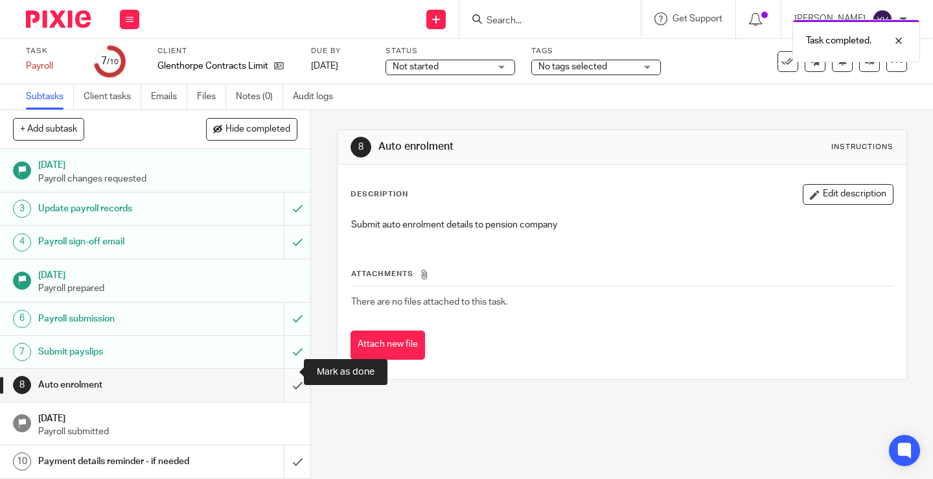
click at [286, 372] on input "submit" at bounding box center [155, 385] width 310 height 32
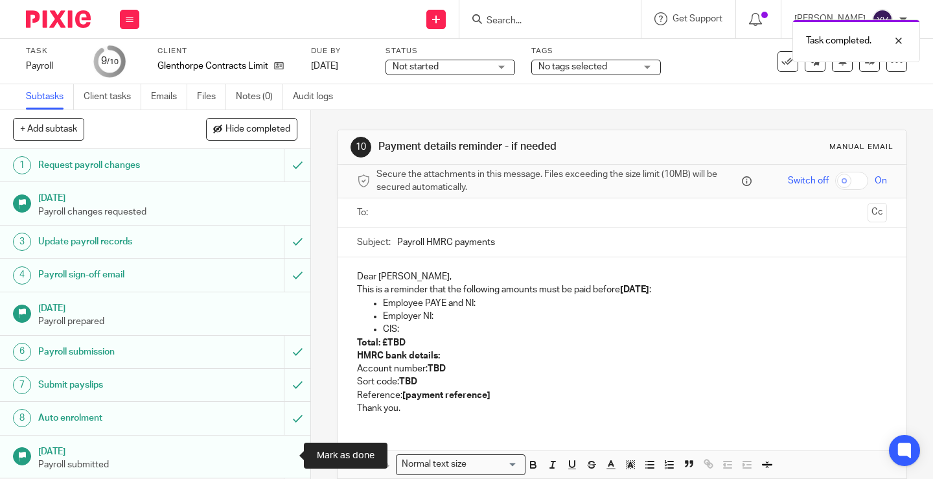
scroll to position [46, 0]
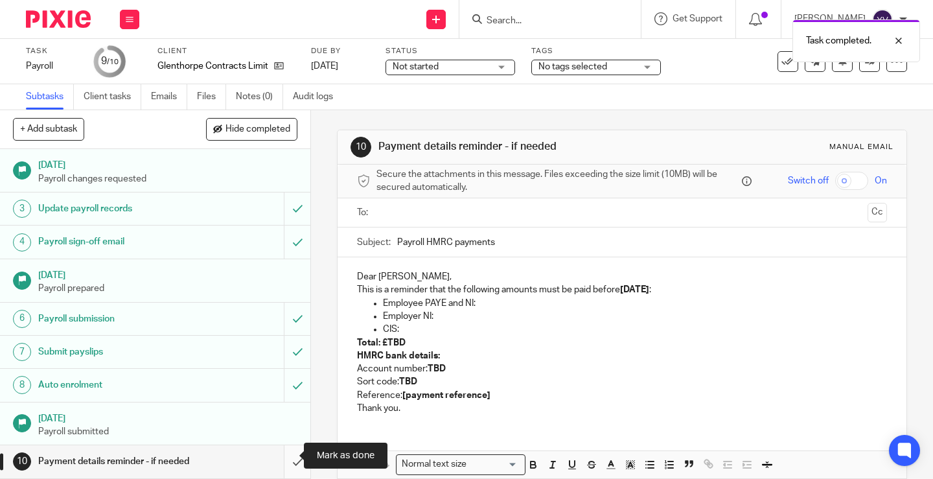
click at [280, 453] on input "submit" at bounding box center [155, 461] width 310 height 32
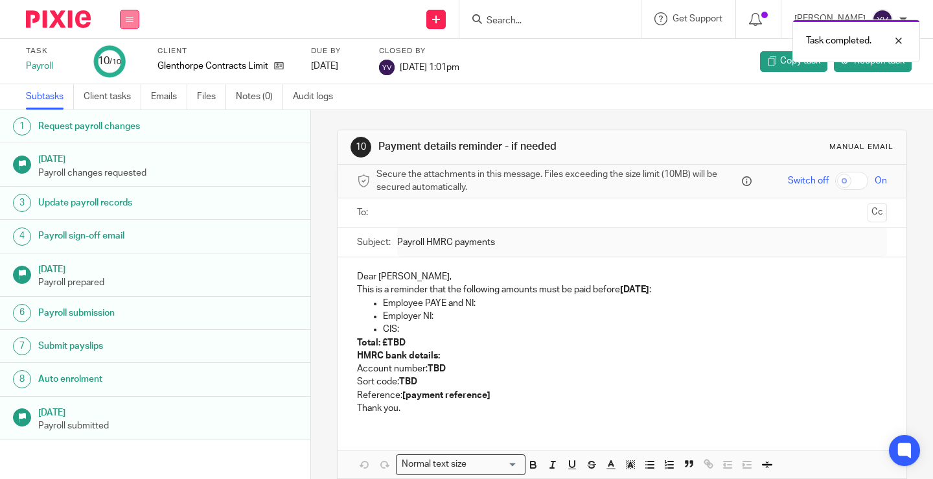
click at [129, 17] on icon at bounding box center [130, 20] width 8 height 8
click at [122, 60] on link "Work" at bounding box center [123, 60] width 23 height 9
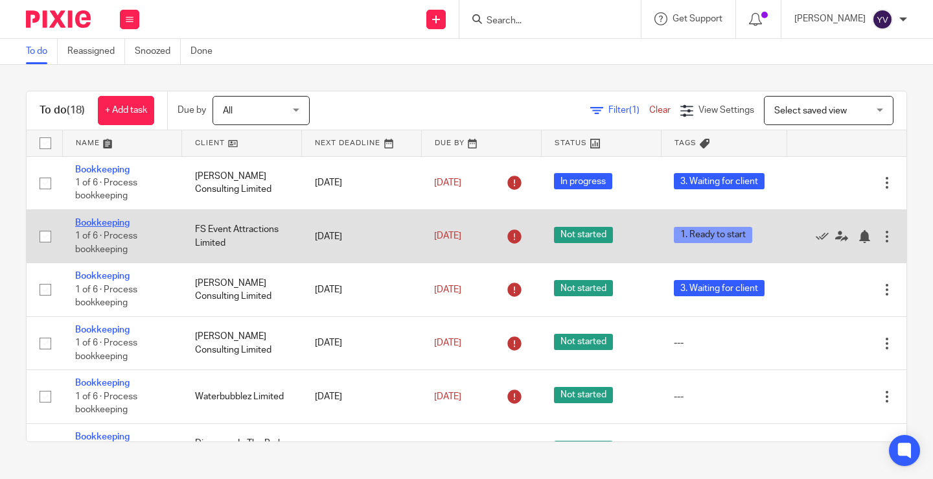
click at [105, 221] on link "Bookkeeping" at bounding box center [102, 222] width 54 height 9
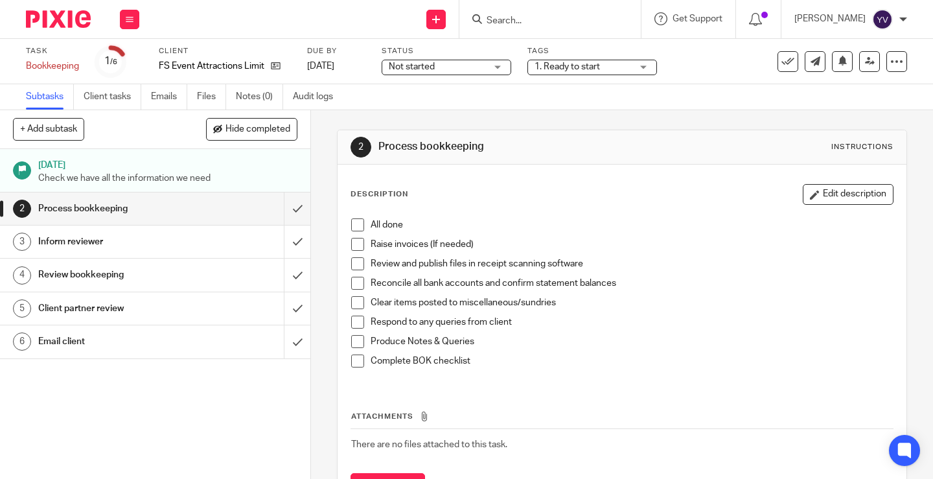
click at [354, 222] on span at bounding box center [357, 224] width 13 height 13
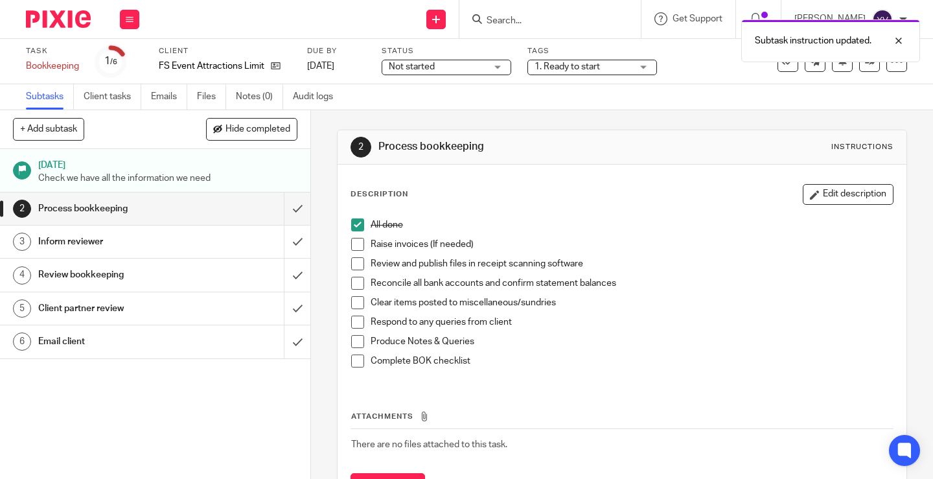
click at [354, 246] on span at bounding box center [357, 244] width 13 height 13
click at [352, 263] on span at bounding box center [357, 263] width 13 height 13
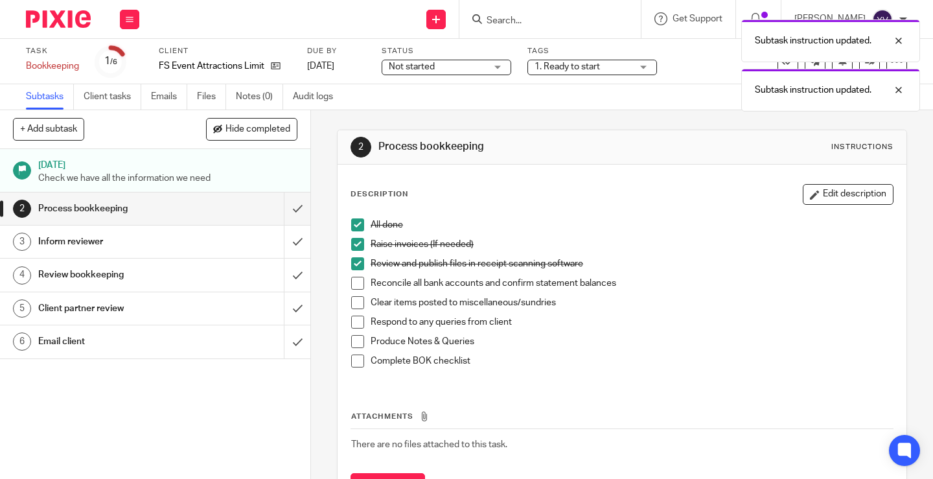
click at [352, 288] on span at bounding box center [357, 283] width 13 height 13
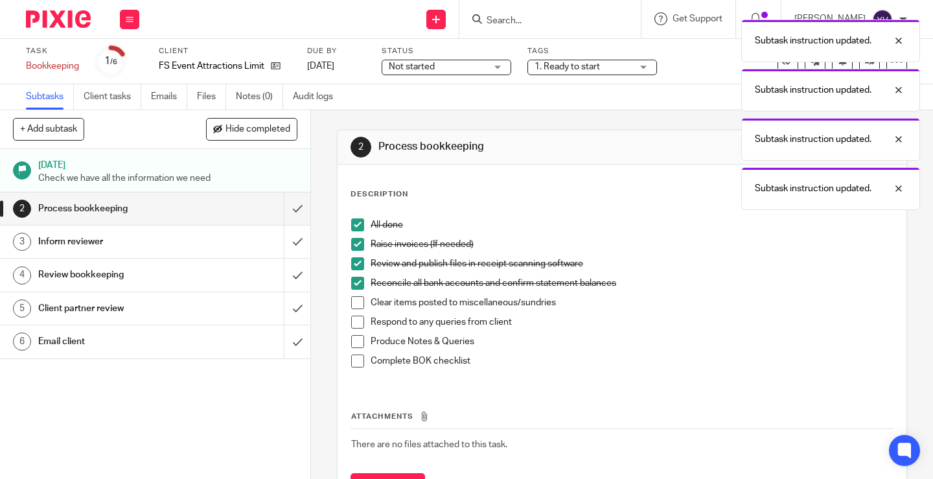
drag, startPoint x: 352, startPoint y: 304, endPoint x: 351, endPoint y: 313, distance: 8.5
click at [352, 306] on span at bounding box center [357, 302] width 13 height 13
click at [351, 320] on span at bounding box center [357, 321] width 13 height 13
click at [351, 339] on span at bounding box center [357, 341] width 13 height 13
click at [352, 363] on span at bounding box center [357, 360] width 13 height 13
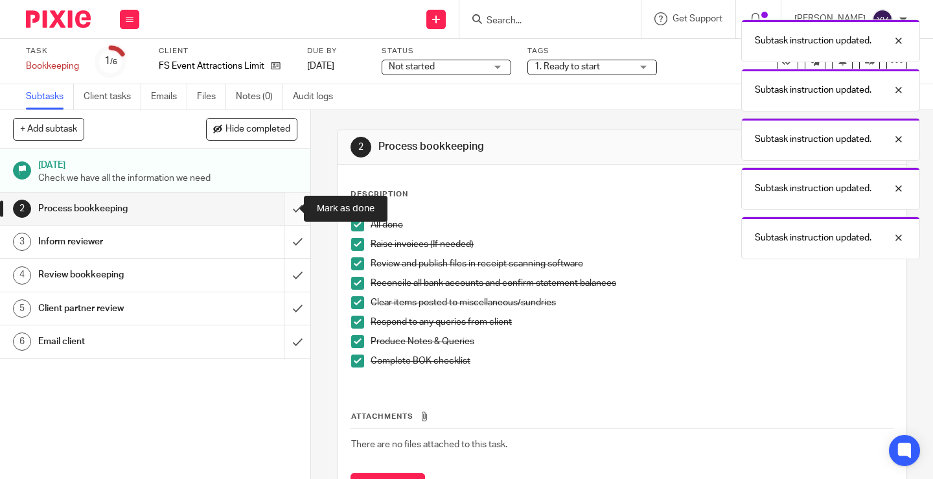
click at [284, 210] on input "submit" at bounding box center [155, 208] width 310 height 32
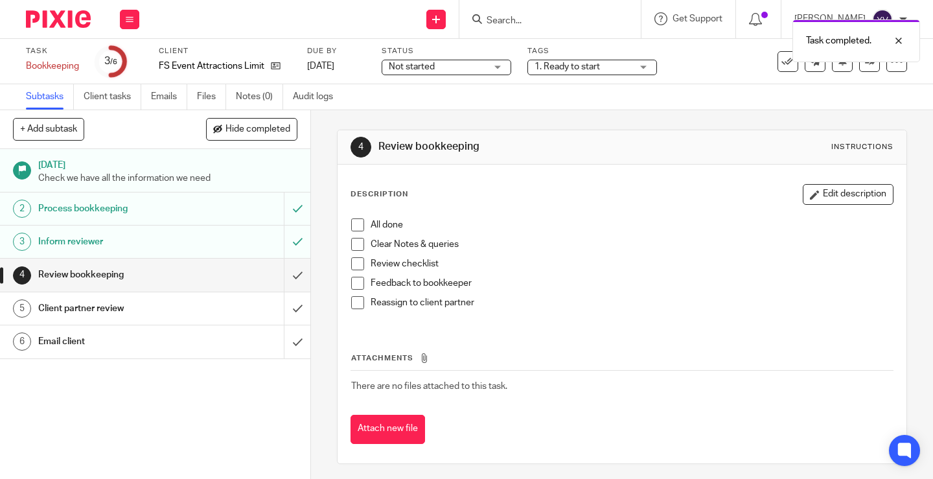
click at [604, 65] on span "1. Ready to start" at bounding box center [582, 67] width 97 height 14
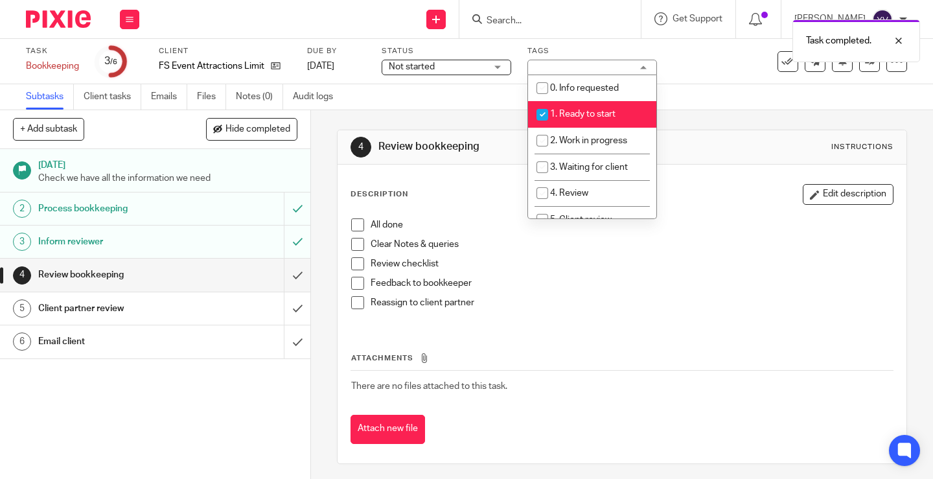
click at [542, 109] on input "checkbox" at bounding box center [542, 114] width 25 height 25
checkbox input "false"
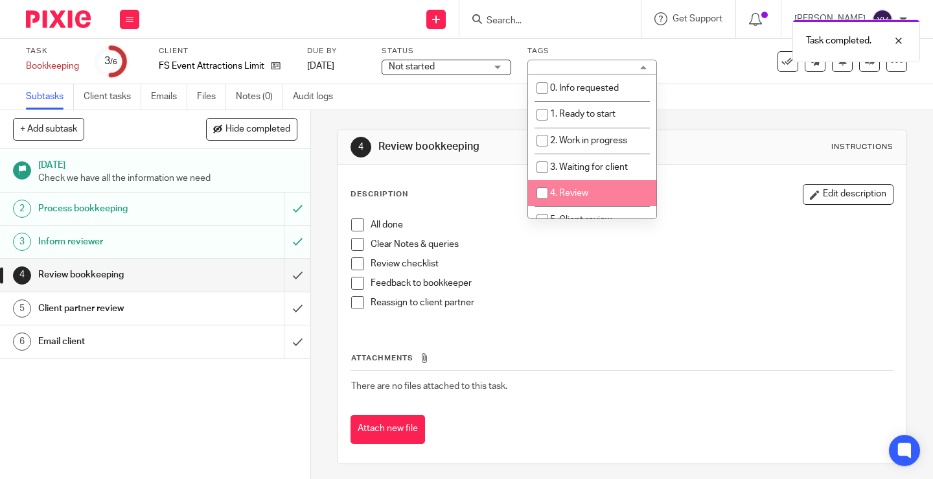
click at [542, 191] on input "checkbox" at bounding box center [542, 193] width 25 height 25
checkbox input "true"
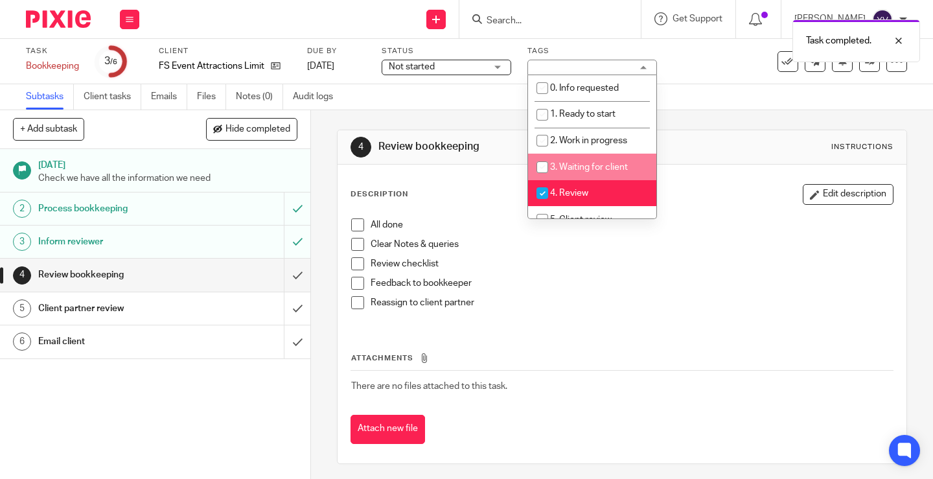
click at [696, 66] on div "Task Bookkeeping Save Bookkeeping 3 /6 Client FS Event Attractions Limited Due …" at bounding box center [393, 61] width 734 height 31
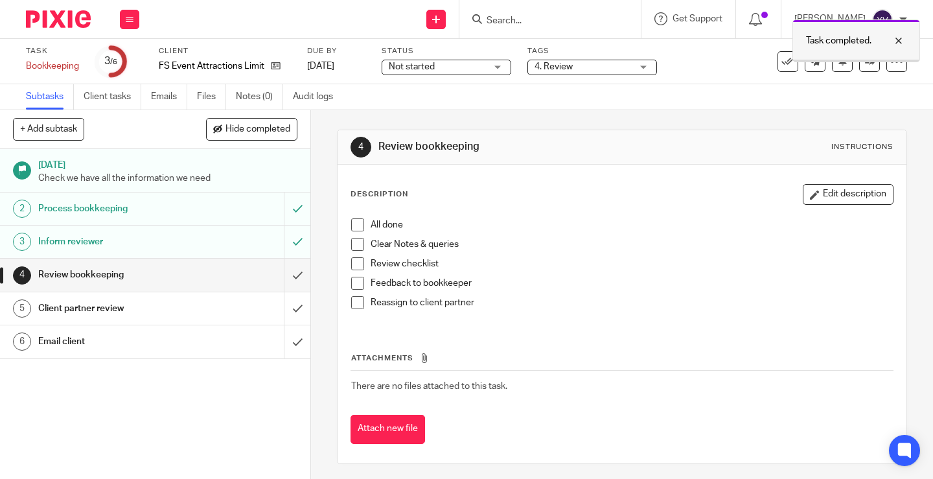
drag, startPoint x: 904, startPoint y: 33, endPoint x: 889, endPoint y: 41, distance: 17.1
click at [903, 33] on div at bounding box center [888, 41] width 35 height 16
click at [865, 59] on icon at bounding box center [870, 61] width 10 height 10
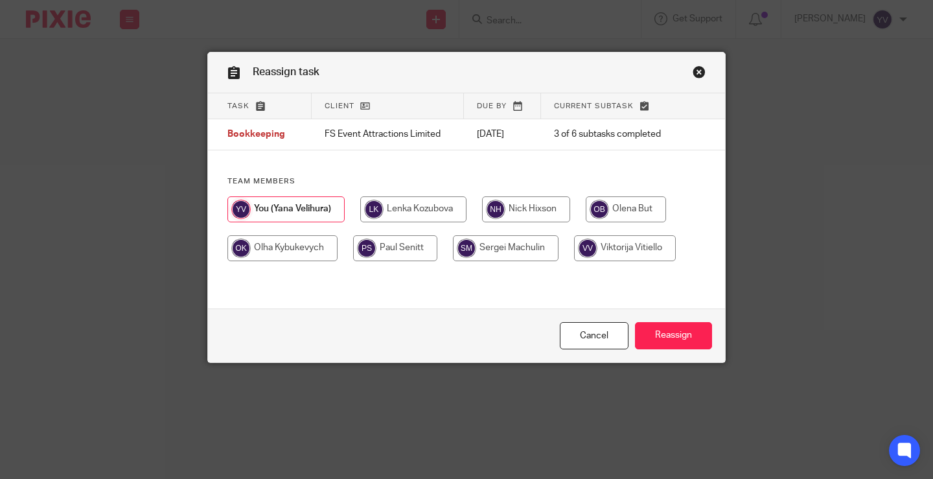
click at [520, 212] on input "radio" at bounding box center [526, 209] width 88 height 26
radio input "true"
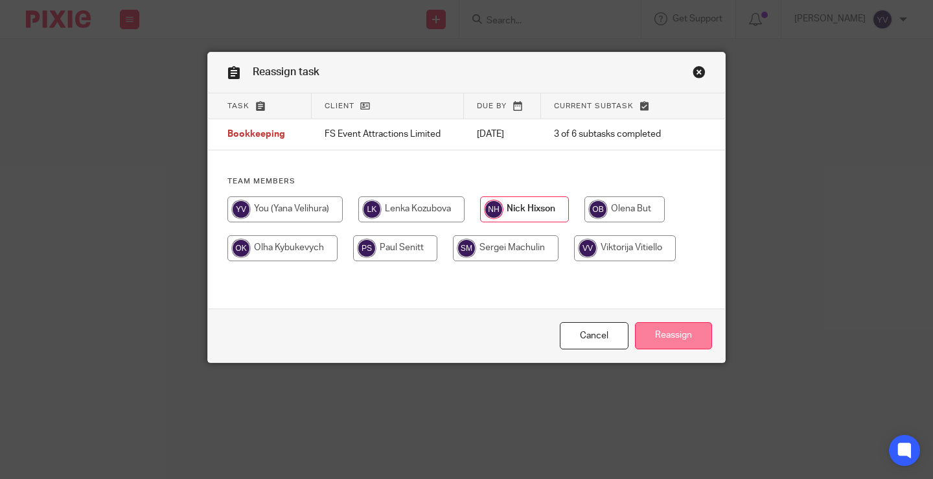
click at [678, 330] on input "Reassign" at bounding box center [673, 336] width 77 height 28
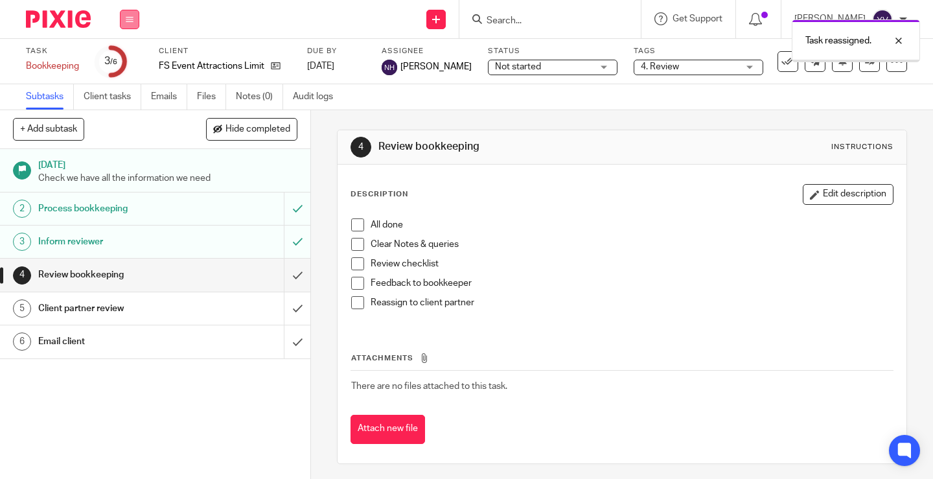
click at [132, 21] on icon at bounding box center [130, 20] width 8 height 8
click at [130, 60] on link "Work" at bounding box center [123, 60] width 23 height 9
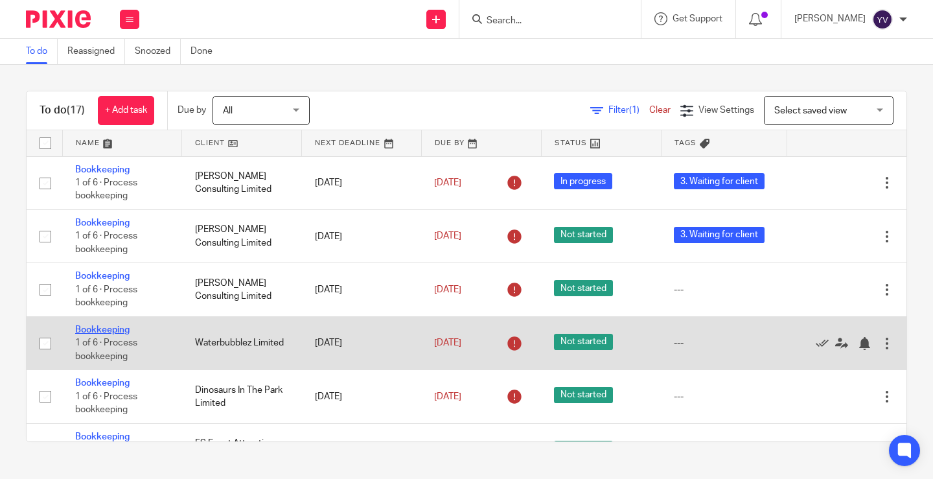
click at [114, 329] on link "Bookkeeping" at bounding box center [102, 329] width 54 height 9
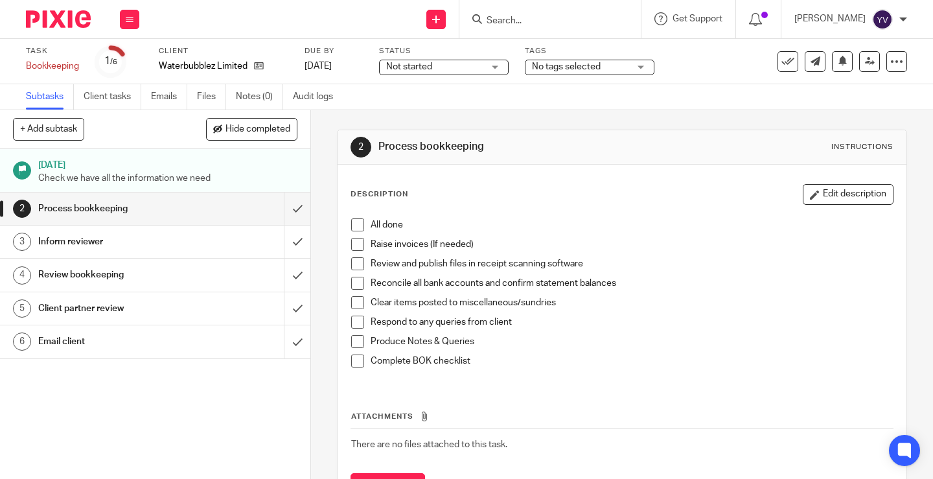
click at [635, 67] on div "No tags selected" at bounding box center [590, 68] width 130 height 16
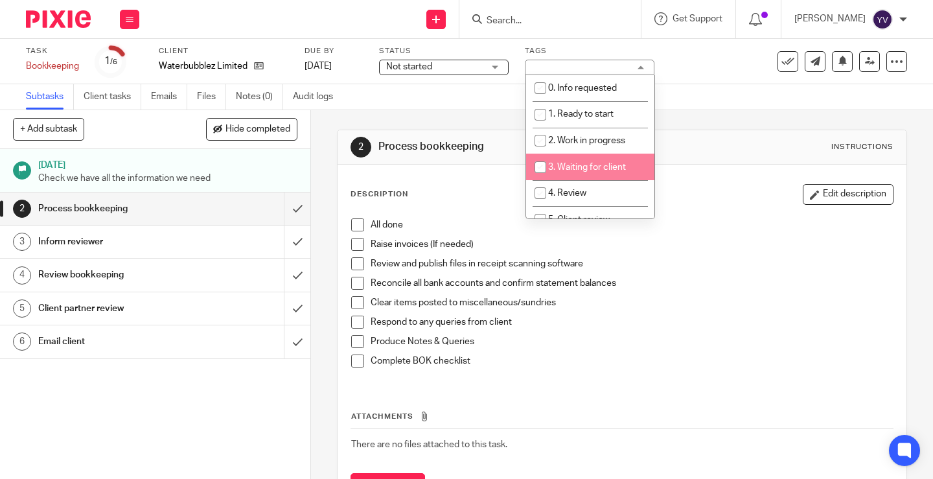
click at [541, 166] on input "checkbox" at bounding box center [540, 167] width 25 height 25
checkbox input "true"
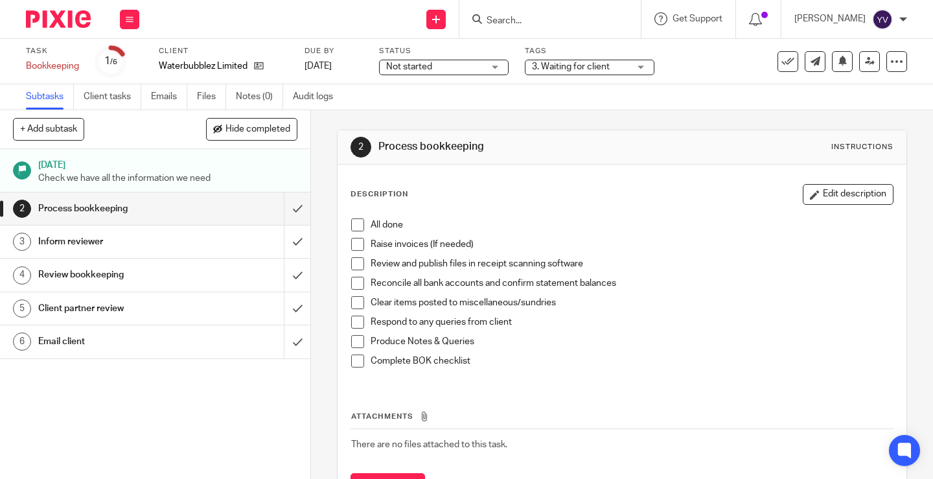
click at [711, 56] on div "Task Bookkeeping Save Bookkeeping 1 /6 Client Waterbubblez Limited Due by 8 Aug…" at bounding box center [393, 61] width 734 height 31
click at [132, 21] on icon at bounding box center [130, 20] width 8 height 8
click at [122, 60] on link "Work" at bounding box center [123, 60] width 23 height 9
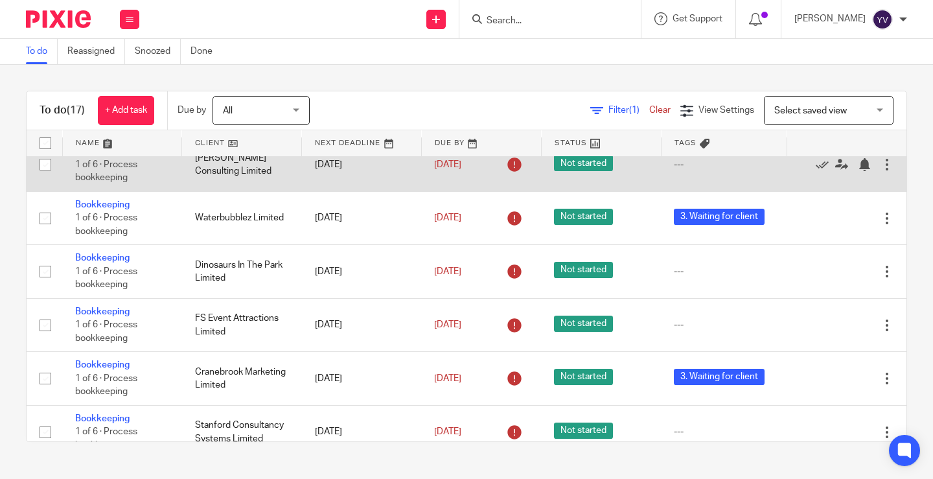
scroll to position [130, 0]
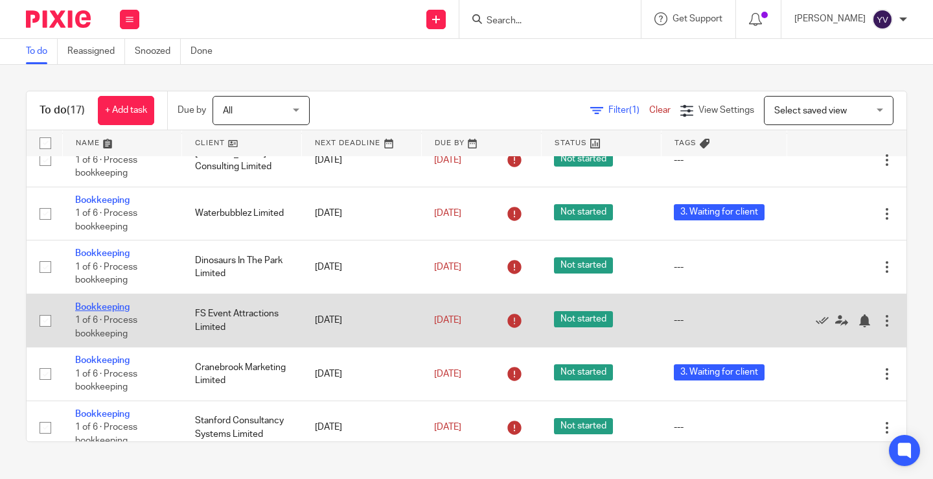
click at [109, 305] on link "Bookkeeping" at bounding box center [102, 307] width 54 height 9
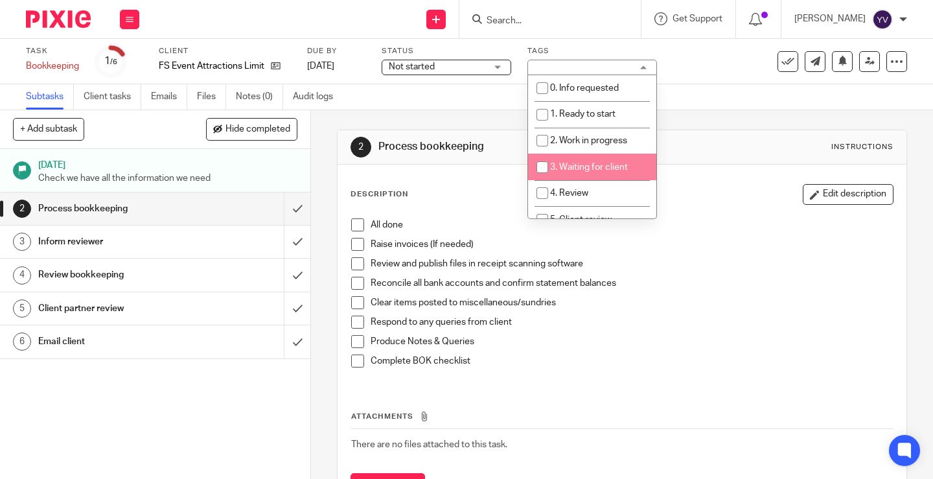
click at [543, 165] on input "checkbox" at bounding box center [542, 167] width 25 height 25
checkbox input "true"
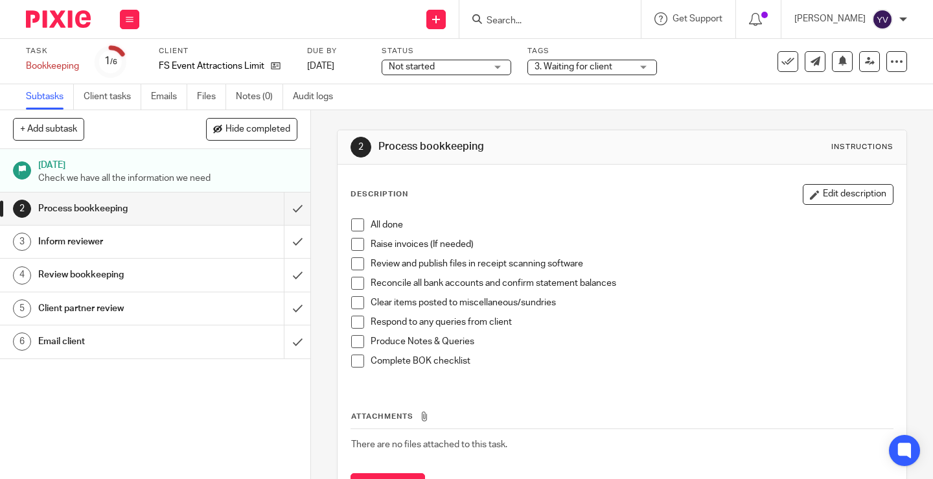
click at [707, 65] on div "Task Bookkeeping Save Bookkeeping 1 /6 Client FS Event Attractions Limited Due …" at bounding box center [393, 61] width 734 height 31
click at [133, 22] on button at bounding box center [129, 19] width 19 height 19
click at [122, 58] on link "Work" at bounding box center [123, 60] width 23 height 9
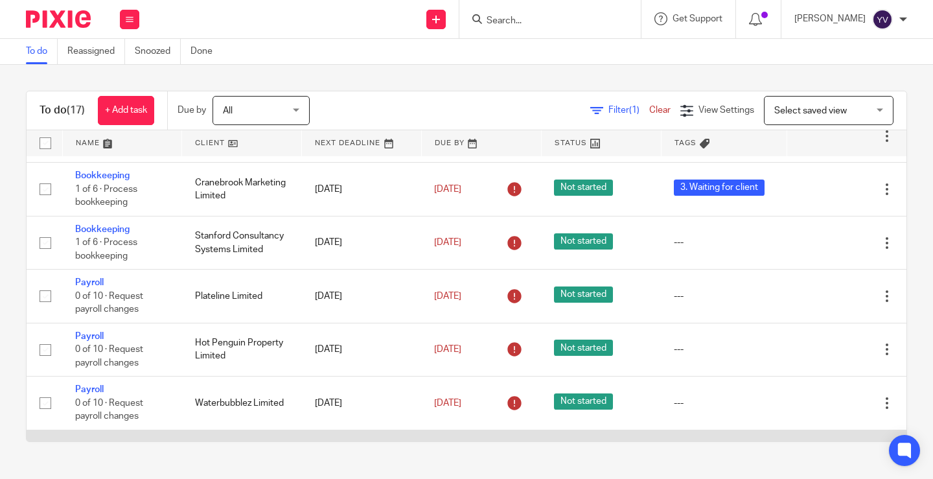
scroll to position [249, 0]
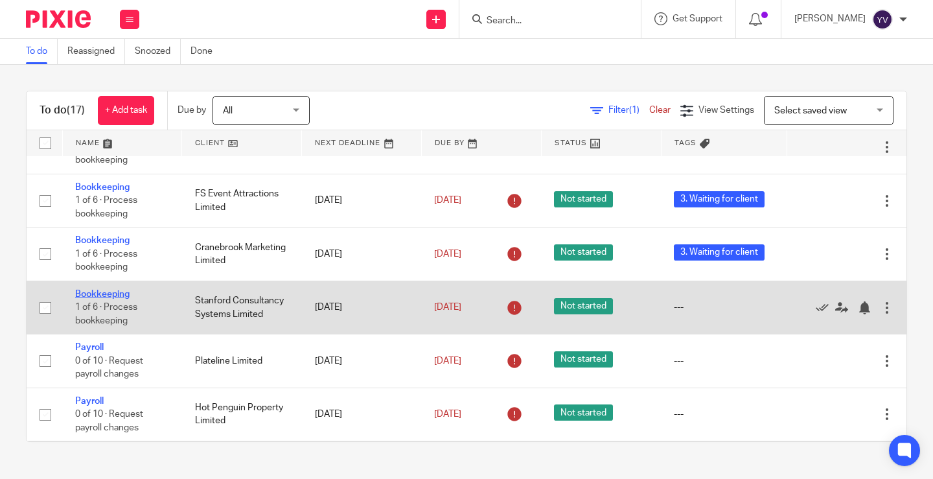
click at [113, 293] on link "Bookkeeping" at bounding box center [102, 294] width 54 height 9
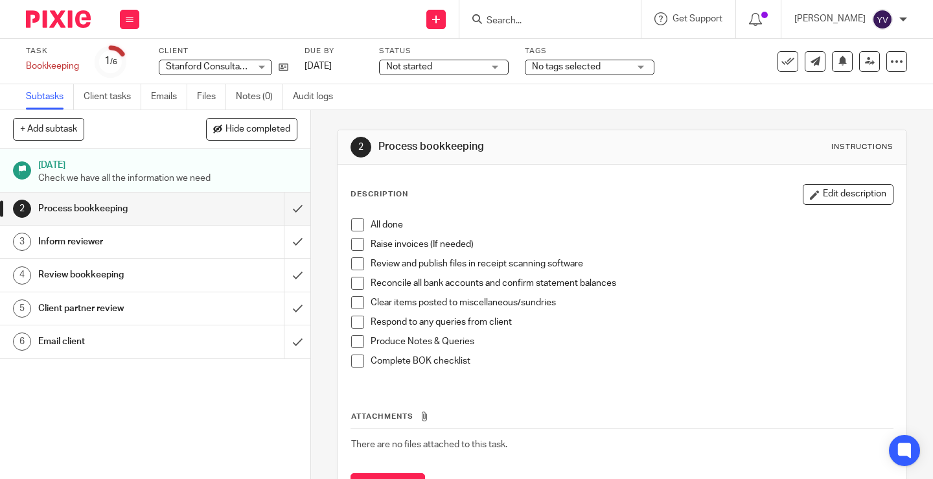
click at [468, 62] on span "Not started" at bounding box center [434, 67] width 97 height 14
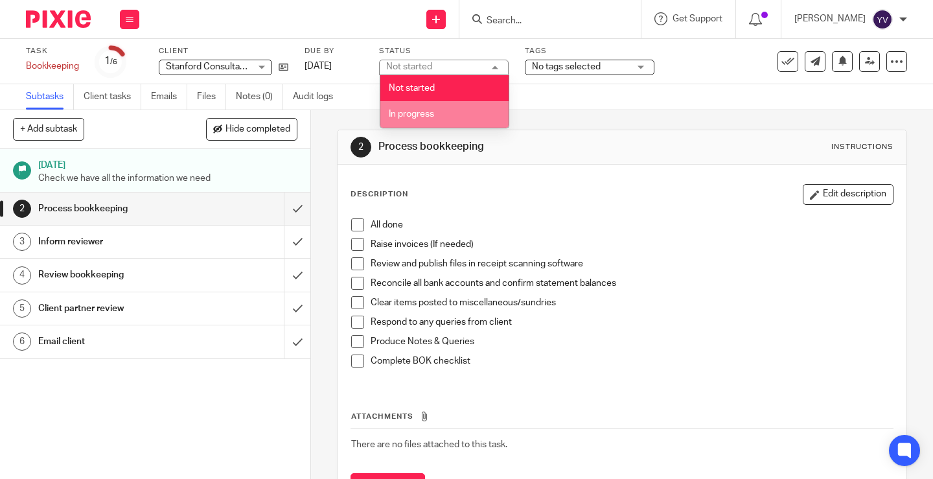
click at [436, 110] on li "In progress" at bounding box center [444, 114] width 128 height 27
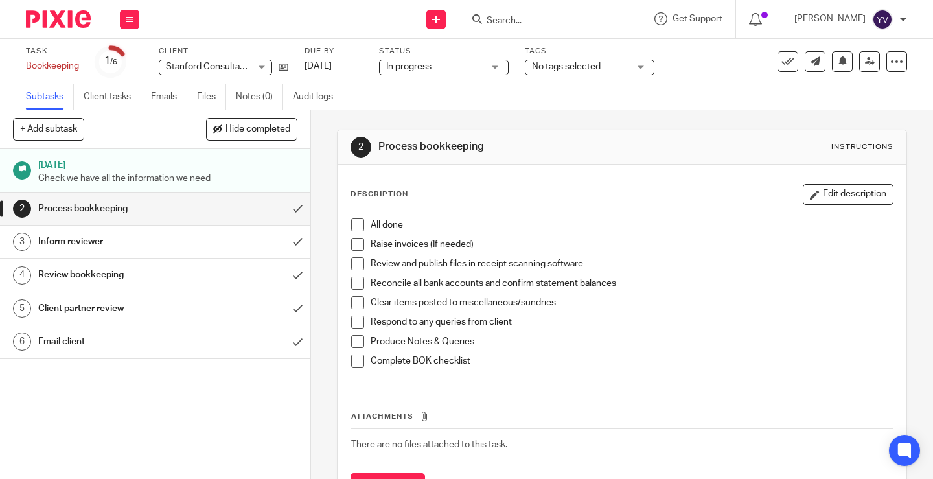
click at [597, 65] on span "No tags selected" at bounding box center [566, 66] width 69 height 9
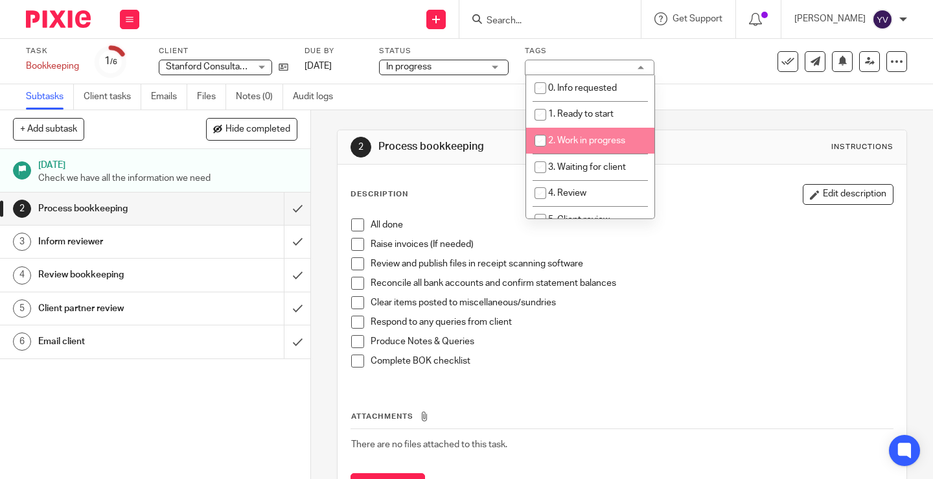
click at [541, 138] on input "checkbox" at bounding box center [540, 140] width 25 height 25
checkbox input "true"
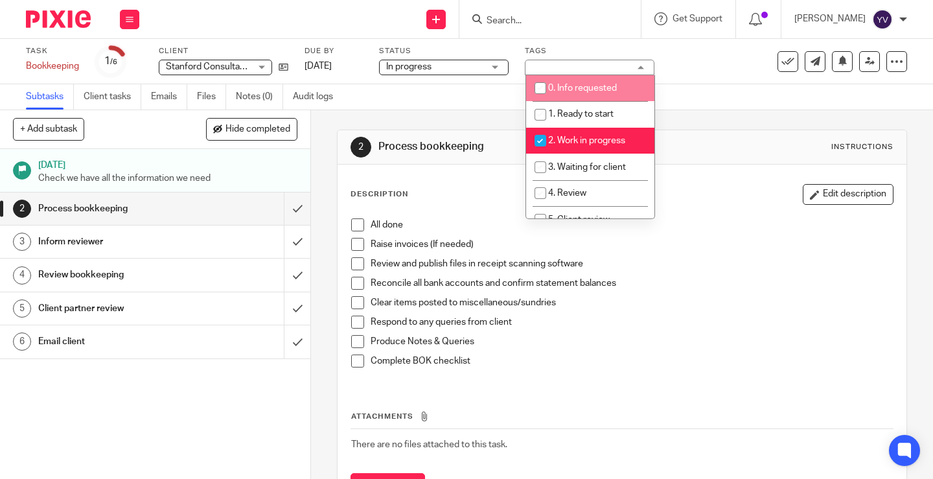
drag, startPoint x: 700, startPoint y: 66, endPoint x: 693, endPoint y: 66, distance: 7.1
click at [698, 66] on div "Task Bookkeeping Save Bookkeeping 1 /6 Client Stanford Consultancy Systems Limi…" at bounding box center [393, 61] width 734 height 31
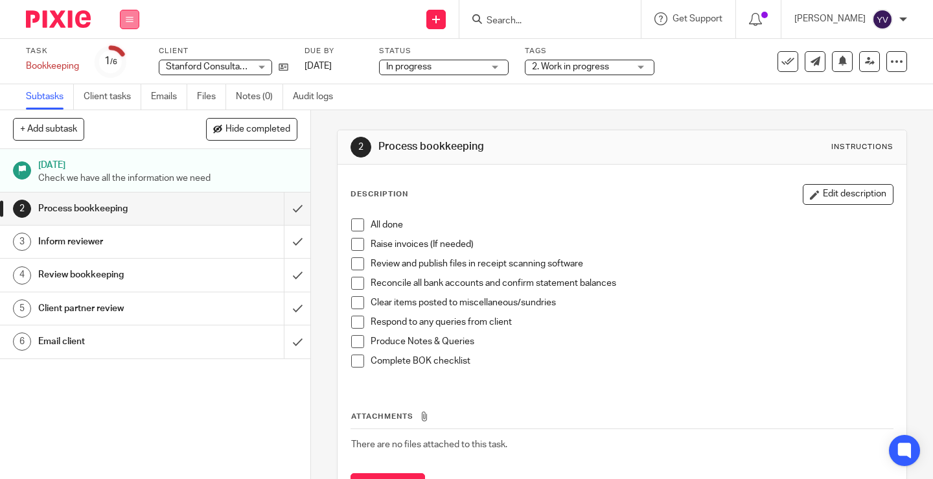
click at [130, 21] on icon at bounding box center [130, 20] width 8 height 8
click at [124, 58] on link "Work" at bounding box center [123, 60] width 23 height 9
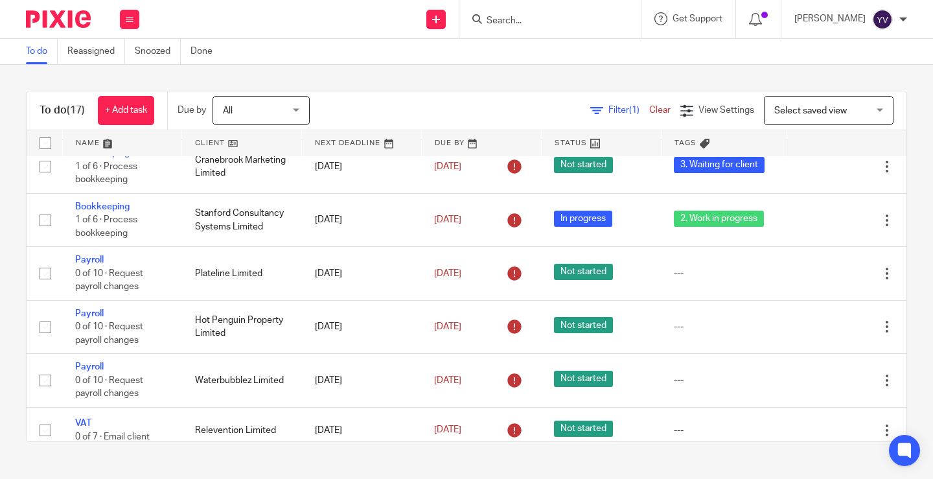
scroll to position [314, 0]
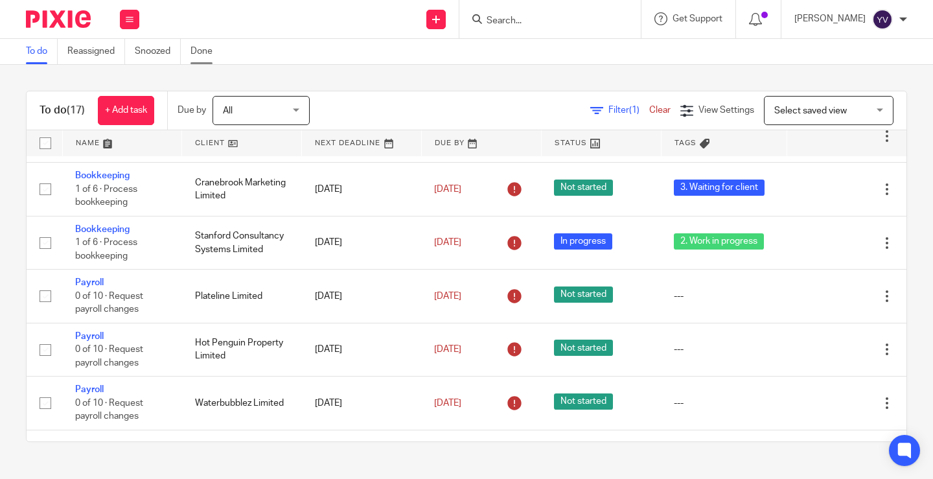
click at [198, 49] on link "Done" at bounding box center [206, 51] width 32 height 25
